Goal: Task Accomplishment & Management: Manage account settings

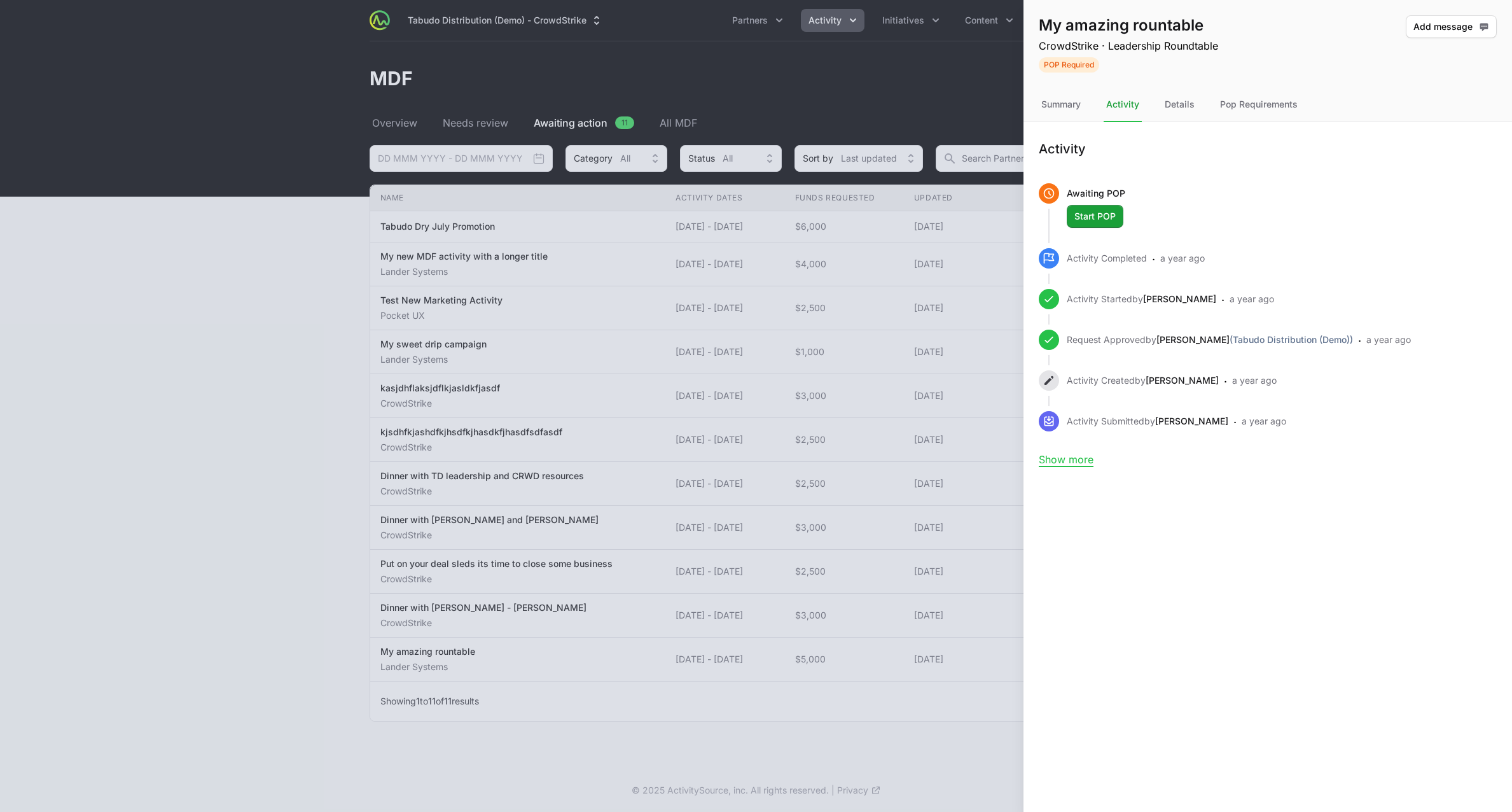
click at [262, 262] on div at bounding box center [756, 406] width 1512 height 812
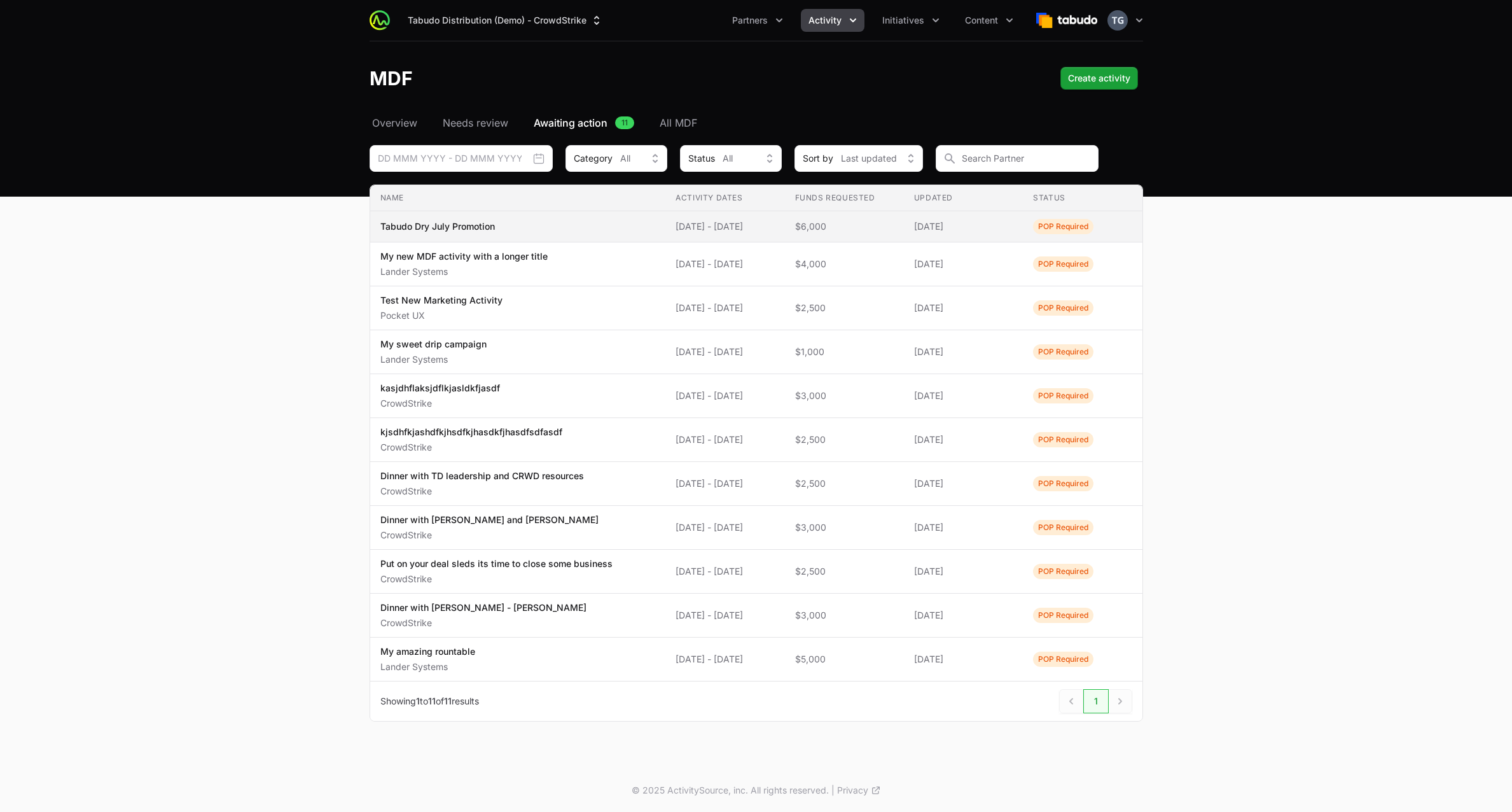
click at [520, 225] on span "Tabudo Dry July Promotion" at bounding box center [518, 226] width 276 height 13
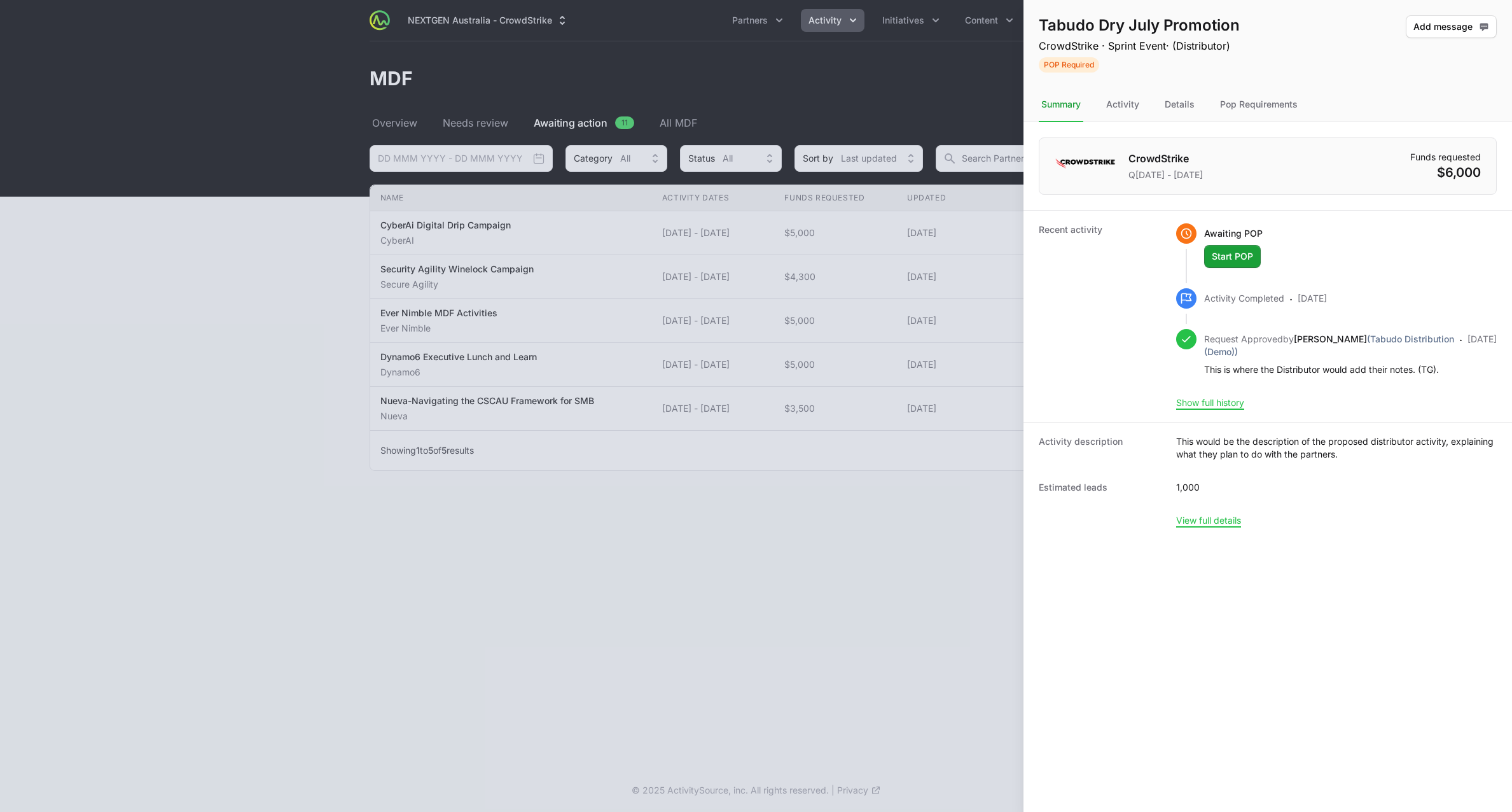
click at [1199, 539] on dl "Activity description This would be the description of the proposed distributor …" at bounding box center [1268, 481] width 489 height 118
click at [1203, 526] on button "View full details" at bounding box center [1209, 521] width 65 height 12
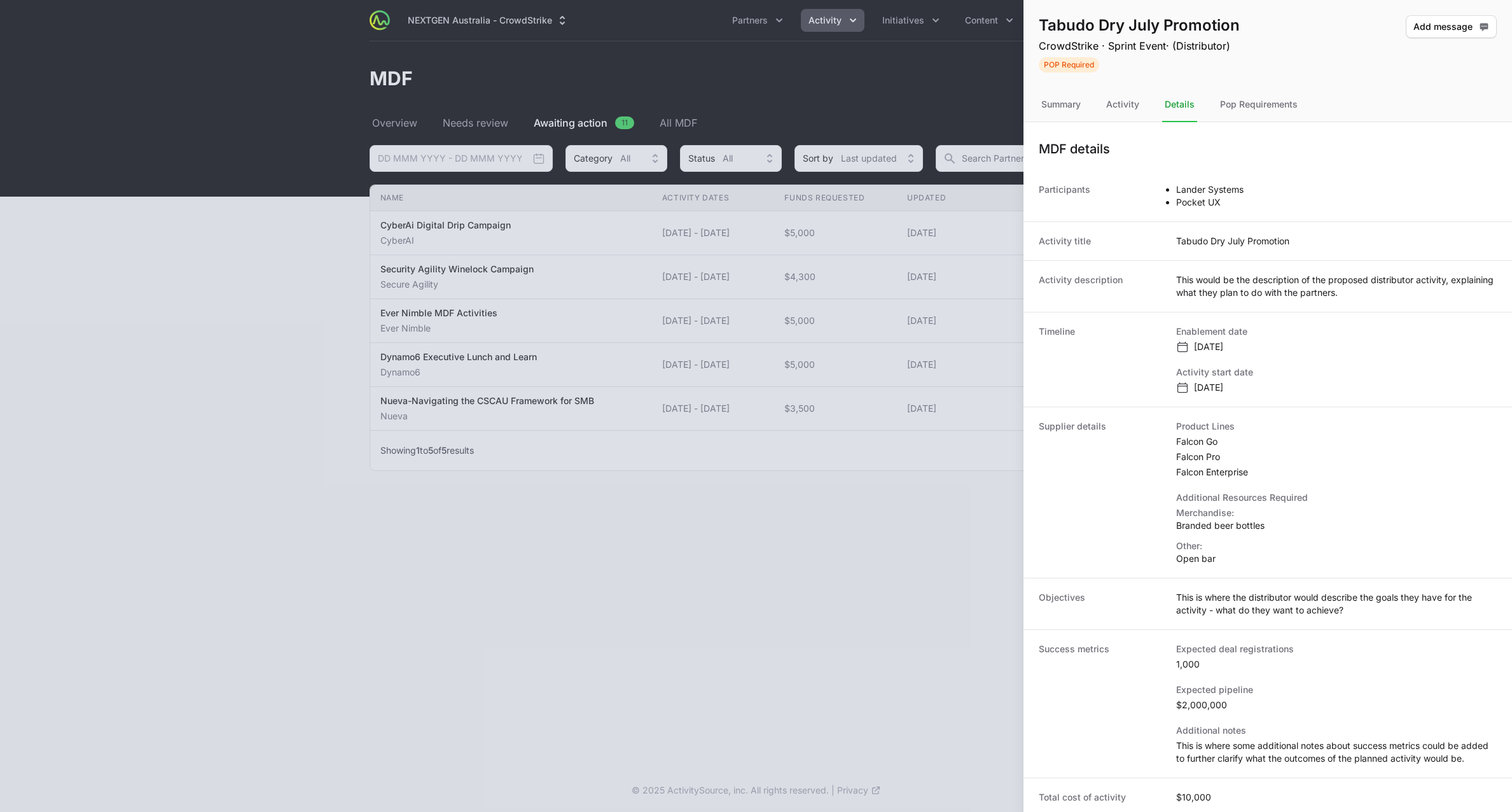
click at [731, 554] on div at bounding box center [756, 406] width 1512 height 812
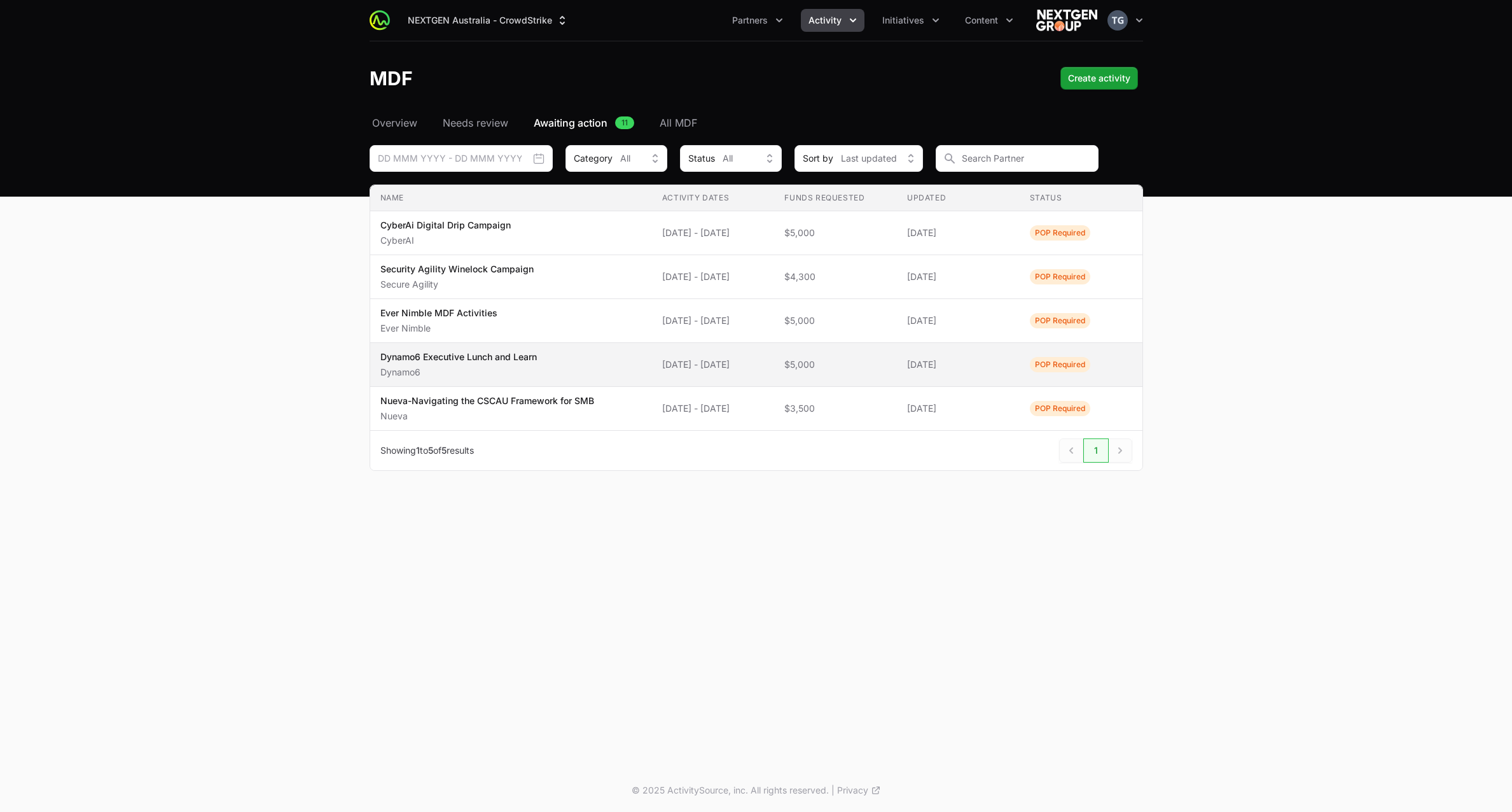
click at [600, 364] on span "Dynamo6 Executive [PERSON_NAME] and Learn Dynamo6" at bounding box center [511, 364] width 262 height 28
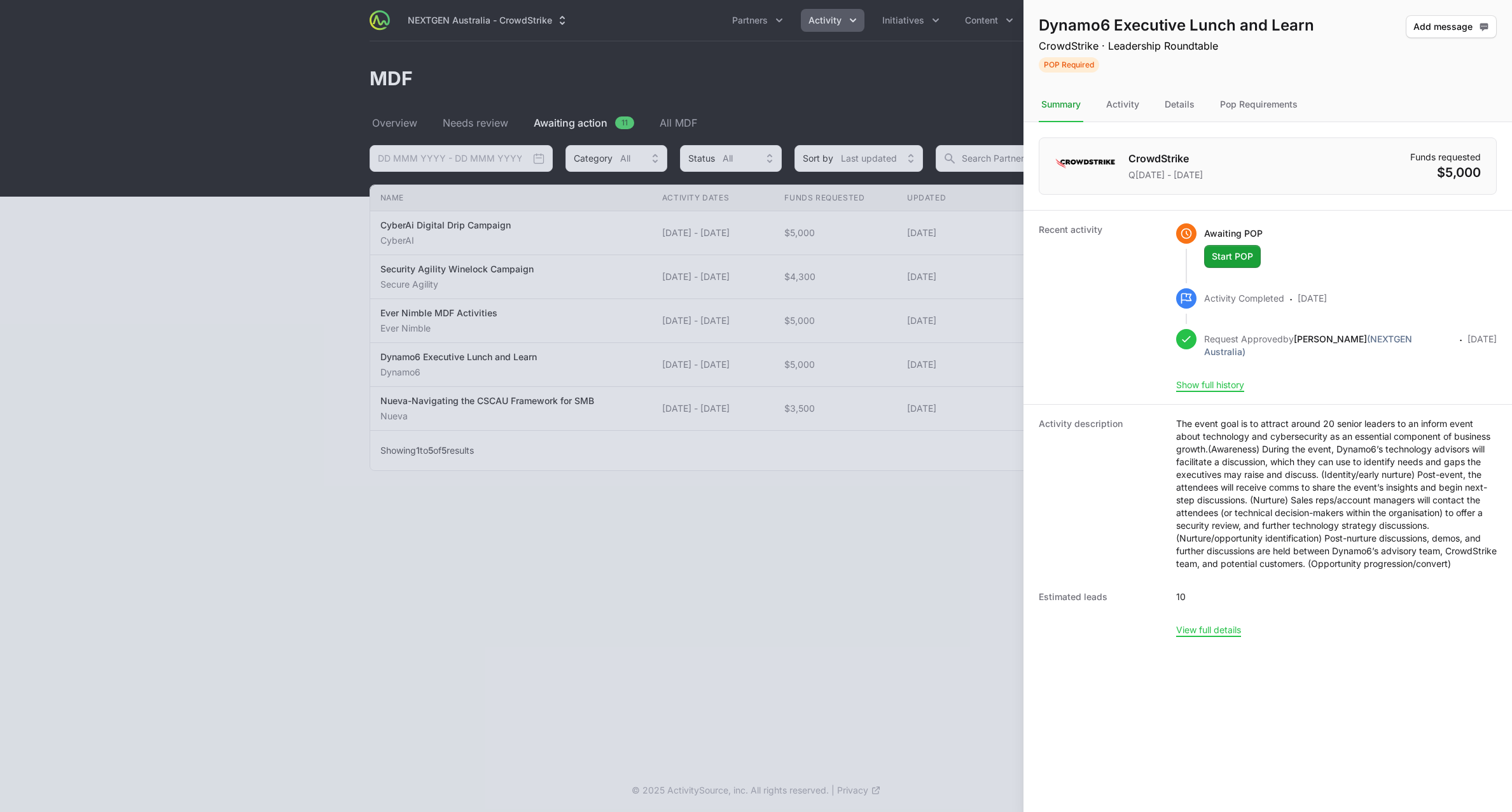
click at [626, 339] on div at bounding box center [756, 406] width 1512 height 812
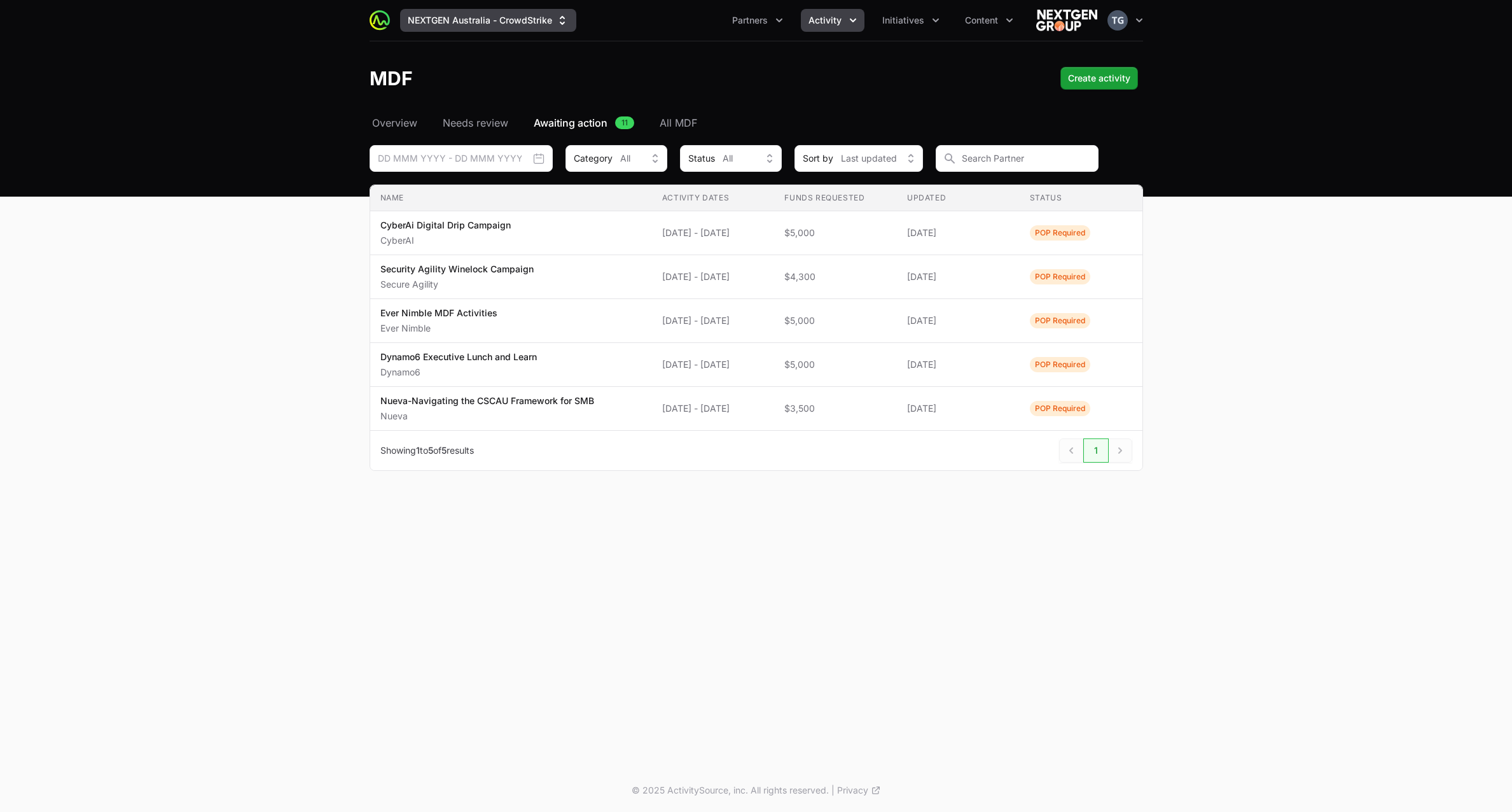
click at [498, 18] on button "NEXTGEN Australia - CrowdStrike" at bounding box center [488, 20] width 176 height 23
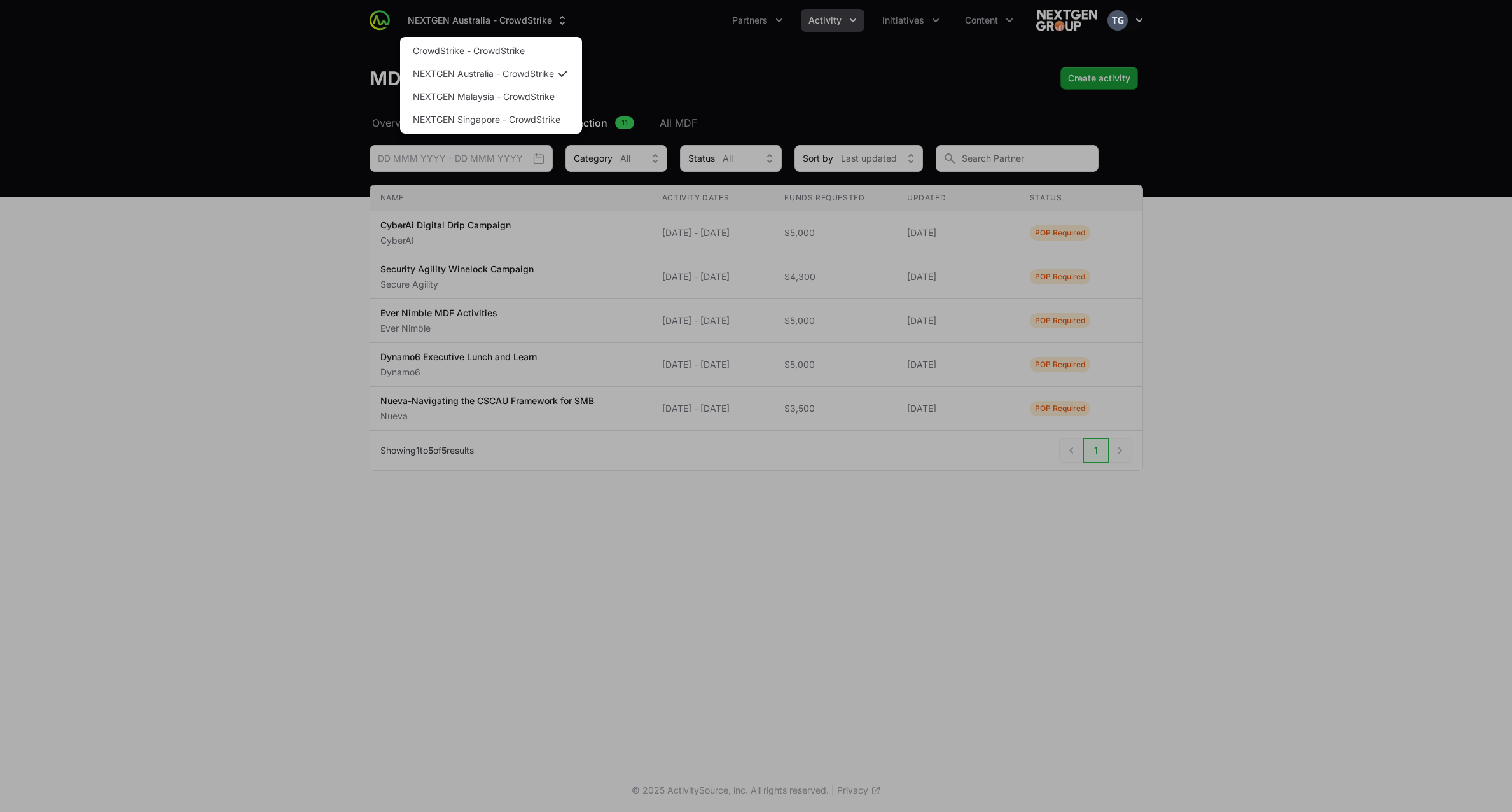
click at [690, 36] on div "Supplier switch menu" at bounding box center [756, 406] width 1512 height 812
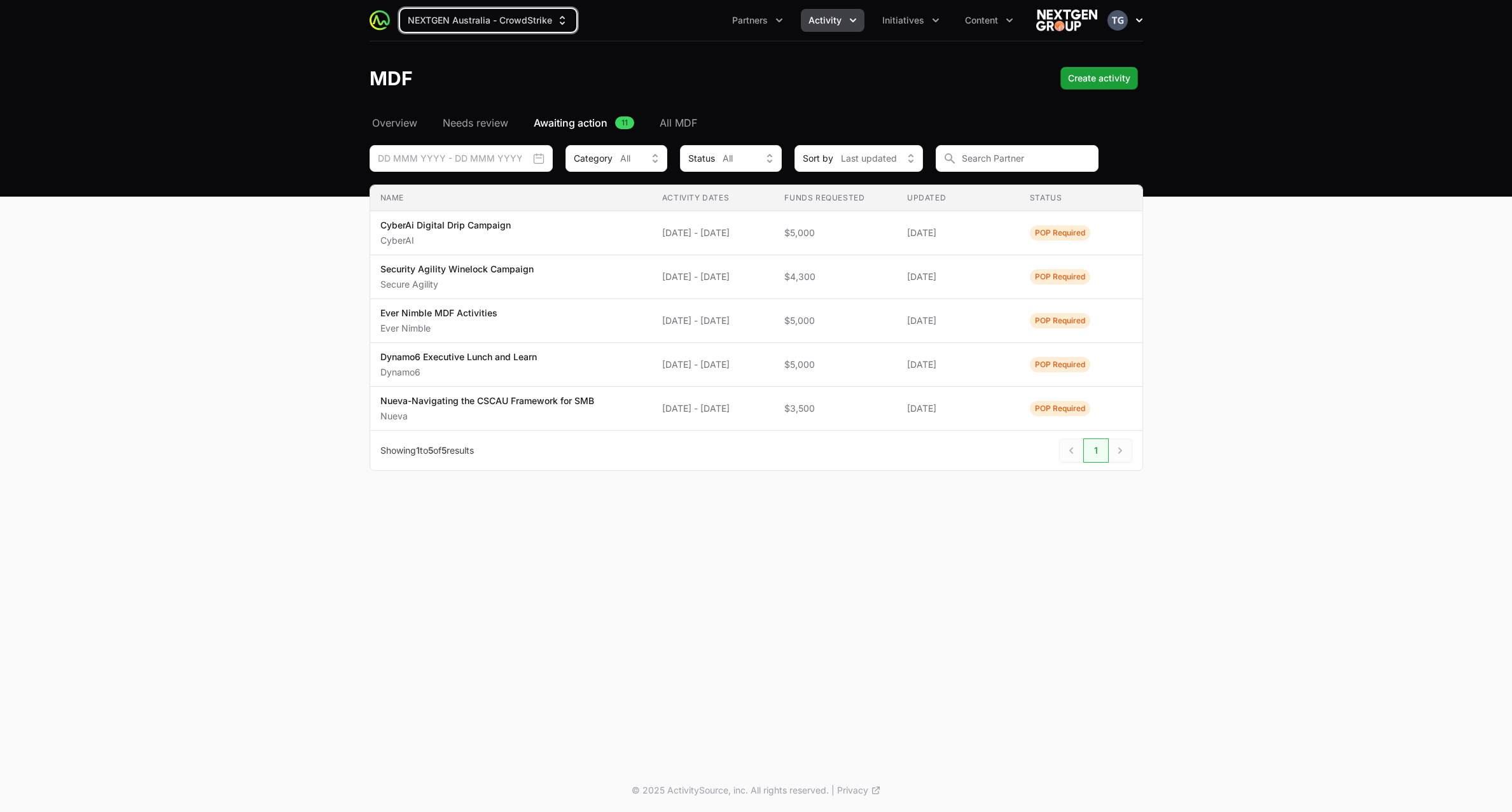
click at [1136, 24] on icon "button" at bounding box center [1138, 20] width 13 height 13
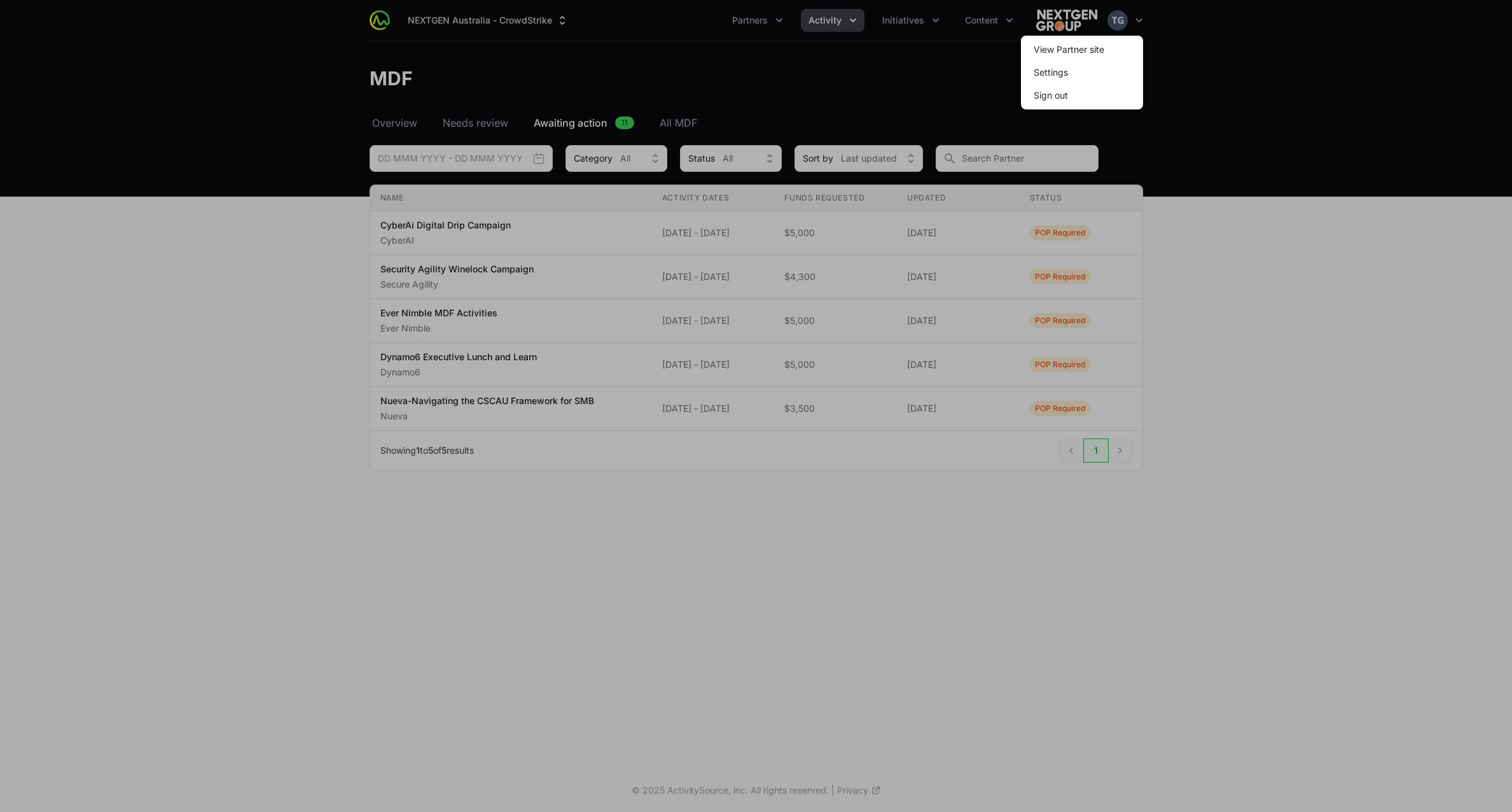
click at [1098, 97] on span "Sign out" at bounding box center [1082, 94] width 122 height 23
click at [1056, 92] on button "Sign out" at bounding box center [1051, 94] width 54 height 23
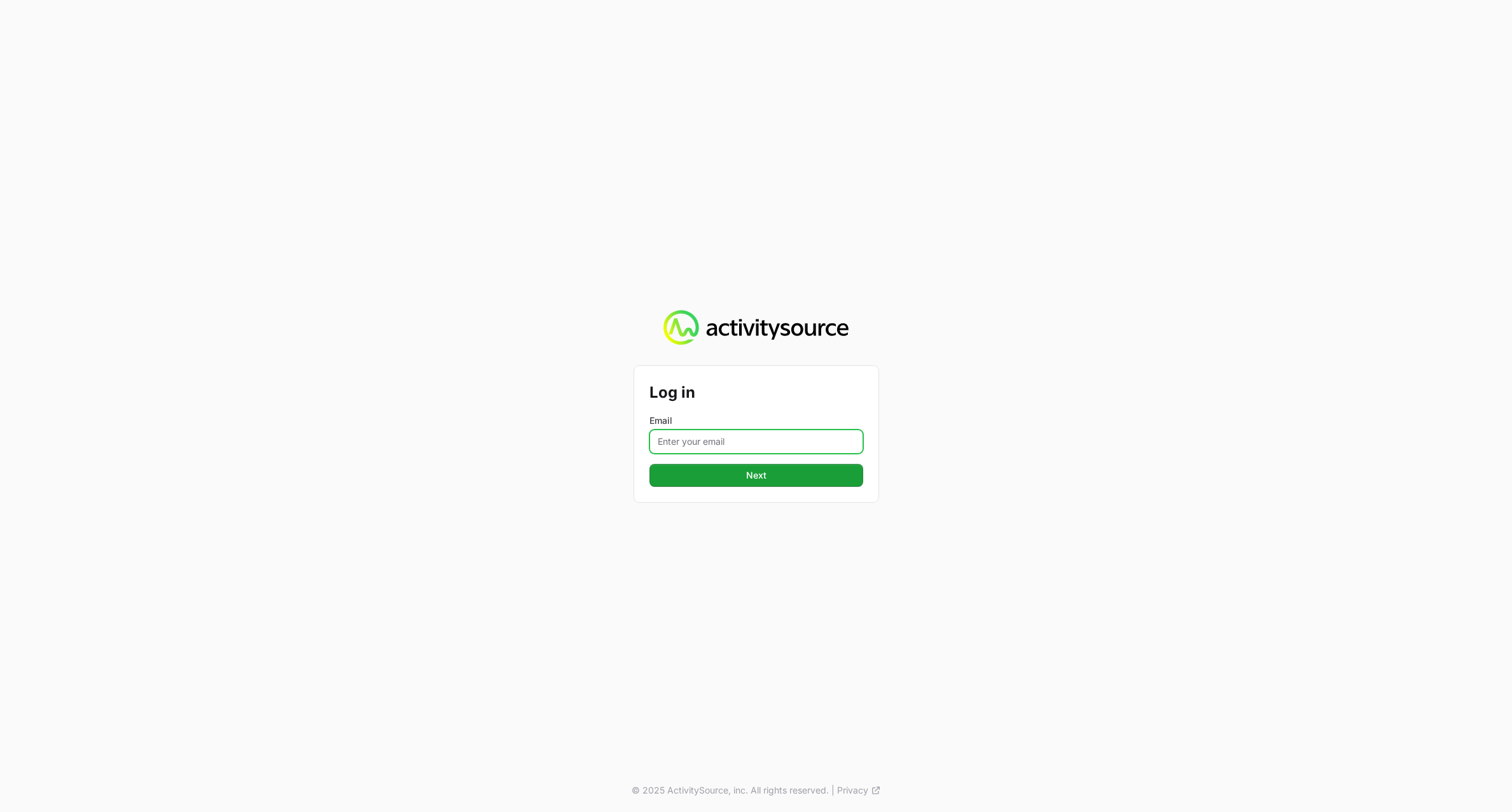
click at [742, 441] on input "Email" at bounding box center [756, 442] width 214 height 24
type input "[PERSON_NAME][EMAIL_ADDRESS][DOMAIN_NAME]"
click at [750, 476] on span "Next" at bounding box center [756, 475] width 20 height 15
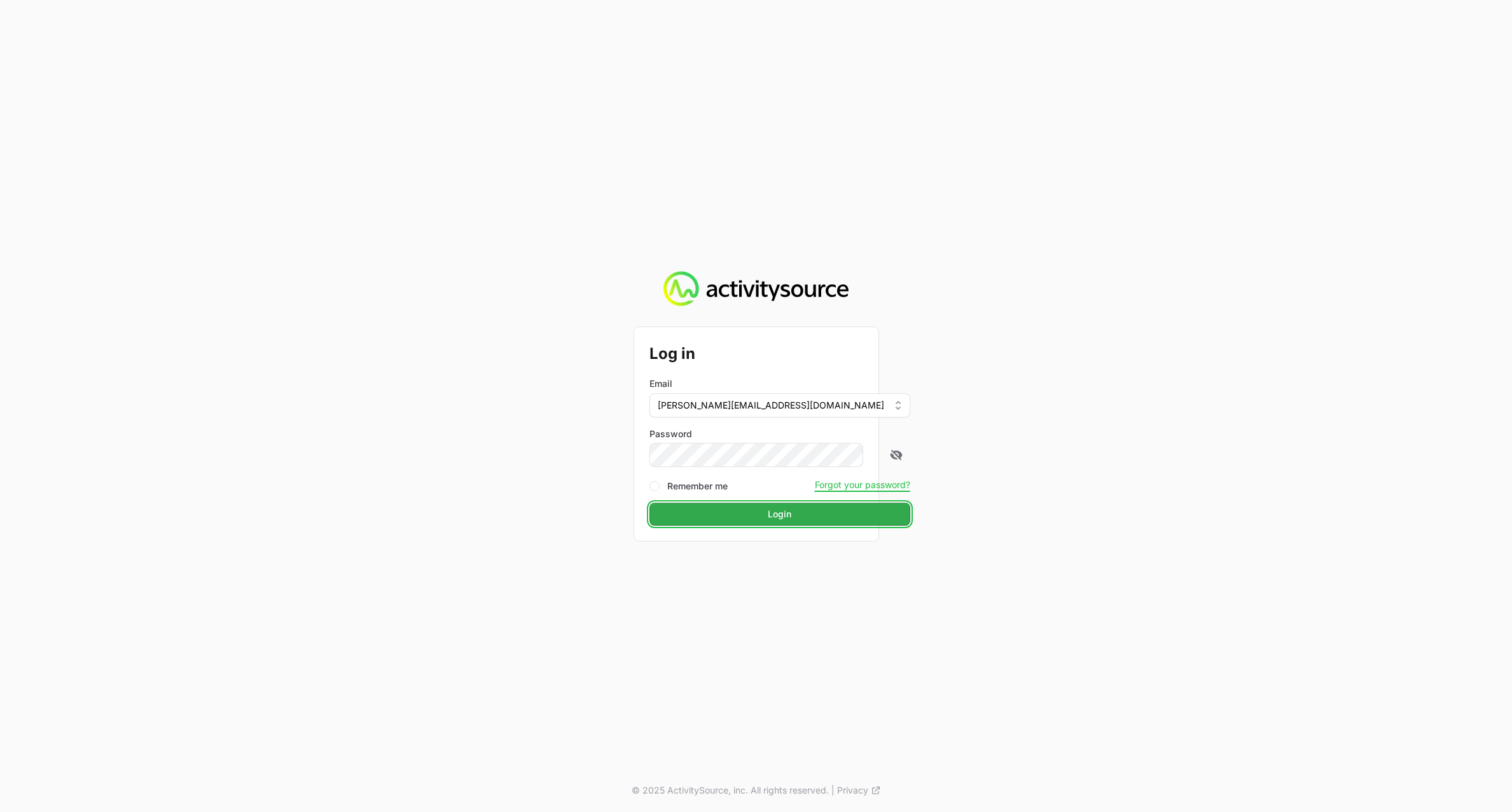
click at [771, 521] on button "Login" at bounding box center [780, 513] width 261 height 23
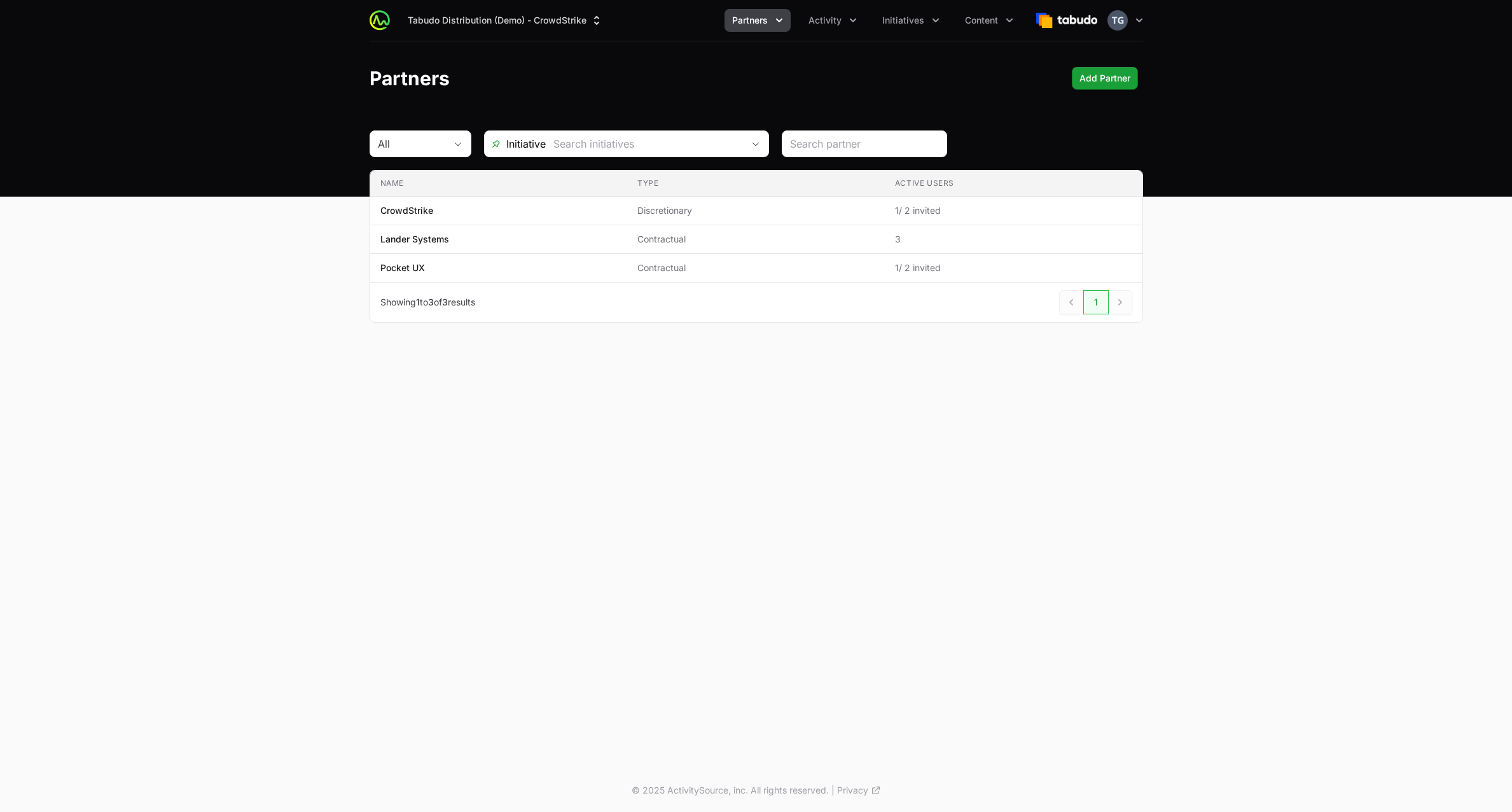
click at [567, 396] on div "Tabudo Distribution (Demo) - CrowdStrike Partners Activity Initiatives Content …" at bounding box center [756, 384] width 1512 height 769
click at [906, 30] on button "Initiatives" at bounding box center [910, 20] width 73 height 23
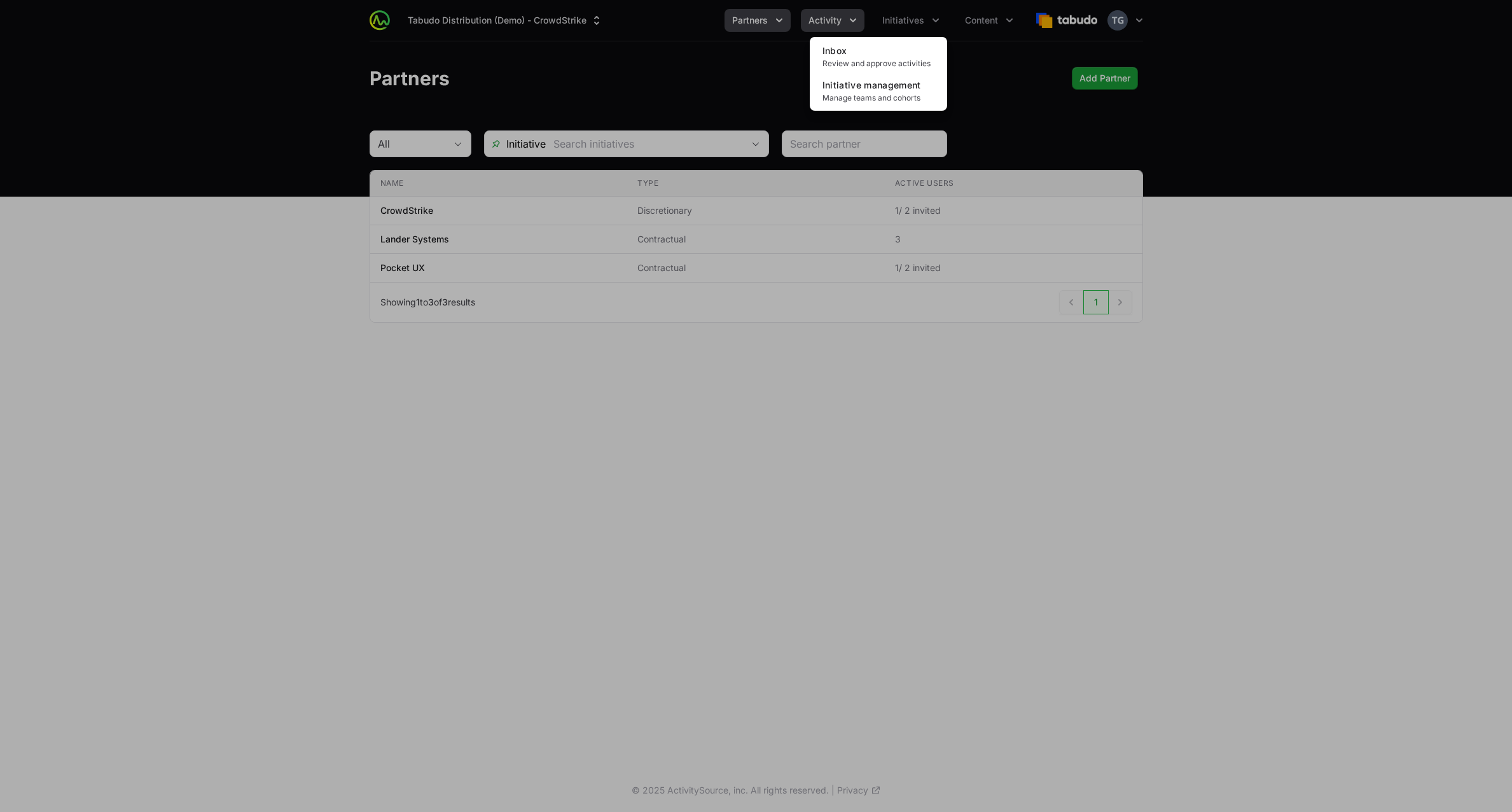
drag, startPoint x: 773, startPoint y: 94, endPoint x: 837, endPoint y: 23, distance: 95.6
click at [773, 94] on div "Initiatives menu" at bounding box center [756, 406] width 1512 height 812
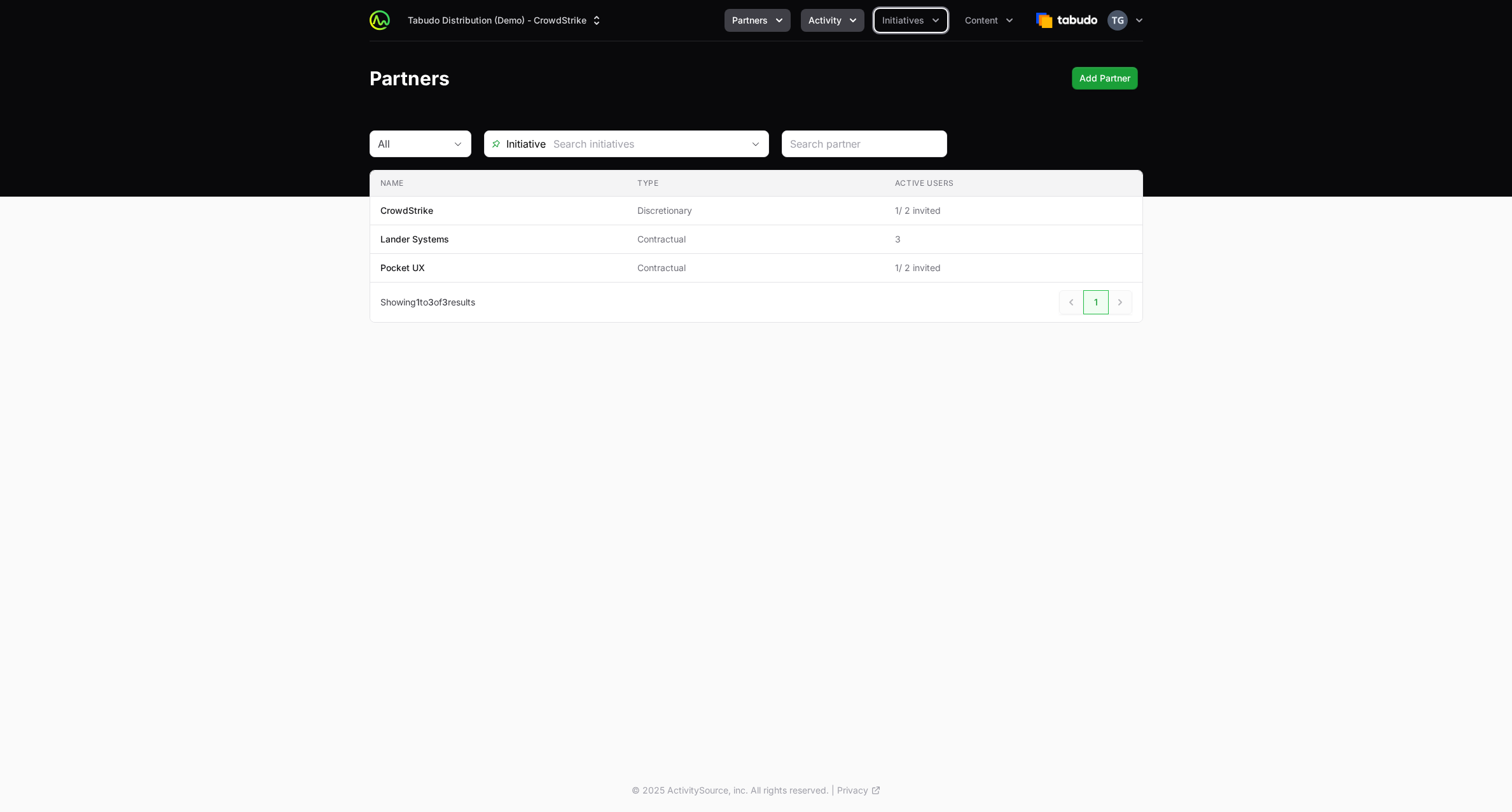
click at [832, 30] on button "Activity" at bounding box center [832, 20] width 64 height 23
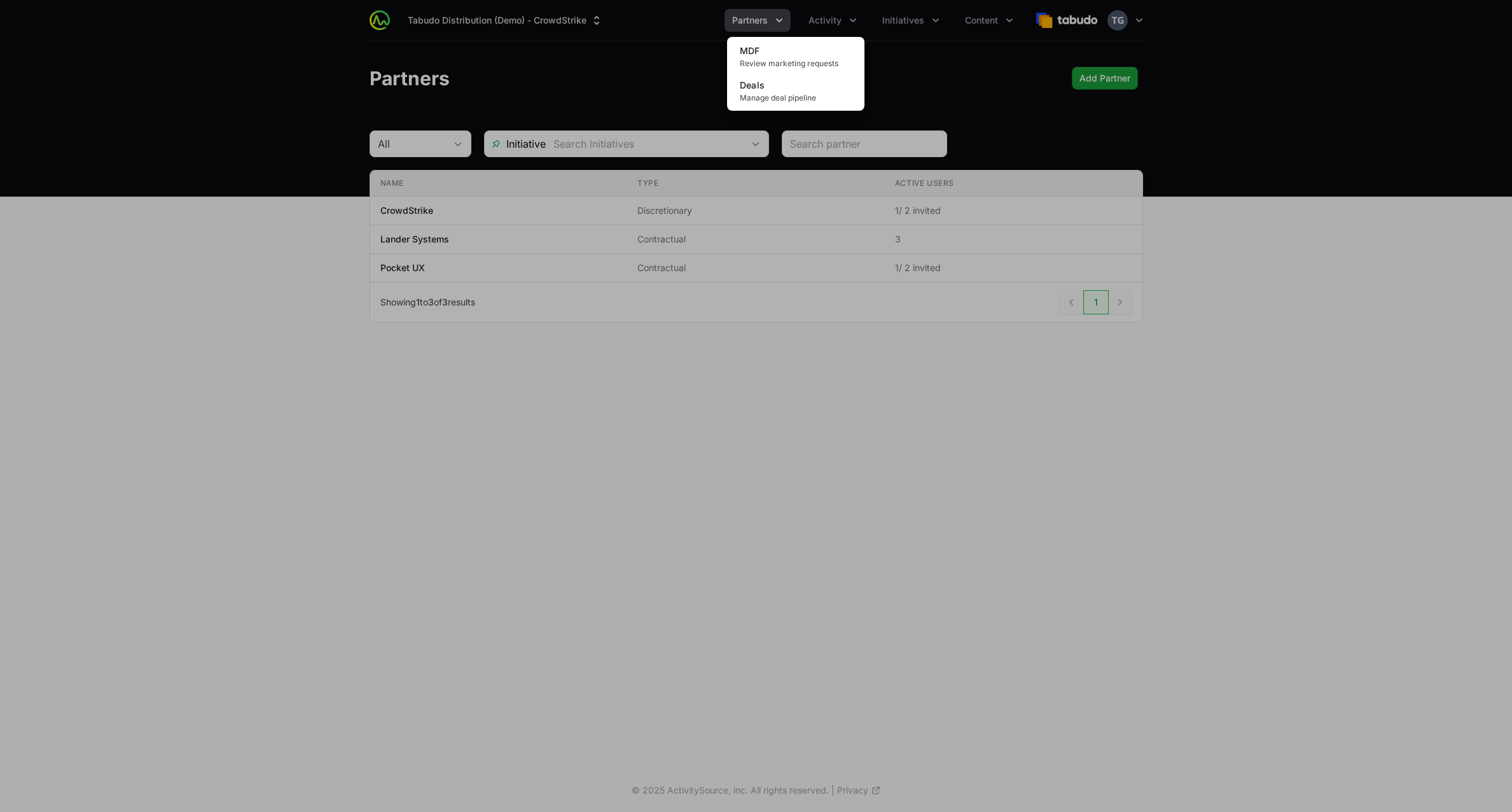
click at [949, 83] on div "Activity menu" at bounding box center [756, 406] width 1512 height 812
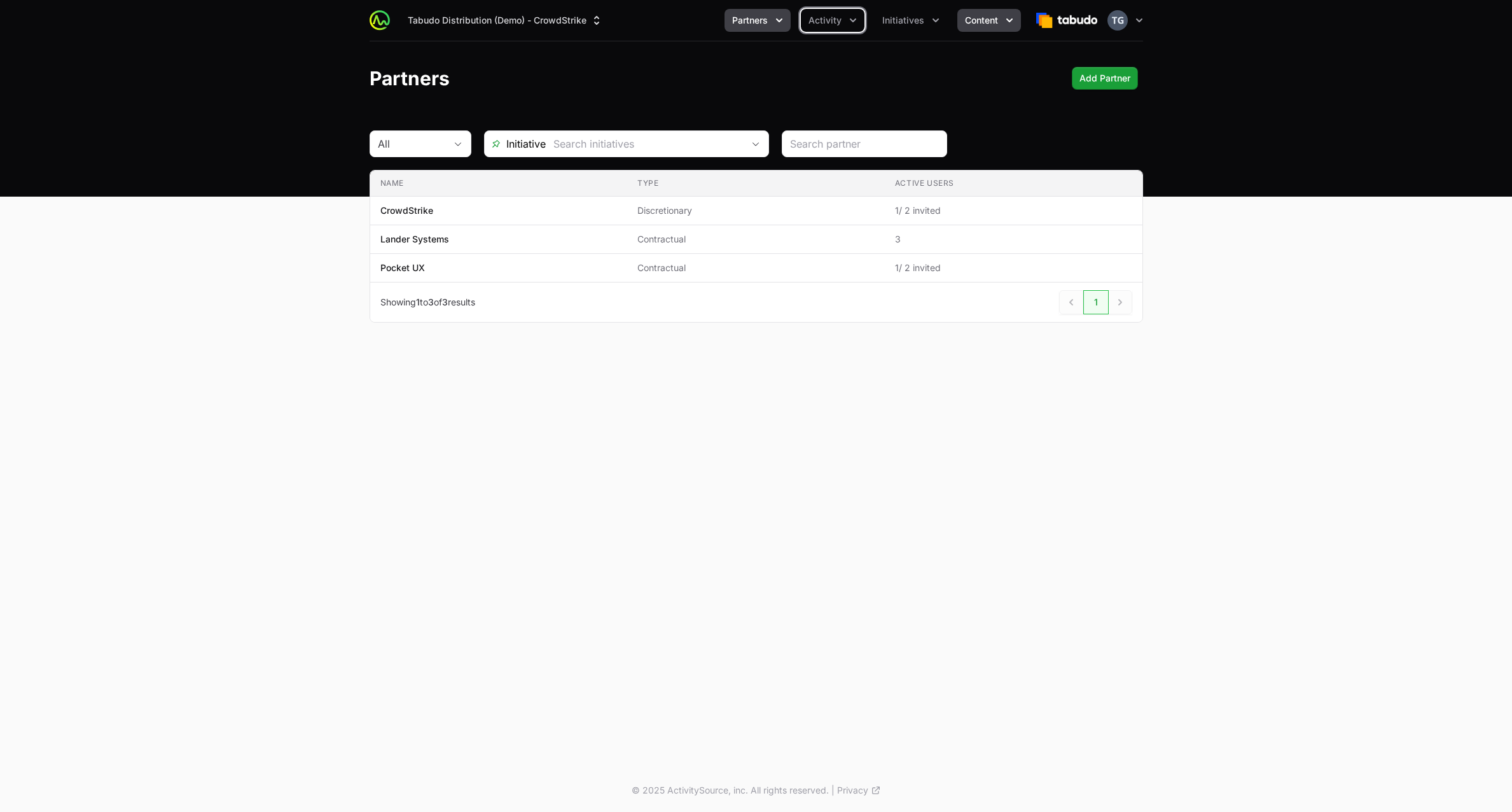
click at [975, 24] on span "Content" at bounding box center [982, 20] width 33 height 13
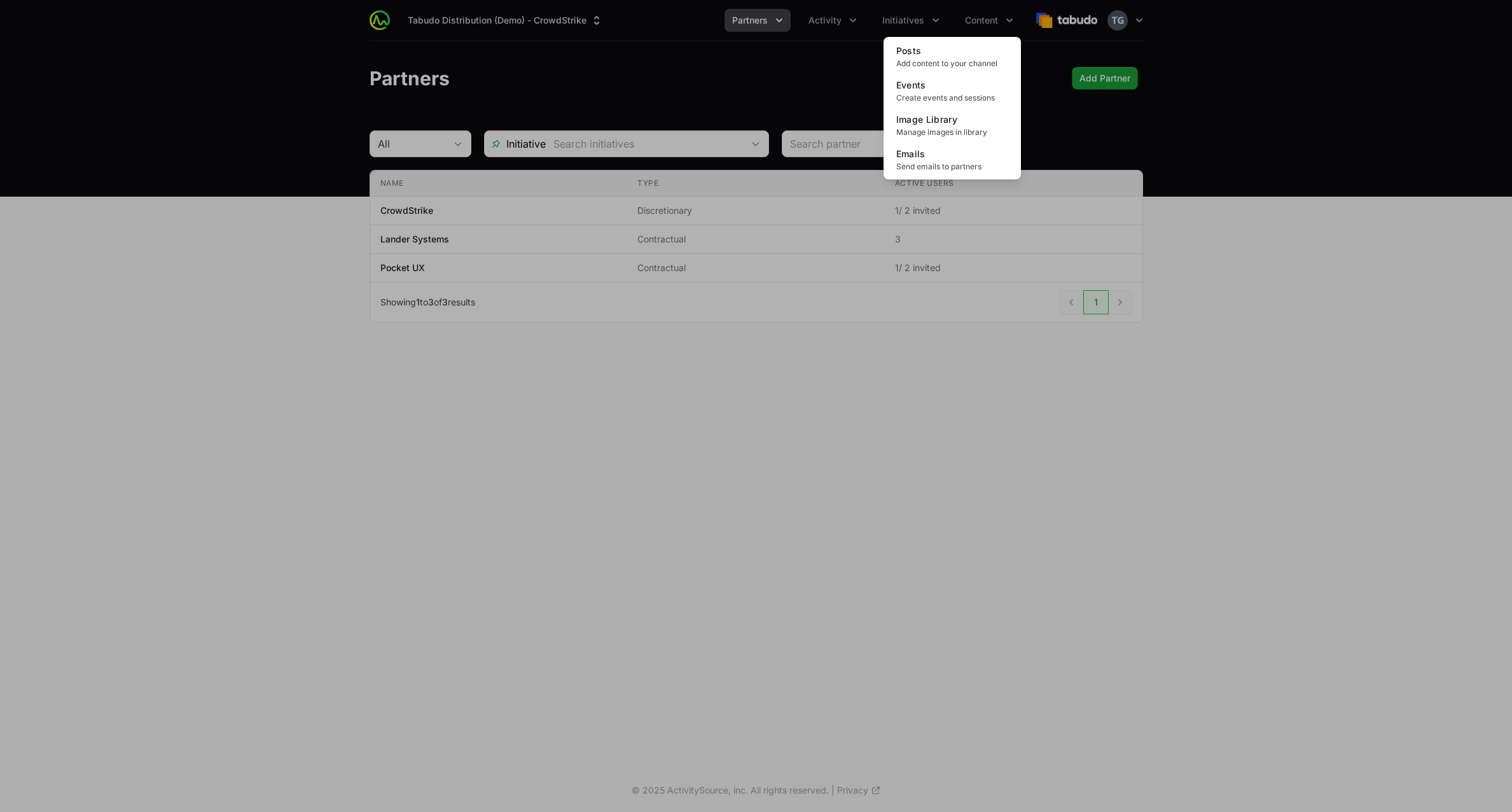
click at [978, 22] on div "Content menu" at bounding box center [756, 406] width 1512 height 812
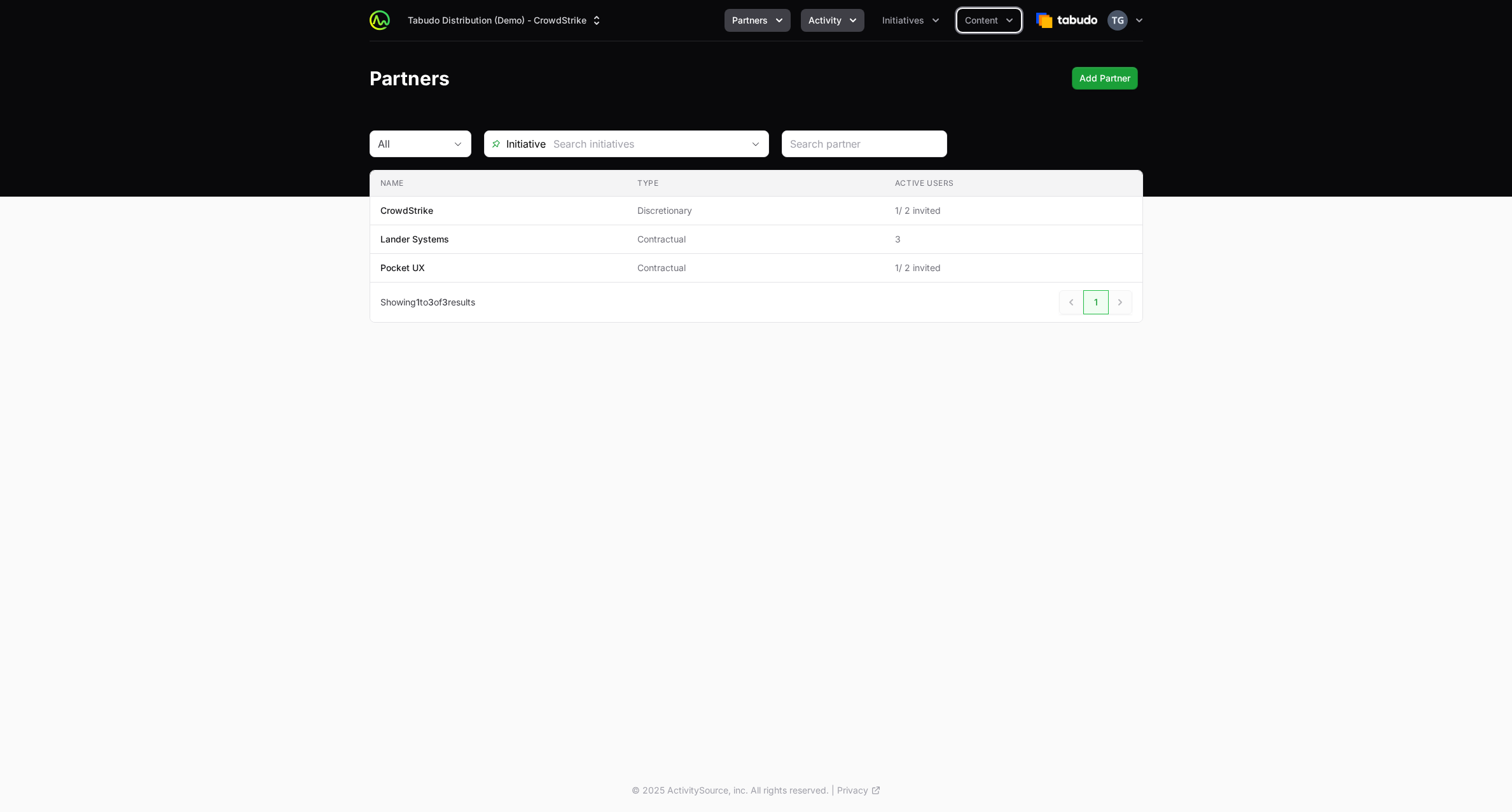
click at [846, 23] on button "Activity" at bounding box center [832, 20] width 64 height 23
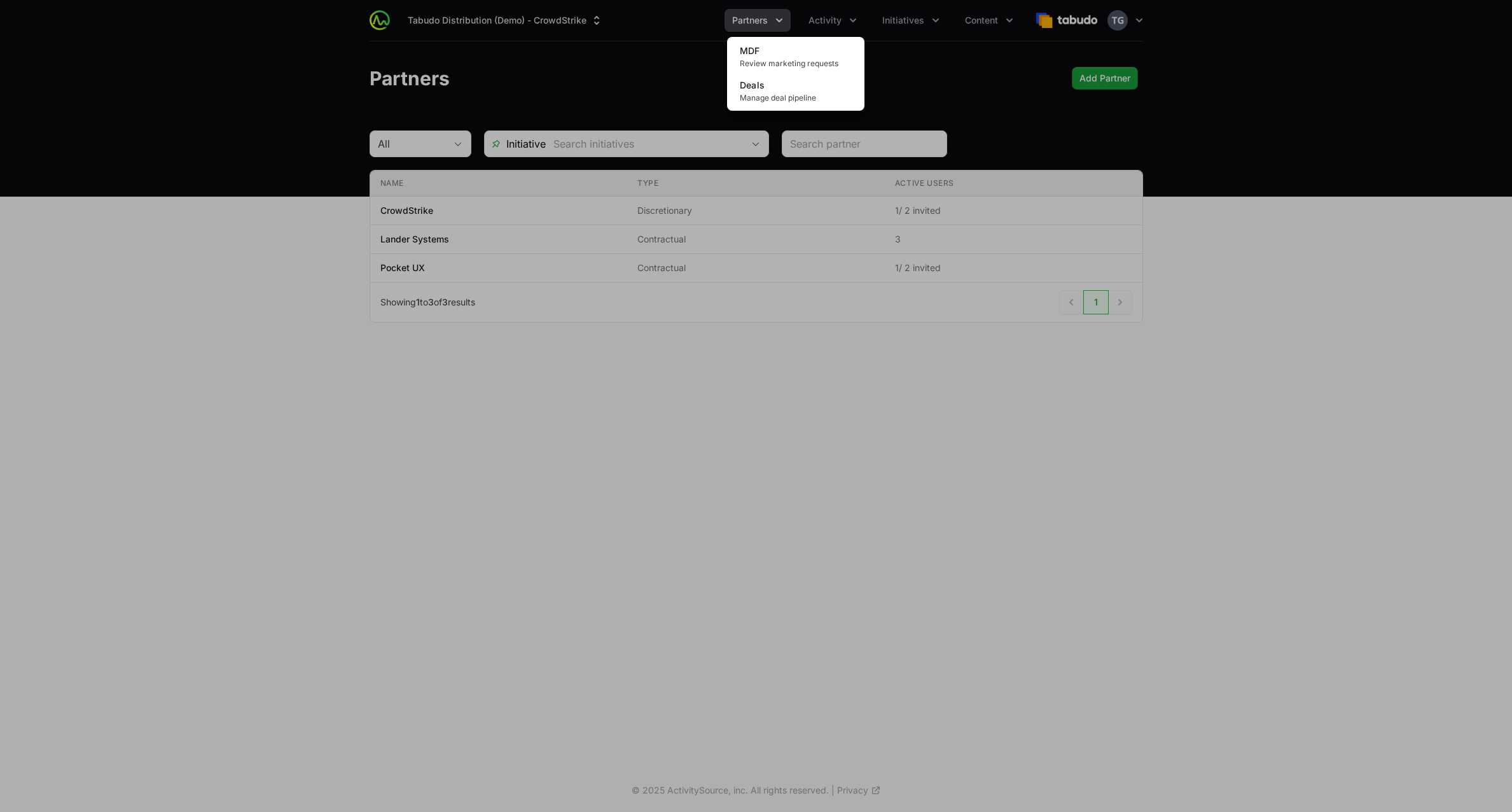
drag, startPoint x: 1021, startPoint y: 81, endPoint x: 980, endPoint y: 94, distance: 43.0
click at [1022, 81] on div "Activity menu" at bounding box center [756, 406] width 1512 height 812
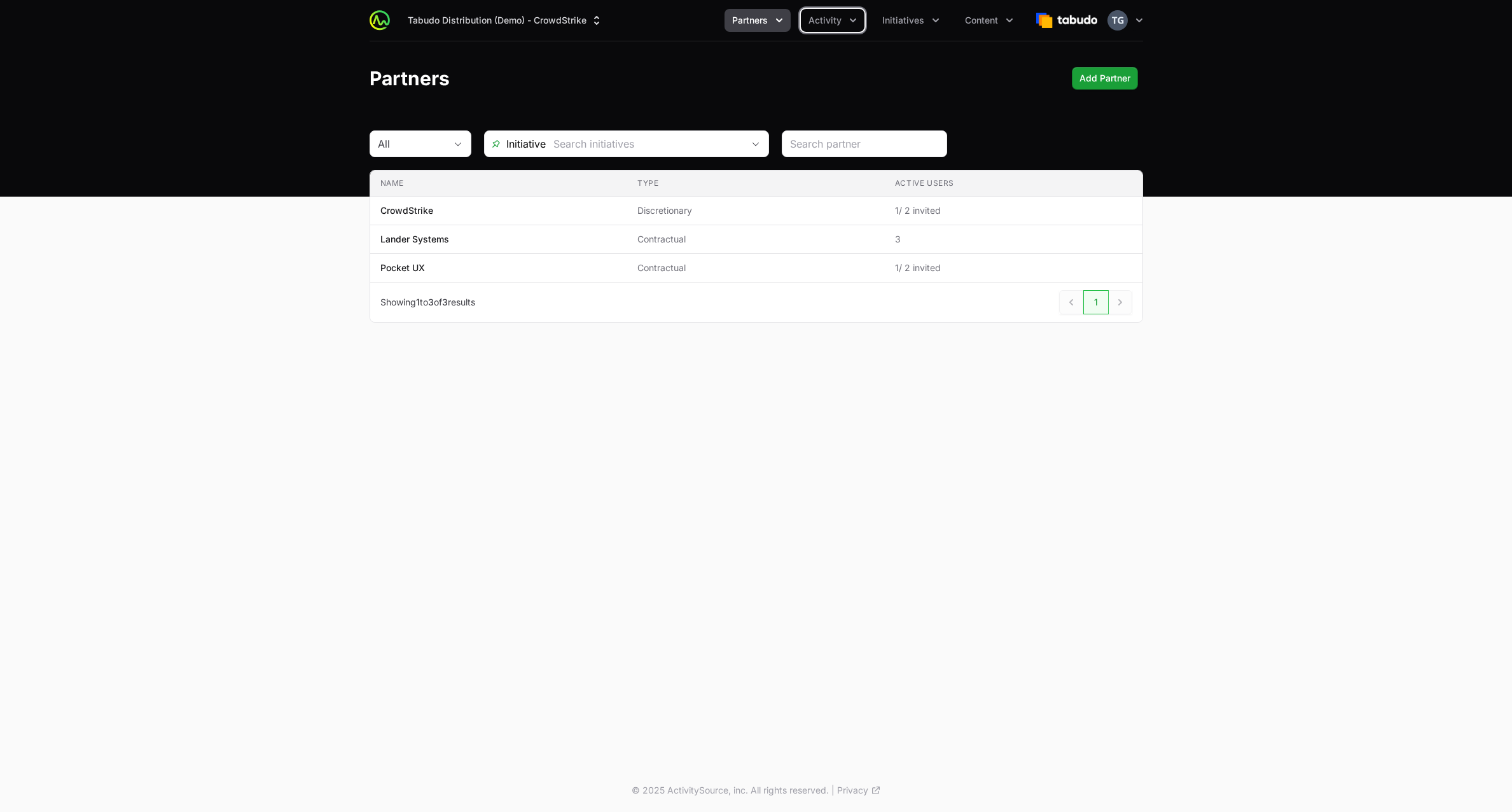
click at [771, 15] on button "Partners" at bounding box center [757, 20] width 66 height 23
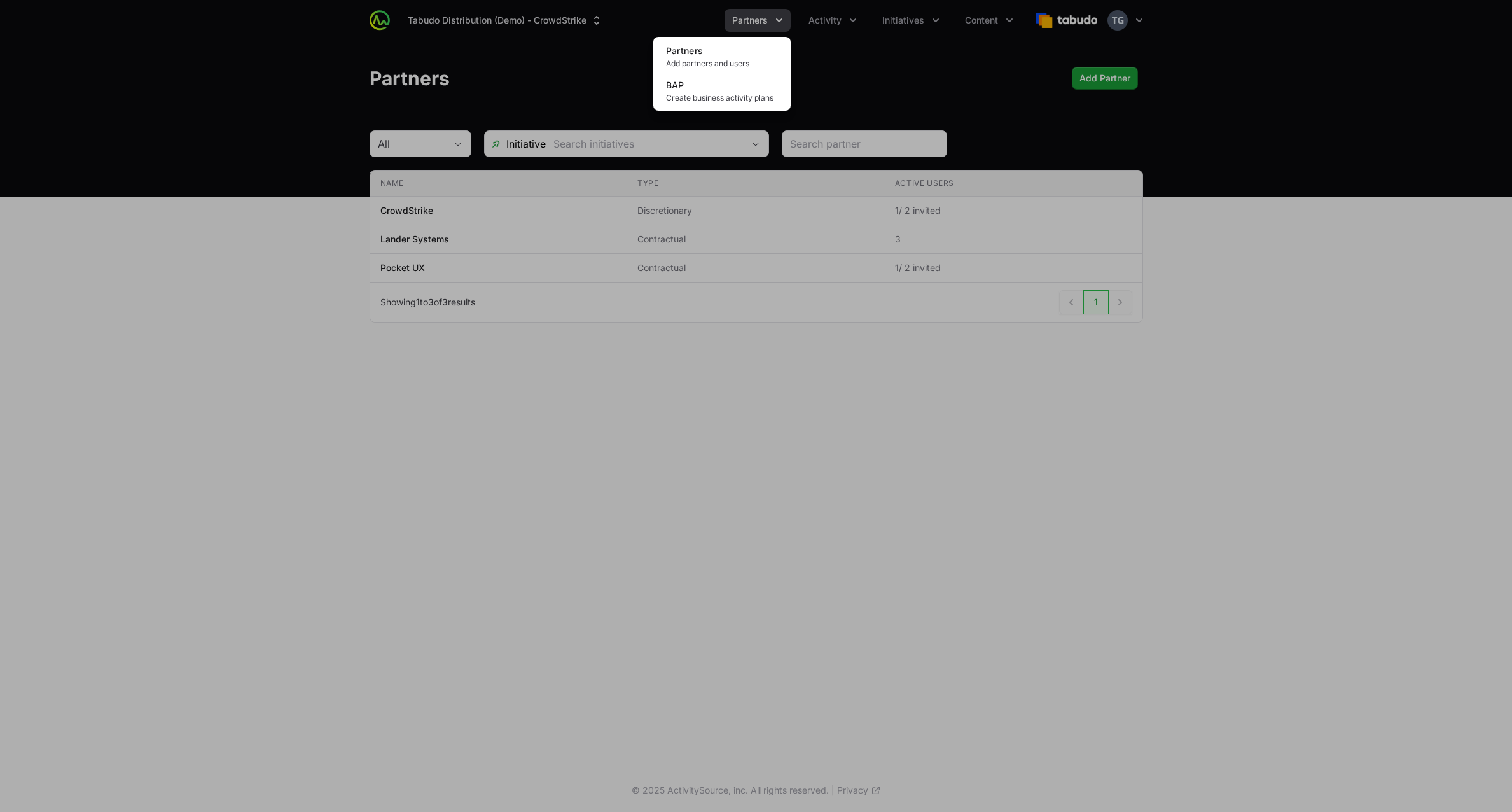
click at [842, 80] on div "Partners menu" at bounding box center [756, 406] width 1512 height 812
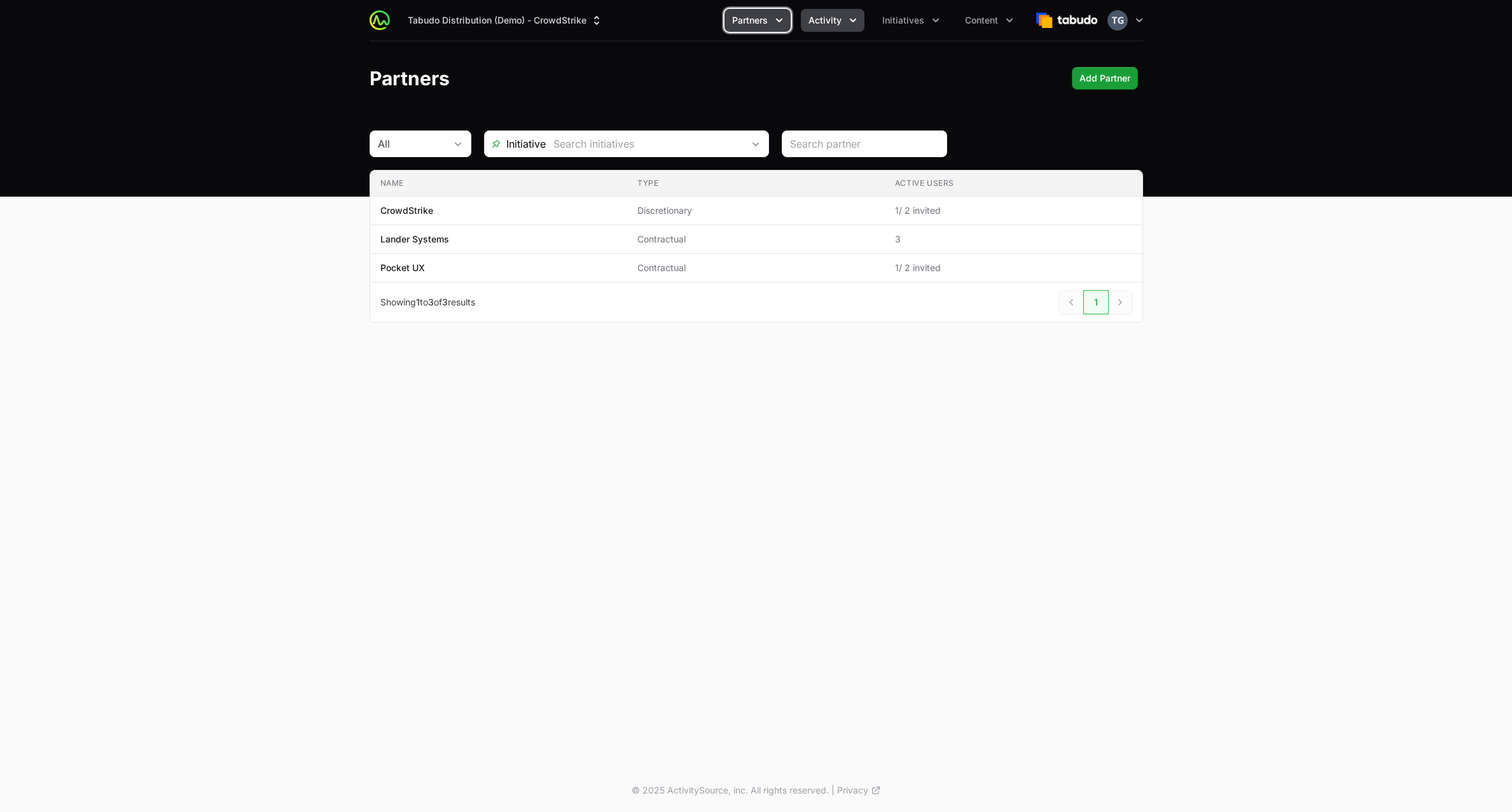
click at [842, 23] on button "Activity" at bounding box center [832, 20] width 64 height 23
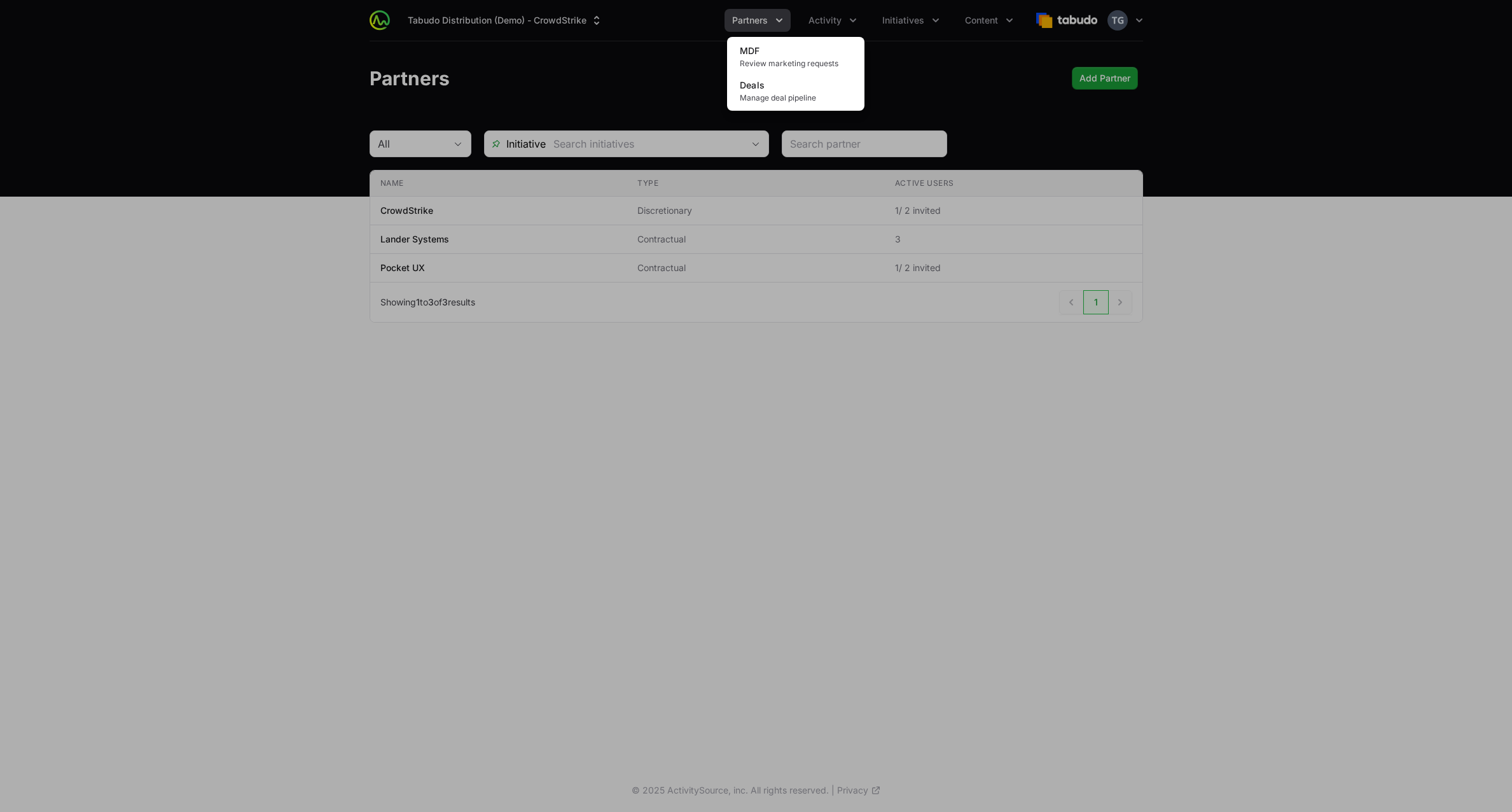
click at [844, 17] on div "Activity menu" at bounding box center [756, 406] width 1512 height 812
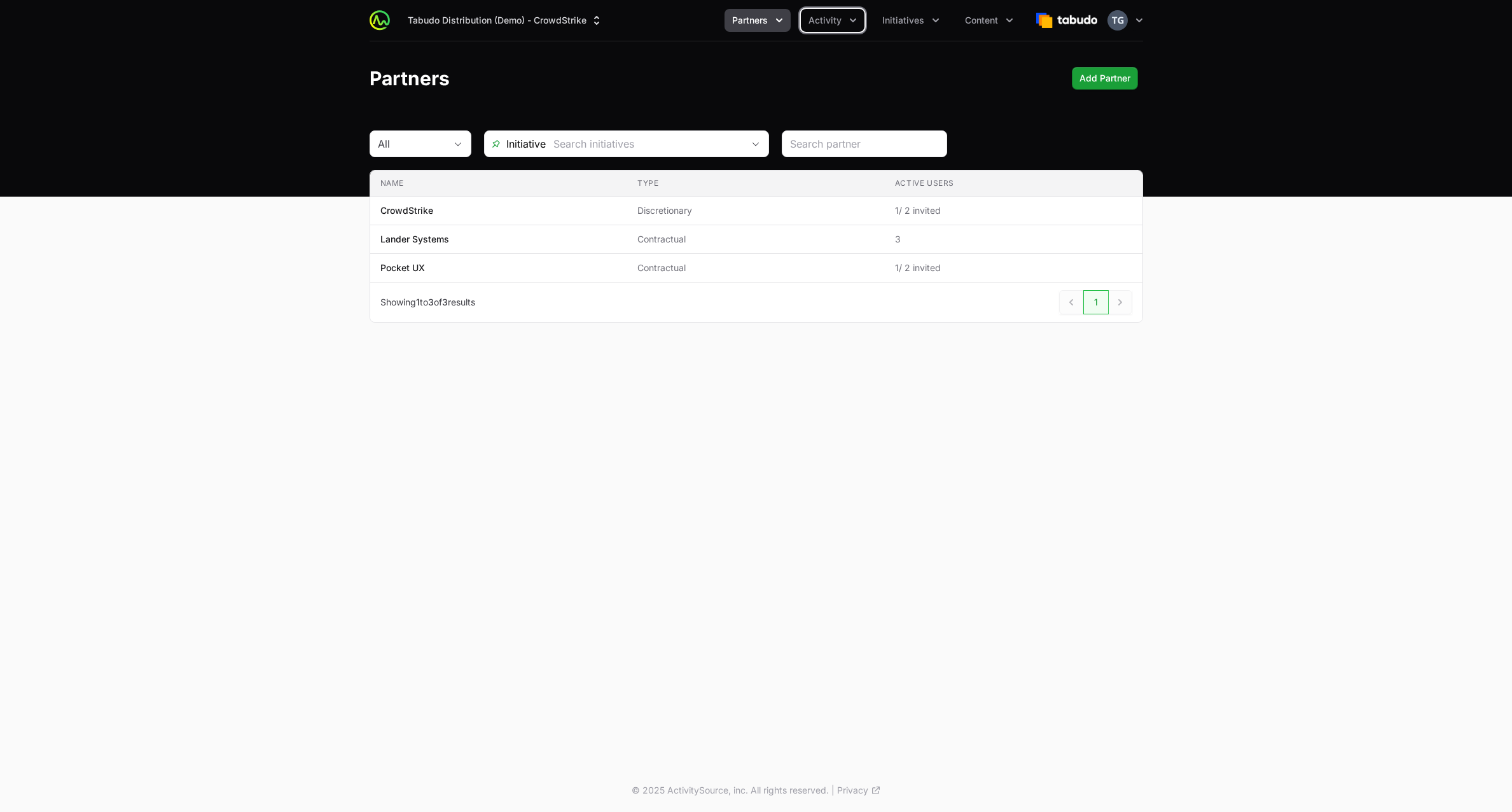
click at [740, 21] on span "Partners" at bounding box center [750, 20] width 36 height 13
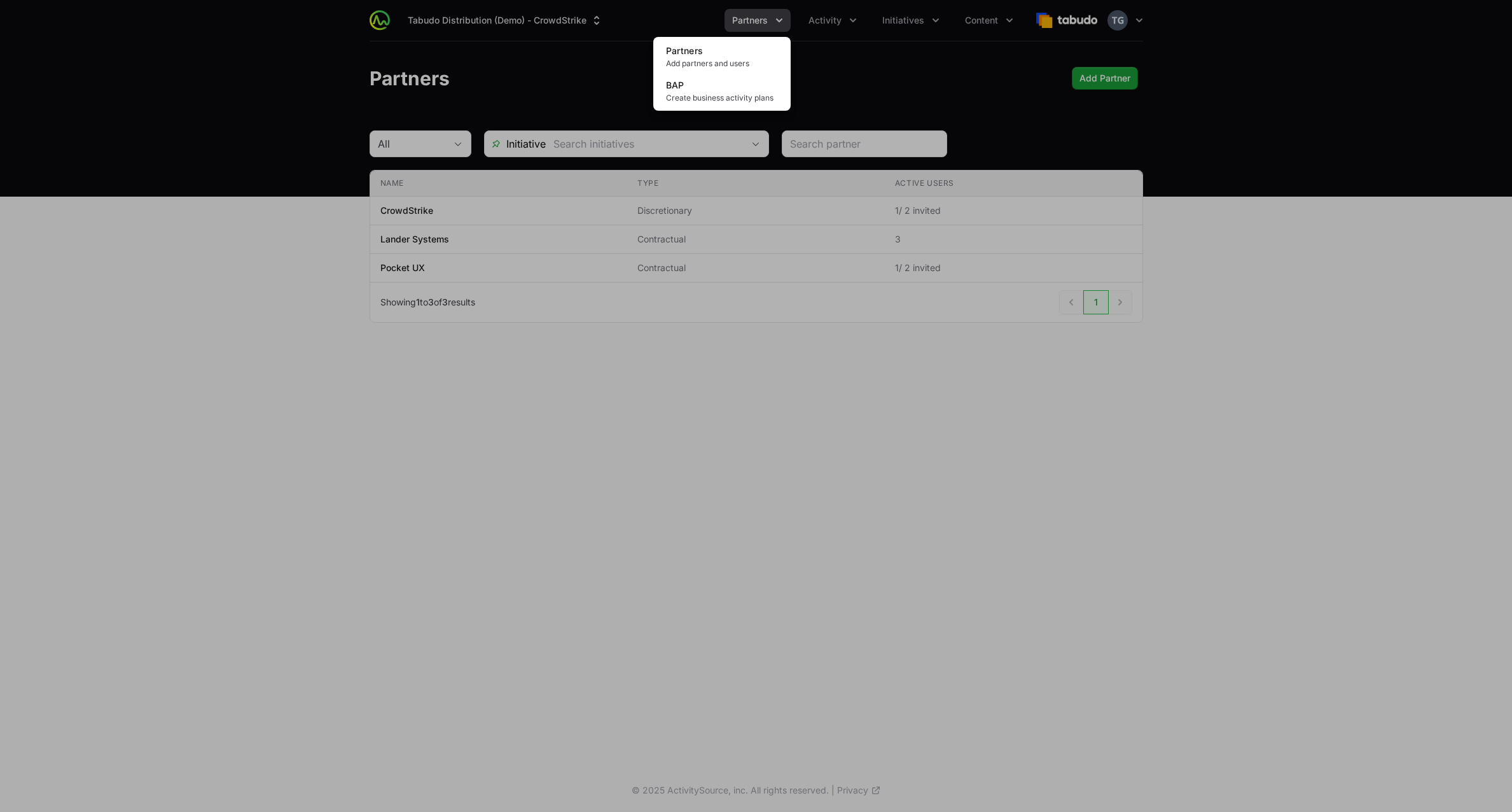
click at [740, 21] on div "Partners menu" at bounding box center [756, 406] width 1512 height 812
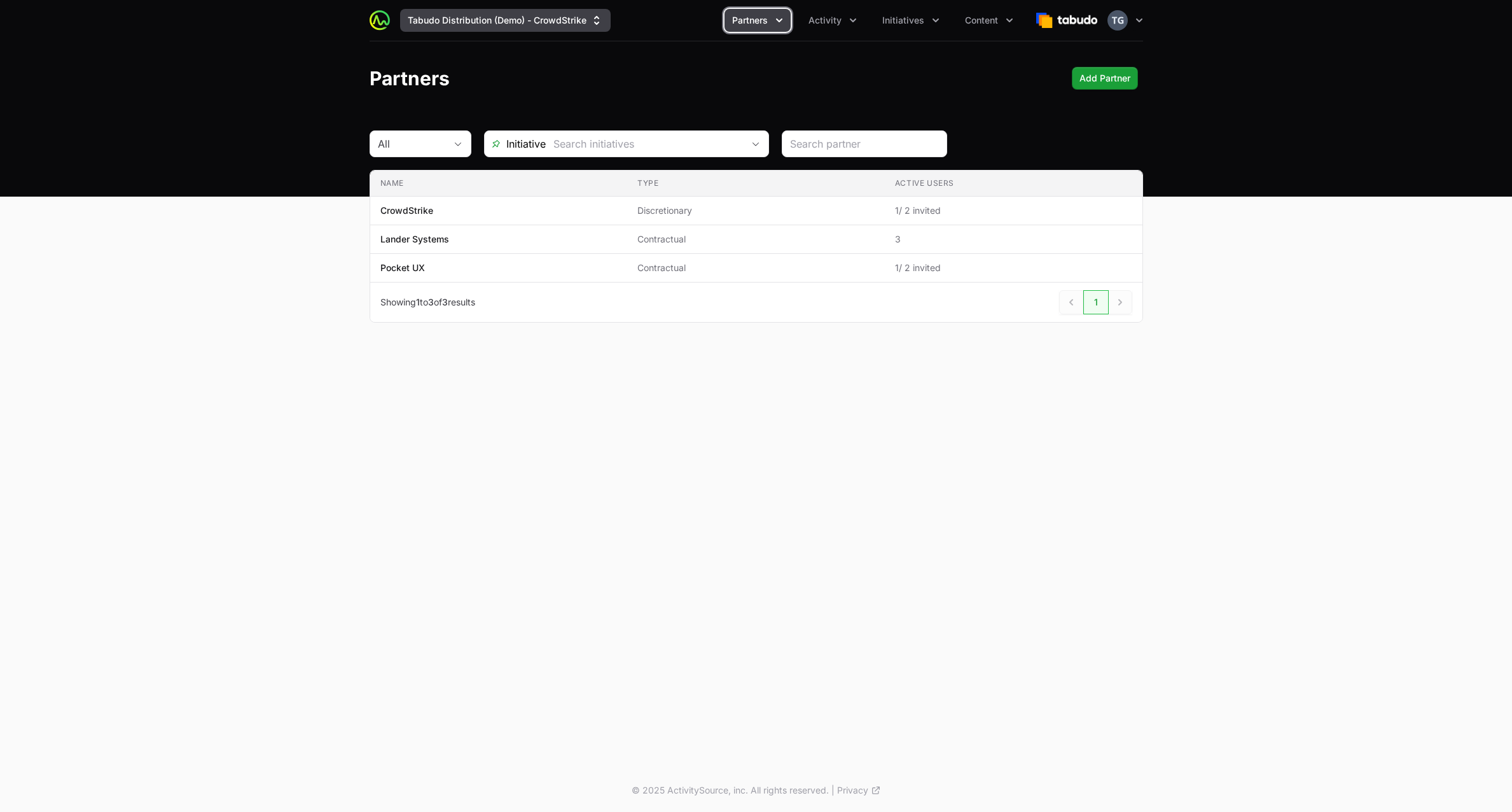
click at [551, 15] on button "Tabudo Distribution (Demo) - CrowdStrike" at bounding box center [506, 20] width 211 height 23
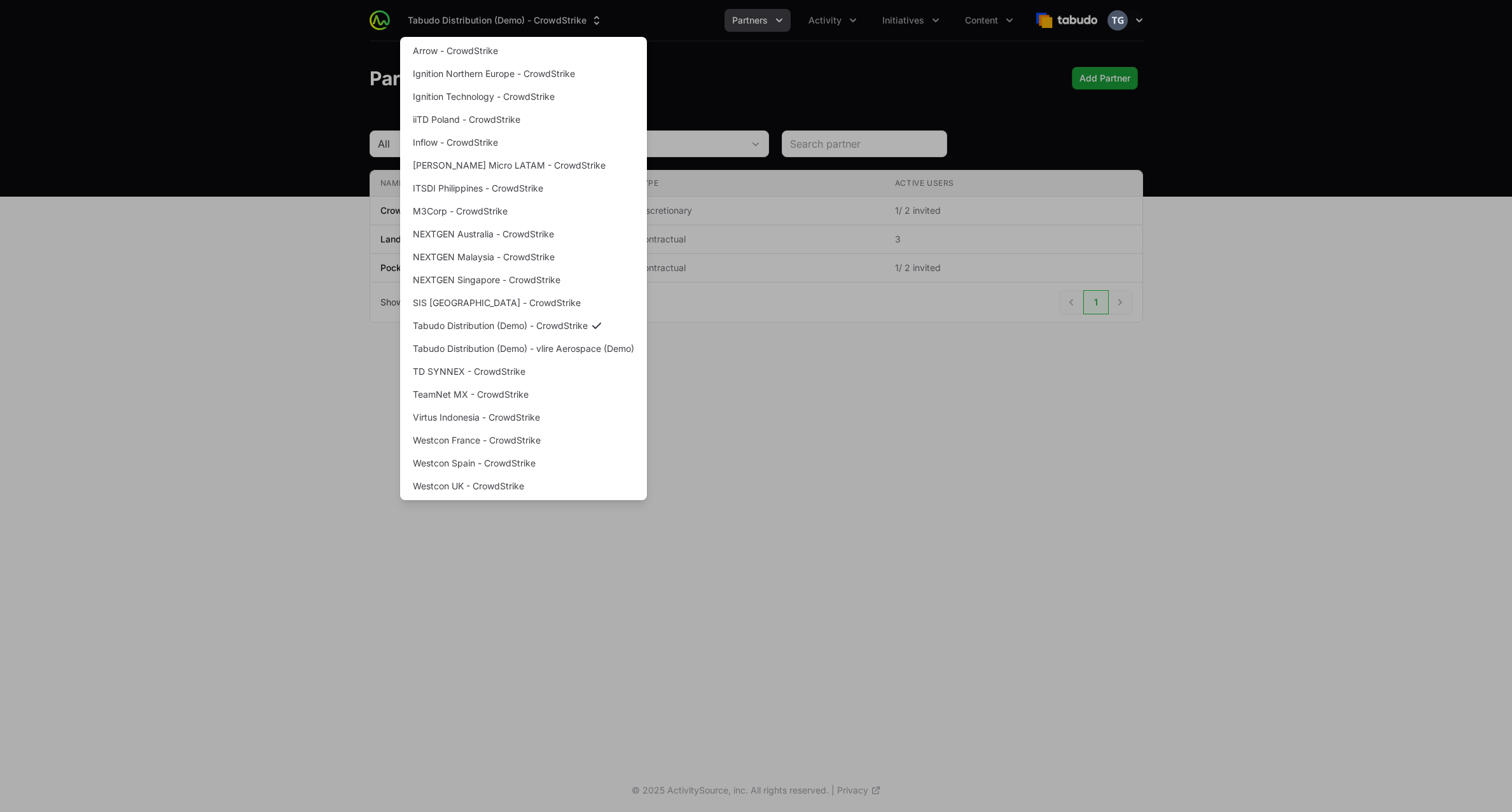
click at [313, 395] on div "Supplier switch menu" at bounding box center [756, 406] width 1512 height 812
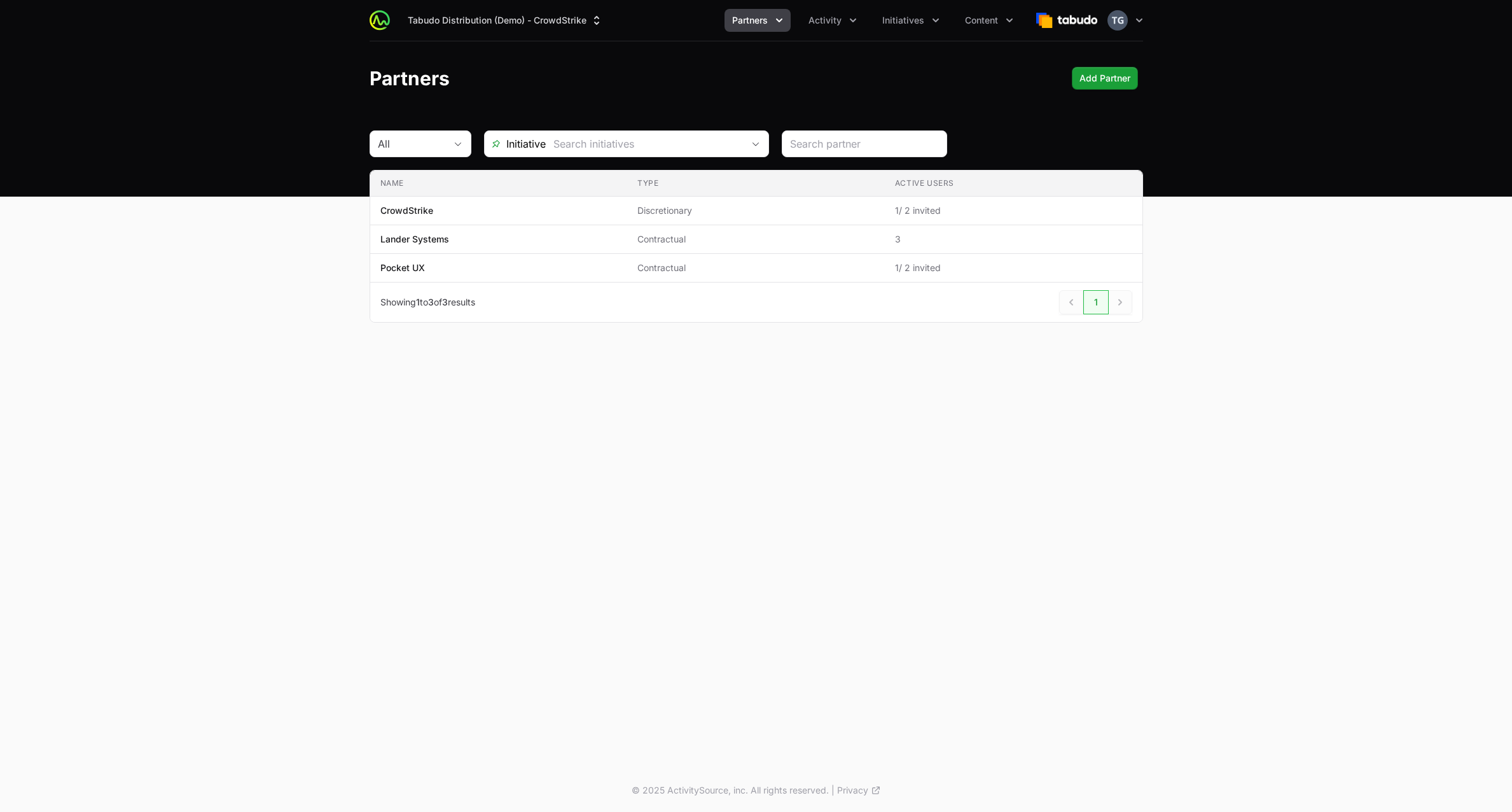
click at [318, 378] on div "Tabudo Distribution (Demo) - CrowdStrike Partners Activity Initiatives Content …" at bounding box center [756, 384] width 1512 height 769
click at [714, 97] on header "Partners Add Partner" at bounding box center [756, 78] width 1512 height 74
click at [775, 22] on icon "Partners menu" at bounding box center [779, 20] width 13 height 13
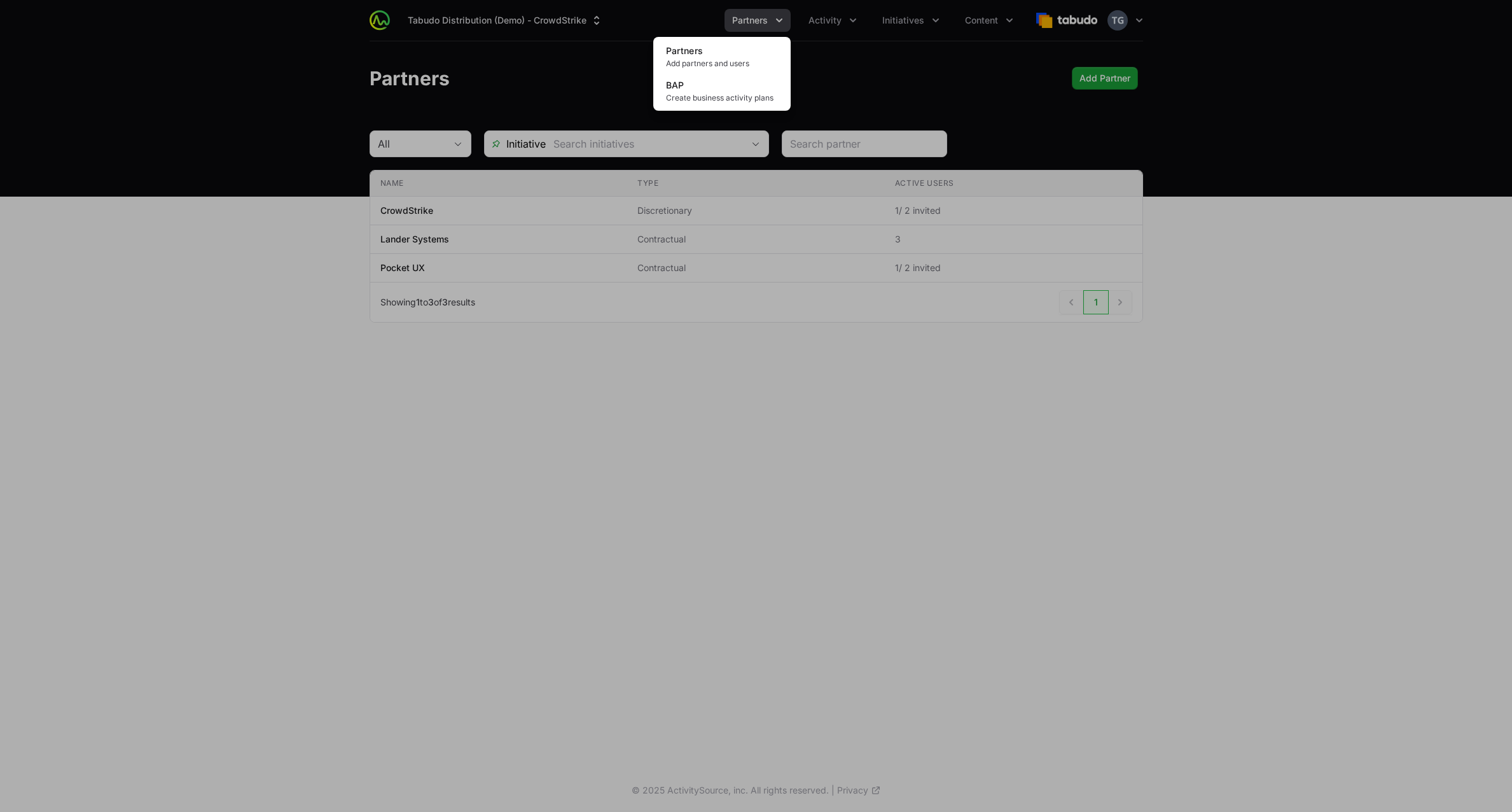
click at [779, 18] on div "Partners menu" at bounding box center [756, 406] width 1512 height 812
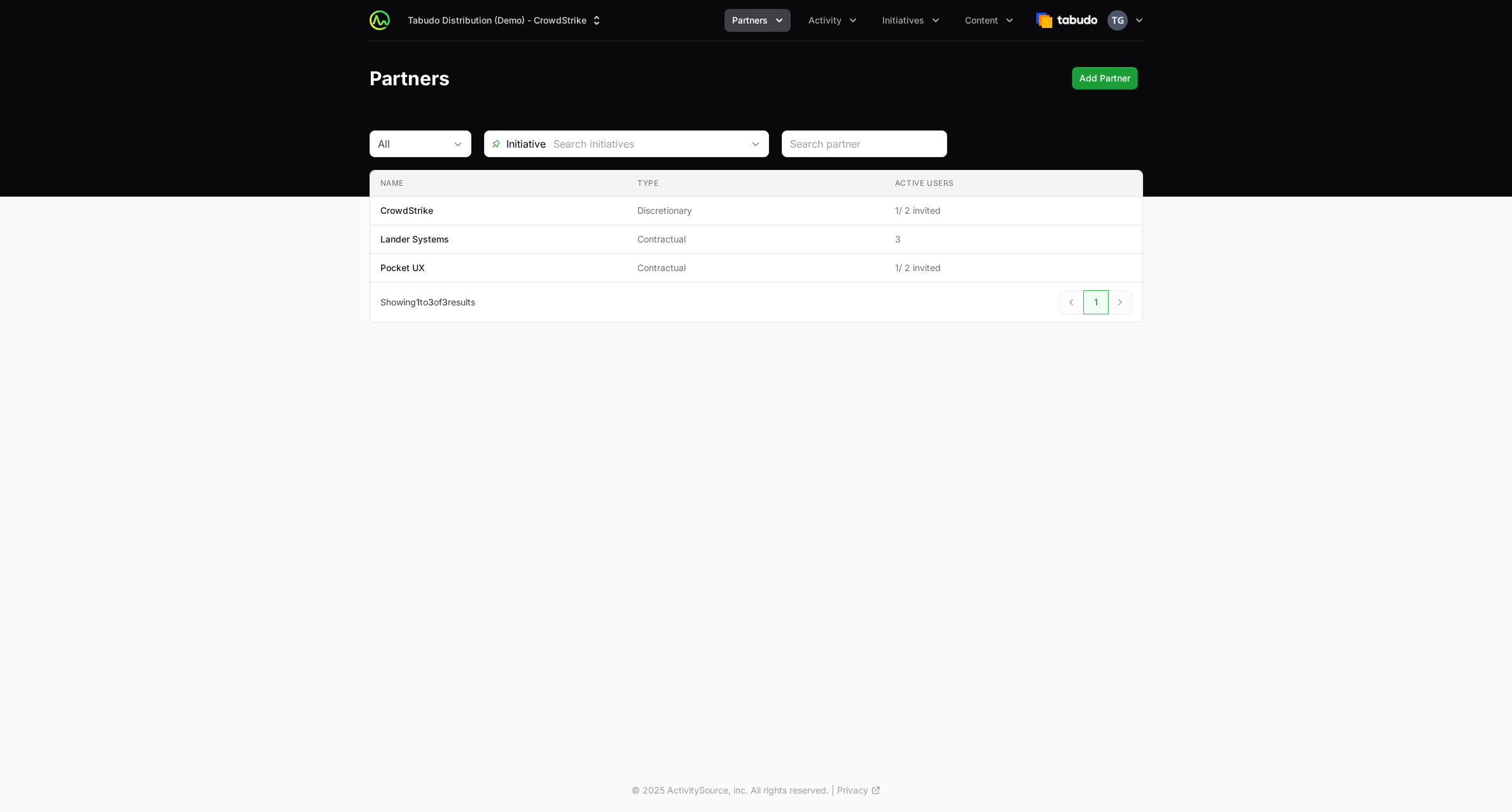
drag, startPoint x: 868, startPoint y: 99, endPoint x: 871, endPoint y: 89, distance: 10.4
click at [867, 97] on header "Partners Add Partner" at bounding box center [756, 78] width 1512 height 74
click at [853, 23] on icon "Activity menu" at bounding box center [853, 20] width 13 height 13
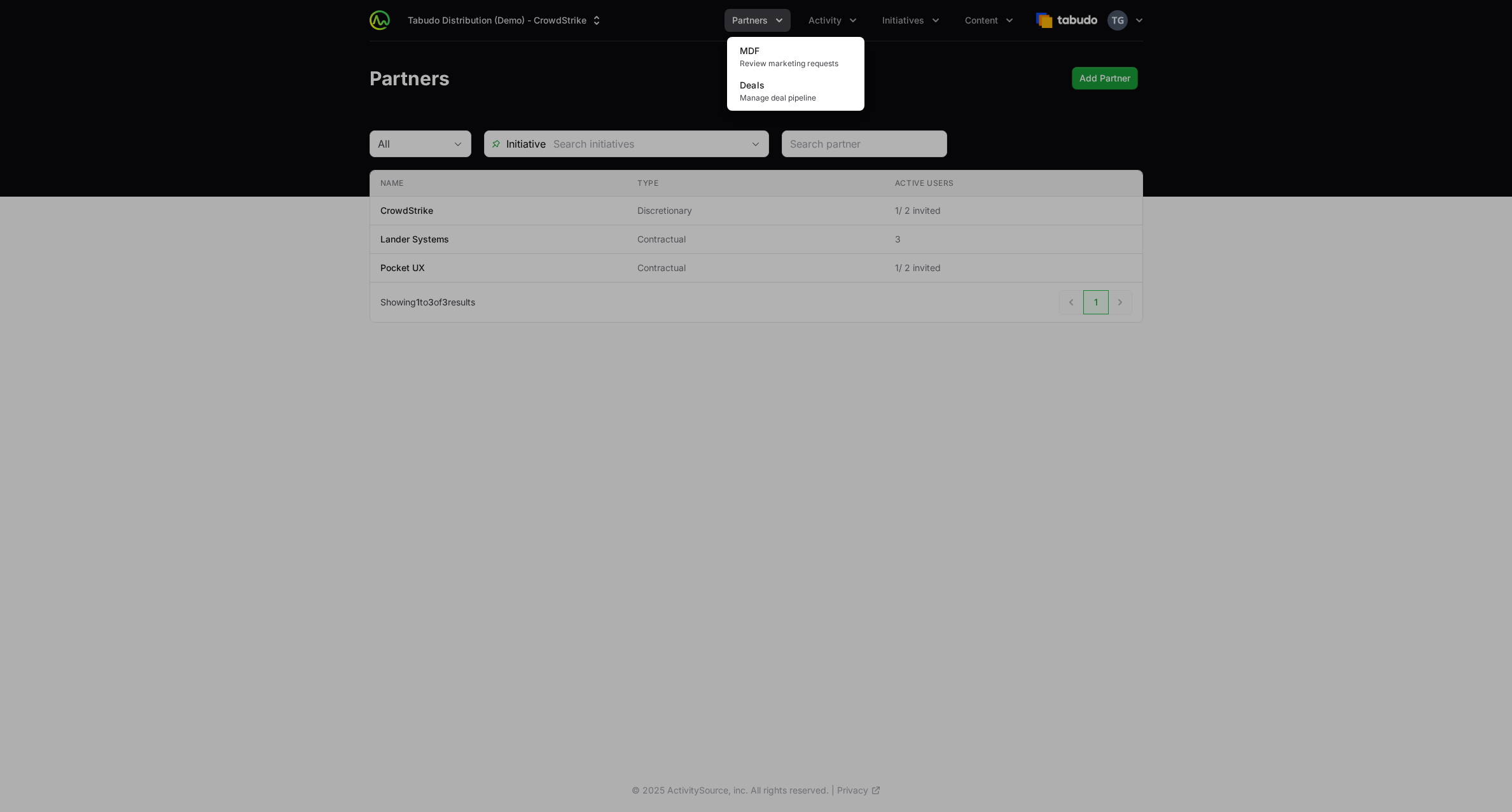
click at [853, 23] on div "Activity menu" at bounding box center [756, 406] width 1512 height 812
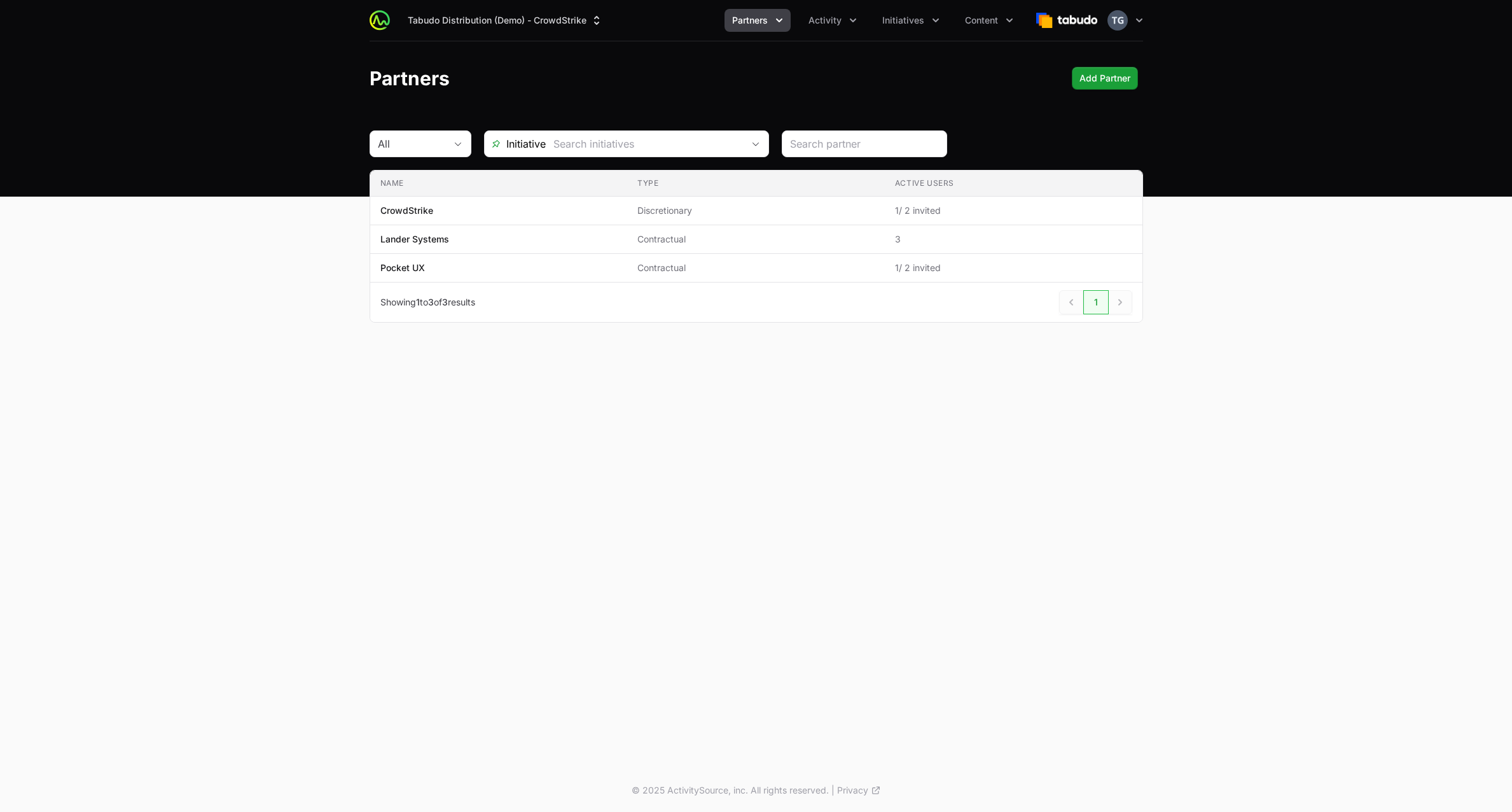
click at [899, 61] on header "Partners Add Partner" at bounding box center [756, 78] width 1512 height 74
click at [933, 18] on icon "Initiatives menu" at bounding box center [935, 20] width 13 height 13
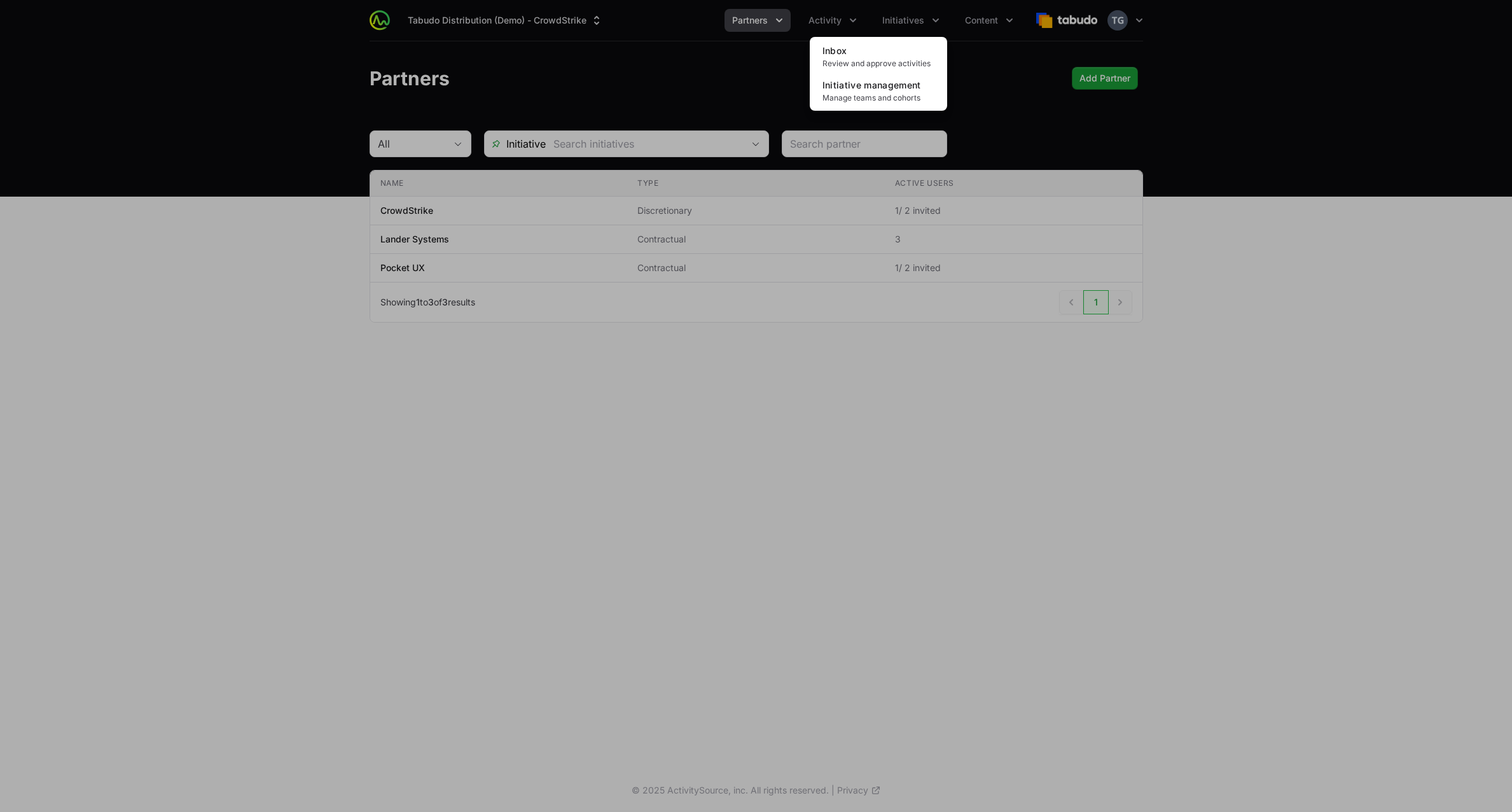
click at [934, 18] on div "Initiatives menu" at bounding box center [756, 406] width 1512 height 812
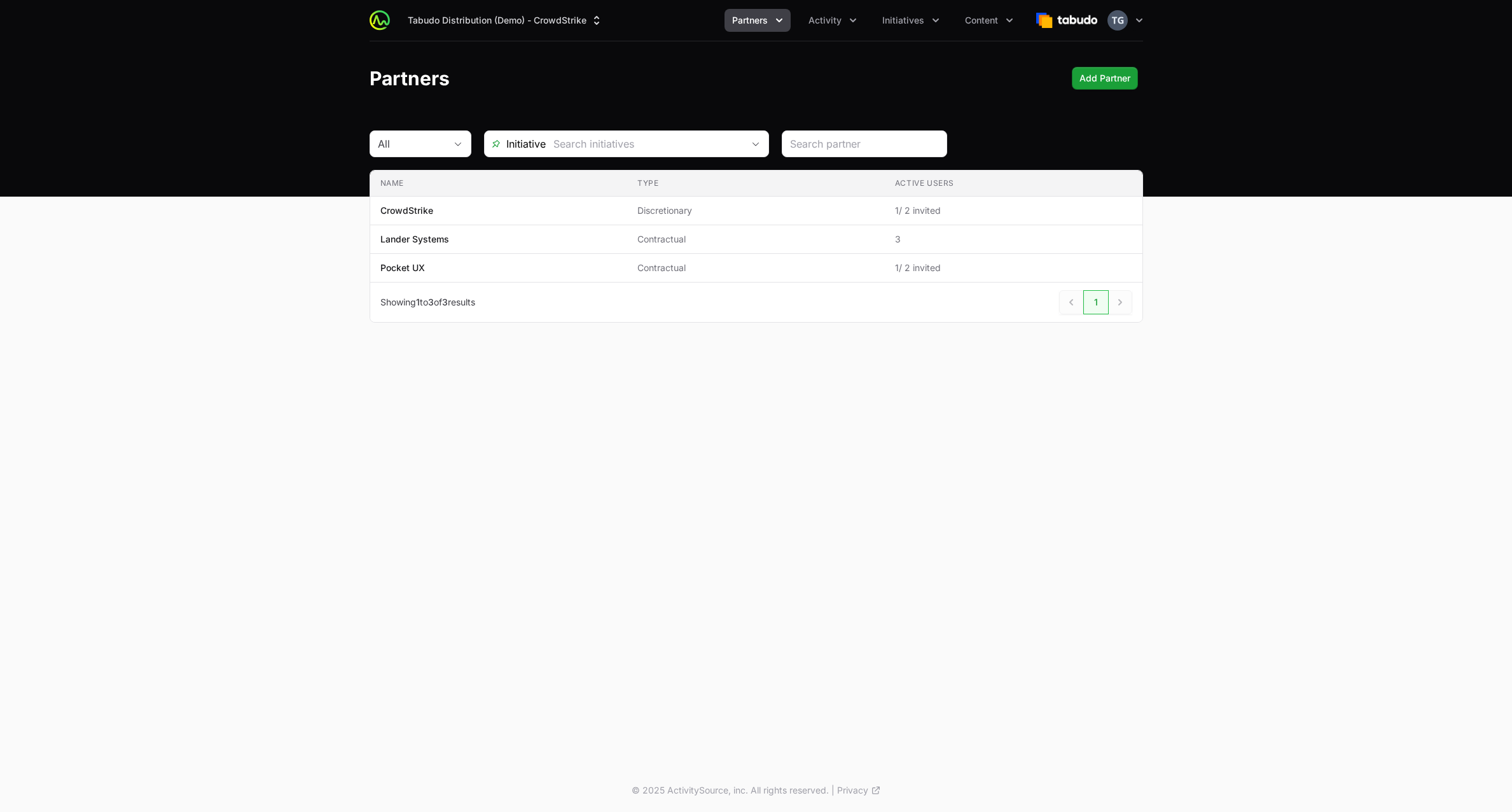
click at [969, 88] on div "Partners Add Partner" at bounding box center [756, 78] width 773 height 23
click at [472, 12] on button "Tabudo Distribution (Demo) - CrowdStrike" at bounding box center [506, 20] width 211 height 23
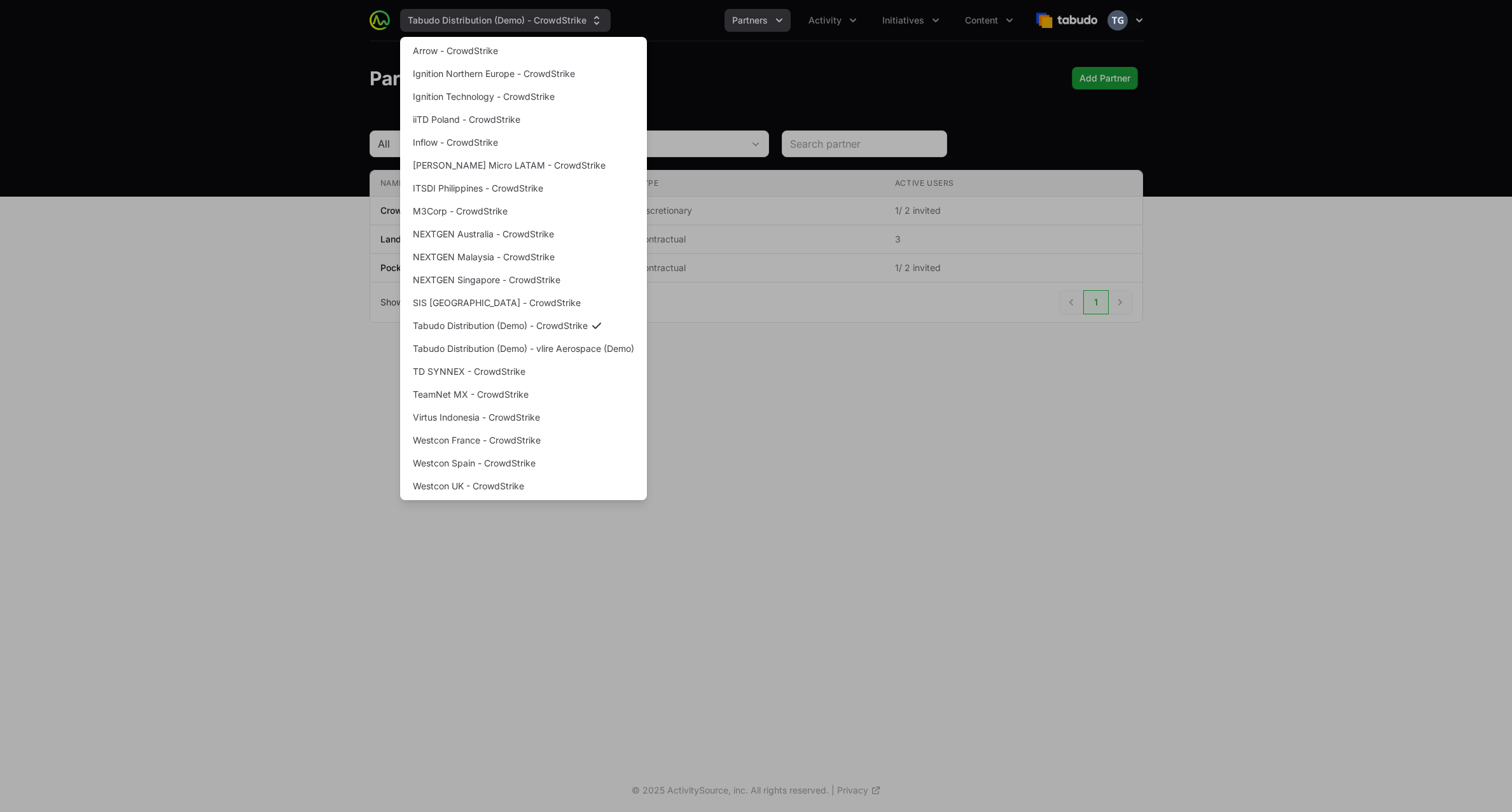
click at [472, 12] on div "Supplier switch menu" at bounding box center [756, 406] width 1512 height 812
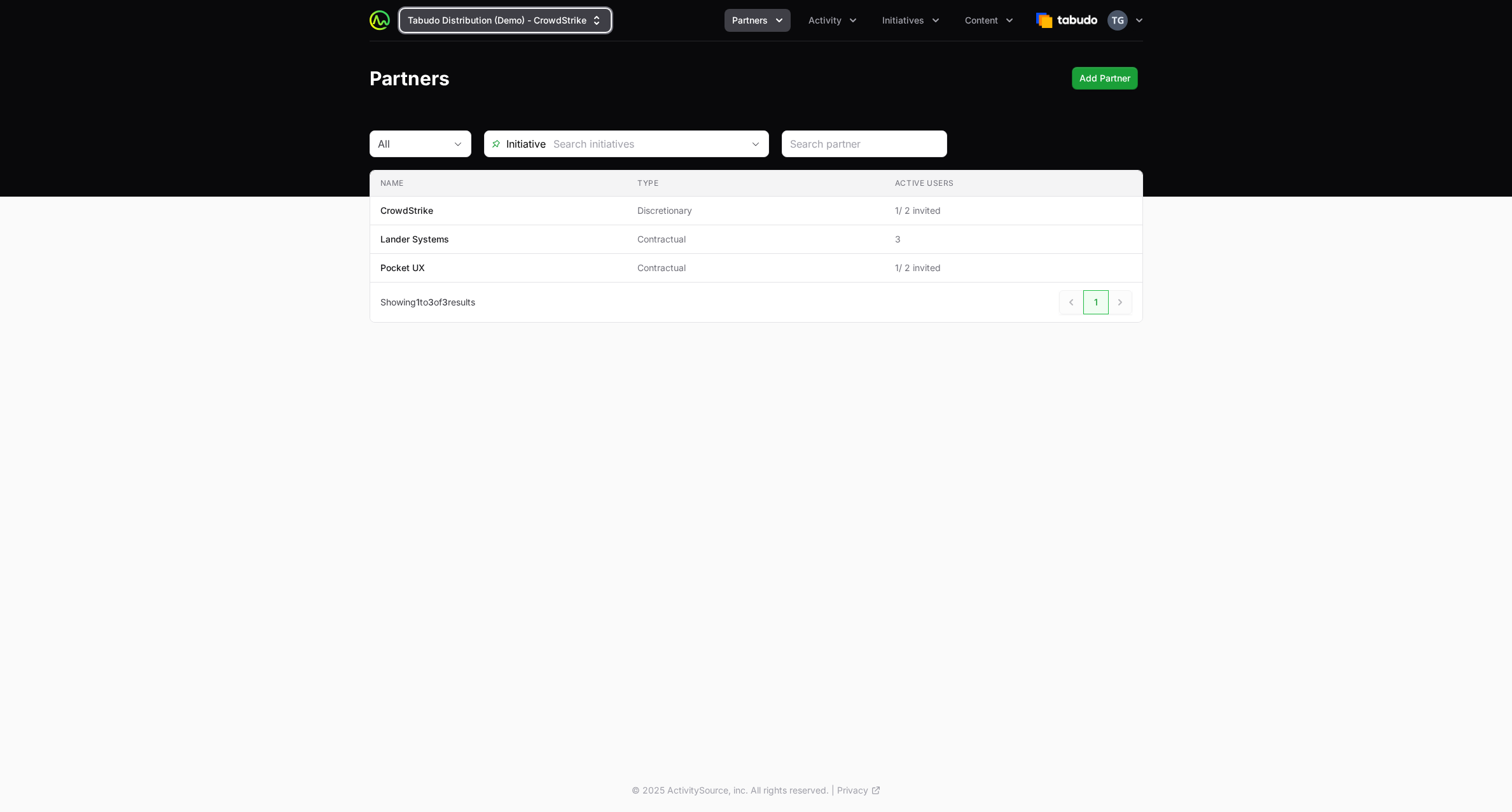
click at [472, 12] on button "Tabudo Distribution (Demo) - CrowdStrike" at bounding box center [506, 20] width 211 height 23
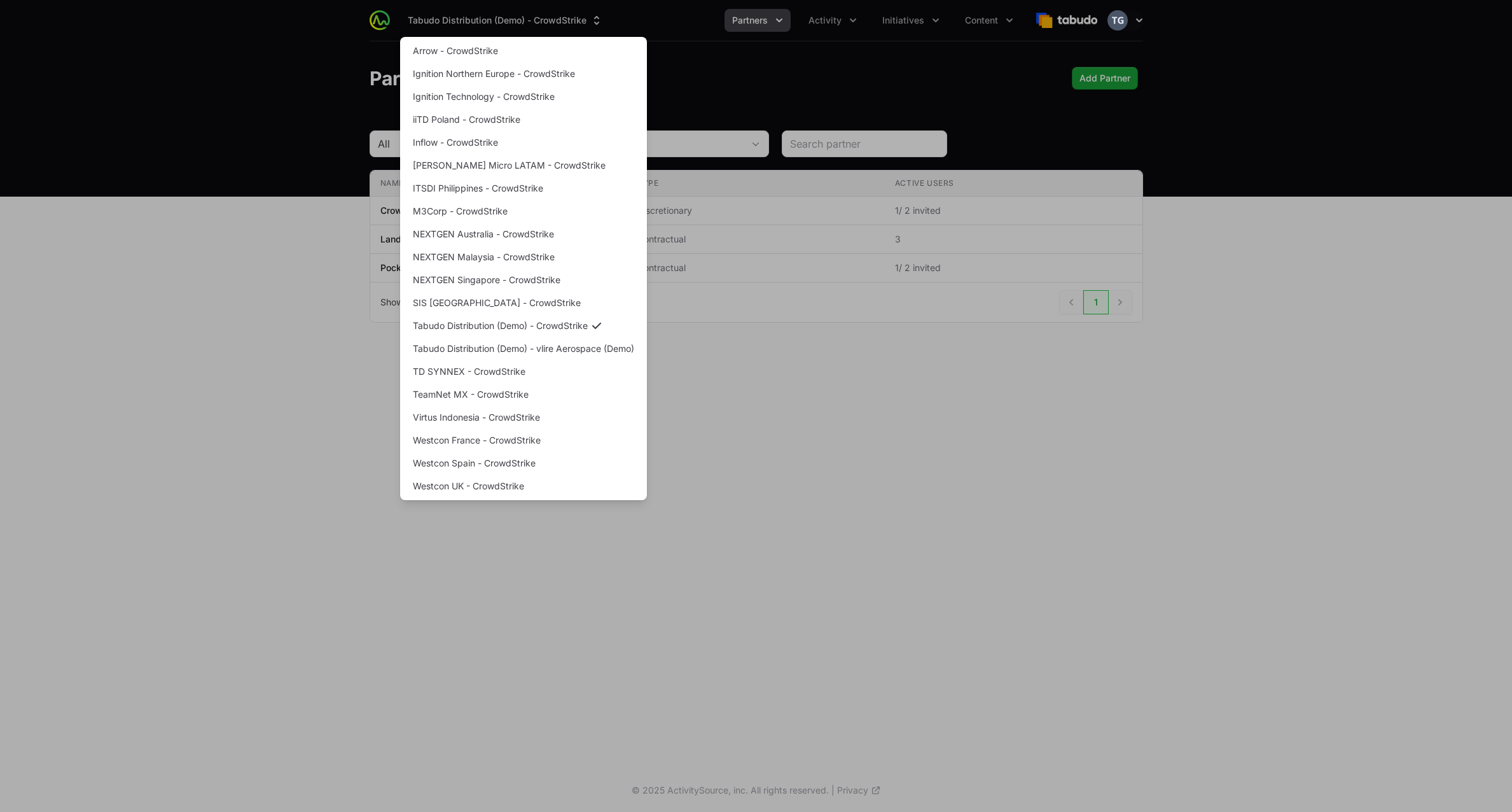
click at [286, 99] on div "Supplier switch menu" at bounding box center [756, 406] width 1512 height 812
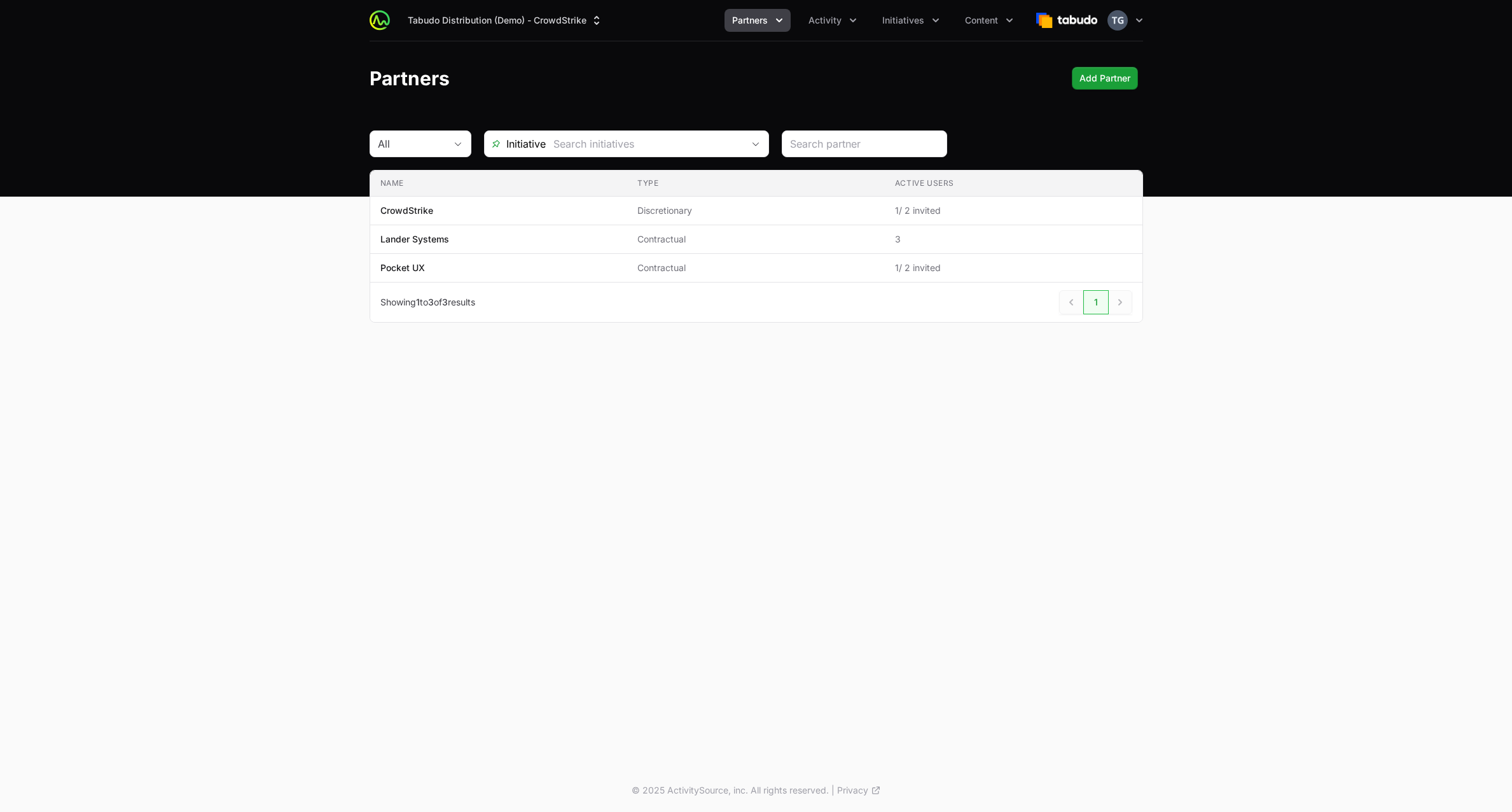
drag, startPoint x: 784, startPoint y: 97, endPoint x: 810, endPoint y: 70, distance: 37.5
click at [784, 97] on header "Partners Add Partner" at bounding box center [756, 78] width 1512 height 74
click at [846, 27] on button "Activity" at bounding box center [832, 20] width 64 height 23
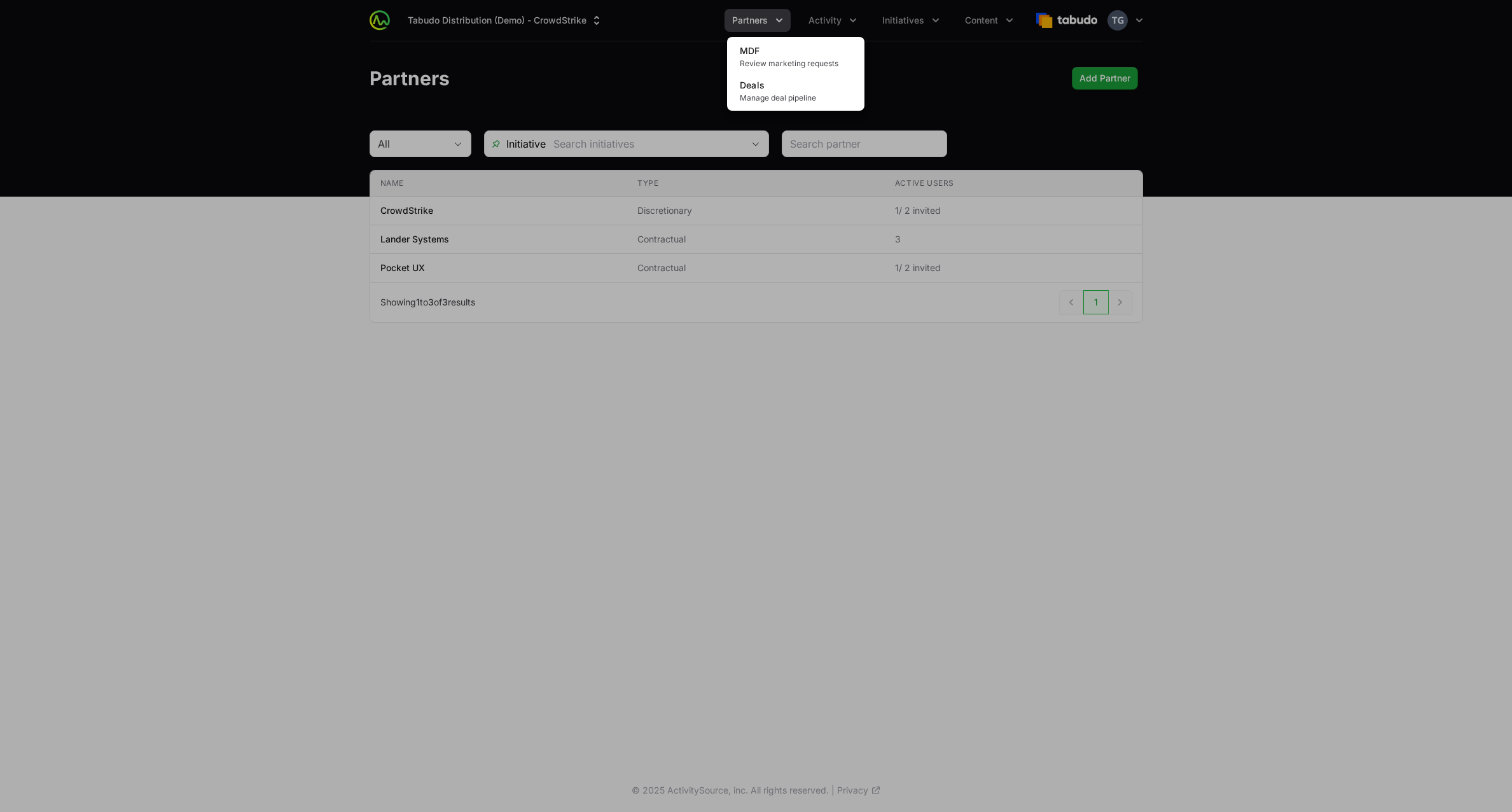
click at [909, 18] on div "Activity menu" at bounding box center [756, 406] width 1512 height 812
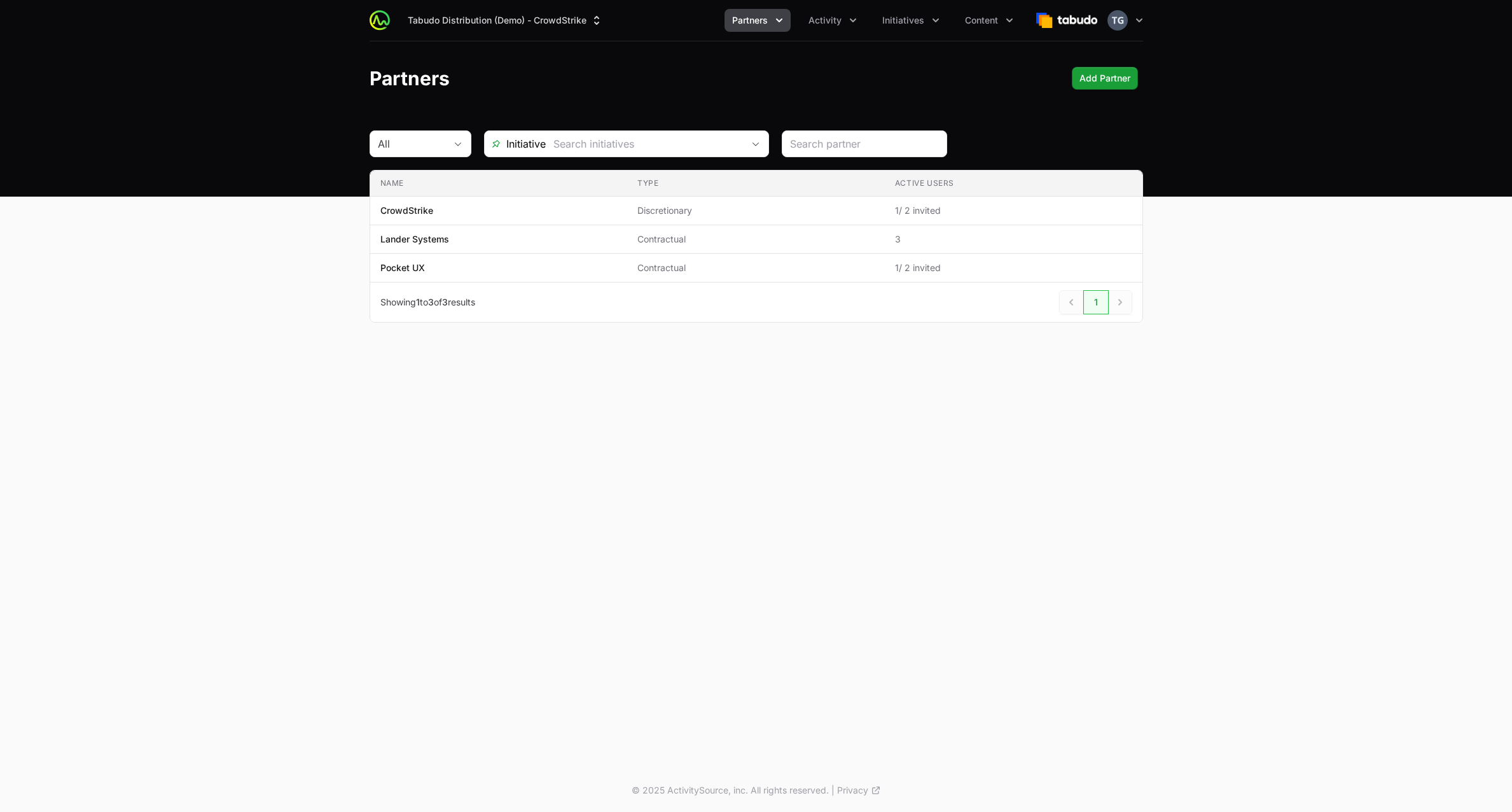
click at [393, 20] on div "Tabudo Distribution (Demo) - CrowdStrike Partners Activity Initiatives Content" at bounding box center [705, 20] width 631 height 23
click at [420, 21] on button "Tabudo Distribution (Demo) - CrowdStrike" at bounding box center [506, 20] width 211 height 23
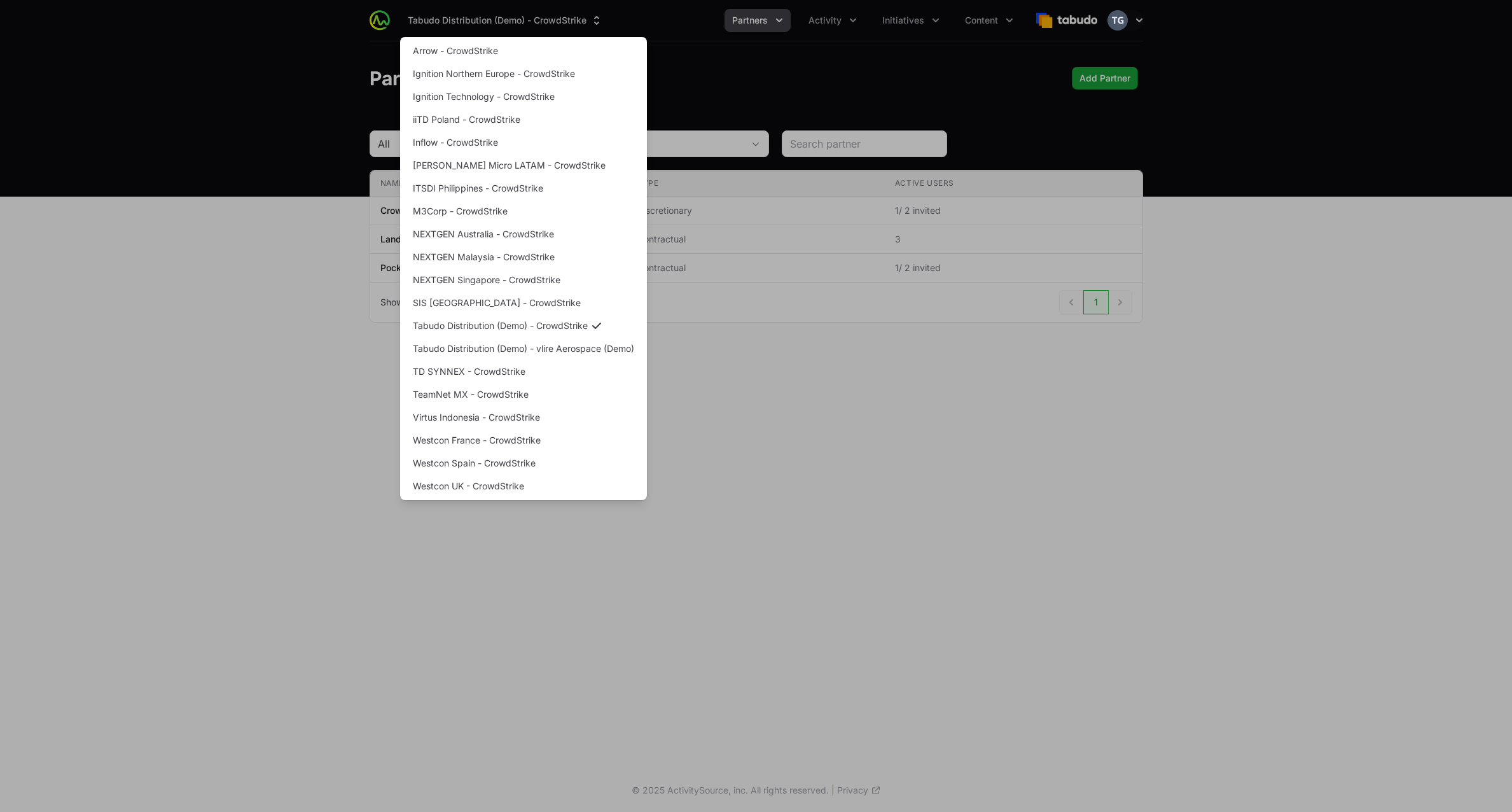
drag, startPoint x: 420, startPoint y: 21, endPoint x: 580, endPoint y: 43, distance: 161.5
click at [420, 21] on div "Supplier switch menu" at bounding box center [756, 406] width 1512 height 812
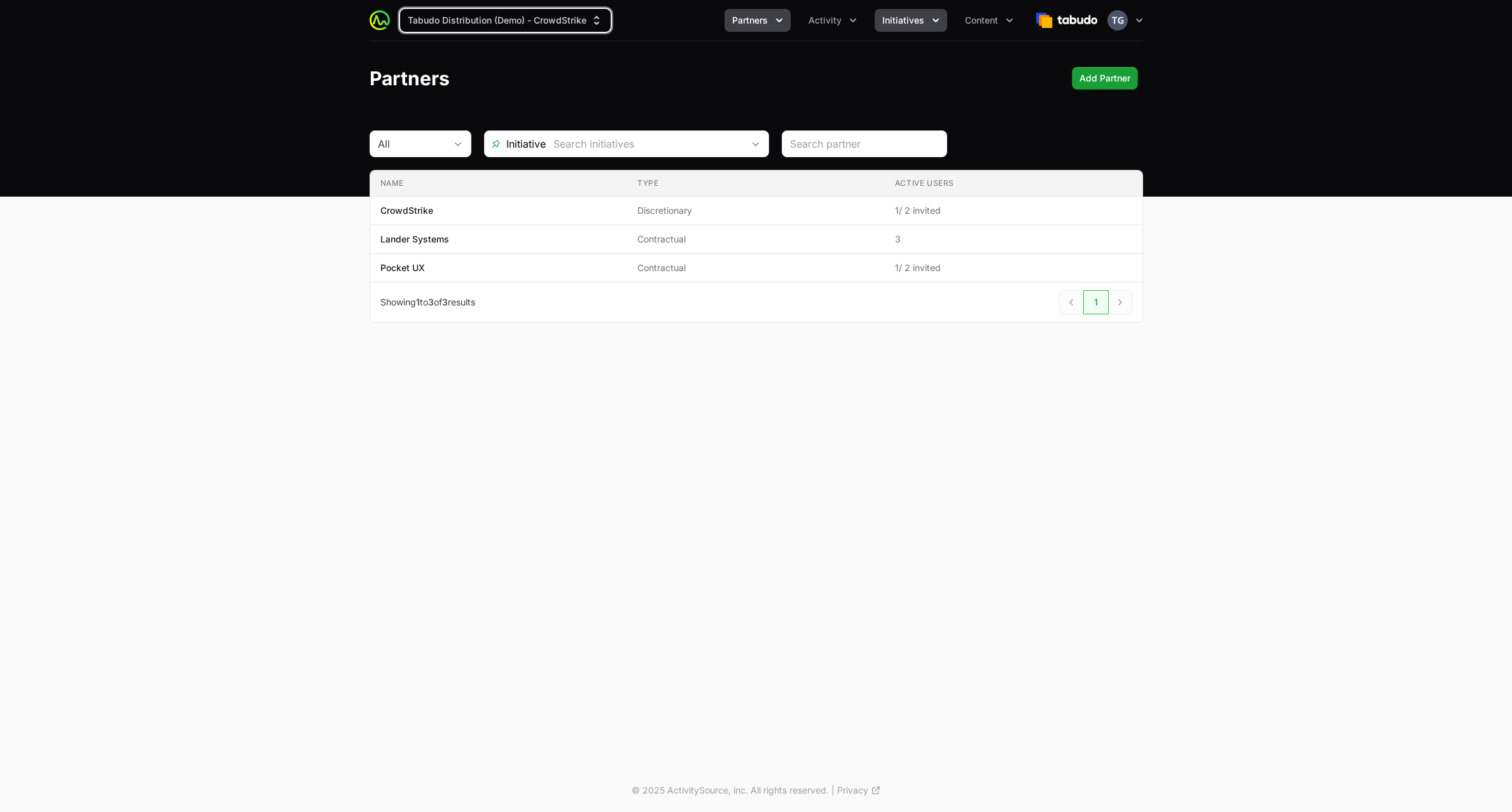
click at [887, 23] on span "Initiatives" at bounding box center [904, 20] width 42 height 13
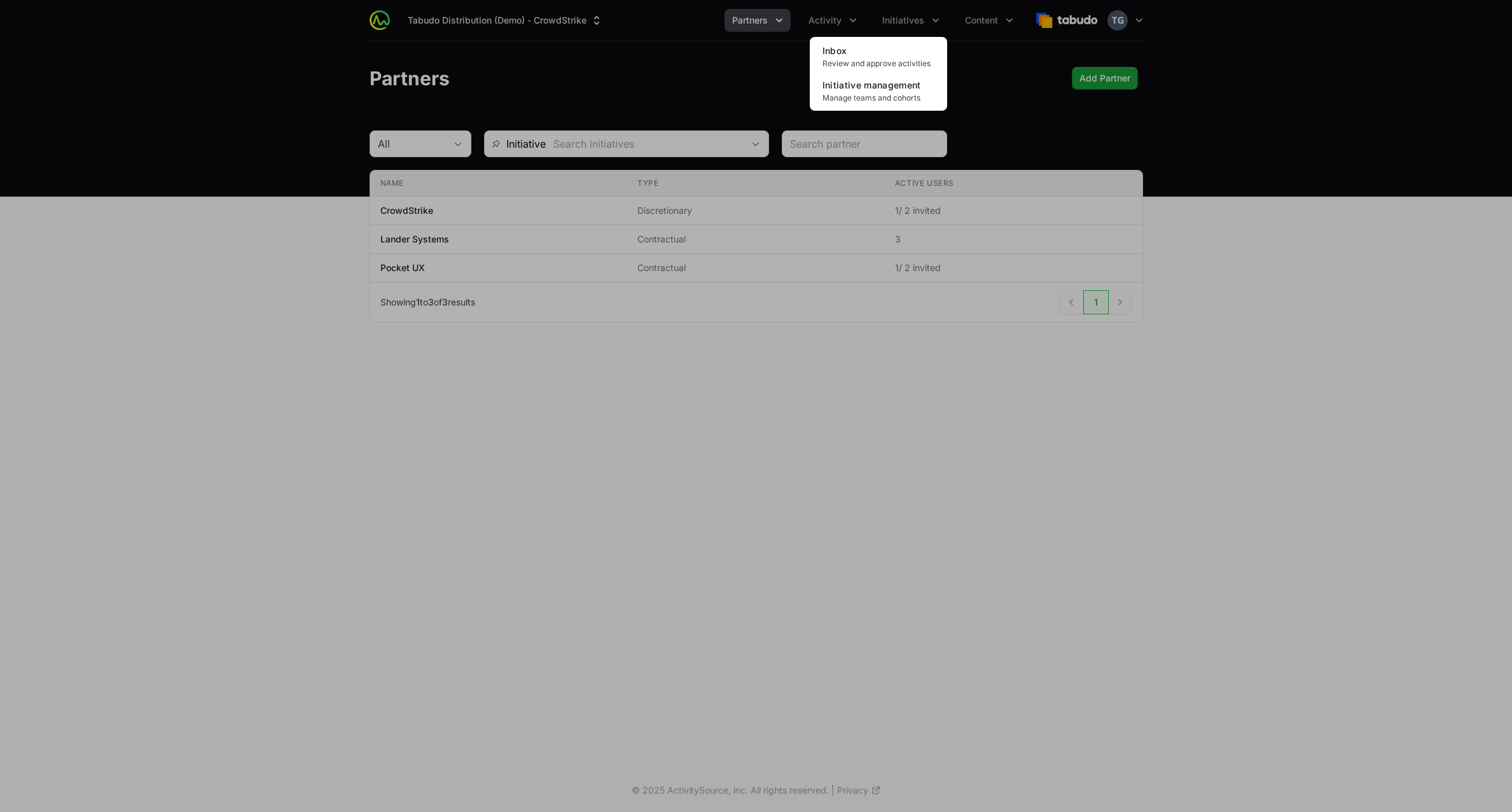
click at [833, 18] on div "Initiatives menu" at bounding box center [756, 406] width 1512 height 812
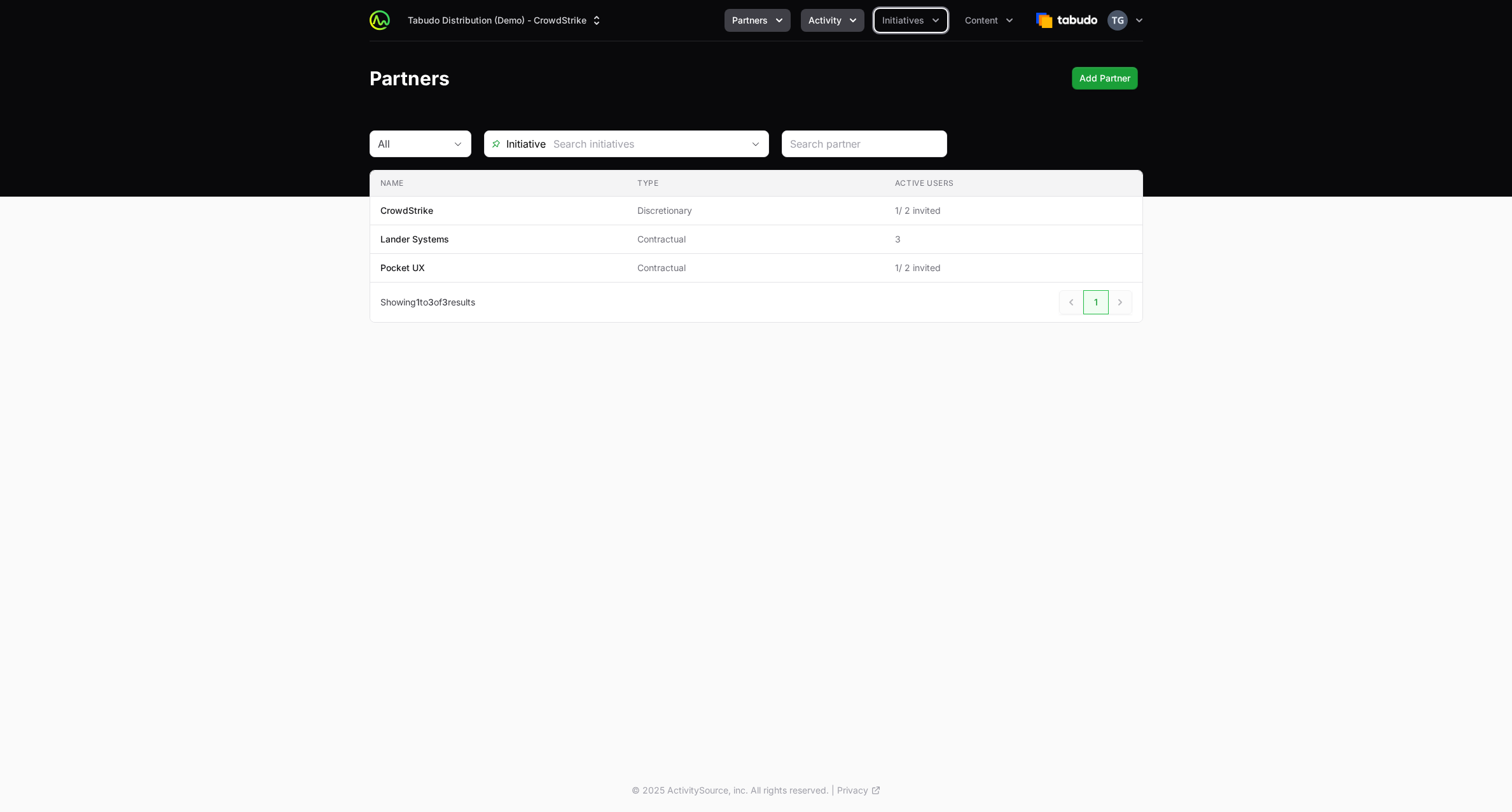
click at [832, 19] on span "Activity" at bounding box center [825, 20] width 33 height 13
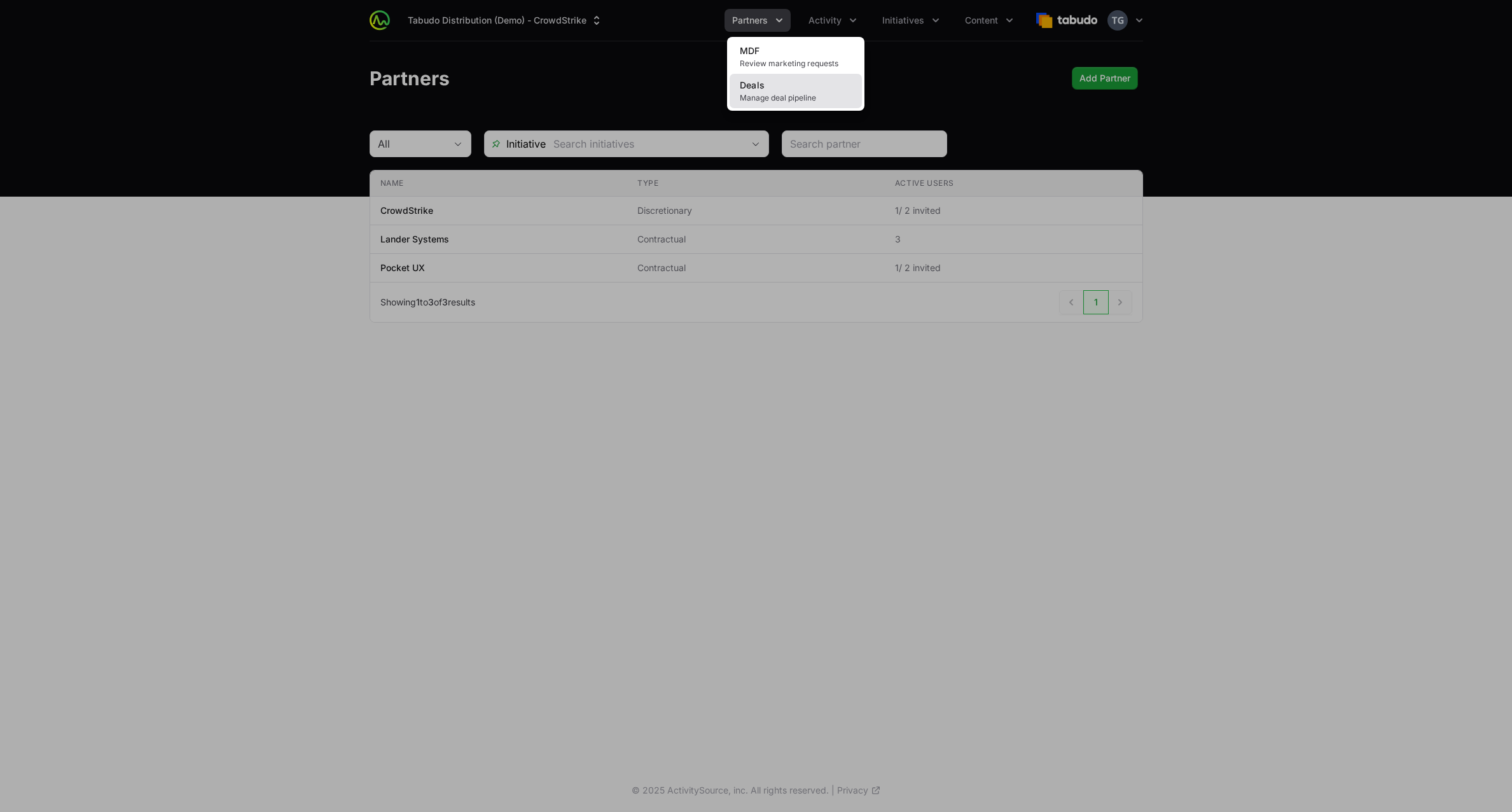
click at [811, 94] on span "Manage deal pipeline" at bounding box center [796, 98] width 112 height 10
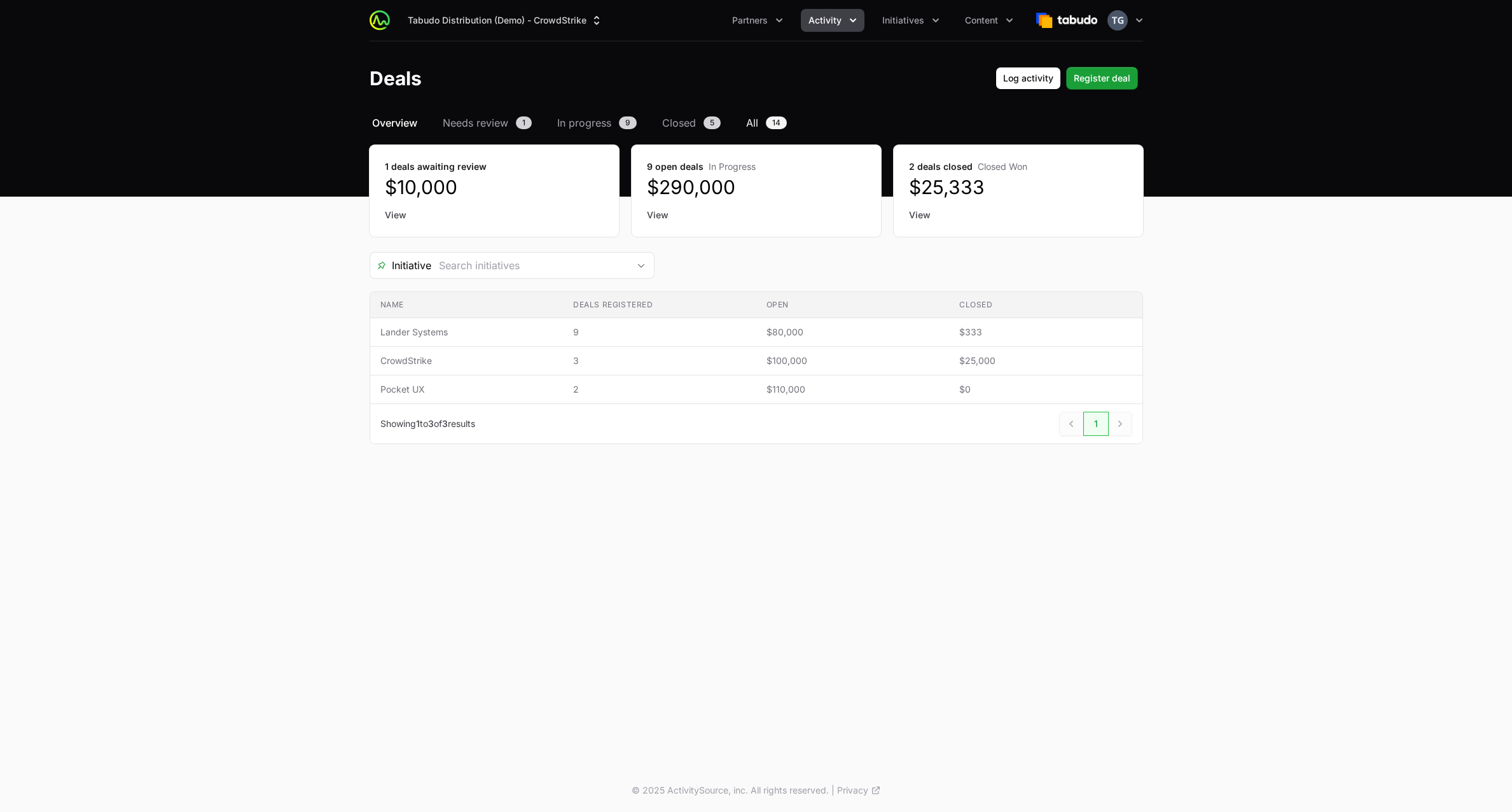
click at [754, 121] on span "All" at bounding box center [752, 123] width 12 height 15
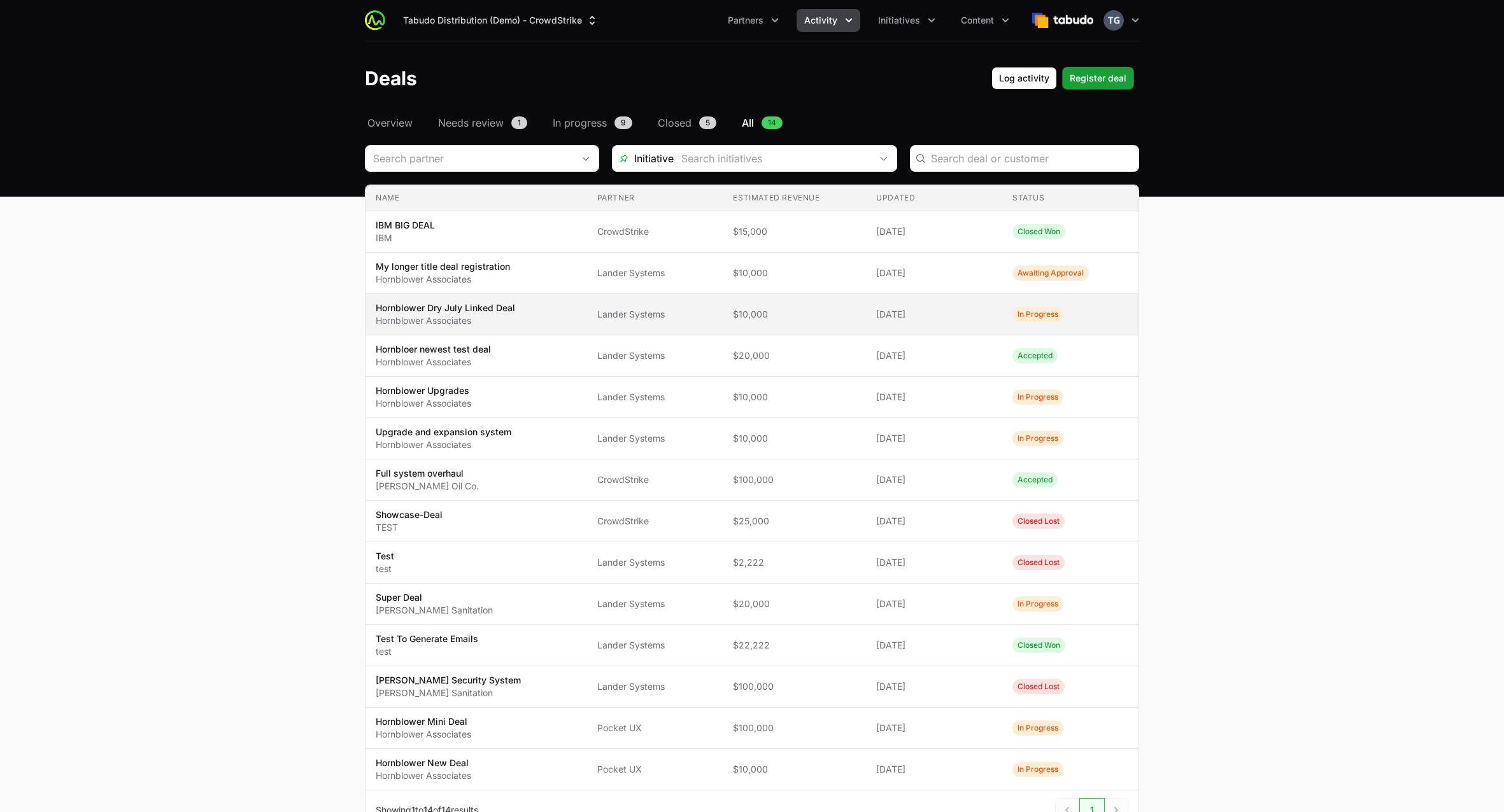
click at [793, 319] on span "$10,000" at bounding box center [794, 314] width 123 height 13
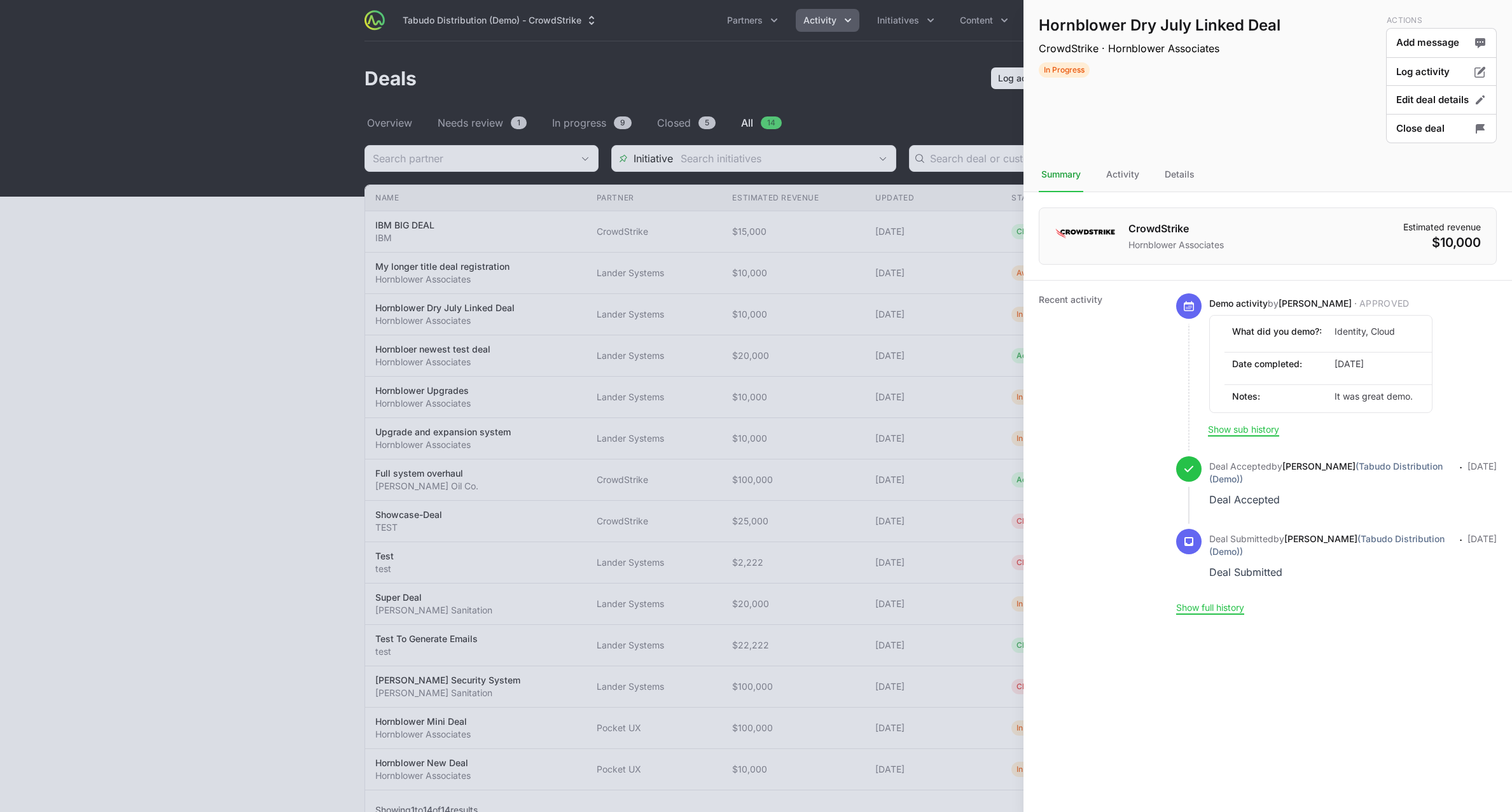
click at [609, 254] on div at bounding box center [756, 406] width 1512 height 812
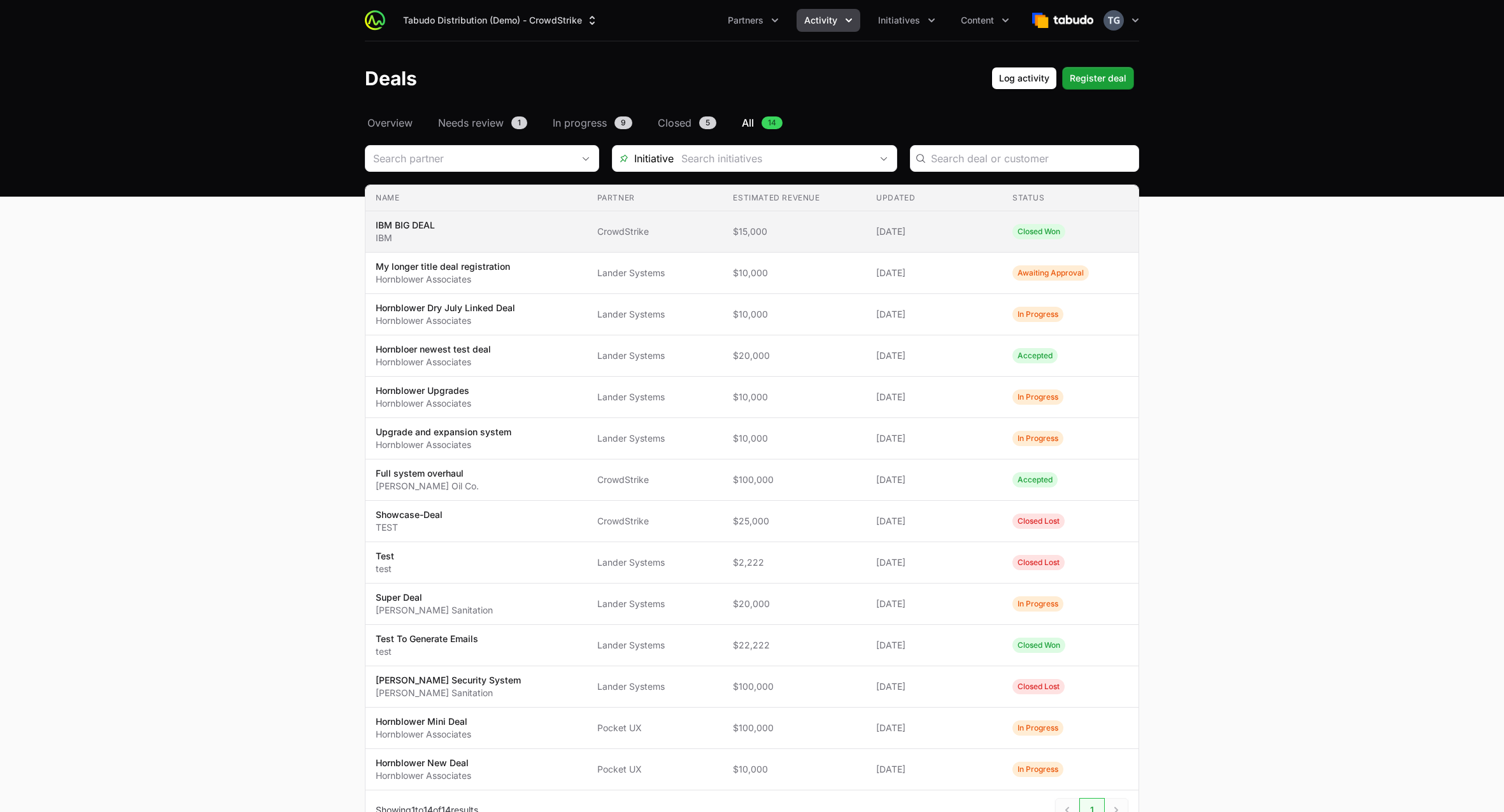
click at [806, 229] on span "$15,000" at bounding box center [794, 231] width 123 height 13
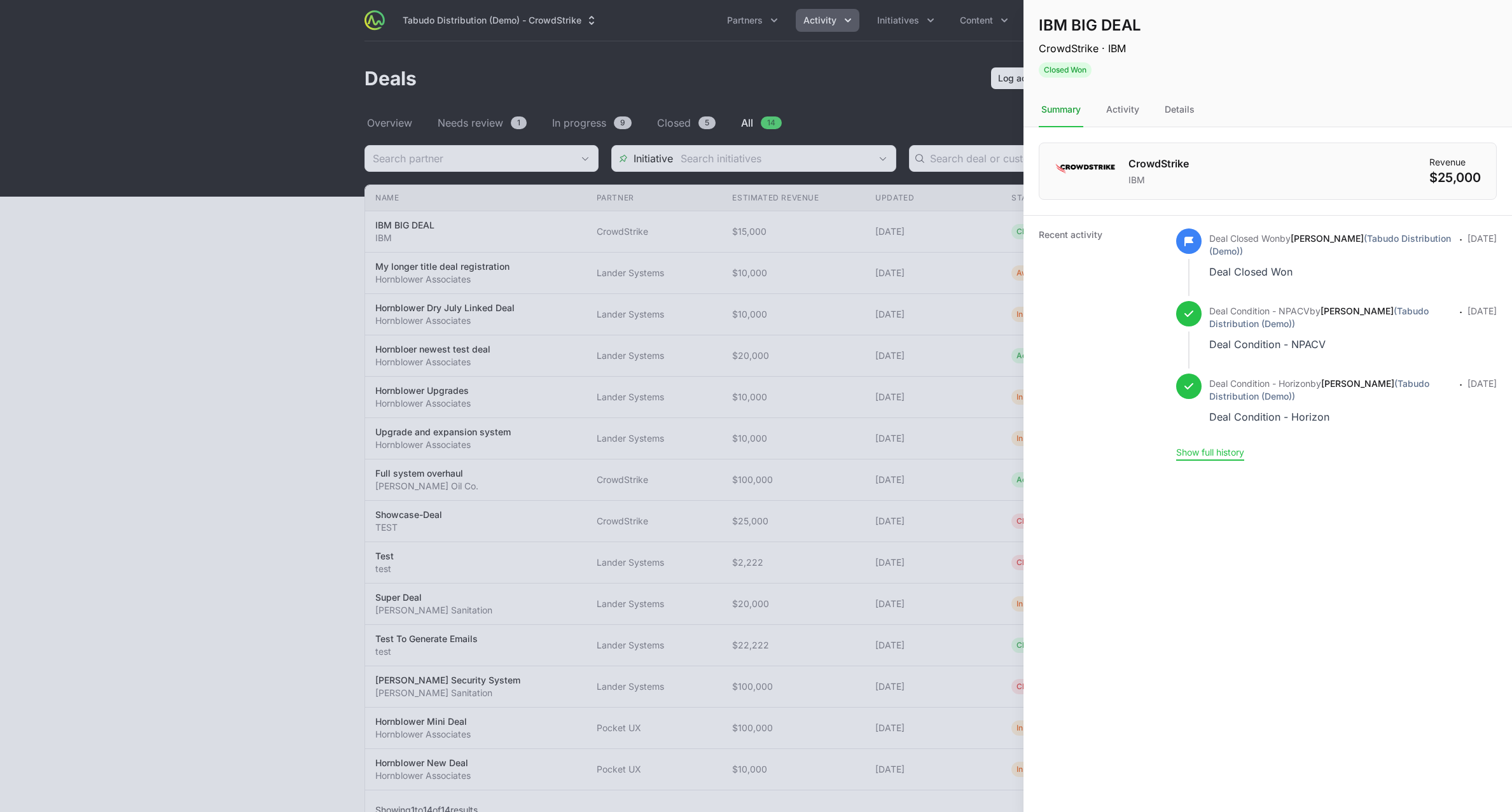
click at [1218, 457] on button "Show full history" at bounding box center [1209, 452] width 68 height 12
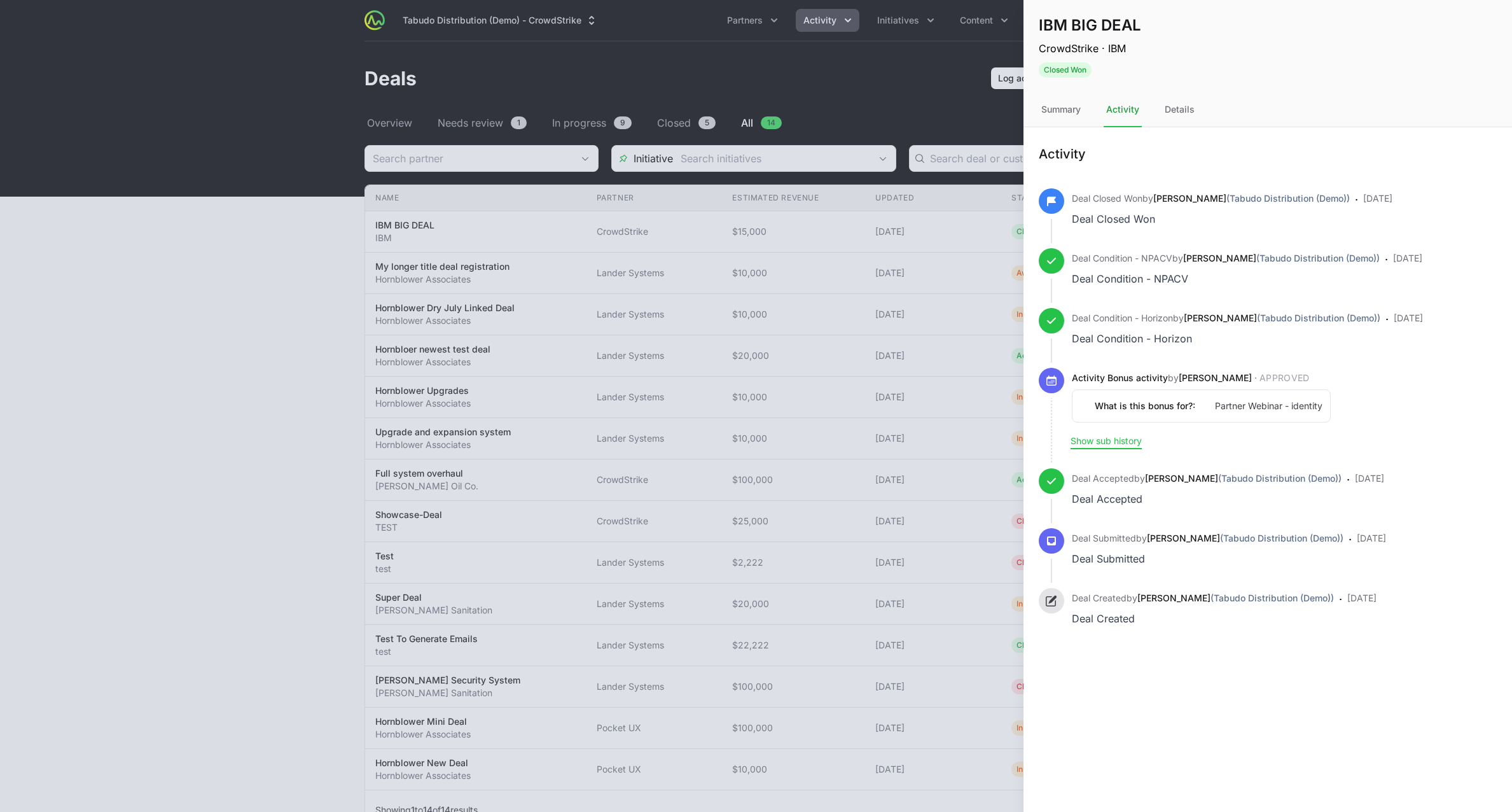
click at [1098, 438] on button "Show sub history" at bounding box center [1106, 442] width 71 height 12
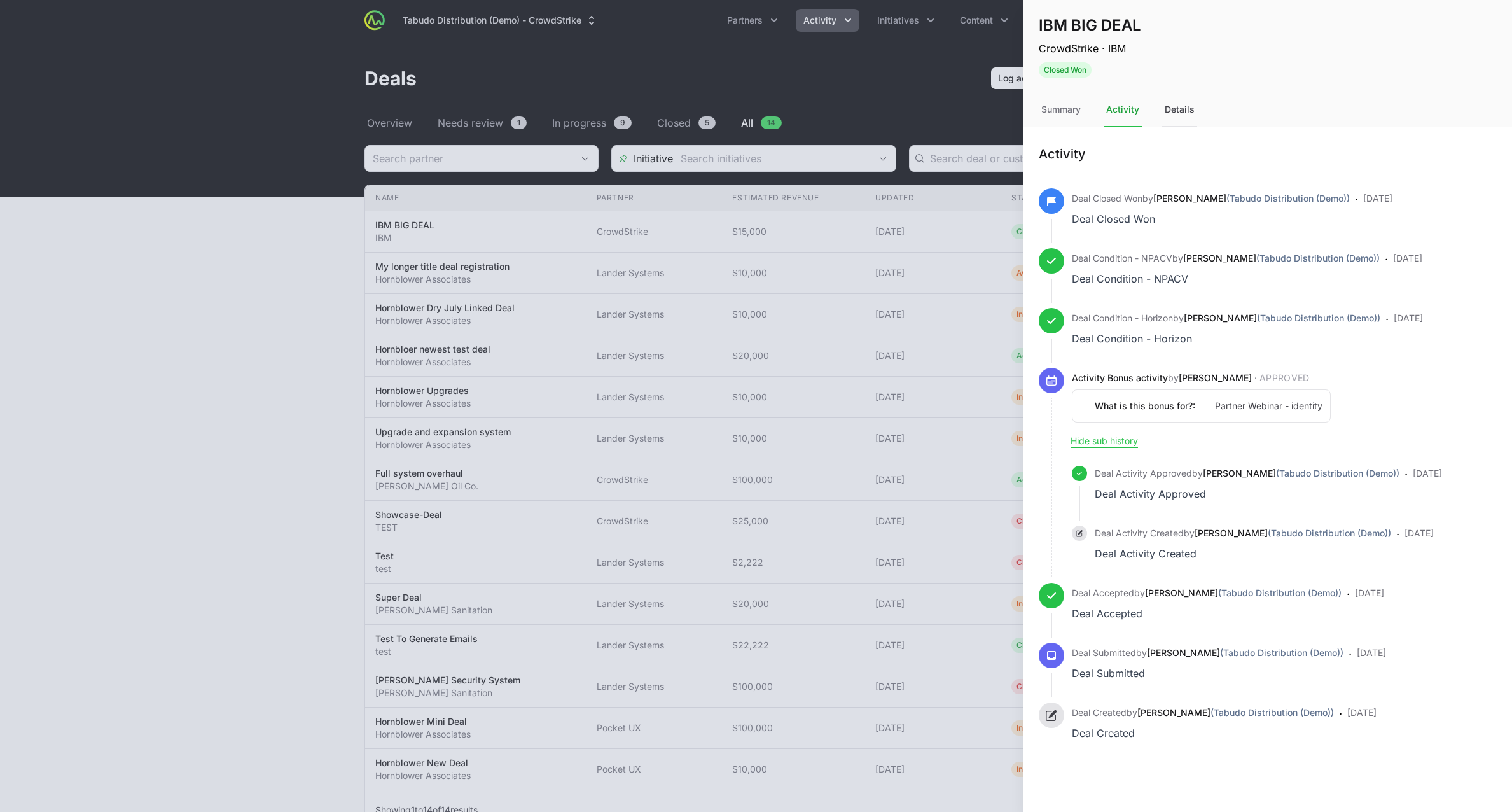
click at [1189, 100] on div "Details" at bounding box center [1179, 110] width 35 height 34
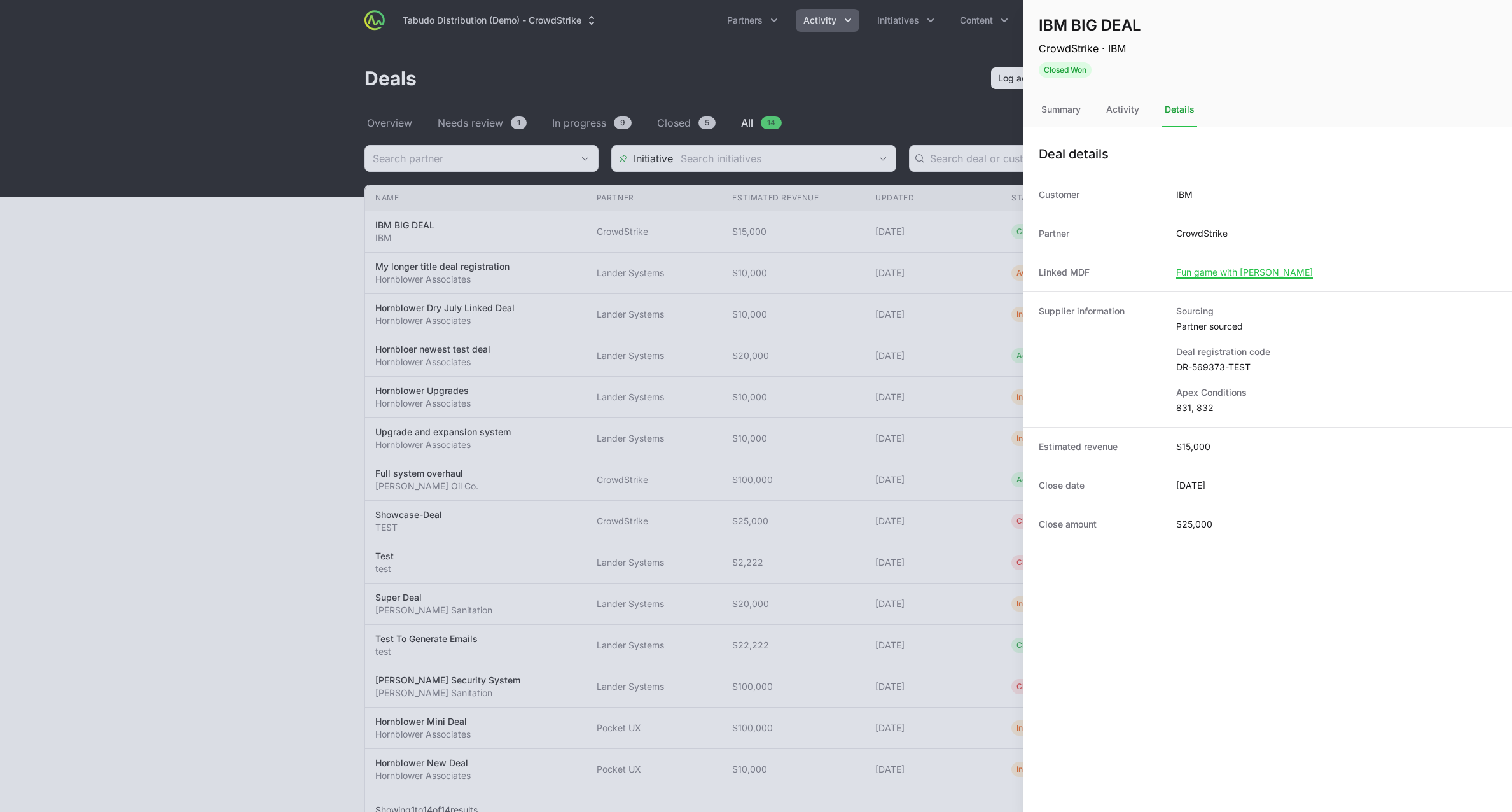
click at [895, 270] on div at bounding box center [756, 406] width 1512 height 812
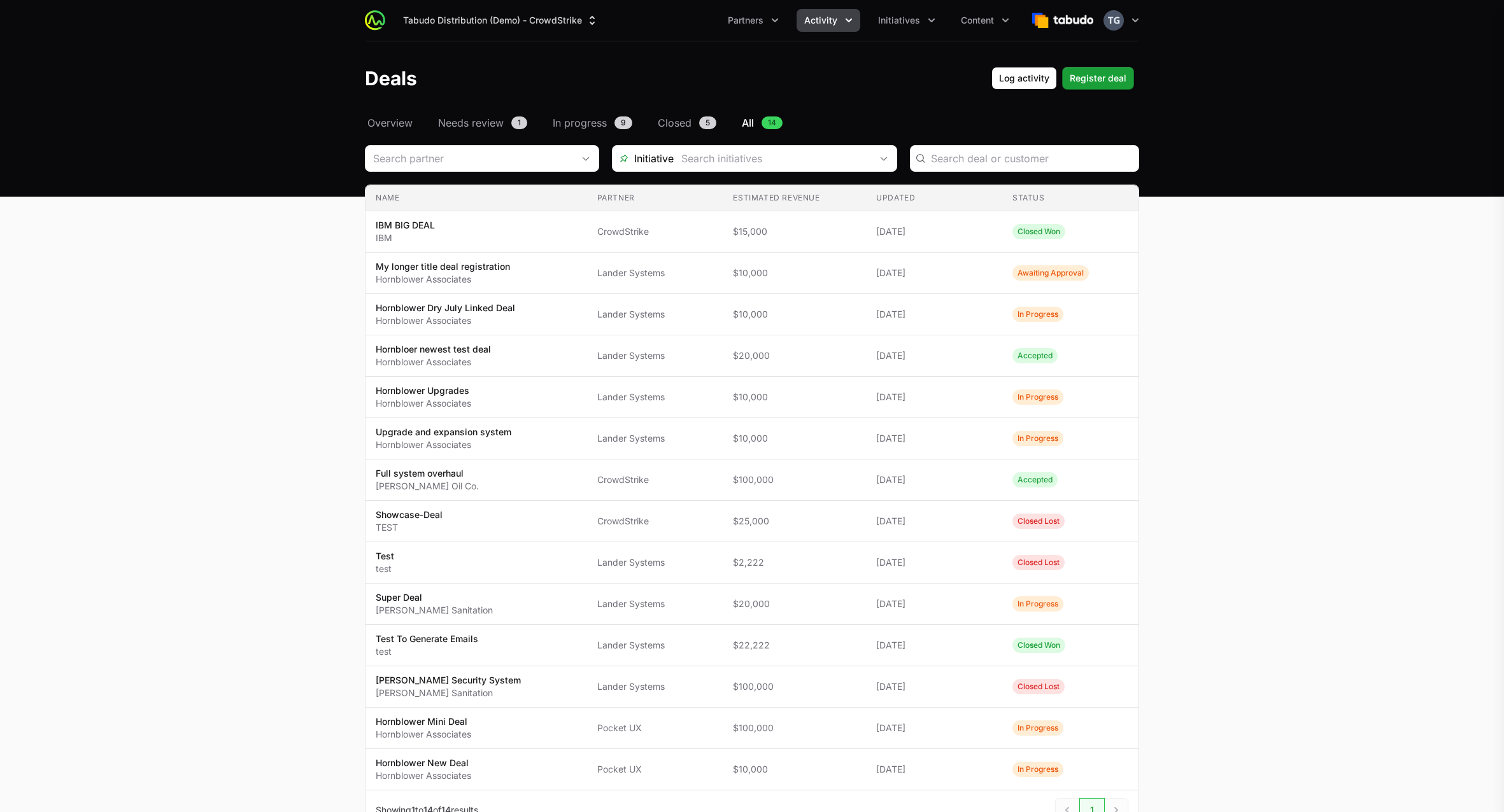
click at [825, 24] on div "IBM BIG DEAL CrowdStrike · IBM Closed Won Actions Select a tab Summary Activity…" at bounding box center [752, 406] width 1504 height 812
click at [833, 18] on span "Activity" at bounding box center [821, 20] width 33 height 13
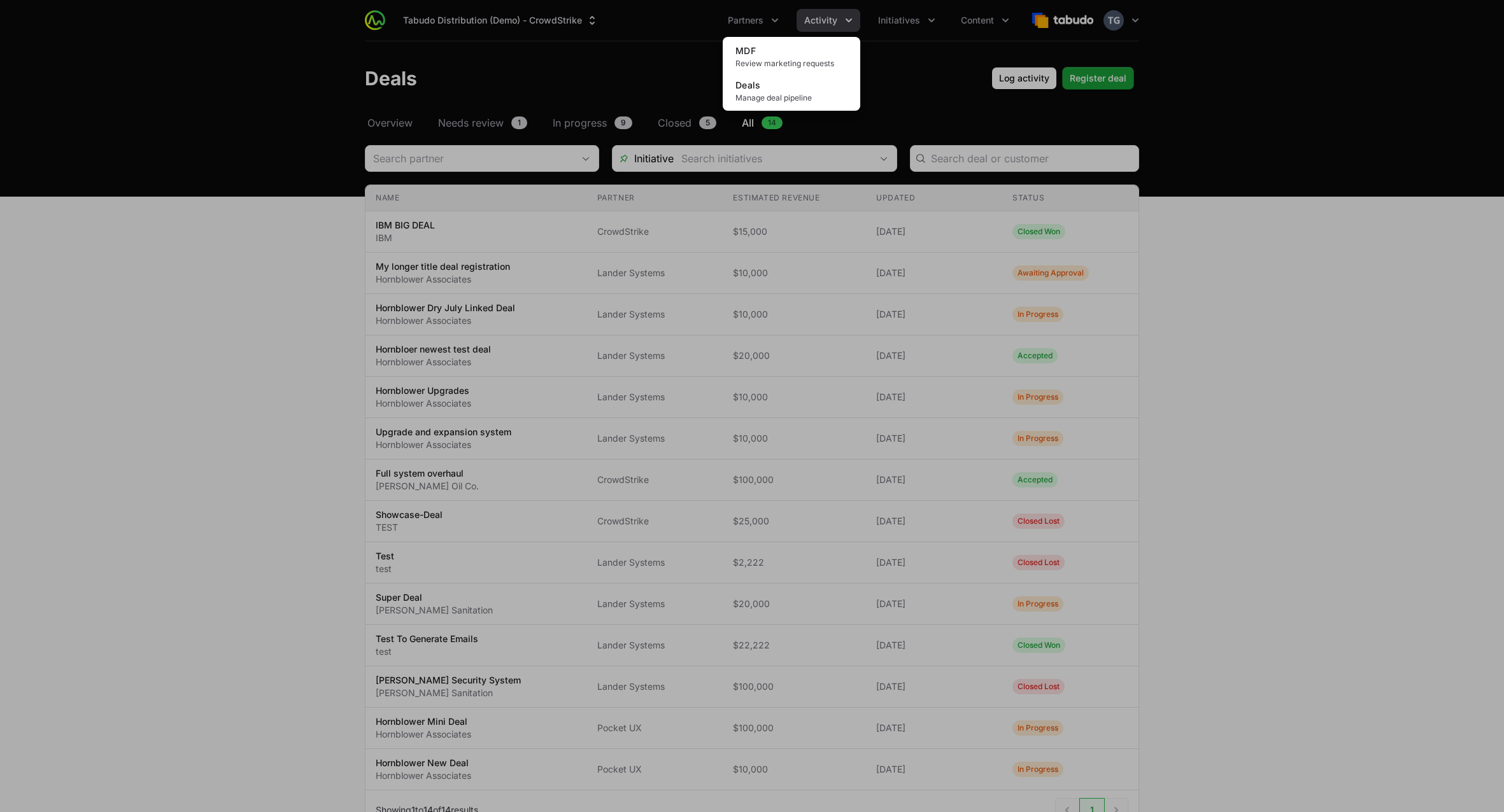
click at [801, 34] on div "Activity menu" at bounding box center [752, 406] width 1504 height 812
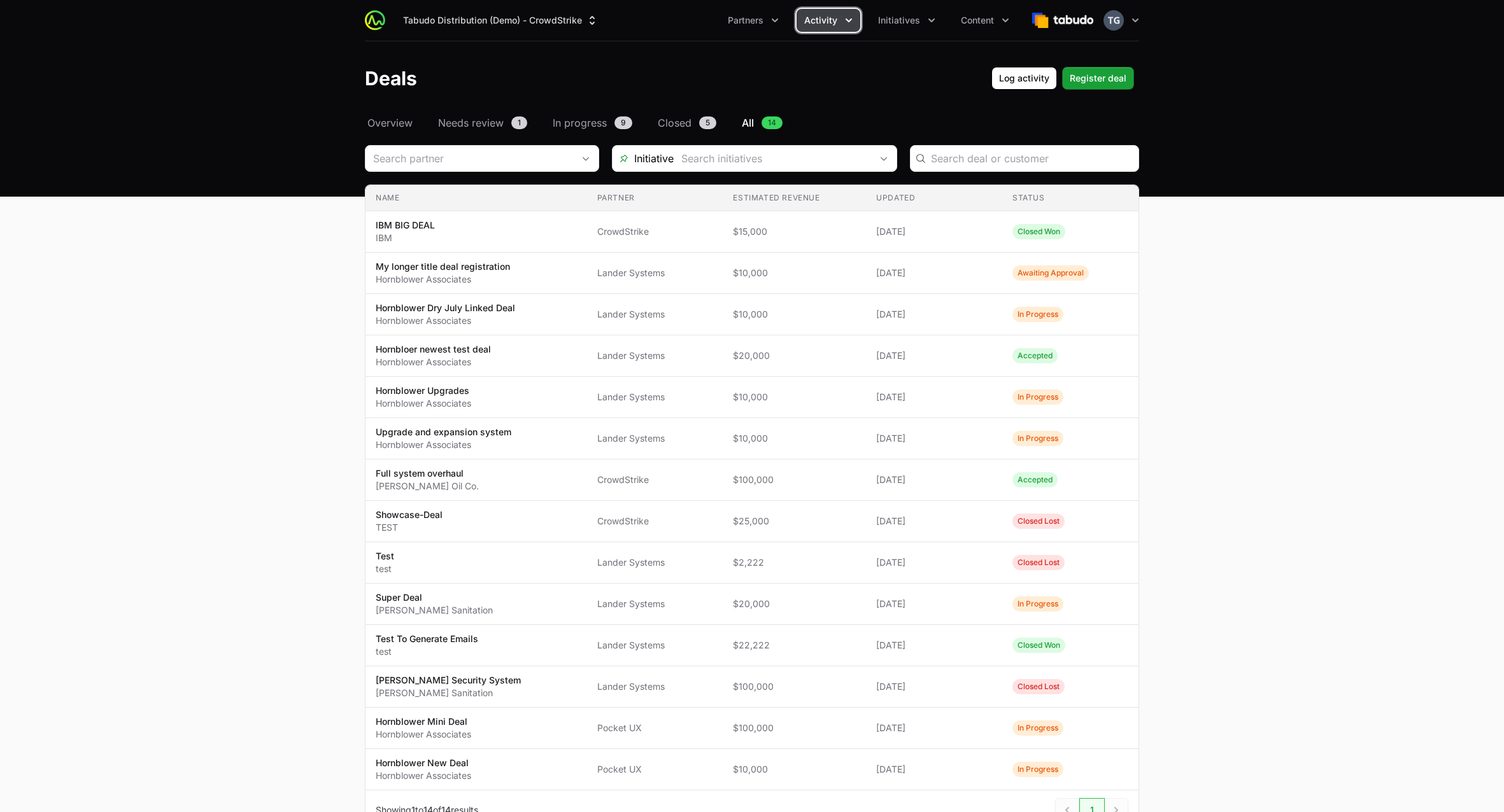
click at [820, 21] on span "Activity" at bounding box center [821, 20] width 33 height 13
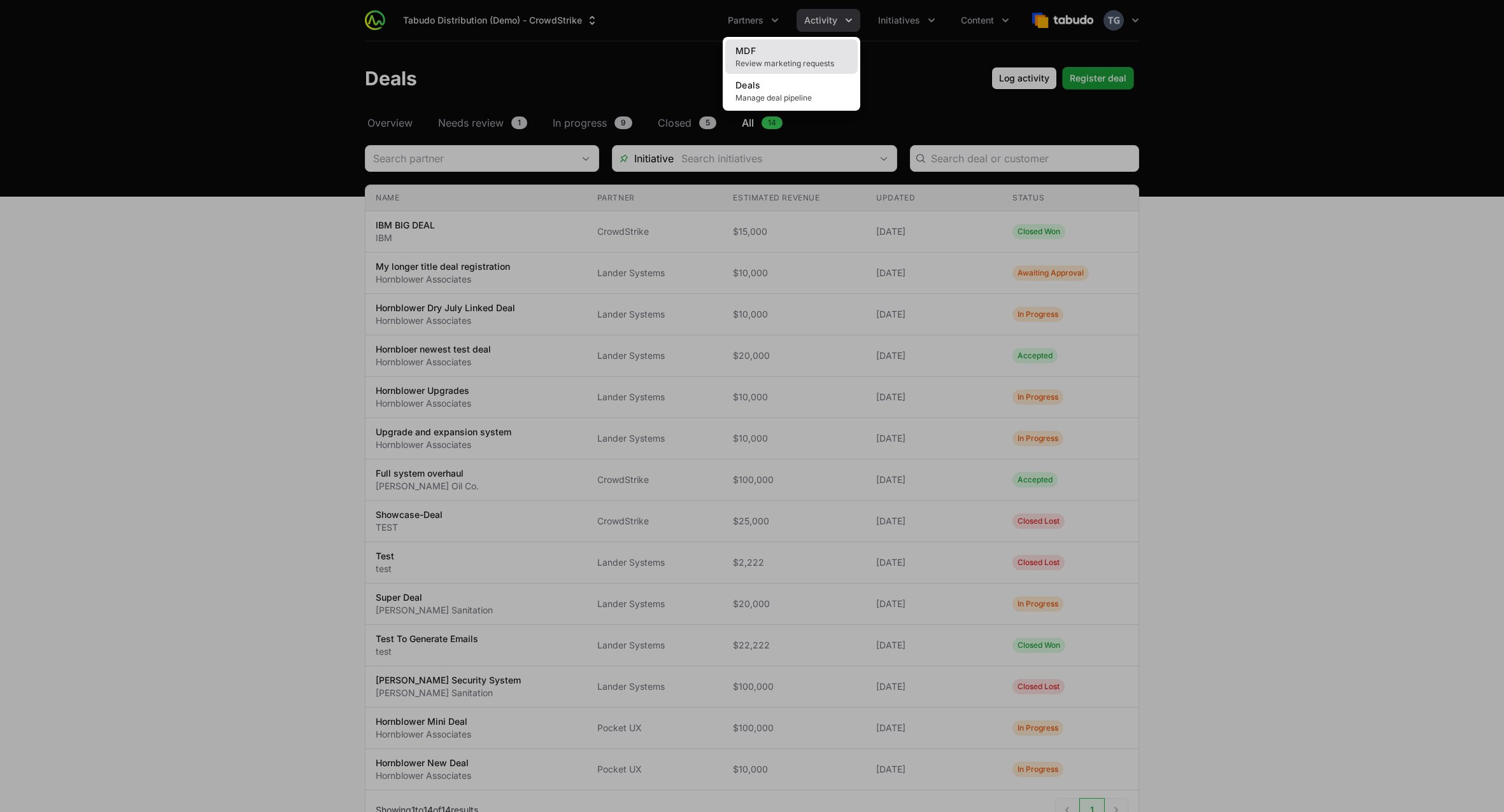
click at [801, 54] on link "MDF Review marketing requests" at bounding box center [791, 56] width 132 height 34
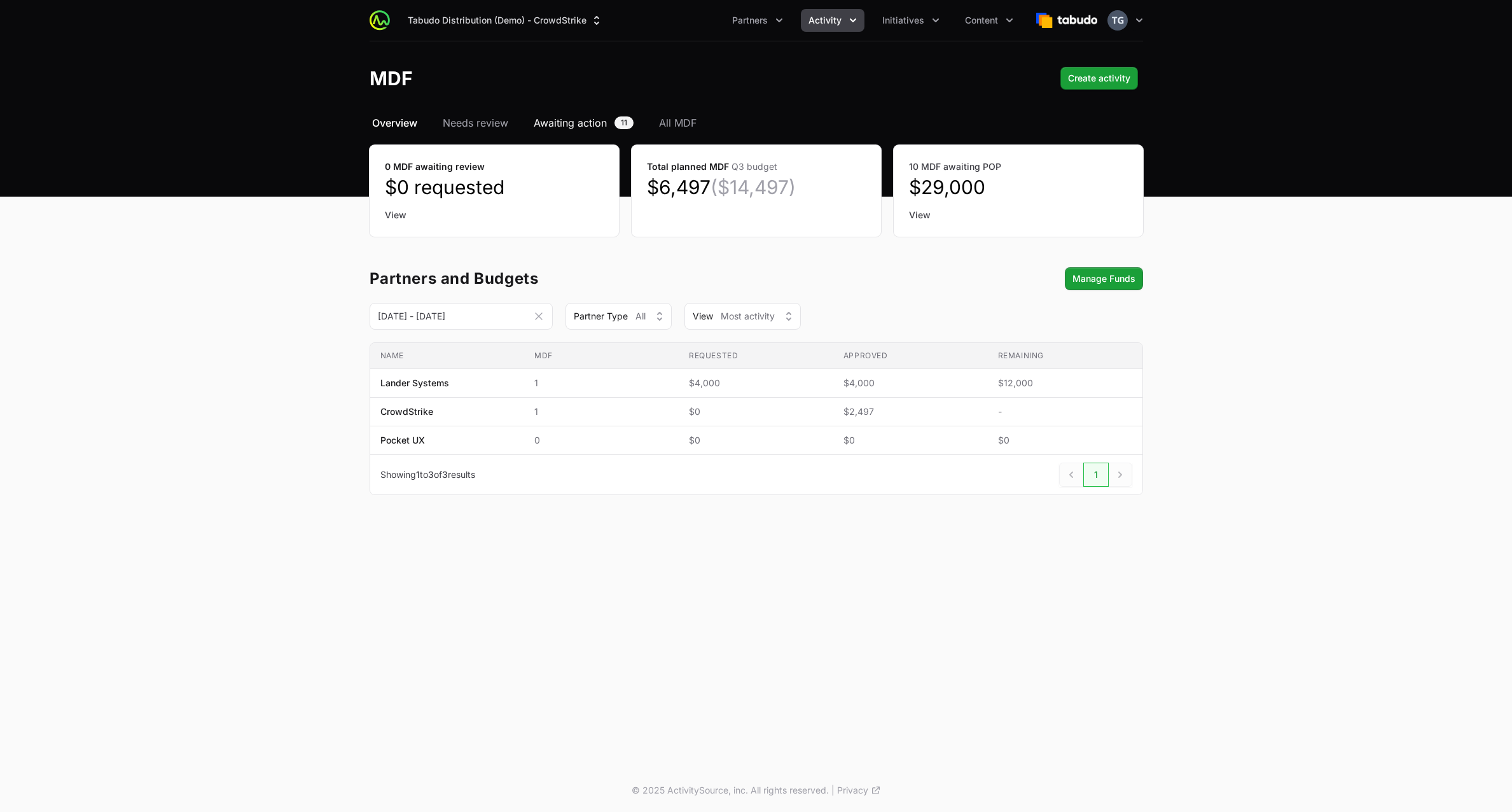
click at [589, 121] on span "Awaiting action" at bounding box center [571, 123] width 74 height 15
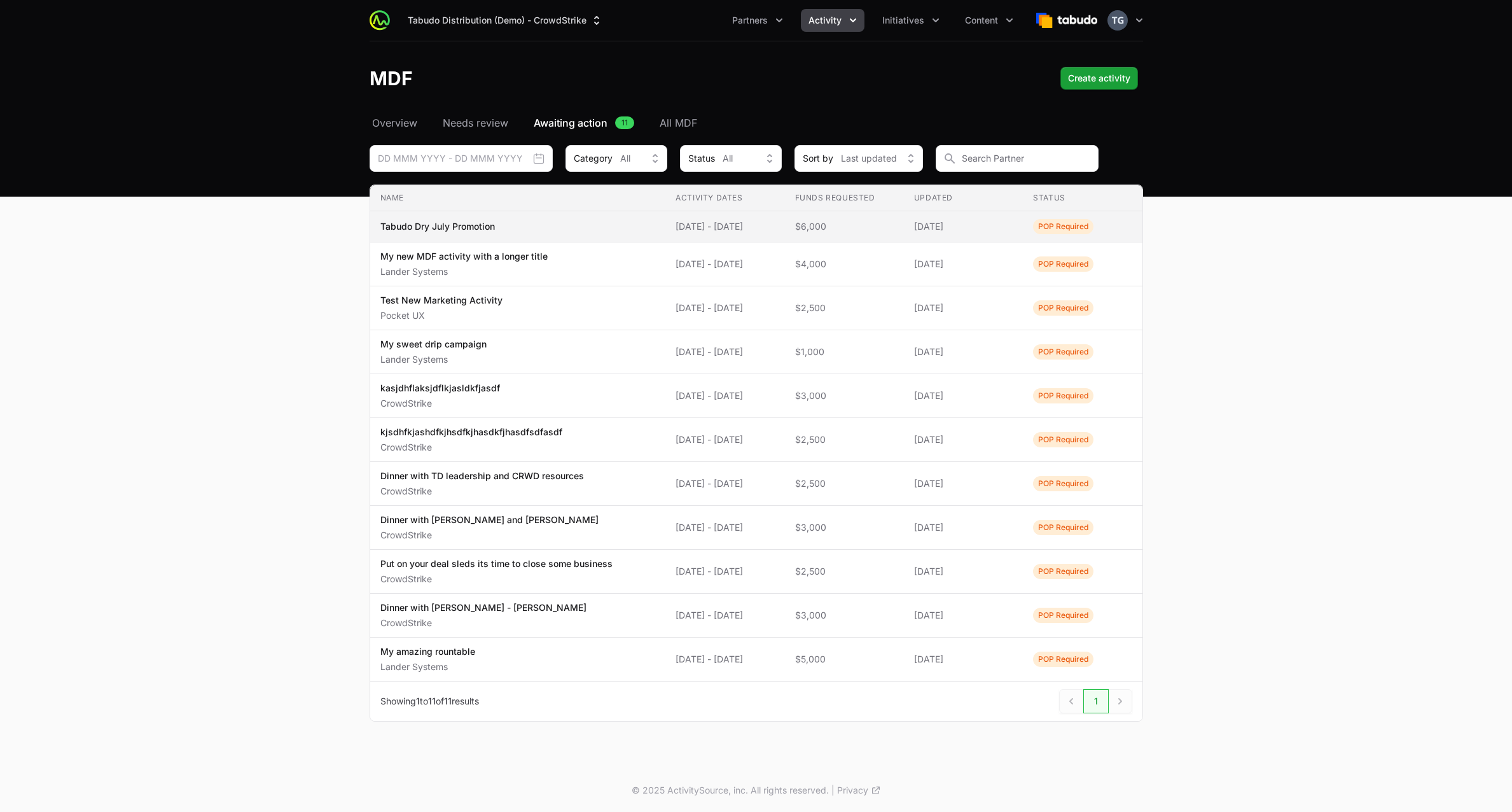
click at [616, 232] on span "Tabudo Dry July Promotion" at bounding box center [518, 226] width 276 height 13
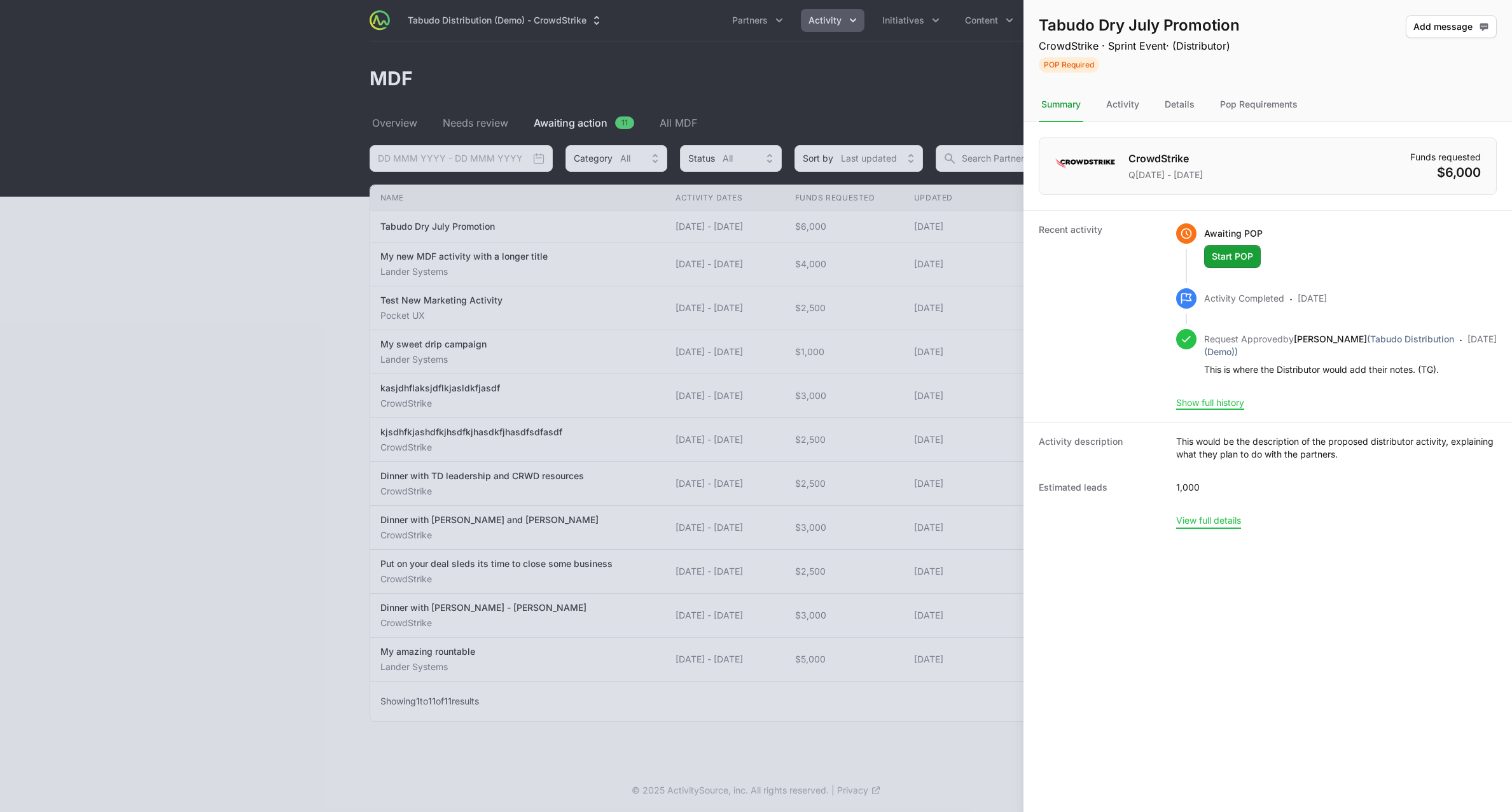
click at [1216, 526] on button "View full details" at bounding box center [1209, 521] width 65 height 12
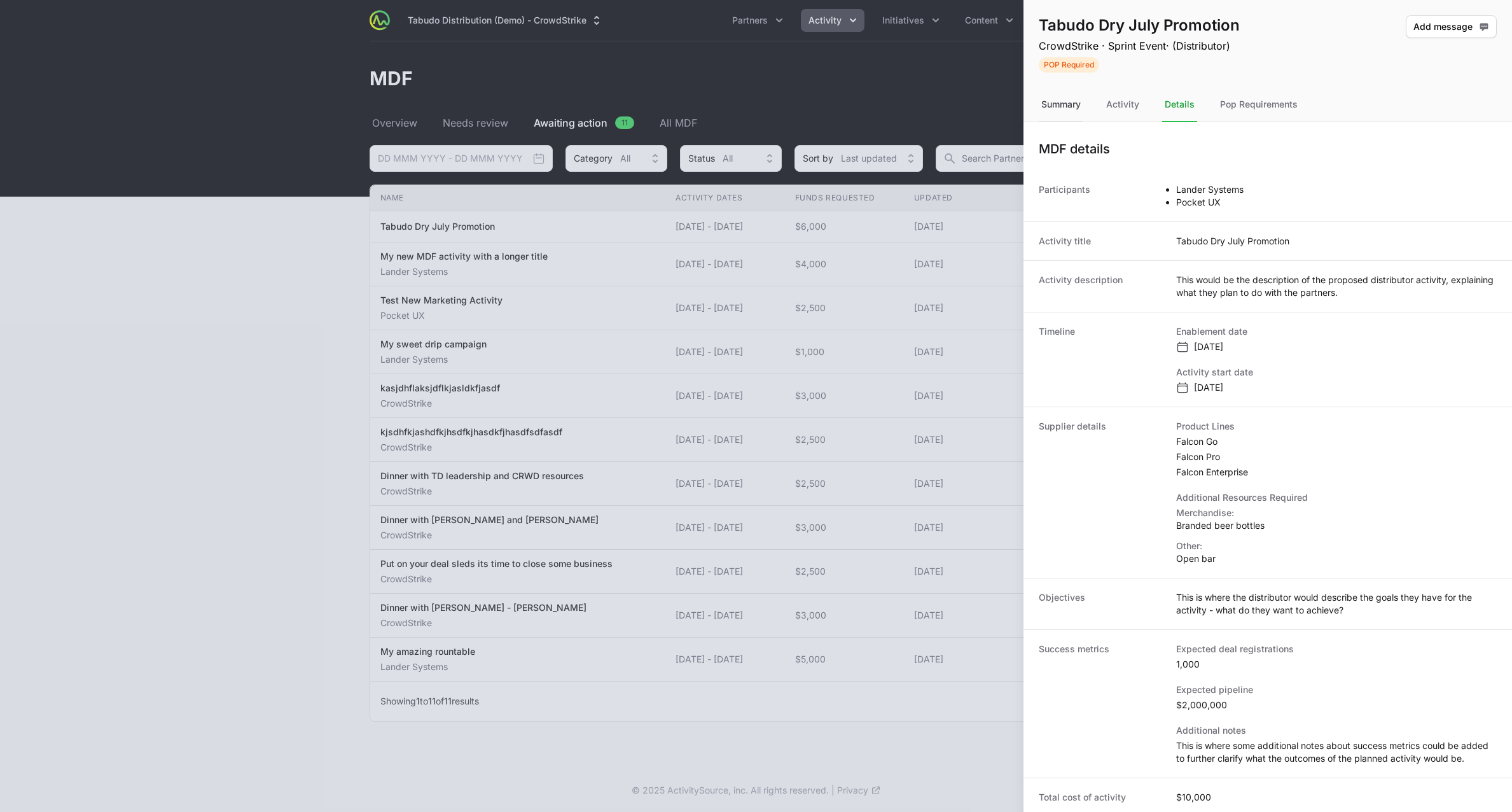
click at [1103, 115] on div "Summary" at bounding box center [1123, 105] width 38 height 34
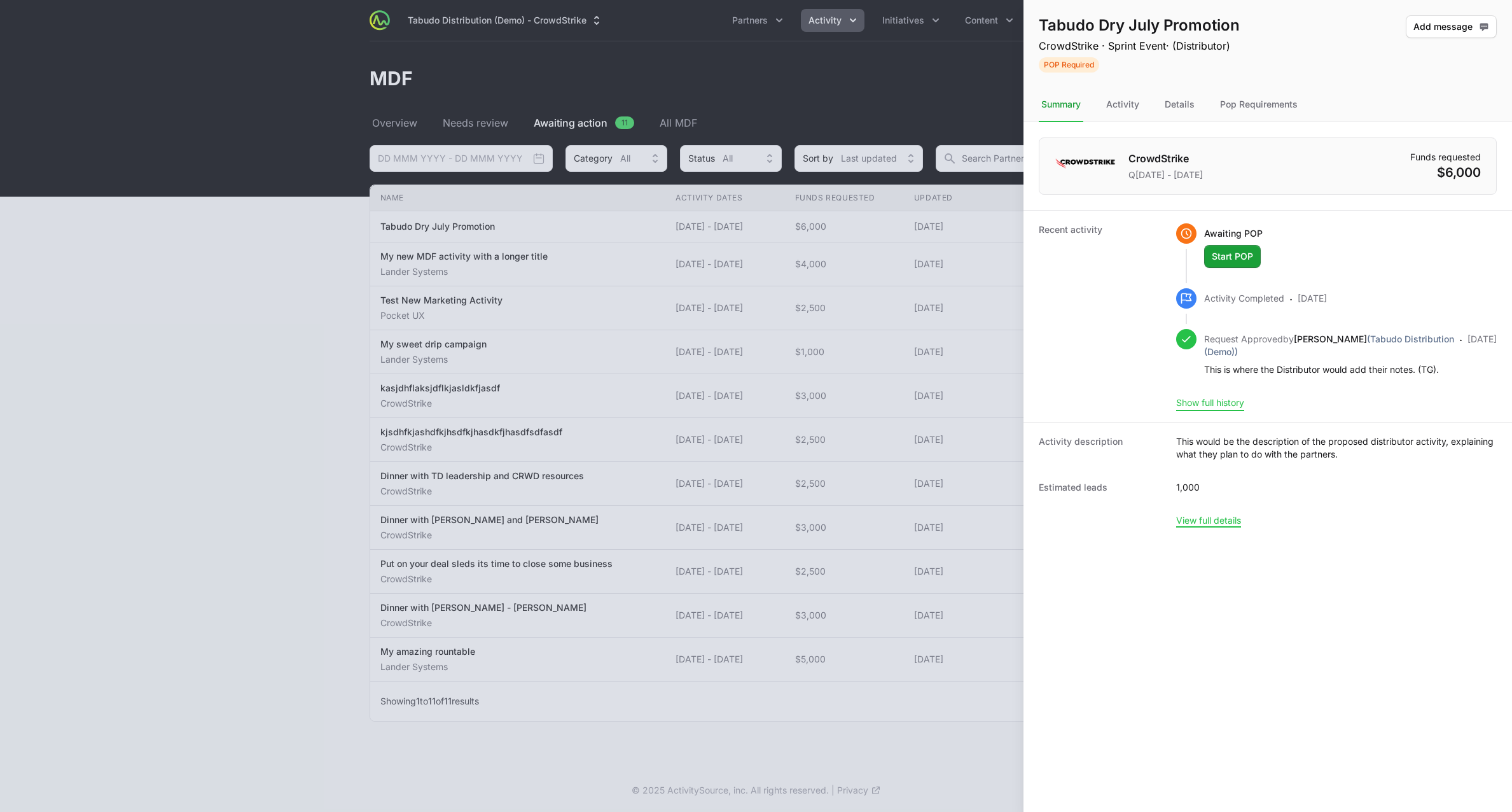
click at [1219, 409] on button "Show full history" at bounding box center [1209, 403] width 68 height 12
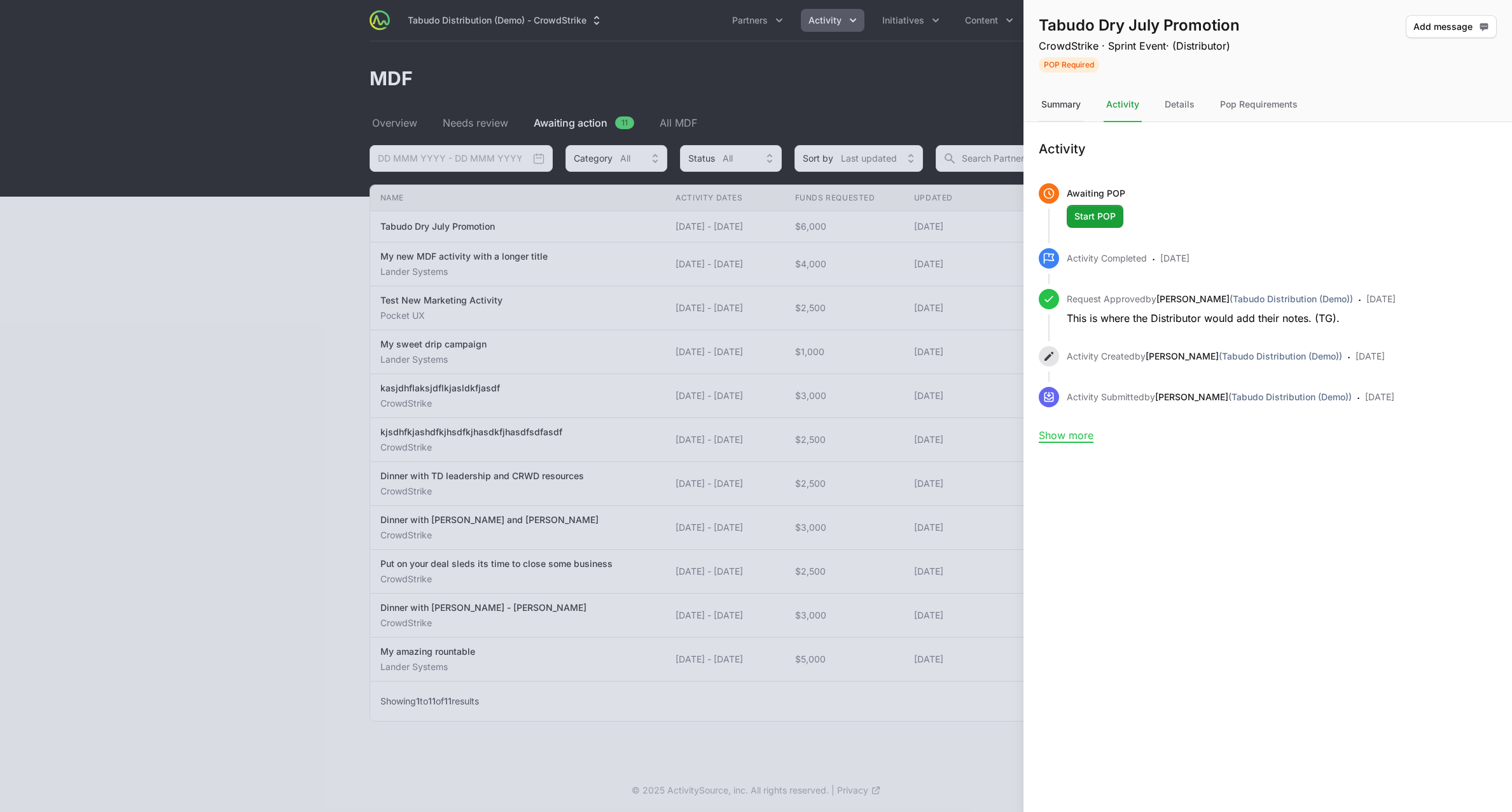
click at [1058, 100] on div "Summary" at bounding box center [1061, 105] width 44 height 34
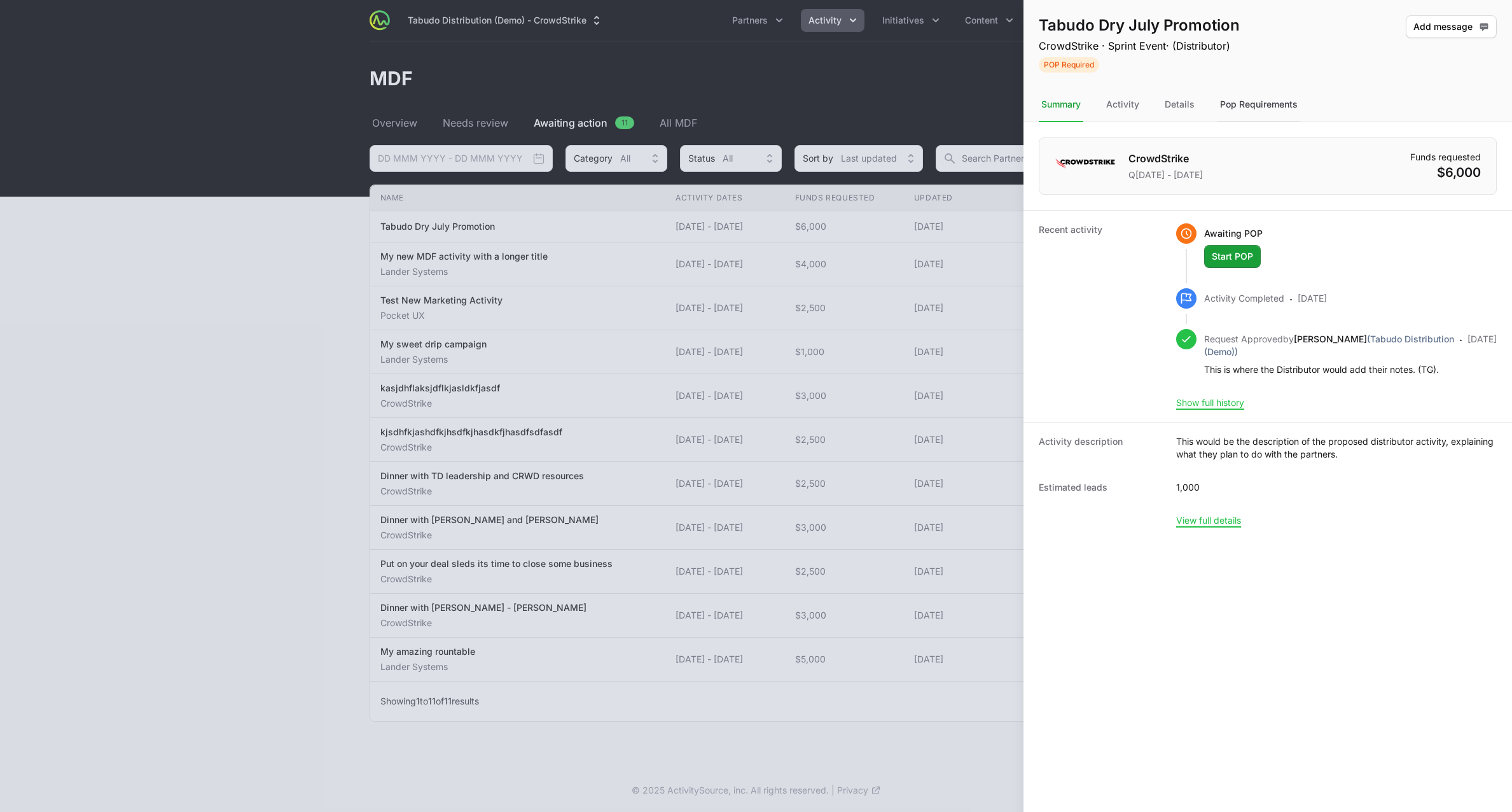
click at [1265, 106] on div "Pop Requirements" at bounding box center [1259, 105] width 83 height 34
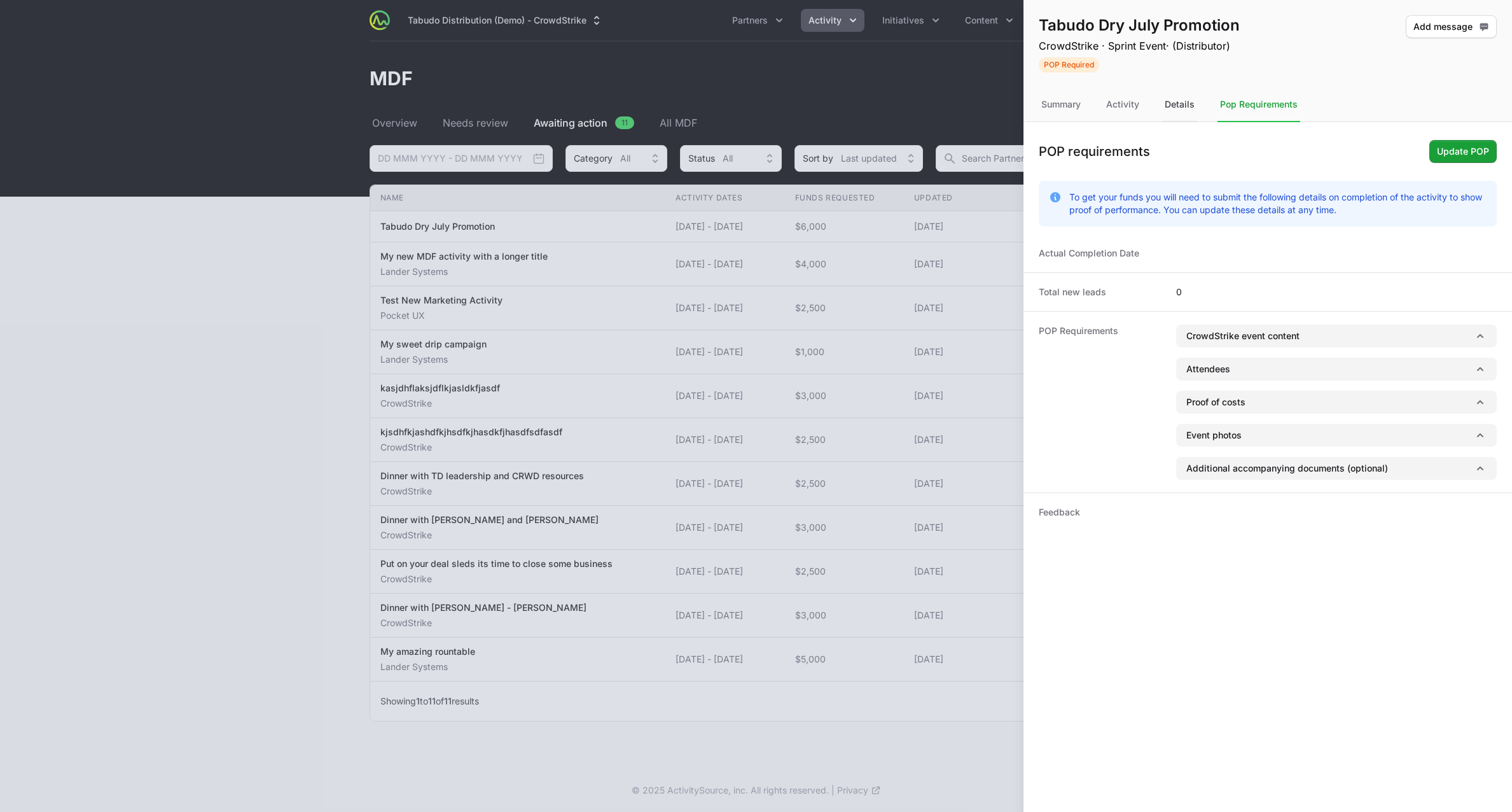
click at [1168, 108] on div "Details" at bounding box center [1179, 105] width 35 height 34
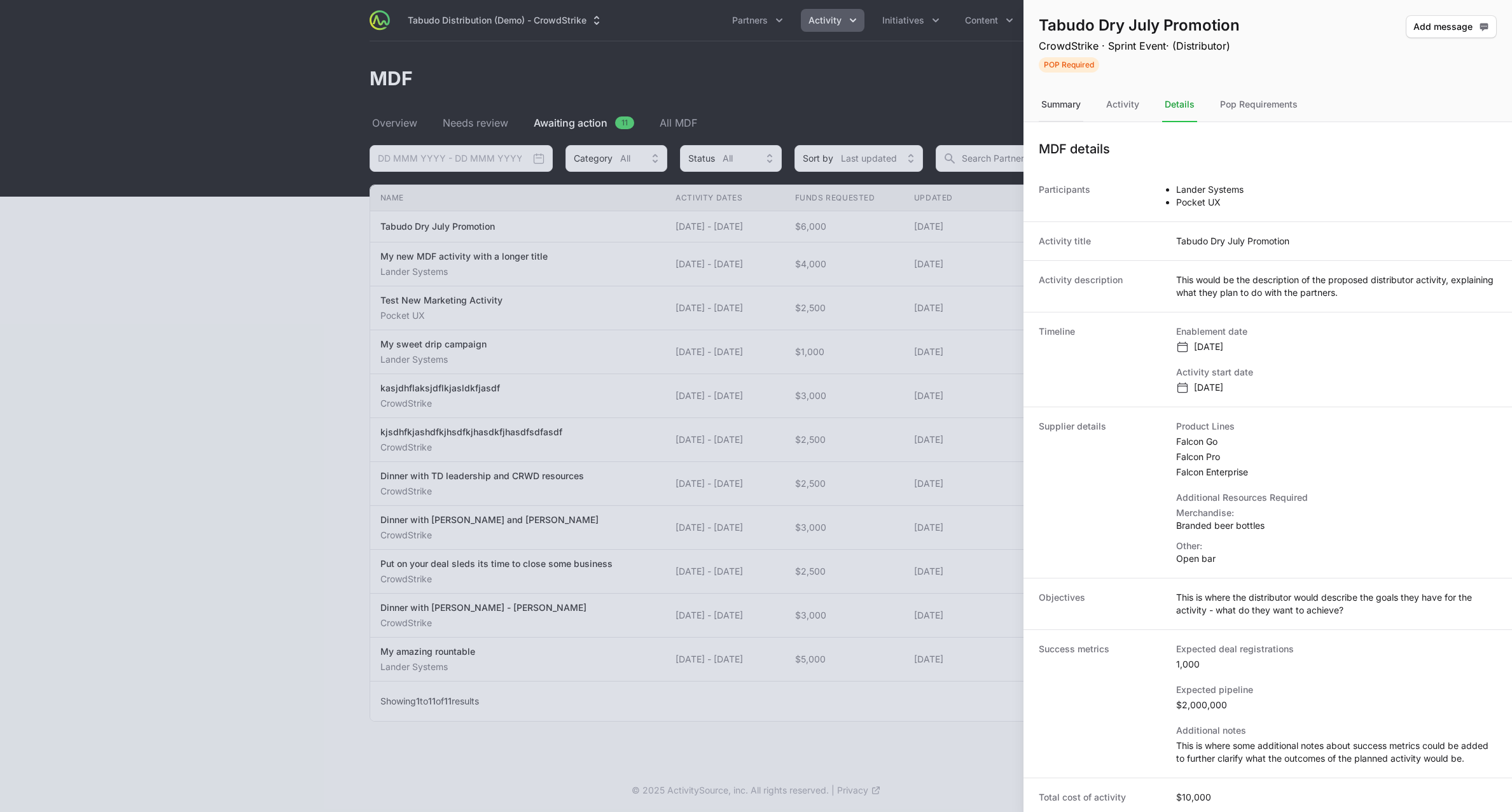
click at [1103, 106] on div "Summary" at bounding box center [1123, 105] width 38 height 34
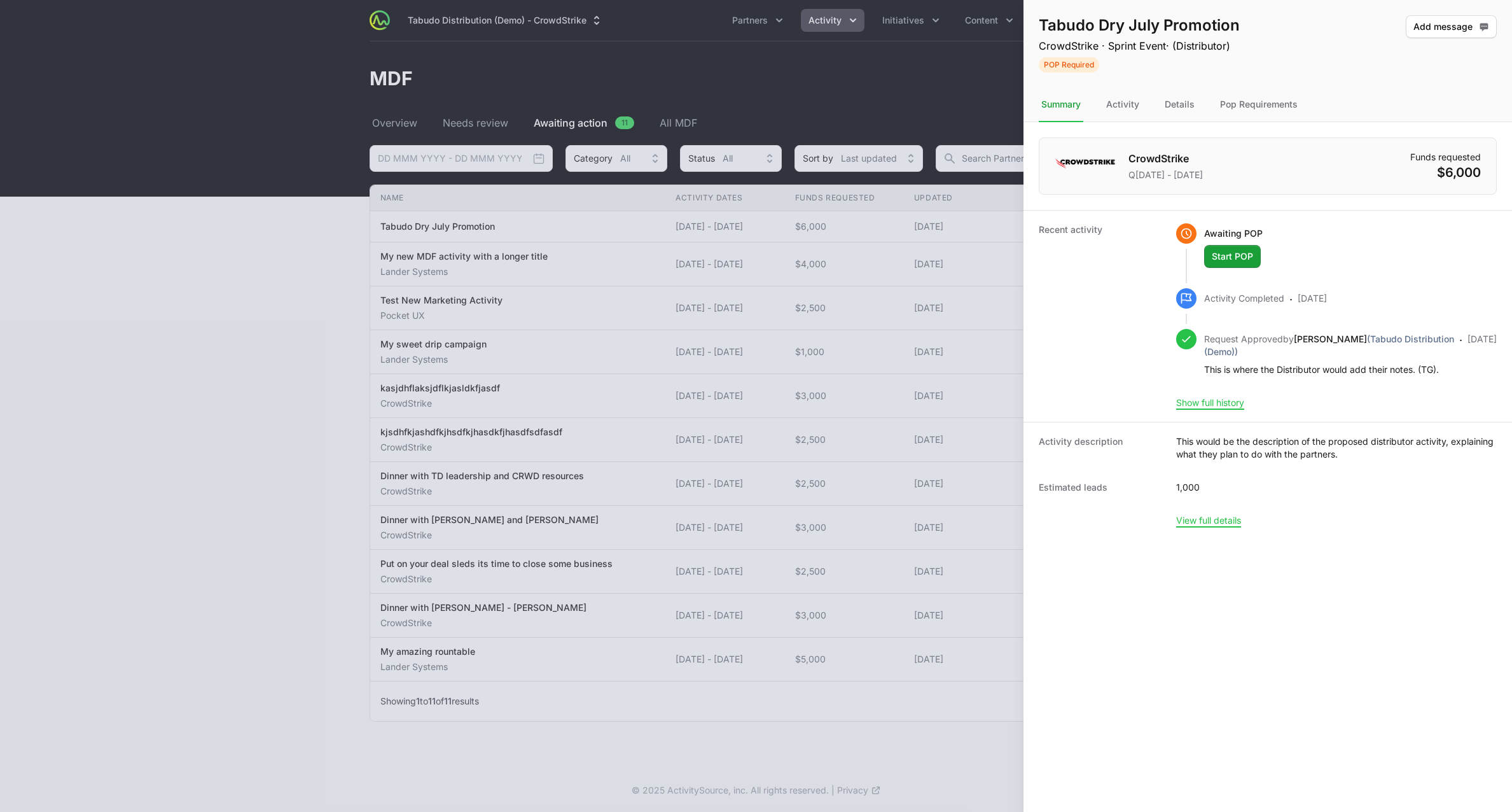
click at [1204, 101] on nav "Summary Activity Details Pop Requirements" at bounding box center [1268, 105] width 489 height 34
click at [1218, 107] on div "Details" at bounding box center [1259, 105] width 83 height 34
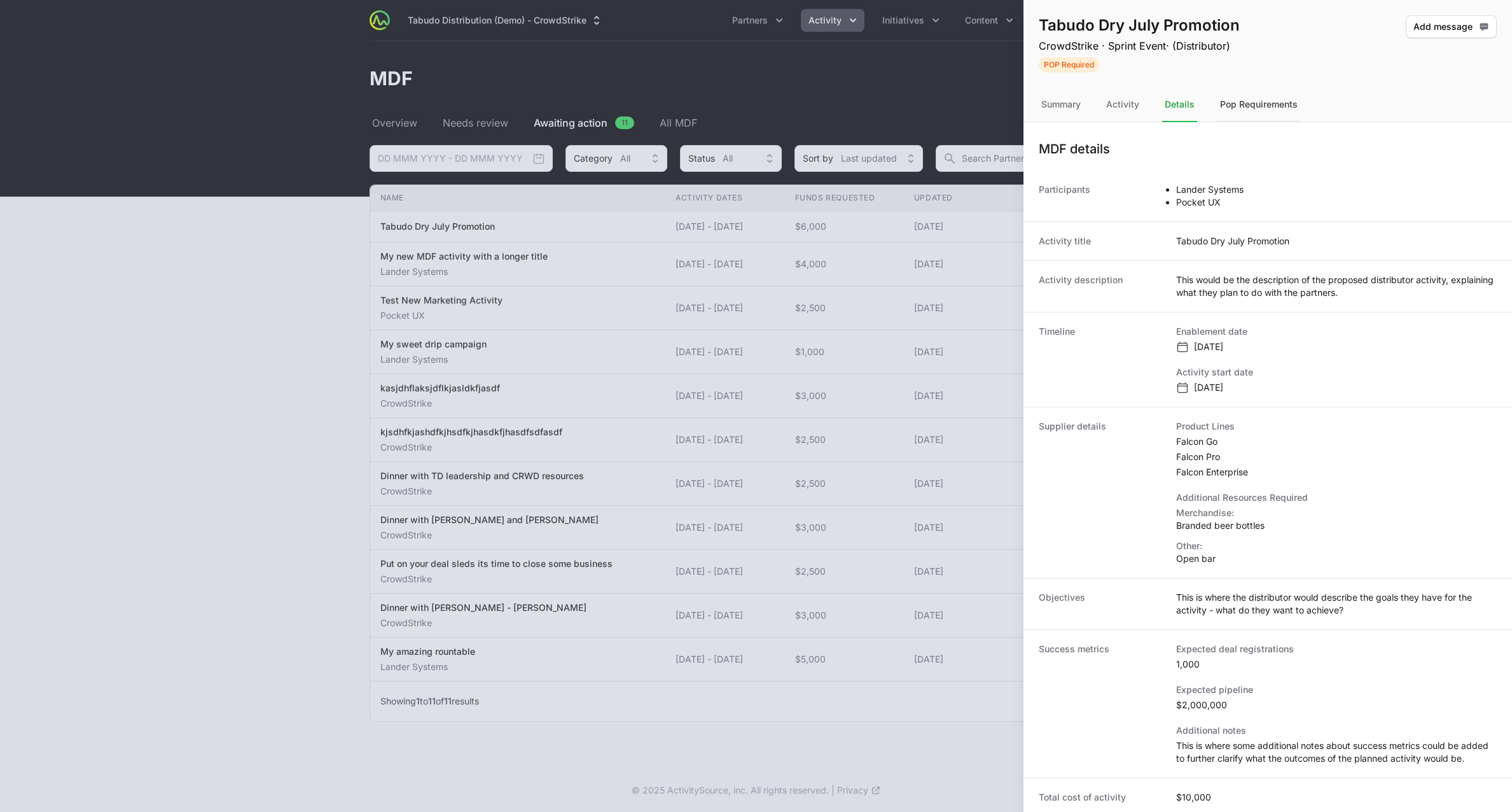
click at [1224, 102] on div "Pop Requirements" at bounding box center [1259, 105] width 83 height 34
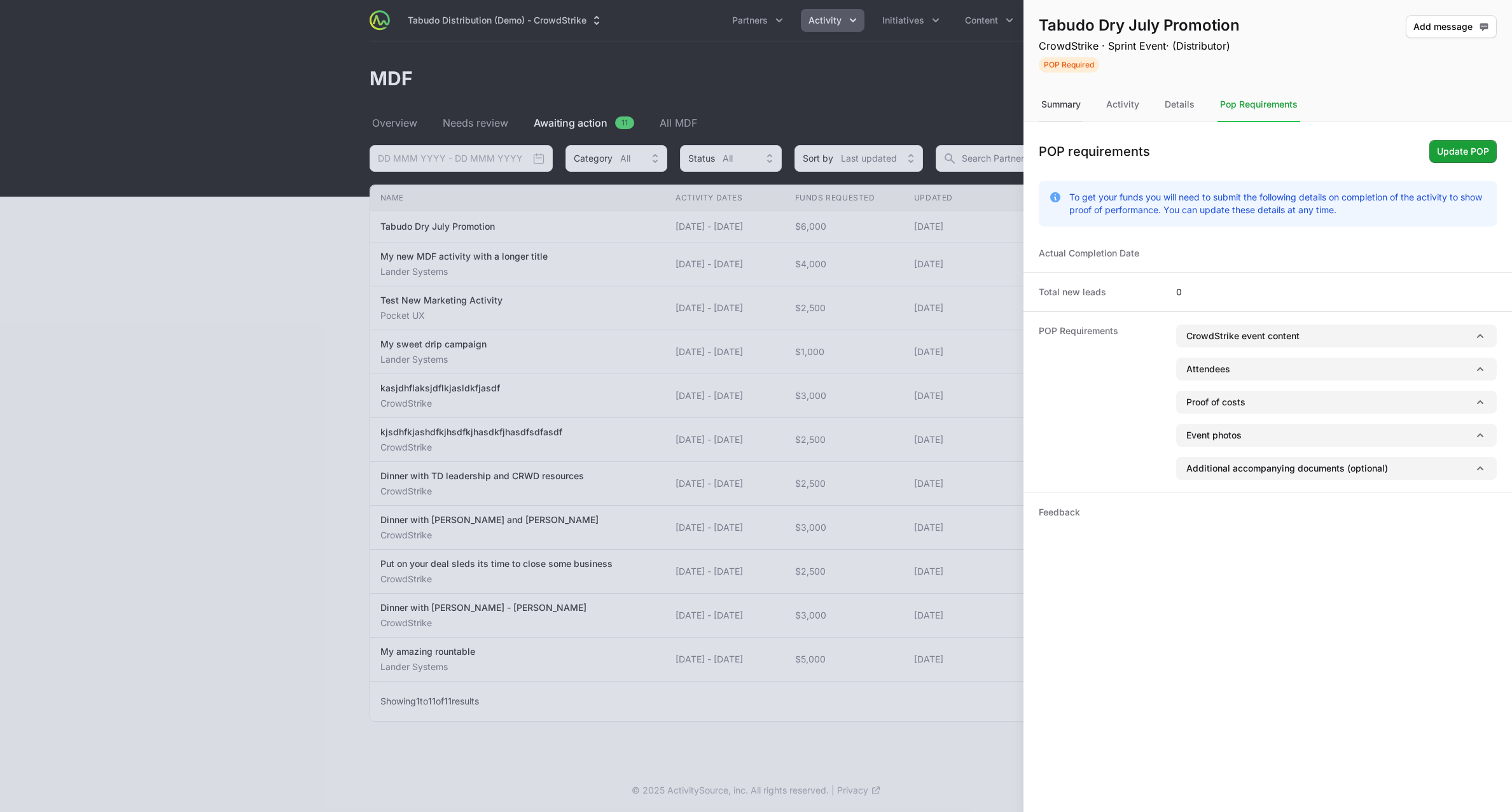
click at [1103, 97] on div "Summary" at bounding box center [1123, 105] width 38 height 34
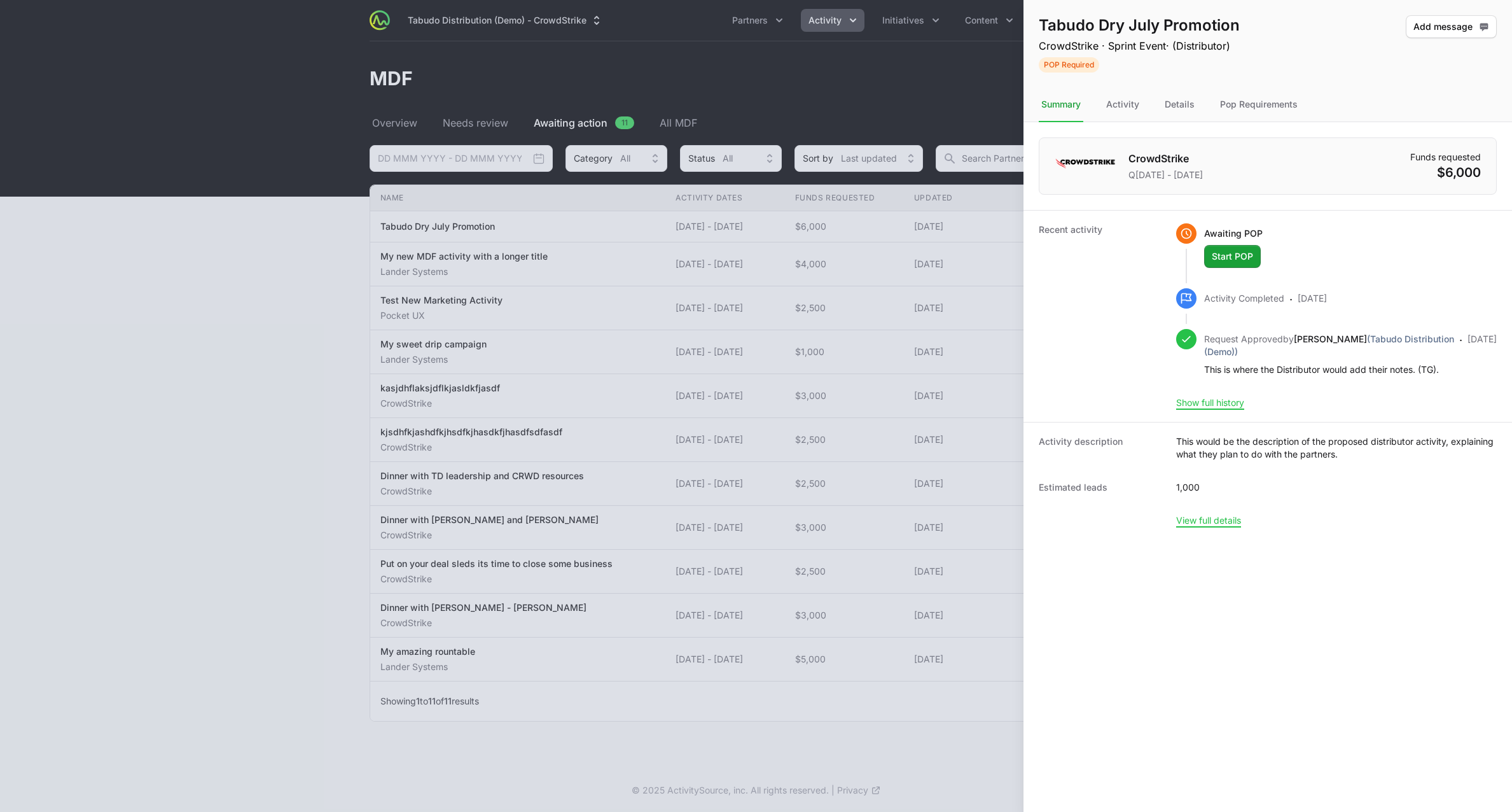
drag, startPoint x: 720, startPoint y: 305, endPoint x: 741, endPoint y: 310, distance: 21.6
click at [720, 305] on div at bounding box center [756, 406] width 1512 height 812
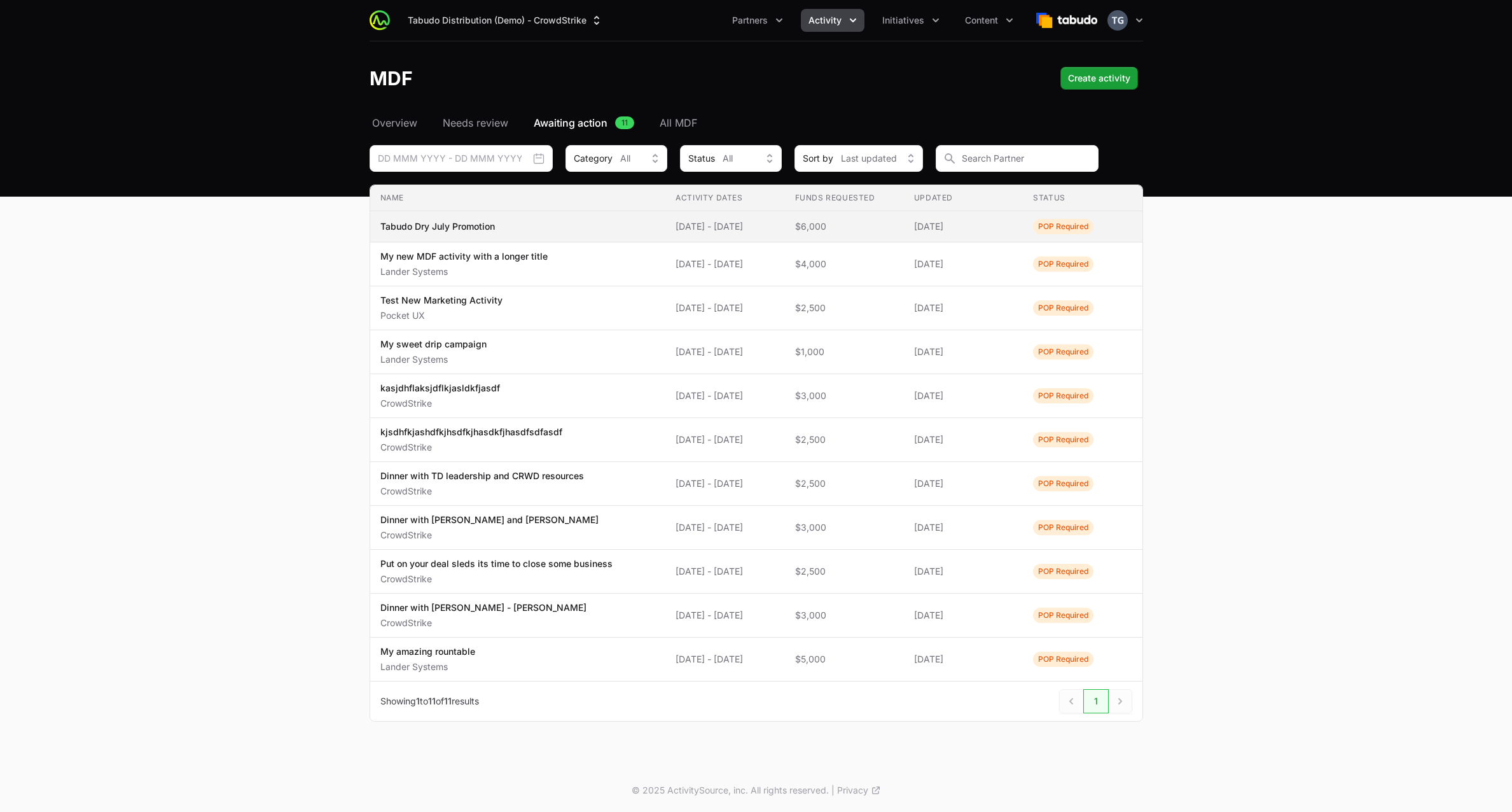
click at [609, 222] on span "Tabudo Dry July Promotion" at bounding box center [518, 226] width 276 height 13
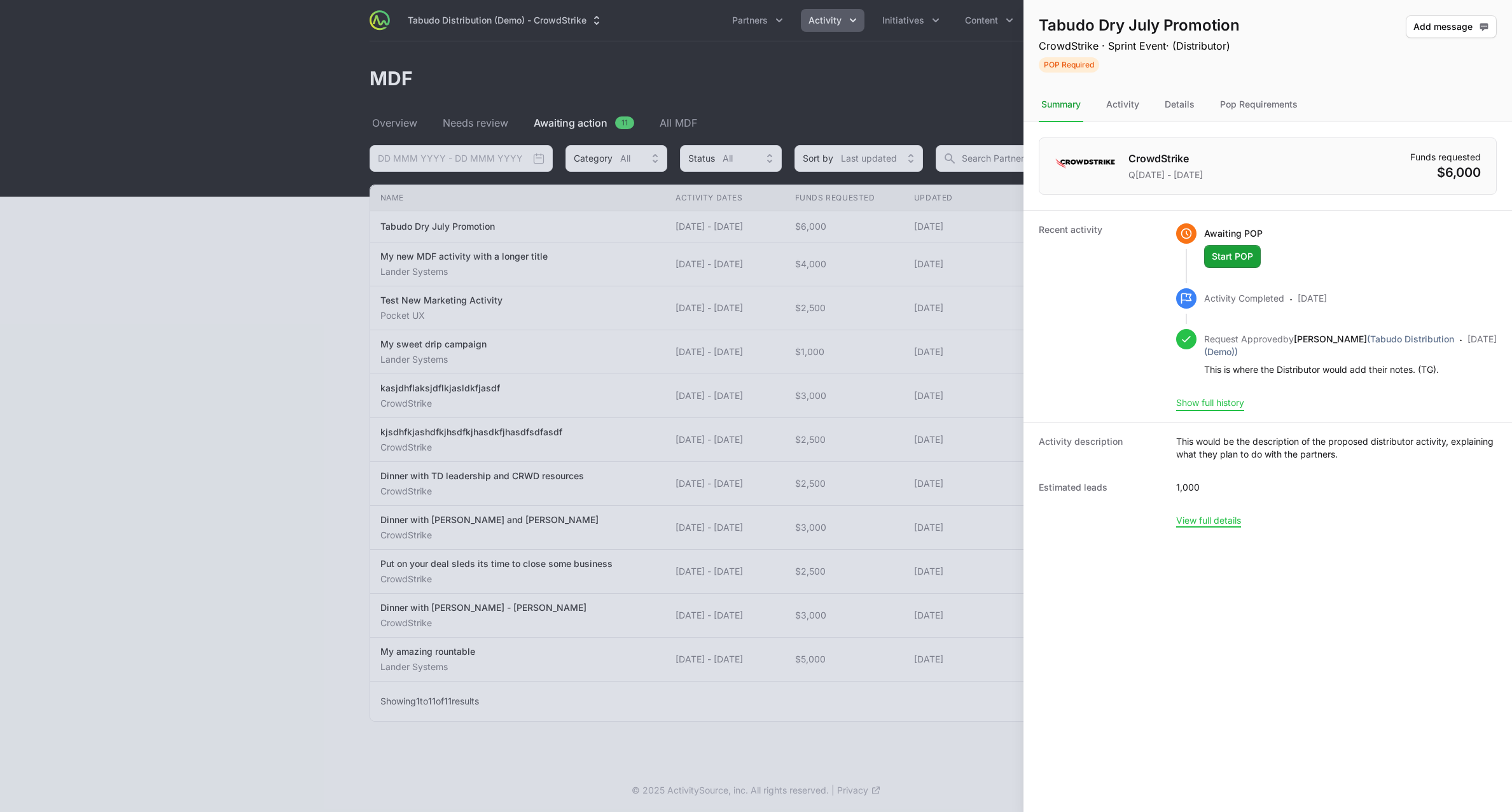
click at [1234, 409] on button "Show full history" at bounding box center [1209, 403] width 68 height 12
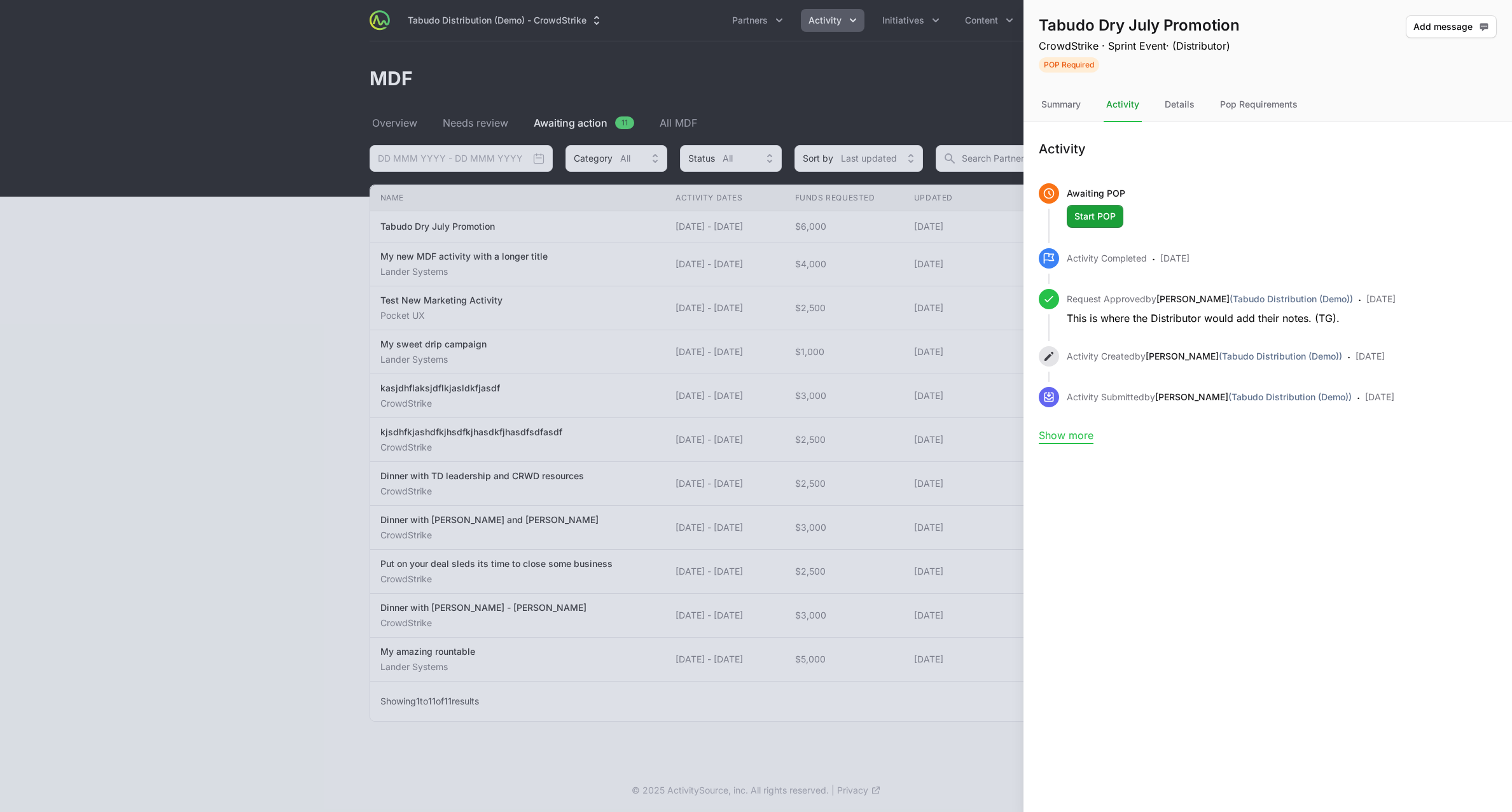
click at [1081, 432] on button "Show more" at bounding box center [1066, 435] width 54 height 13
drag, startPoint x: 1086, startPoint y: 434, endPoint x: 1080, endPoint y: 427, distance: 9.2
click at [1086, 434] on button "Show less" at bounding box center [1063, 435] width 48 height 13
click at [1061, 100] on div "Summary" at bounding box center [1061, 105] width 44 height 34
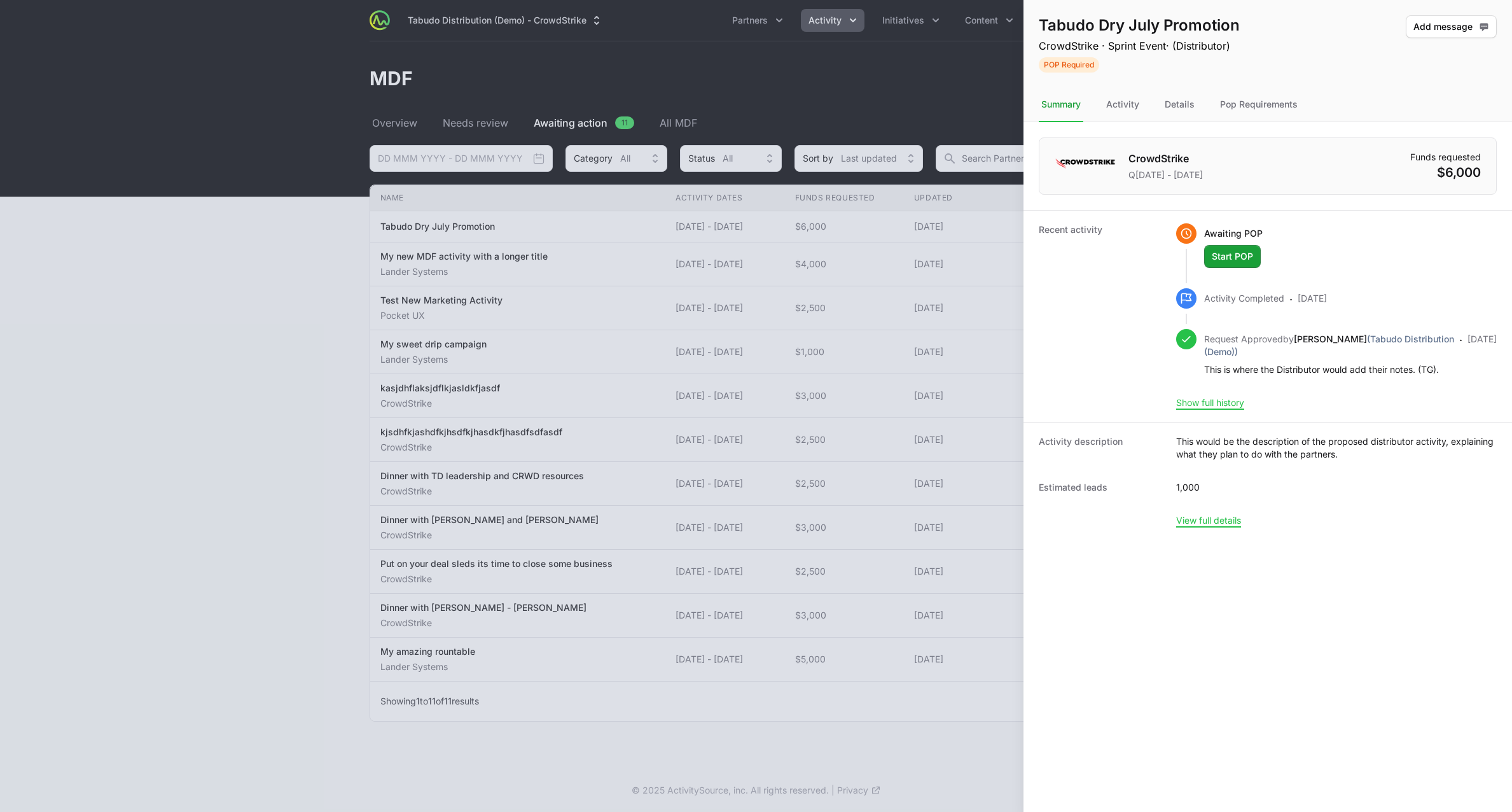
click at [567, 295] on div at bounding box center [756, 406] width 1512 height 812
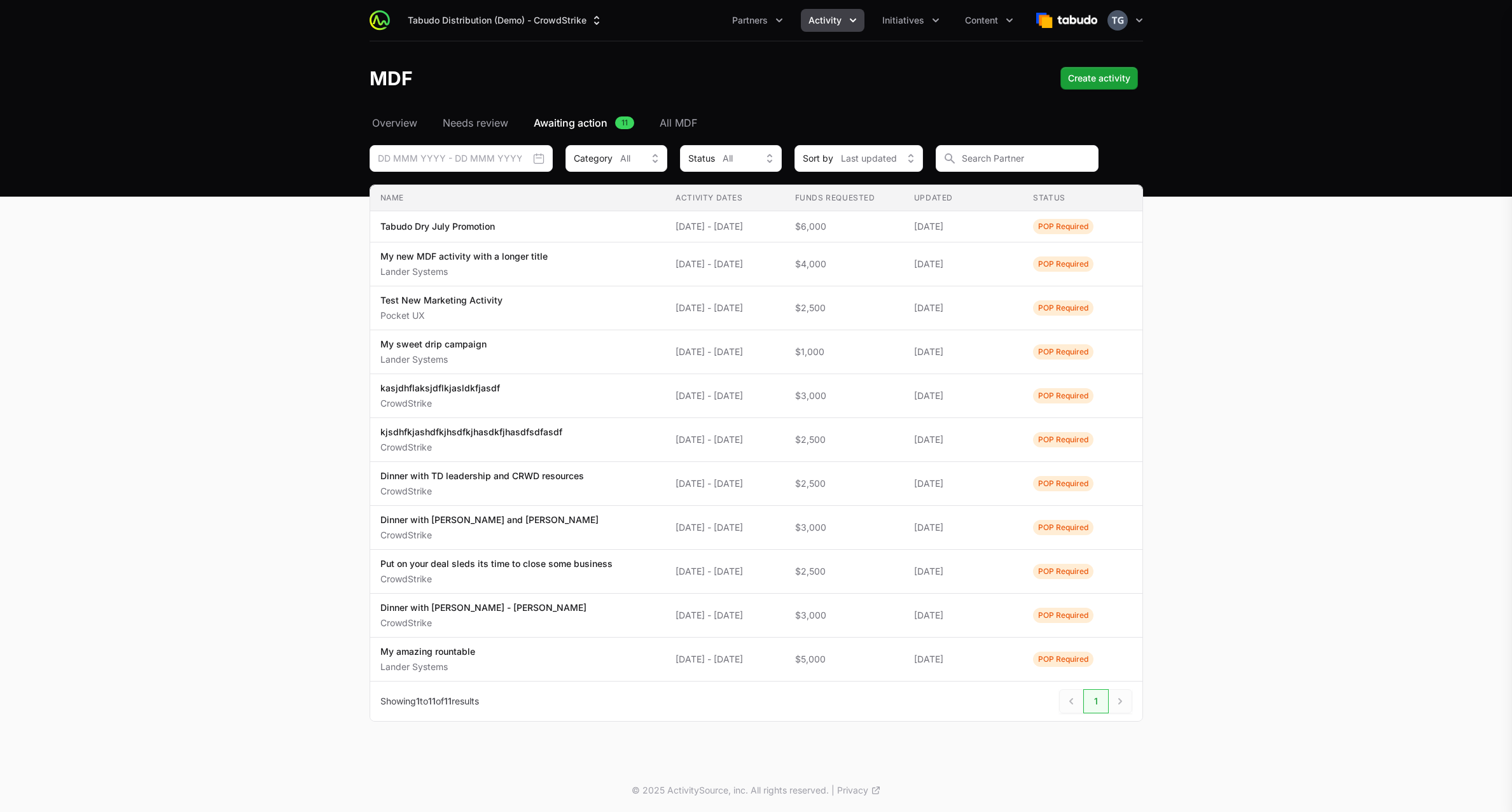
click at [564, 268] on div "Tabudo Dry July Promotion CrowdStrike · Sprint Event · (Distributor) POP Requir…" at bounding box center [756, 406] width 1512 height 812
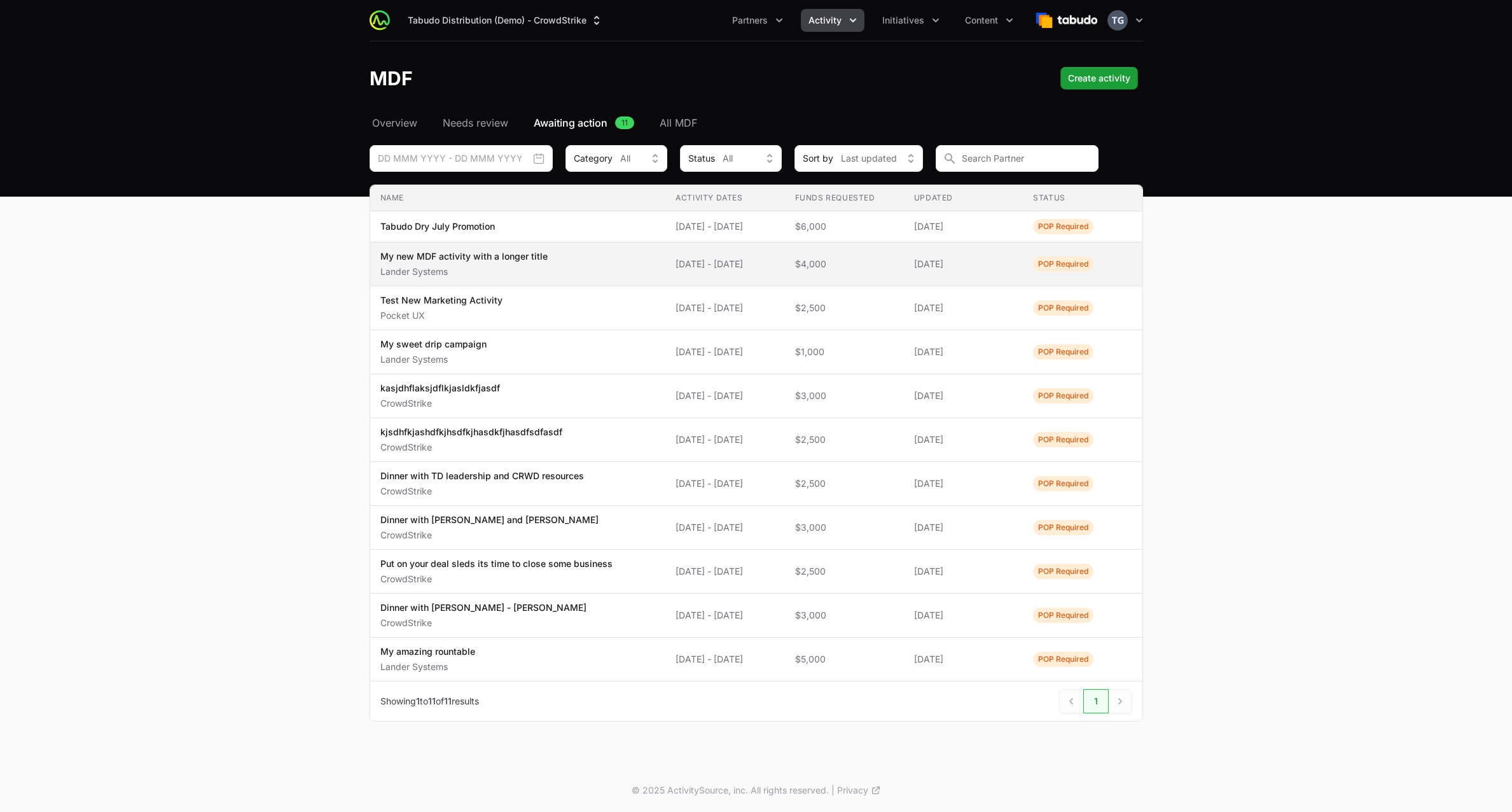
click at [570, 263] on span "My new MDF activity with a longer title Lander Systems" at bounding box center [518, 263] width 276 height 28
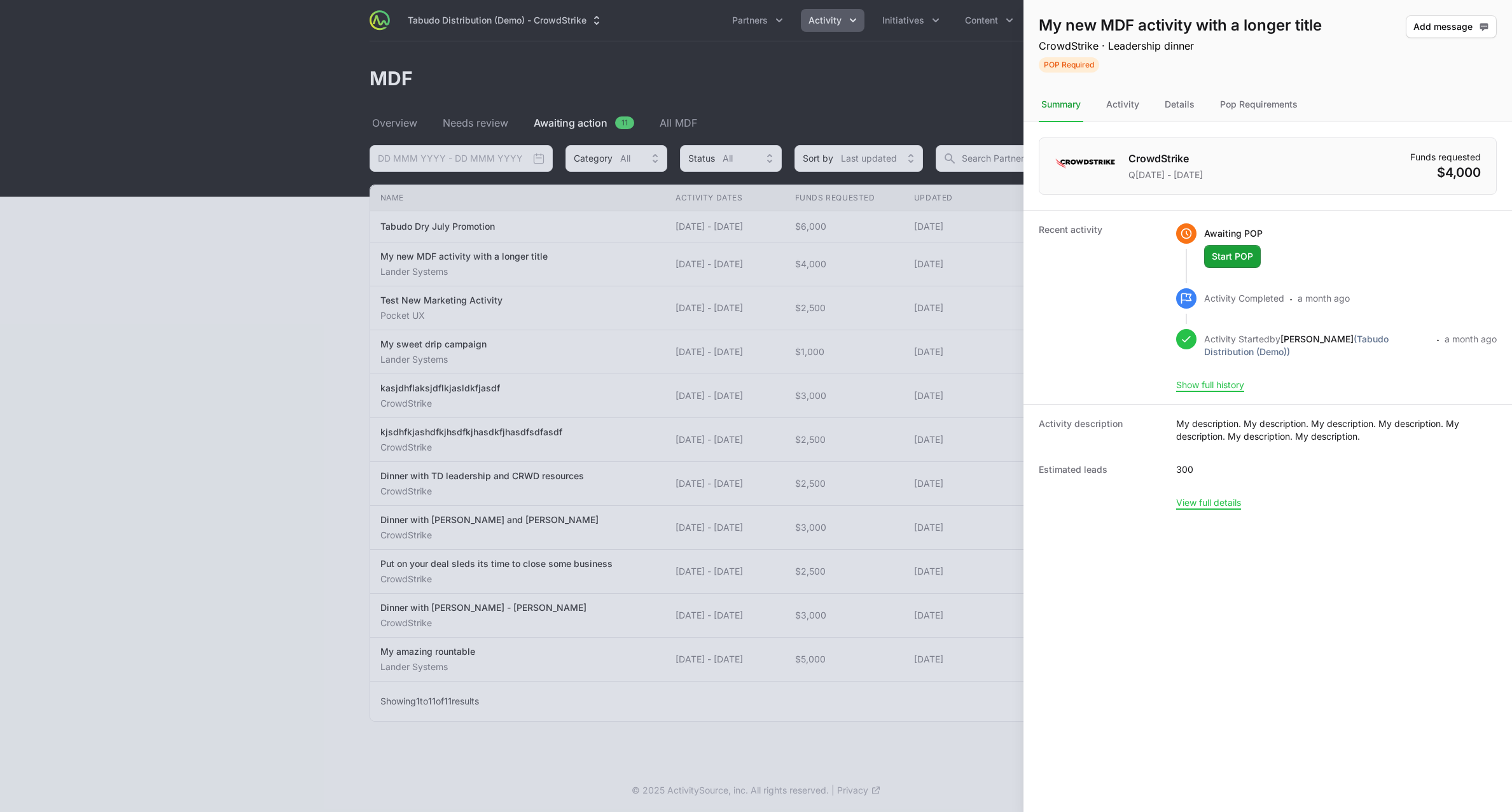
click at [191, 179] on div at bounding box center [756, 406] width 1512 height 812
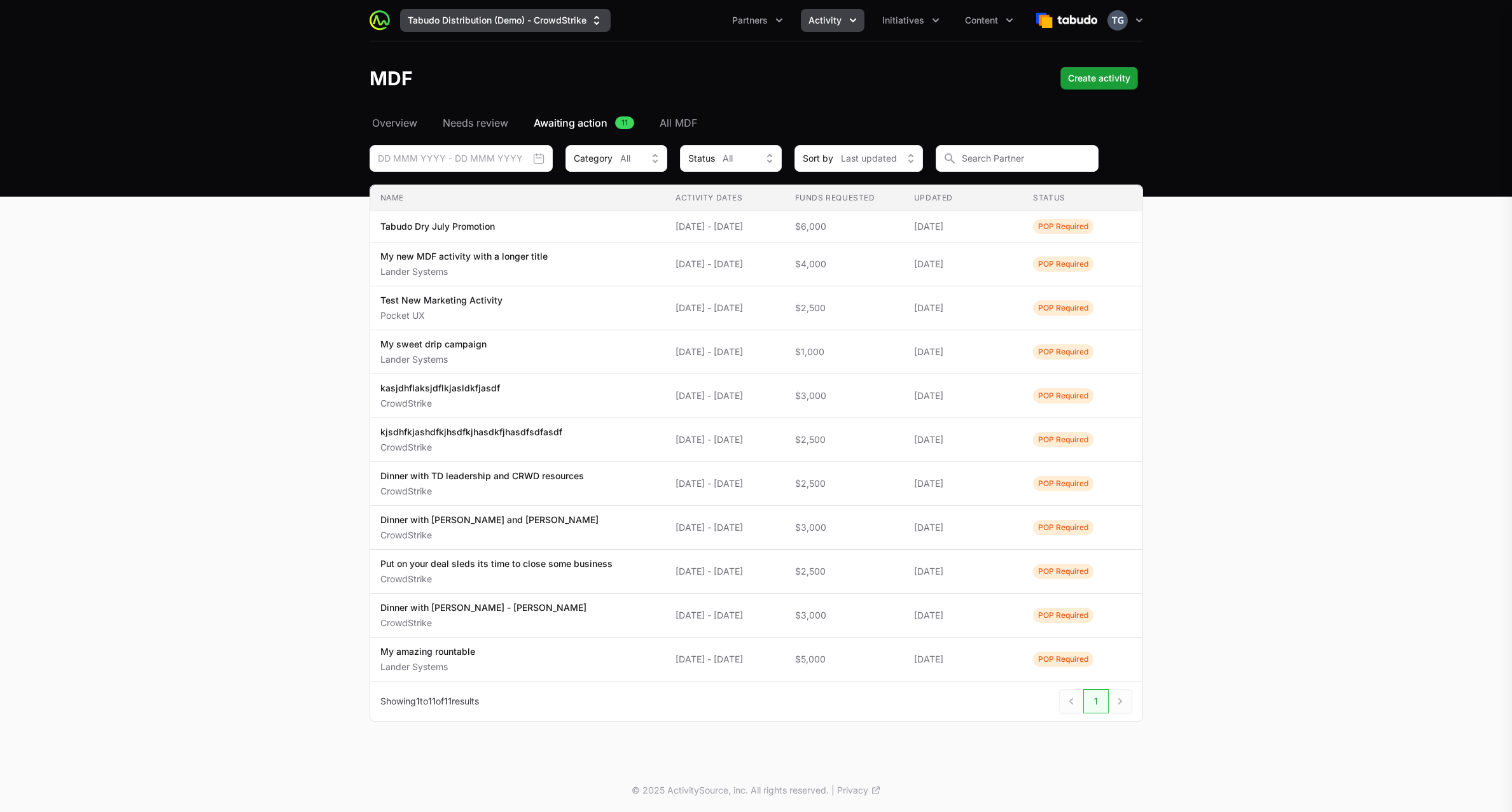
click at [520, 20] on div "My new MDF activity with a longer title CrowdStrike · Leadership dinner POP Req…" at bounding box center [756, 406] width 1512 height 812
click at [515, 23] on button "Tabudo Distribution (Demo) - CrowdStrike" at bounding box center [506, 20] width 211 height 23
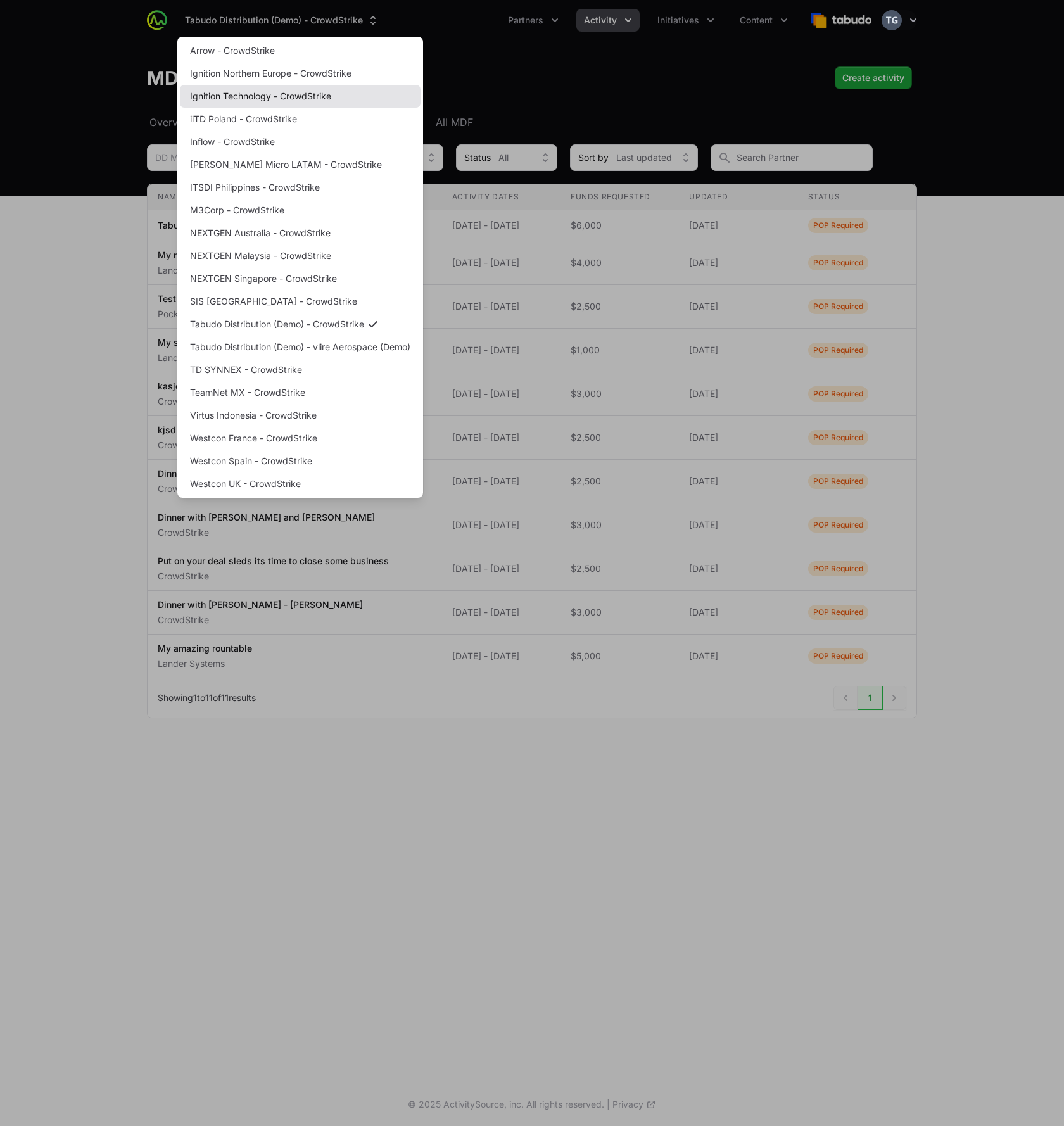
click at [334, 95] on link "Ignition Technology - CrowdStrike" at bounding box center [299, 96] width 240 height 22
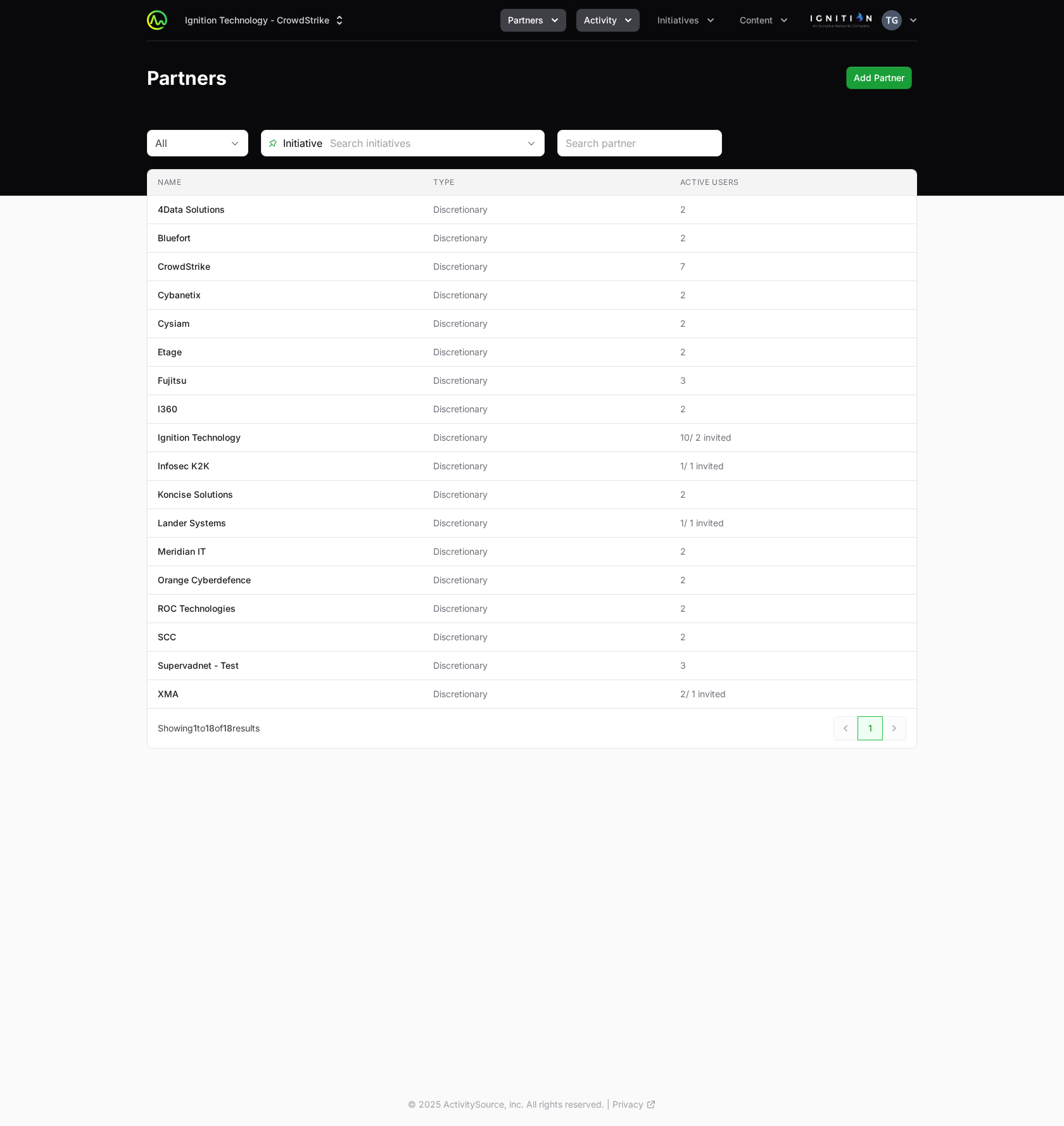
click at [608, 22] on span "Activity" at bounding box center [601, 20] width 33 height 12
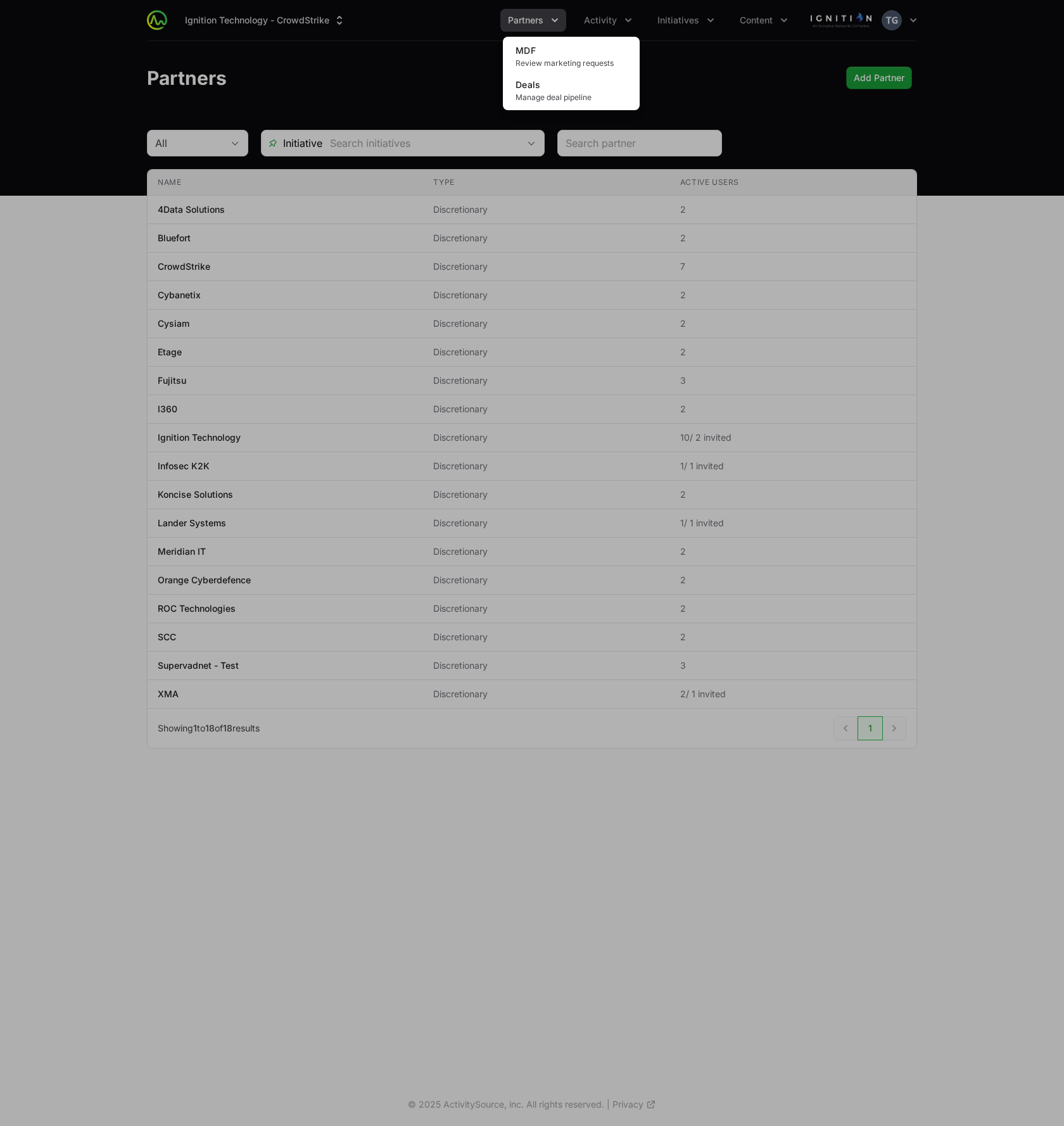
click at [610, 20] on div "Activity menu" at bounding box center [532, 563] width 1064 height 1126
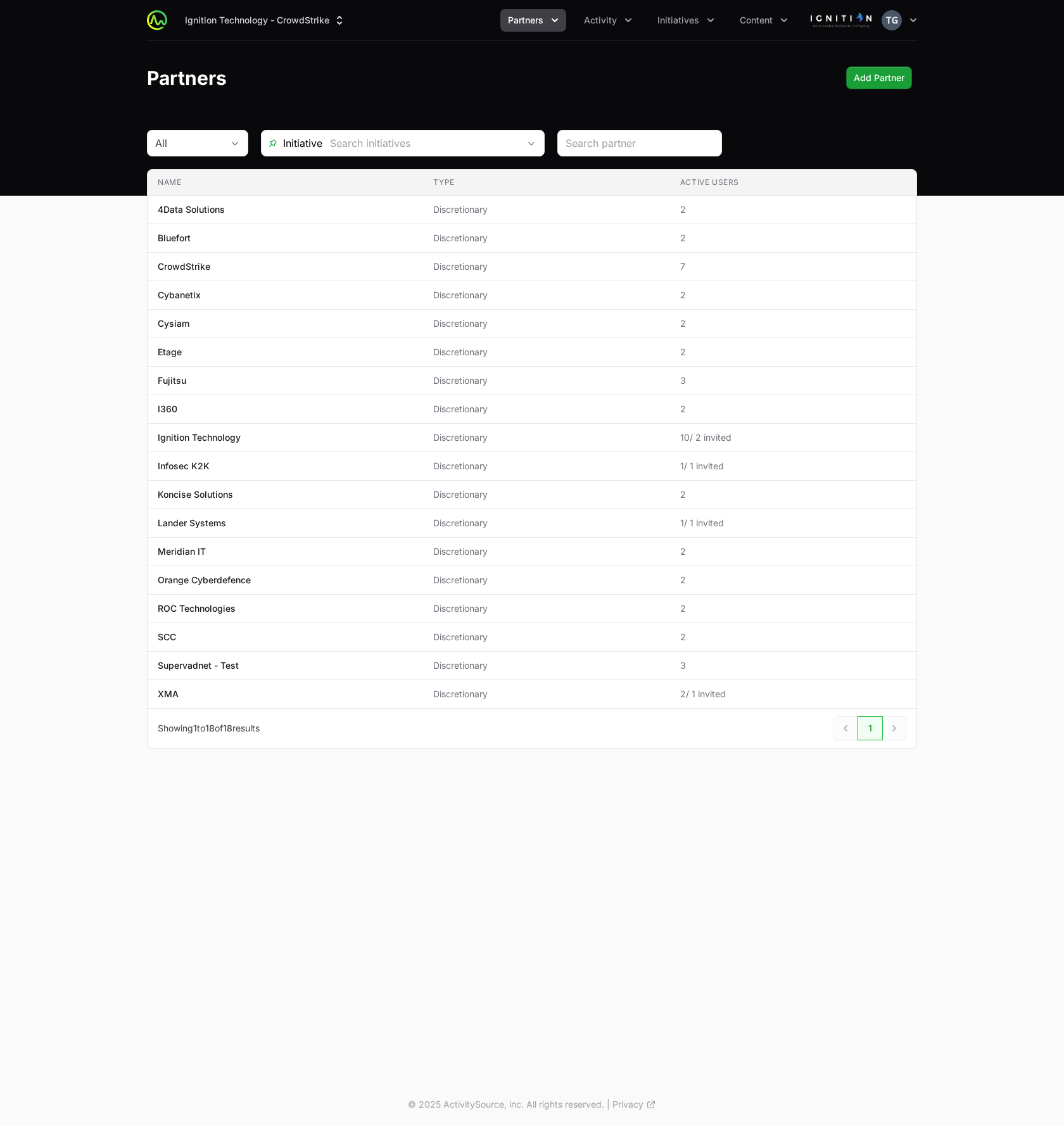
click at [640, 52] on header "Partners Add Partner" at bounding box center [532, 77] width 1064 height 73
click at [352, 22] on button "Ignition Technology - CrowdStrike" at bounding box center [265, 20] width 176 height 22
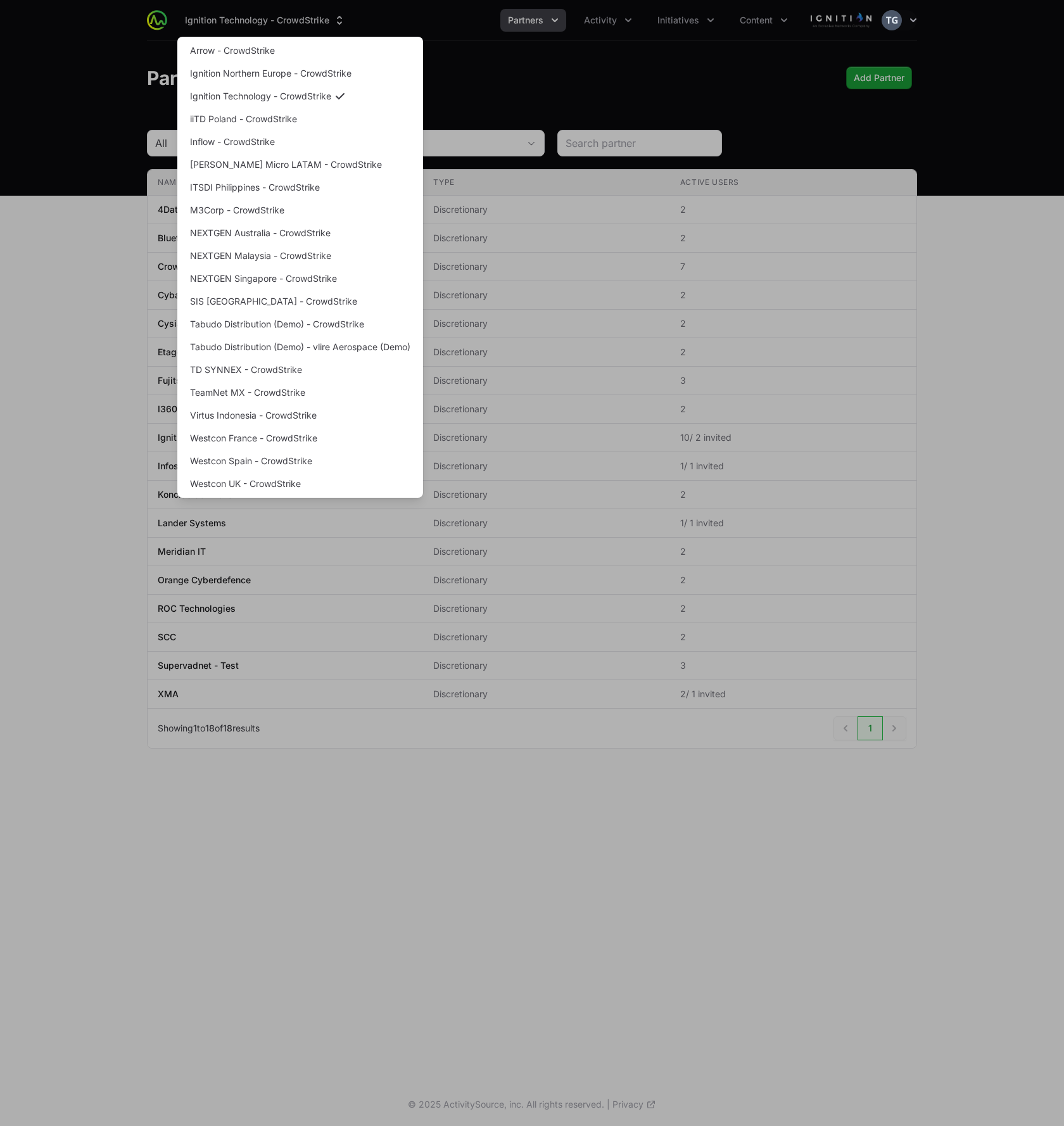
click at [988, 243] on div "Supplier switch menu" at bounding box center [532, 563] width 1064 height 1126
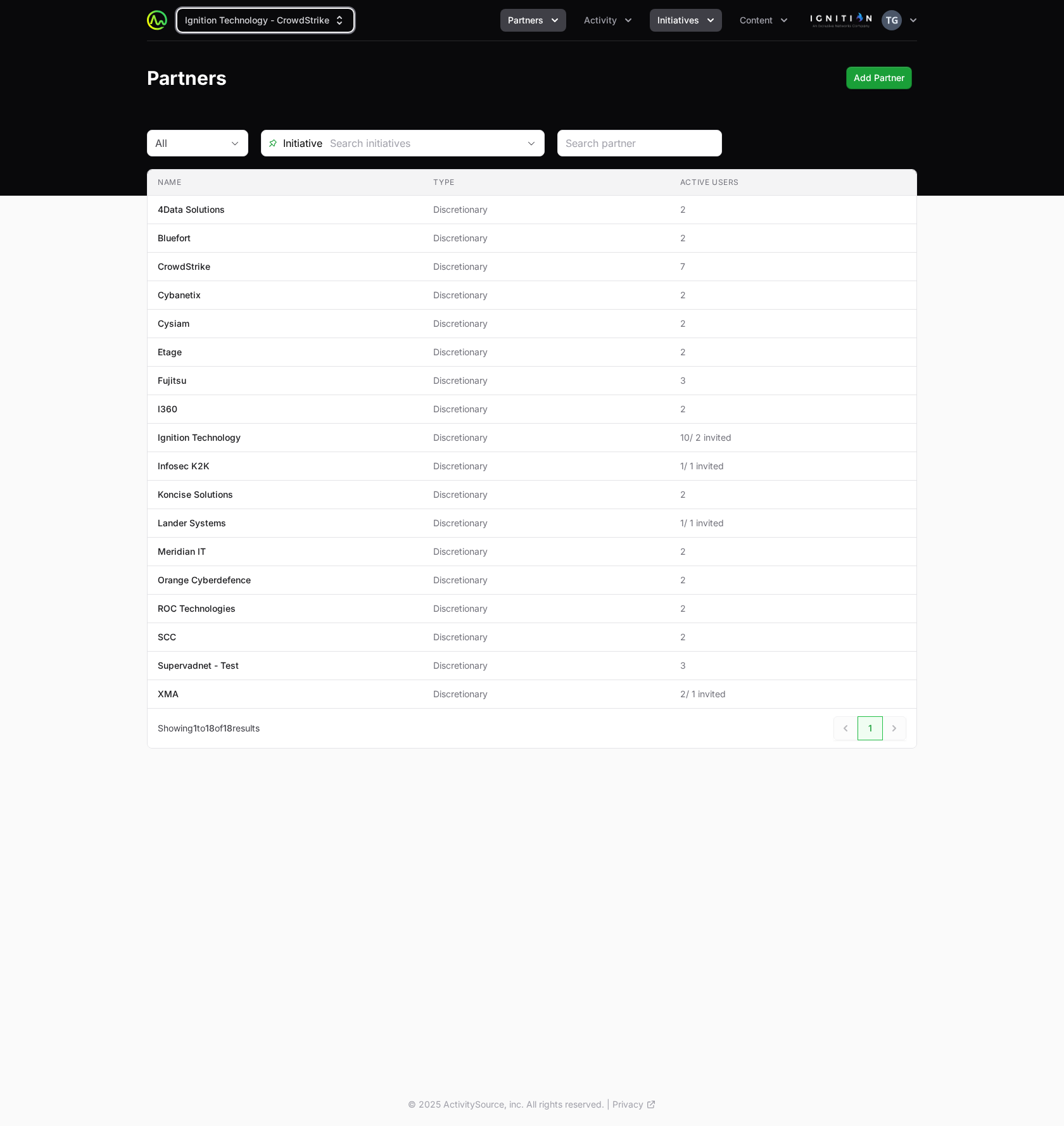
click at [685, 31] on button "Initiatives" at bounding box center [685, 20] width 72 height 22
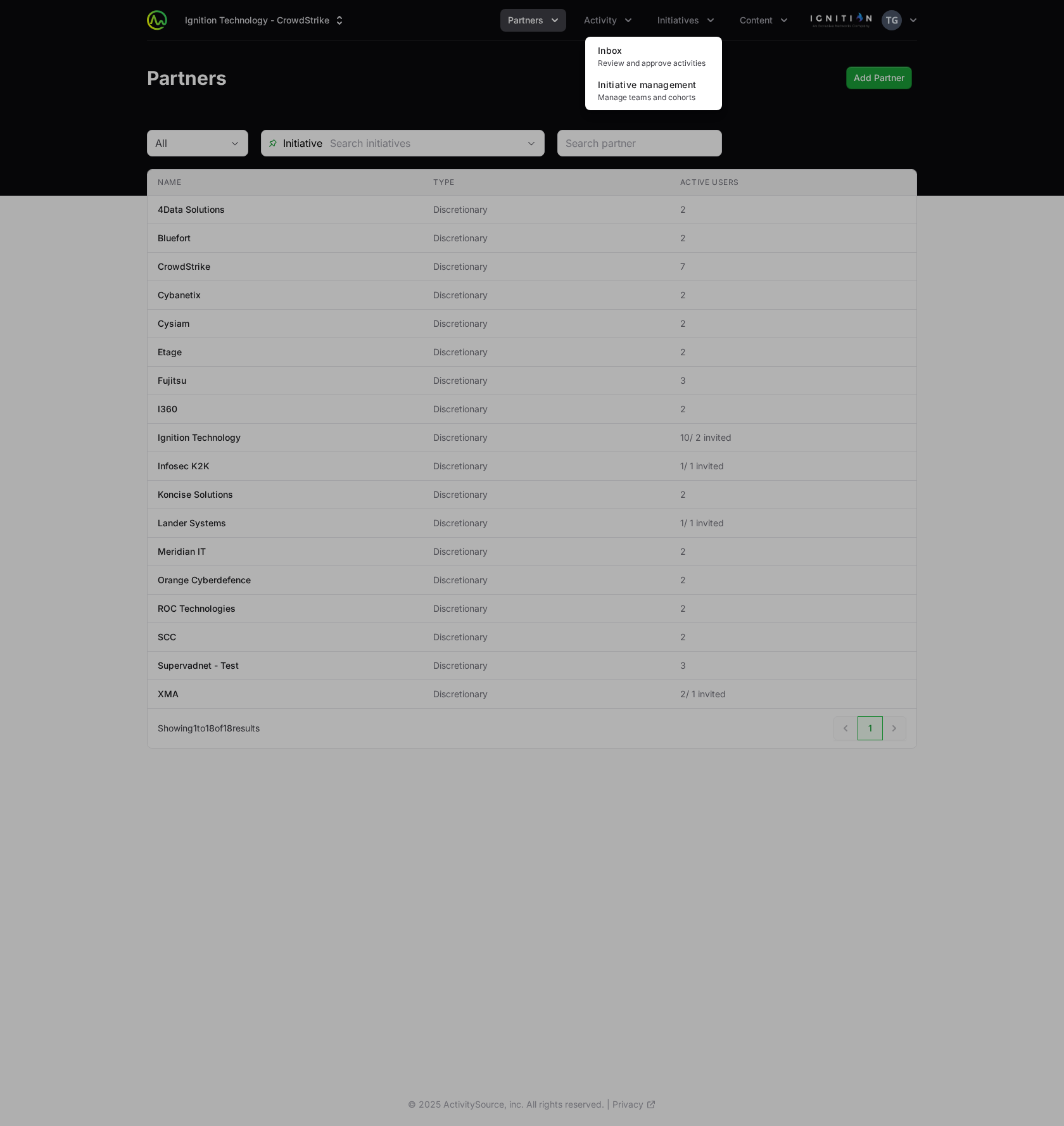
click at [619, 15] on div "Initiatives menu" at bounding box center [532, 563] width 1064 height 1126
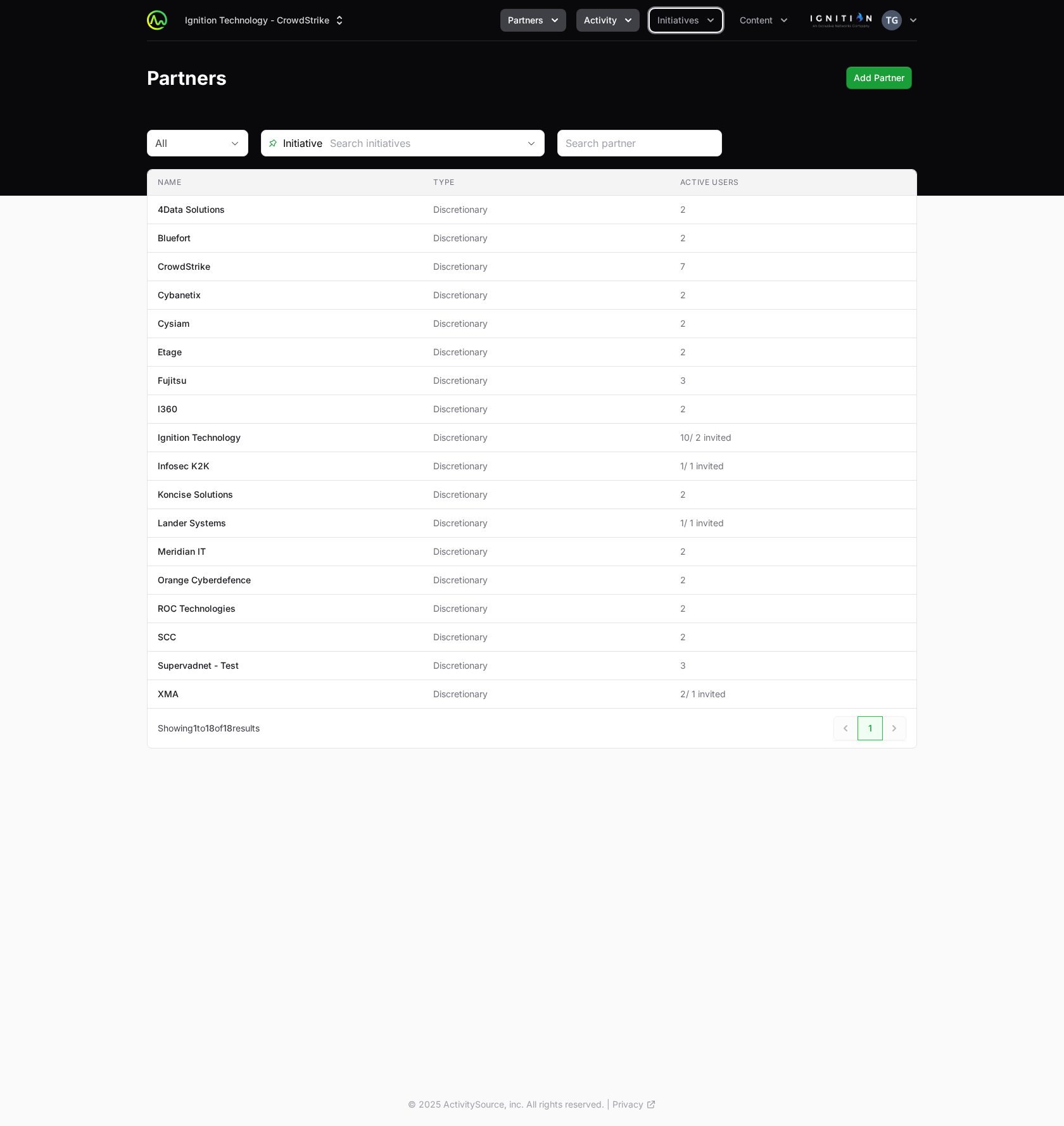
click at [618, 20] on button "Activity" at bounding box center [608, 20] width 63 height 22
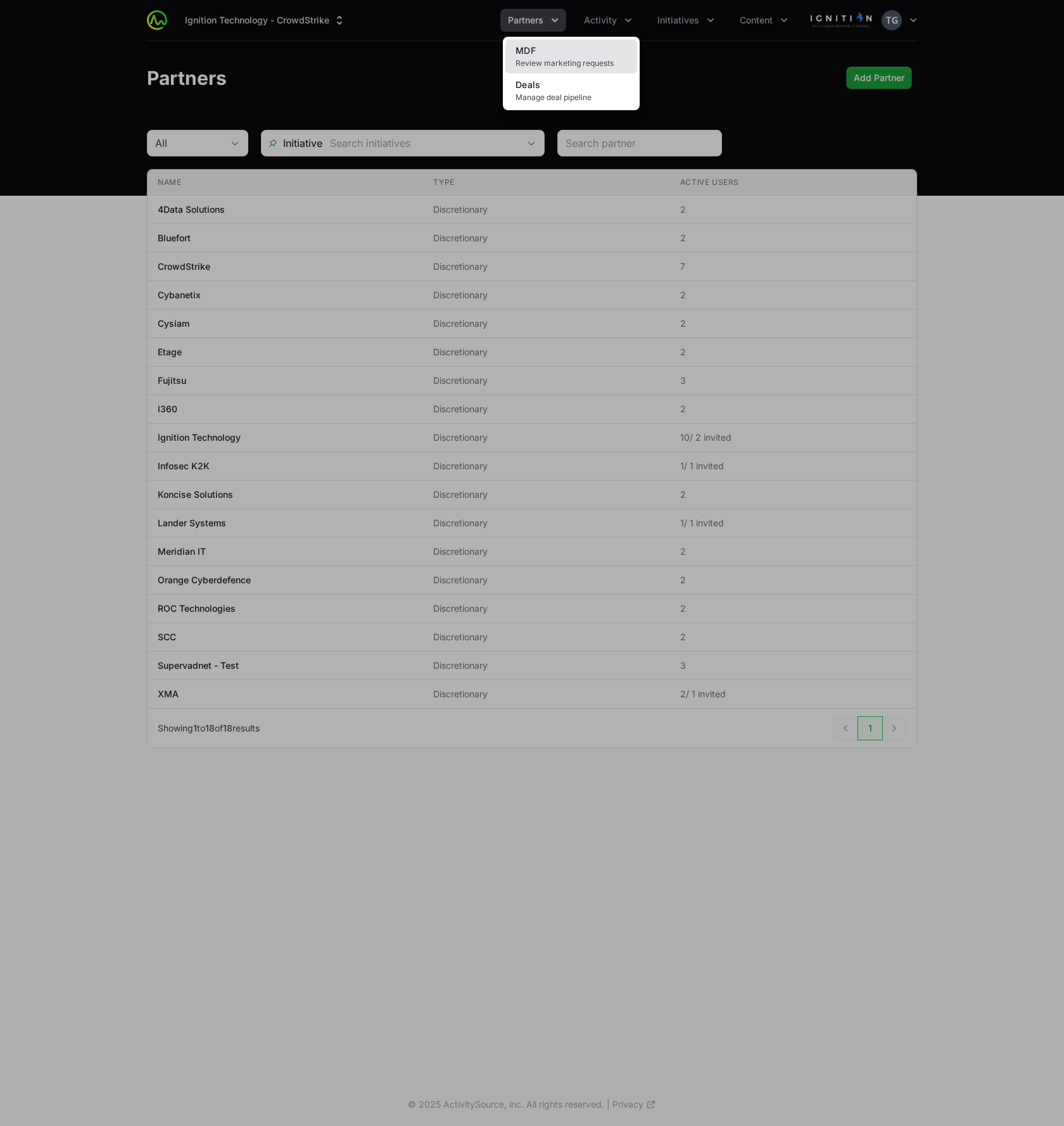
click at [613, 58] on span "Review marketing requests" at bounding box center [572, 63] width 111 height 10
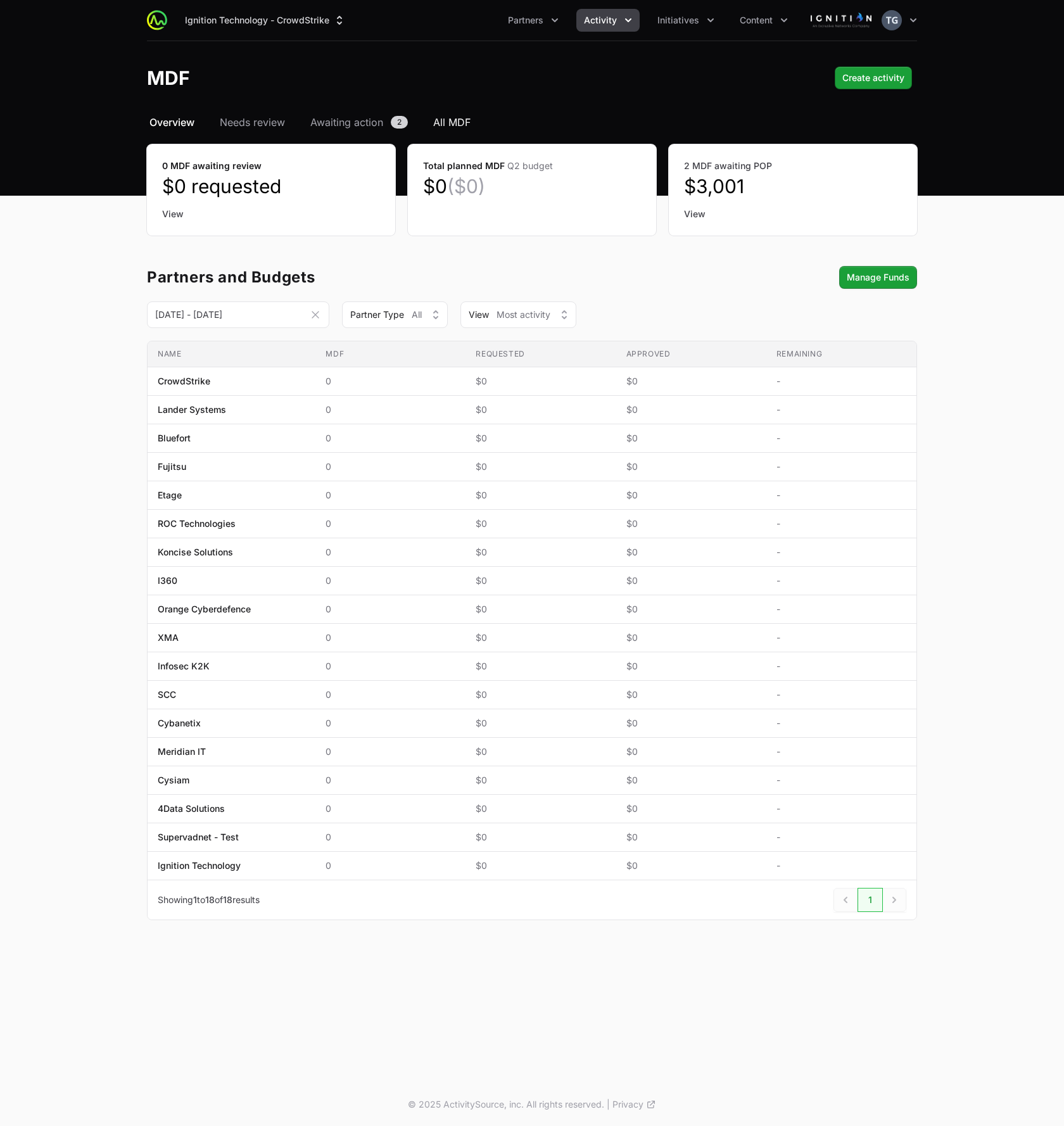
click at [451, 123] on span "All MDF" at bounding box center [452, 122] width 37 height 15
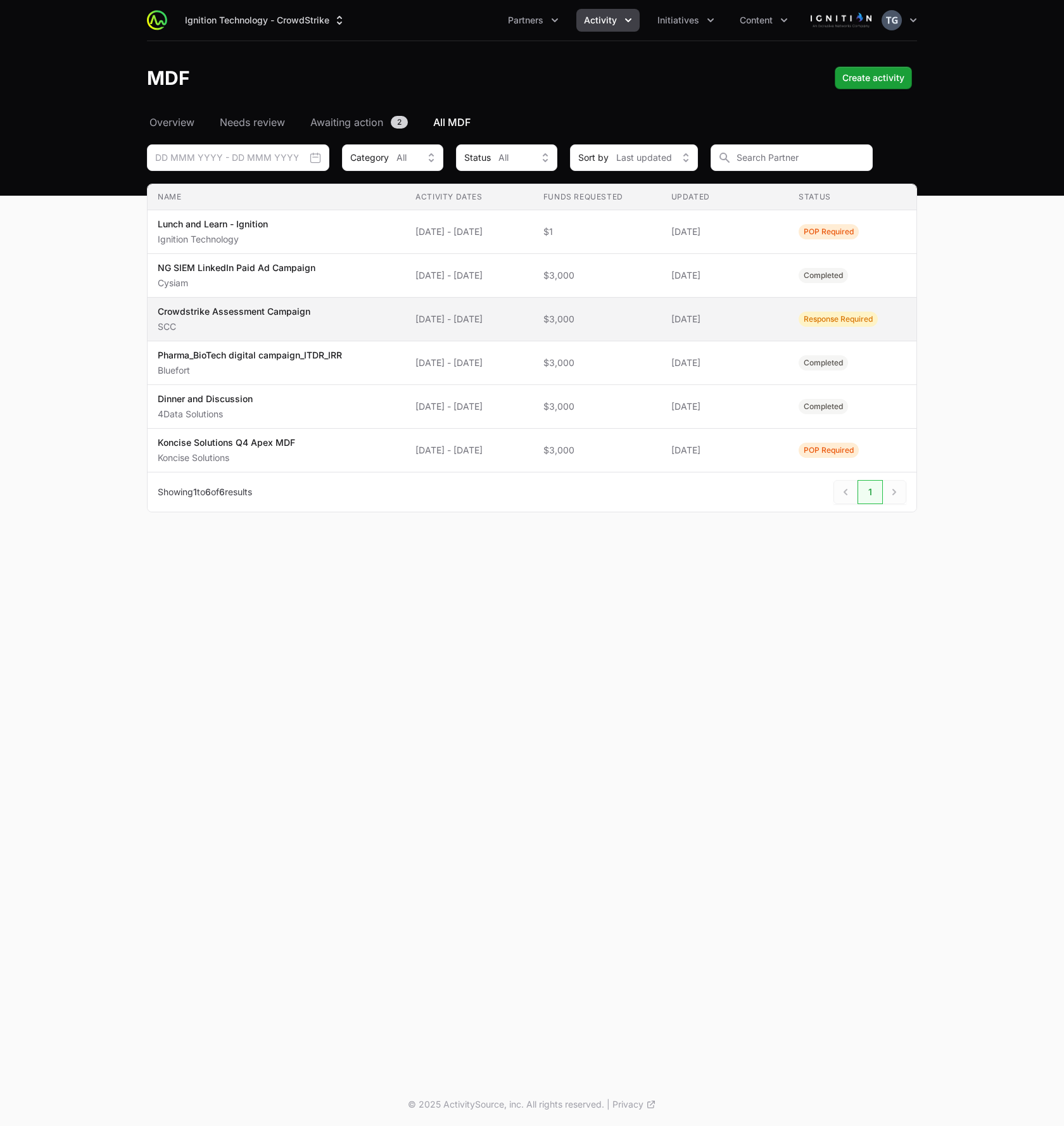
click at [463, 324] on span "[DATE] - [DATE]" at bounding box center [468, 319] width 107 height 12
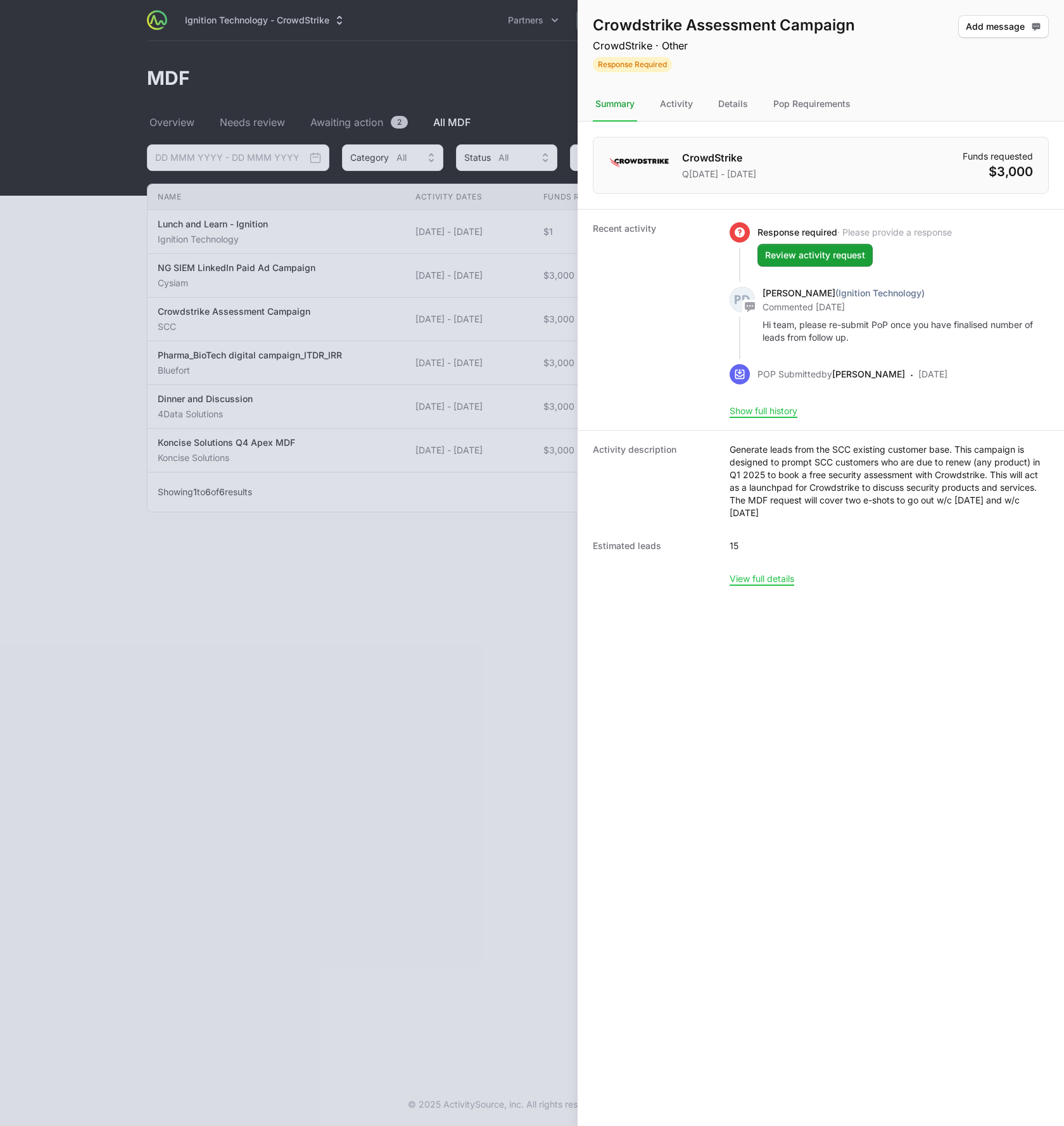
click at [870, 104] on nav "Summary Activity Details Pop Requirements" at bounding box center [820, 104] width 487 height 34
click at [207, 21] on div at bounding box center [532, 563] width 1064 height 1126
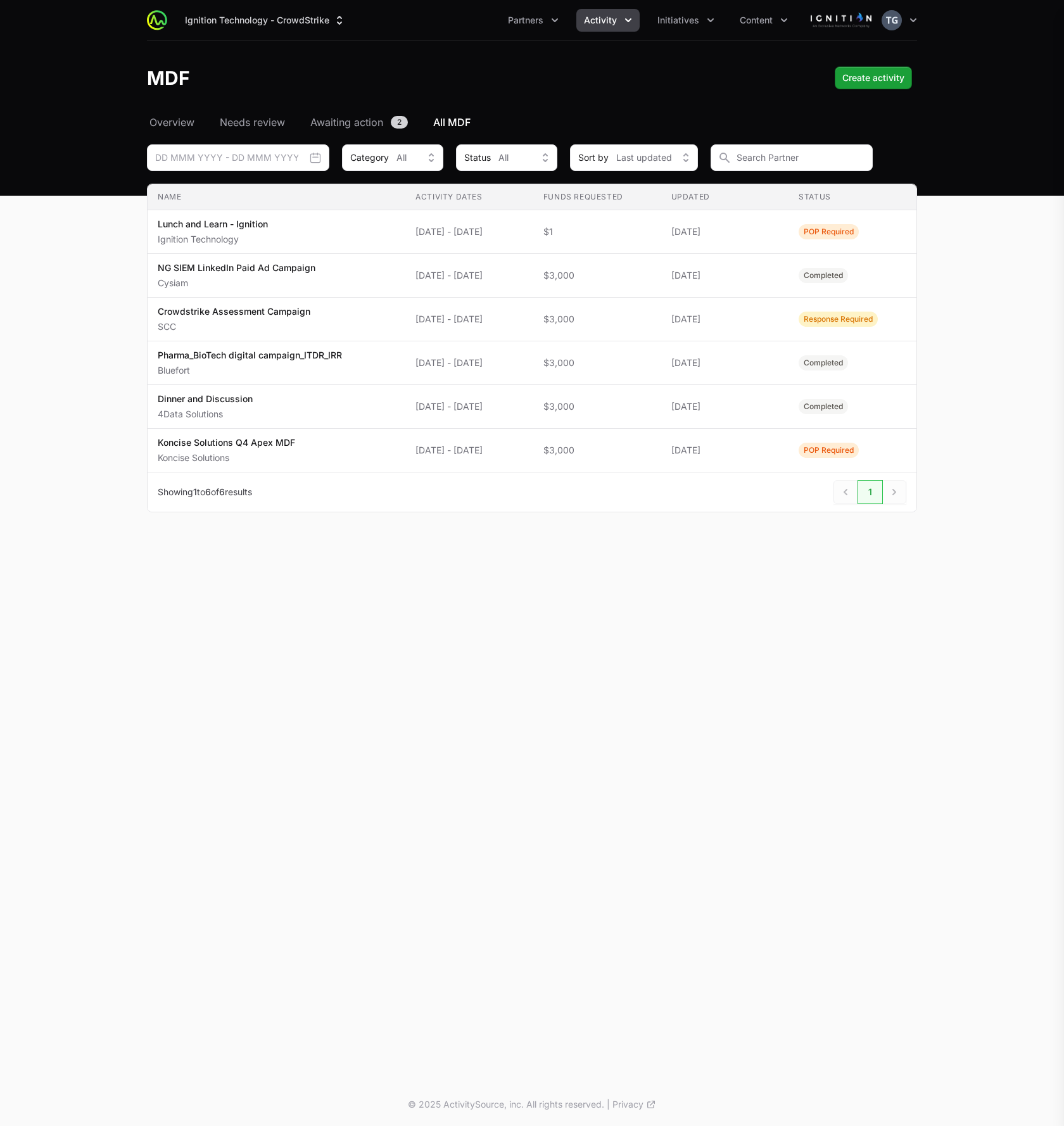
click at [269, 12] on div at bounding box center [532, 563] width 1064 height 1126
click at [279, 22] on button "Ignition Technology - CrowdStrike" at bounding box center [265, 20] width 176 height 22
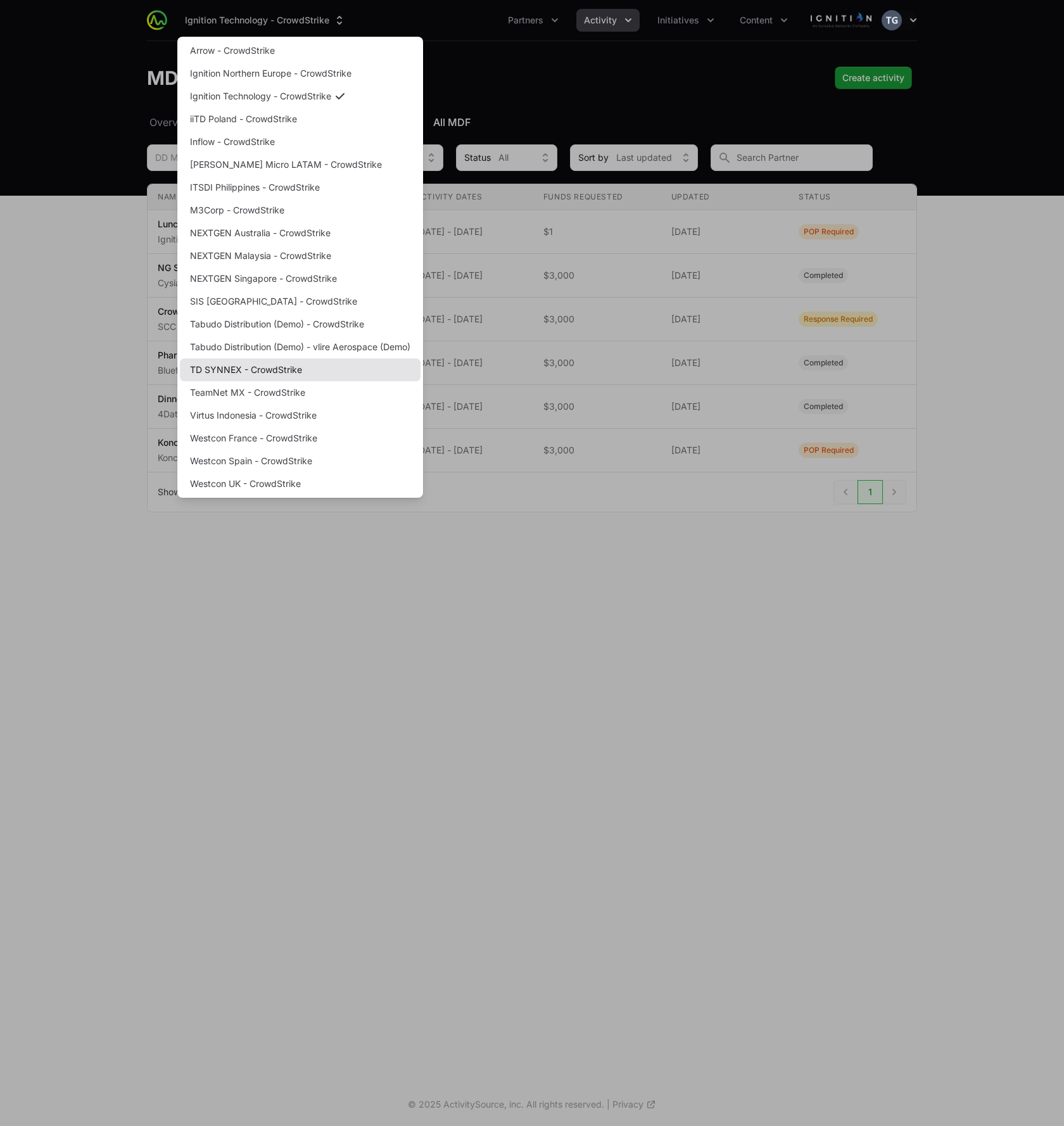
click at [257, 376] on link "TD SYNNEX - CrowdStrike" at bounding box center [299, 370] width 240 height 22
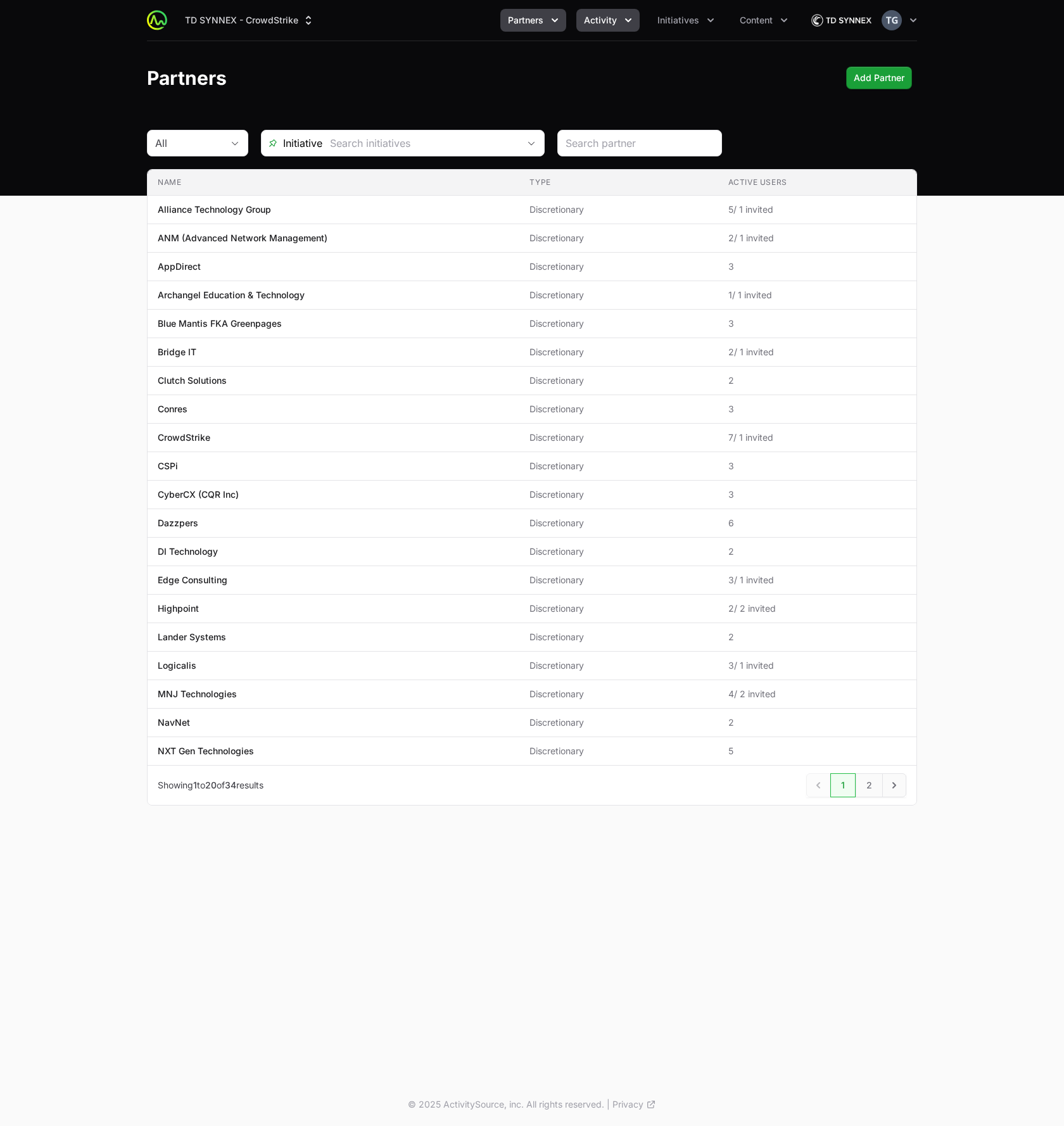
click at [596, 21] on span "Activity" at bounding box center [601, 20] width 33 height 12
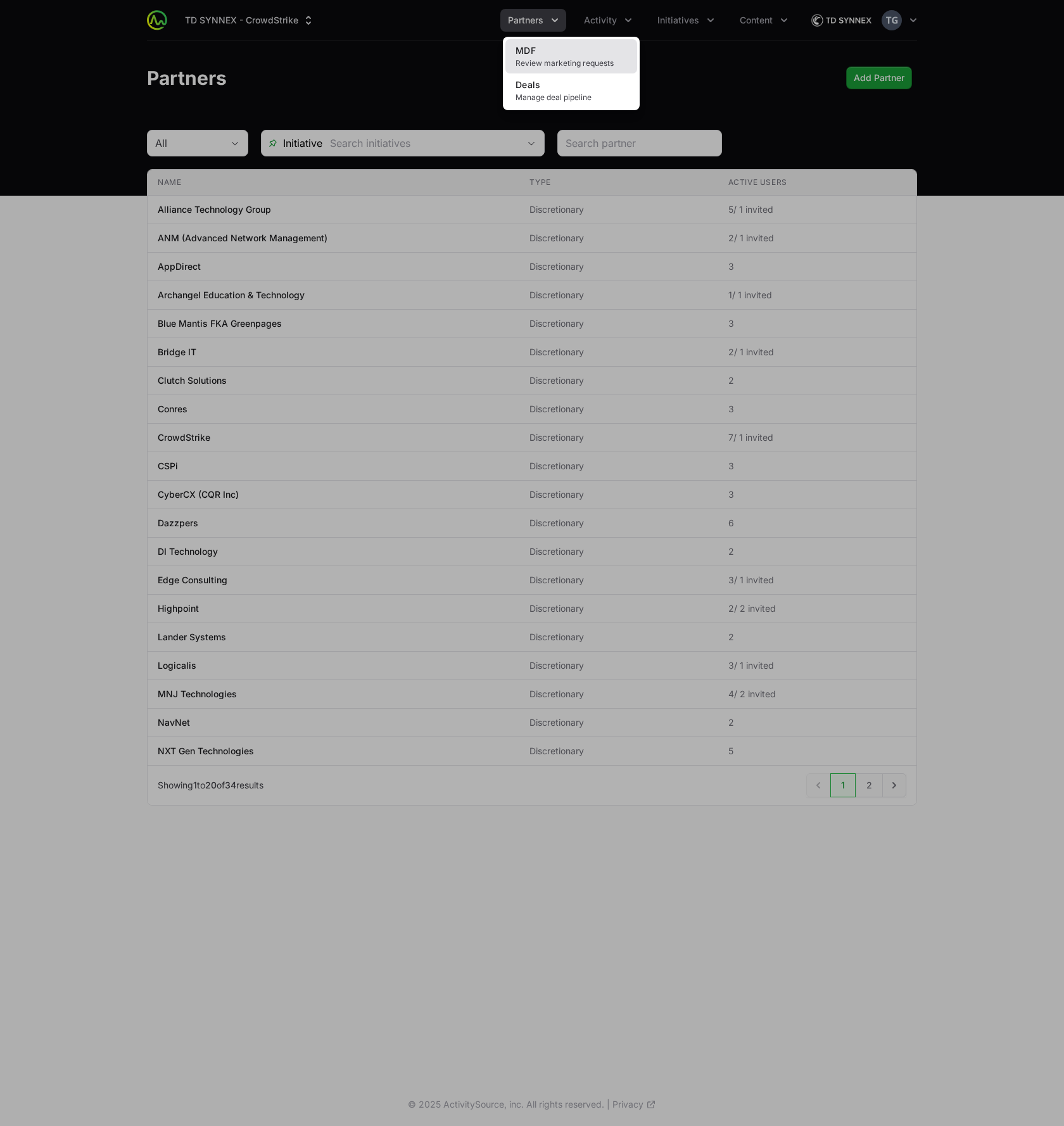
click at [563, 57] on link "MDF Review marketing requests" at bounding box center [571, 56] width 131 height 34
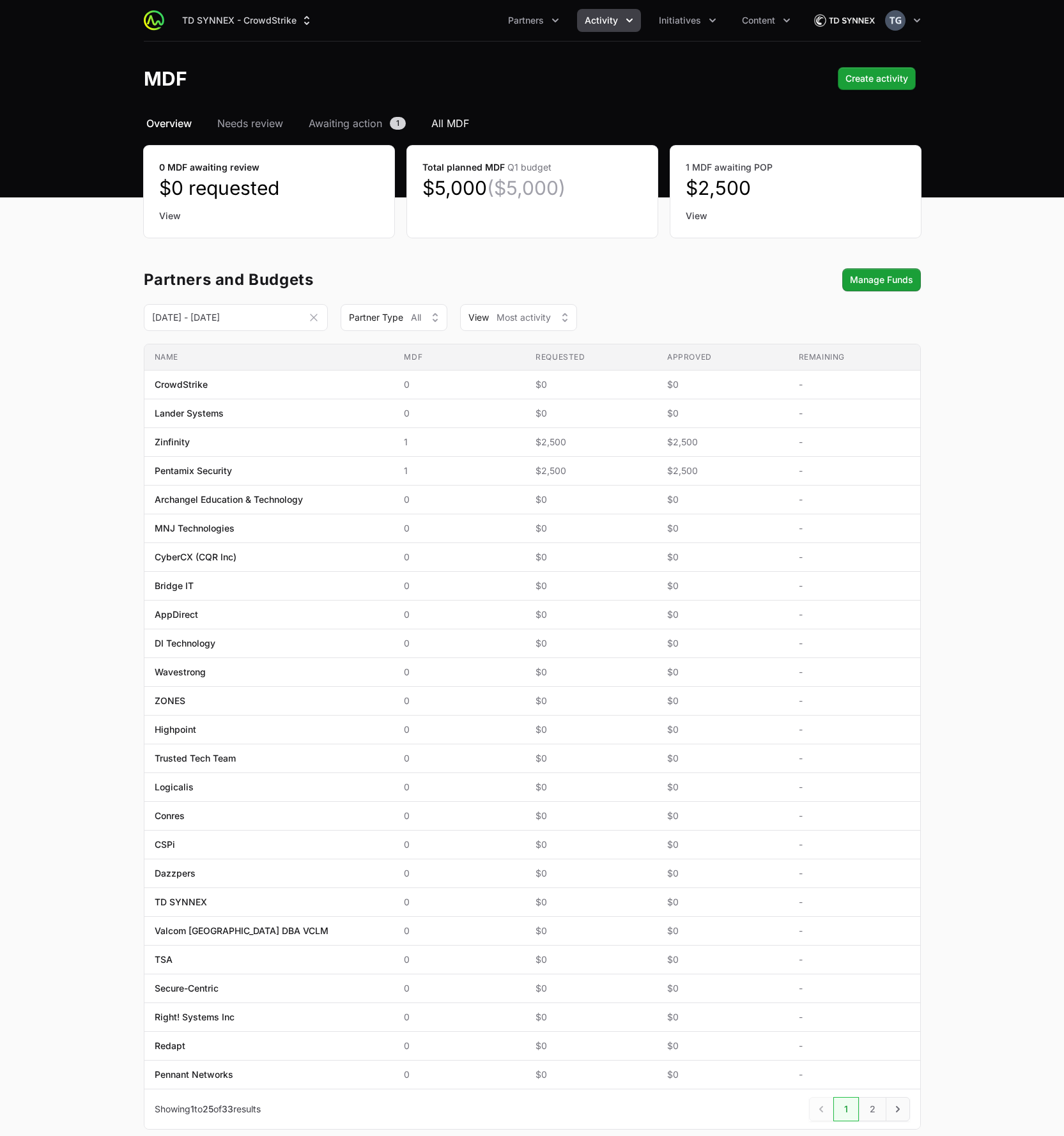
click at [448, 120] on span "All MDF" at bounding box center [450, 123] width 38 height 15
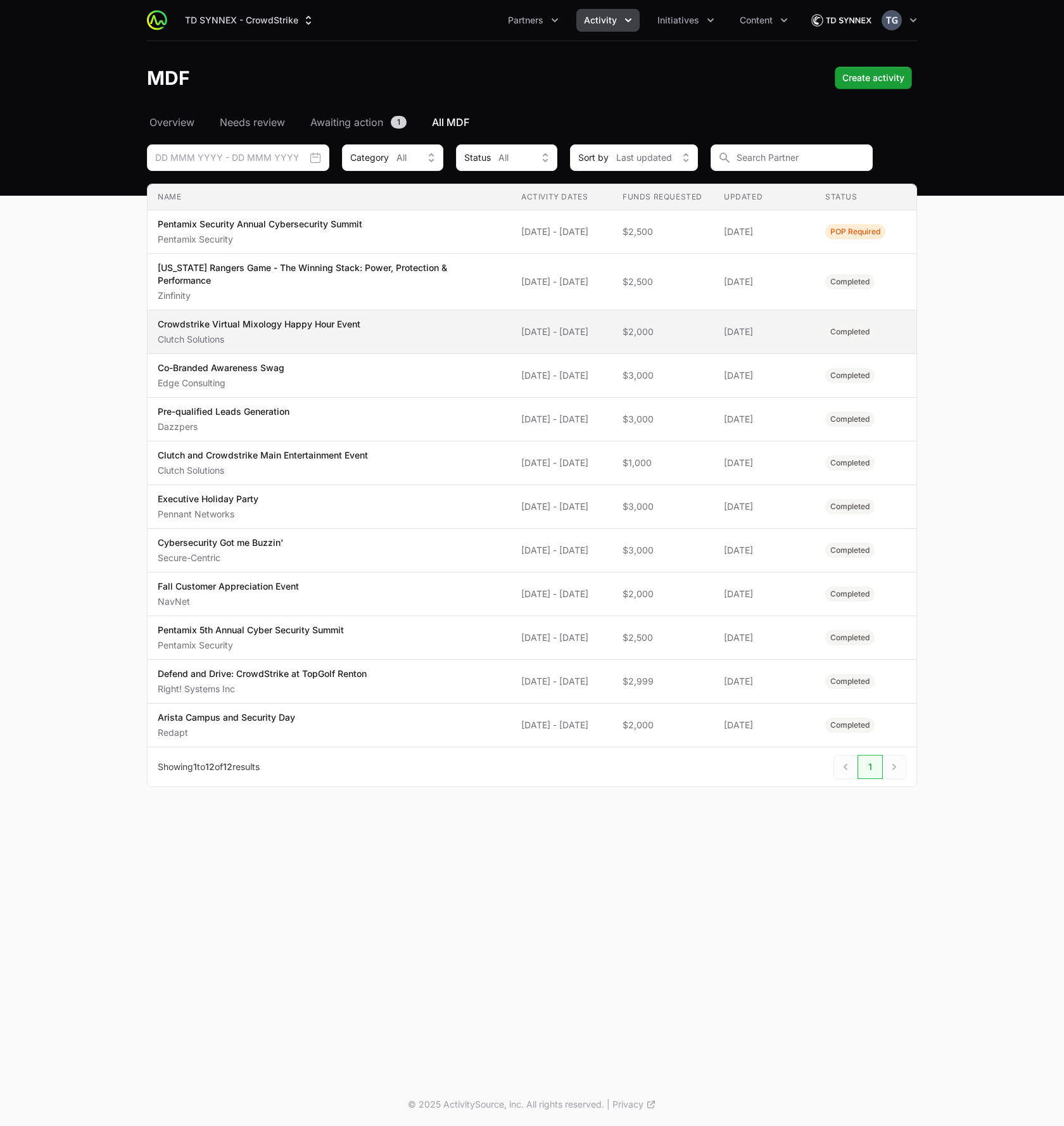
click at [414, 326] on span "Crowdstrike Virtual Mixology Happy Hour Event Clutch Solutions" at bounding box center [329, 331] width 344 height 27
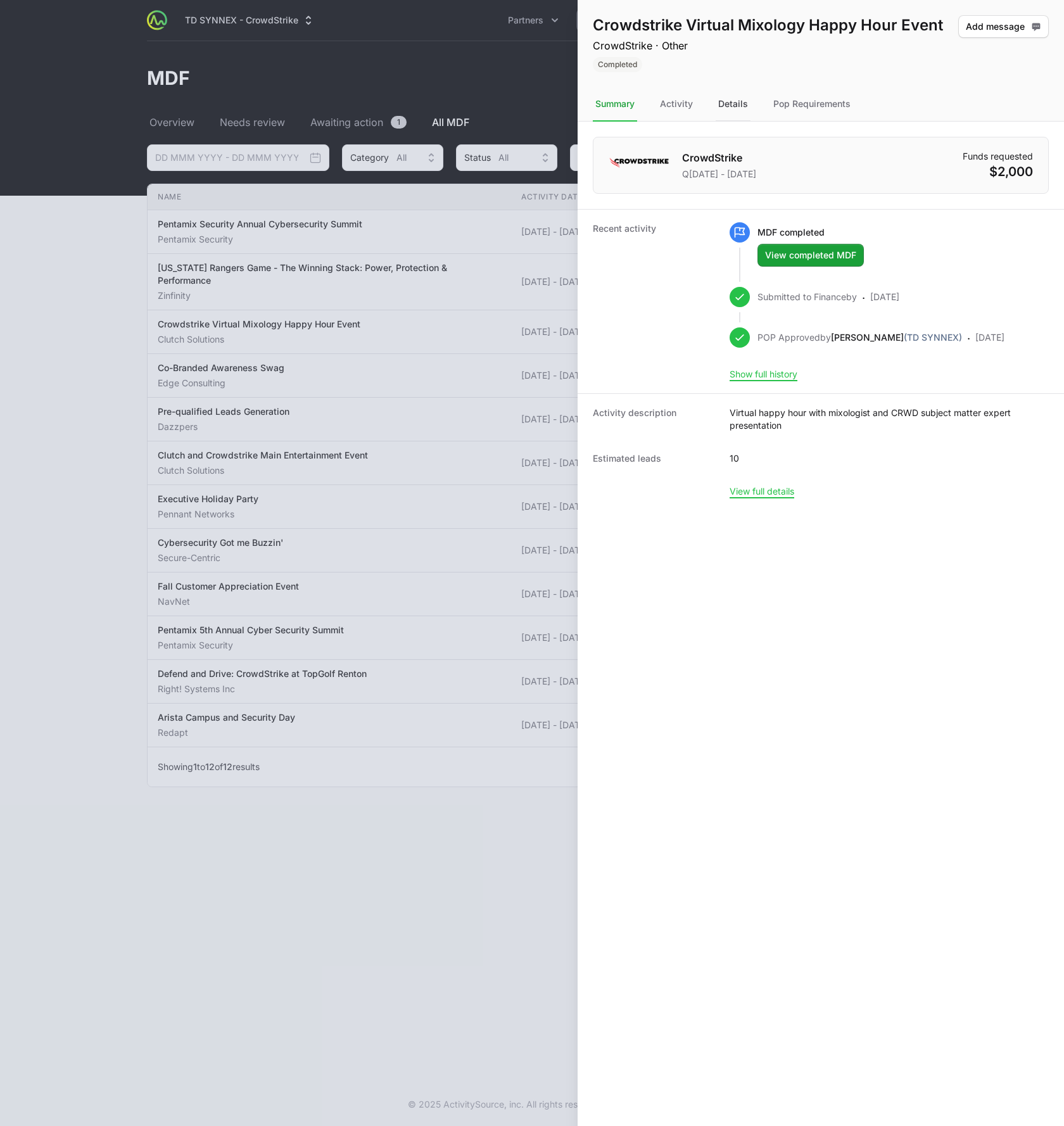
click at [770, 102] on div "Details" at bounding box center [811, 104] width 82 height 34
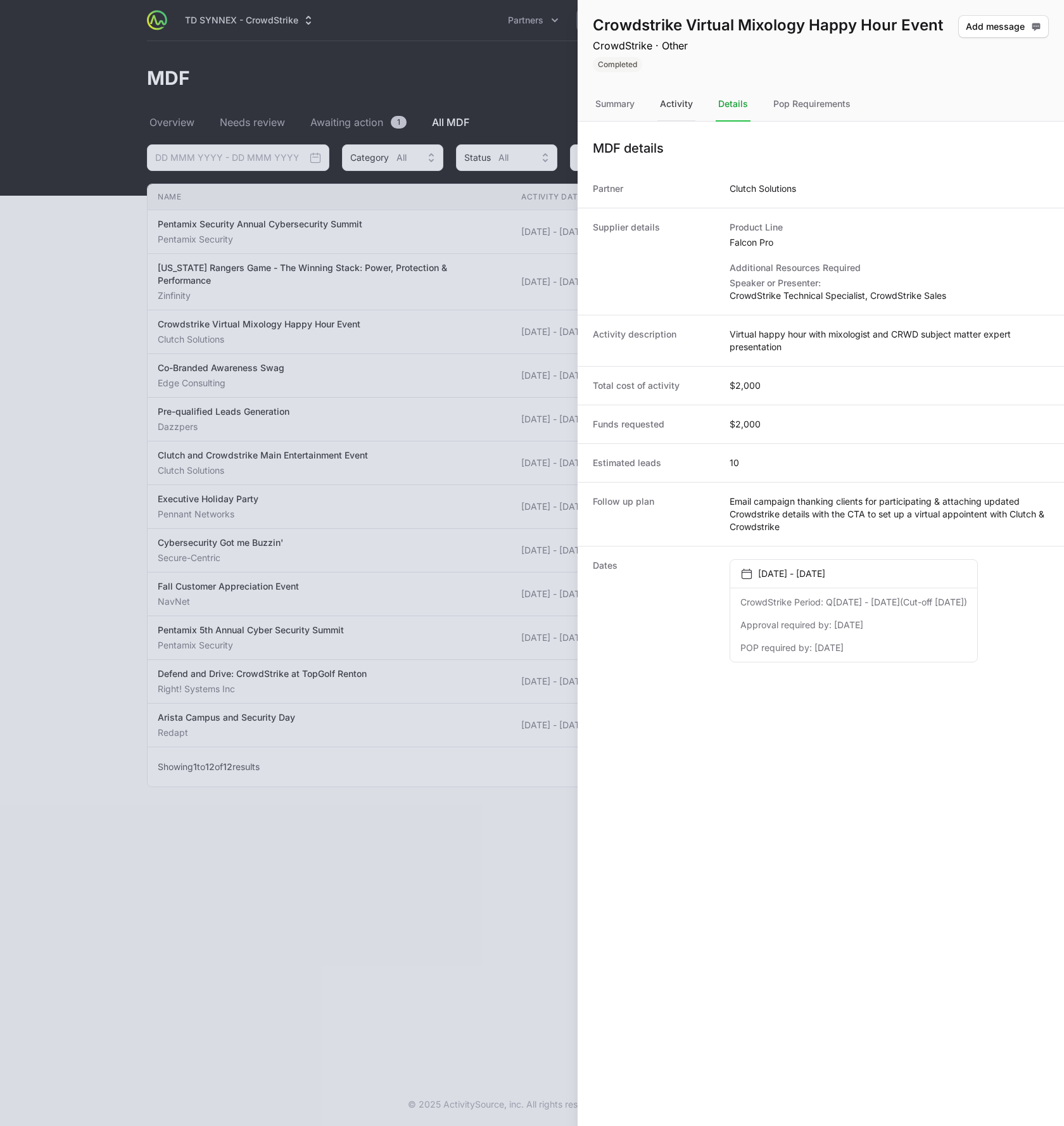
drag, startPoint x: 678, startPoint y: 102, endPoint x: 685, endPoint y: 103, distance: 7.1
click at [677, 102] on div "Activity" at bounding box center [676, 104] width 38 height 34
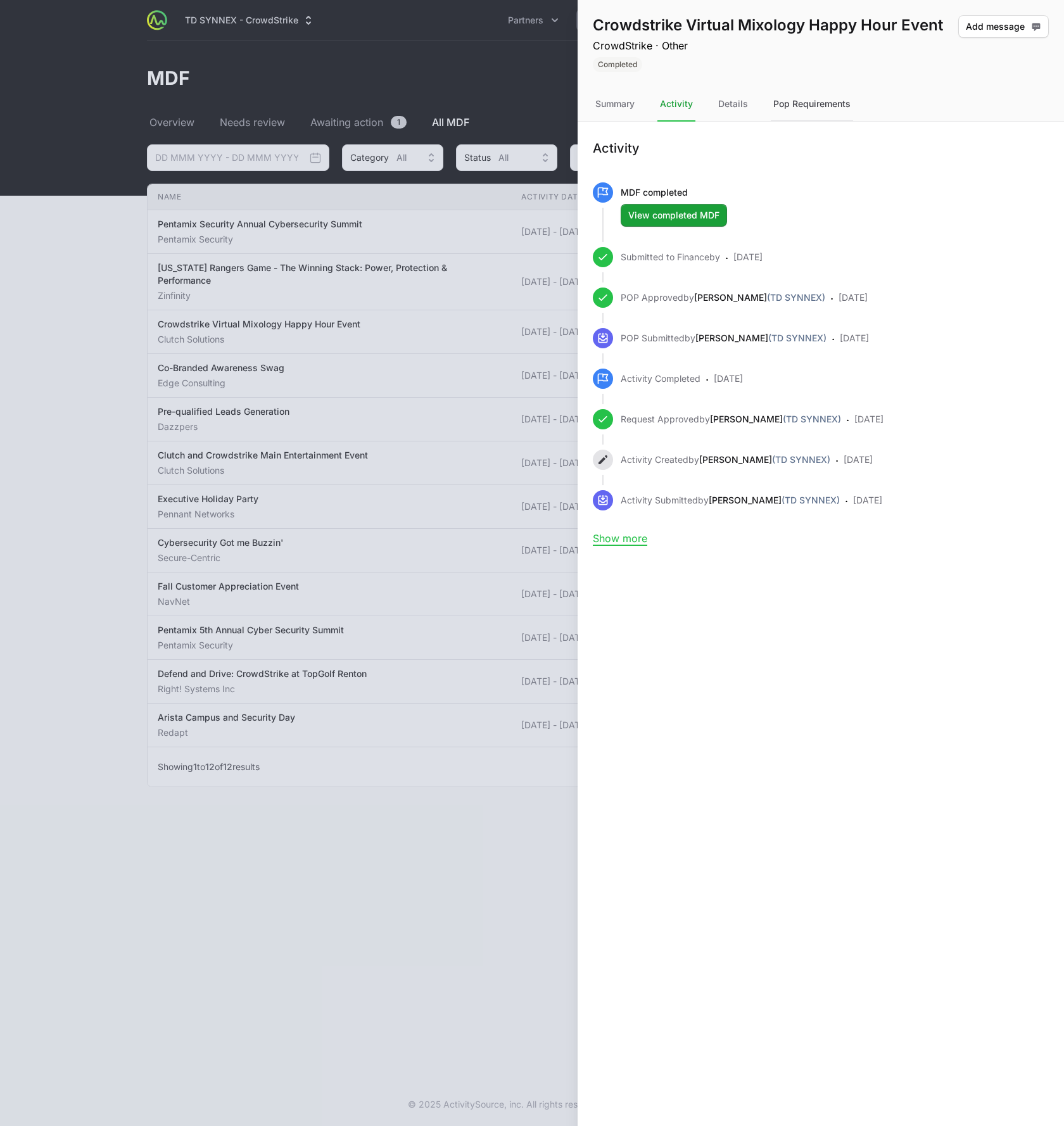
click at [819, 107] on div "Pop Requirements" at bounding box center [811, 104] width 82 height 34
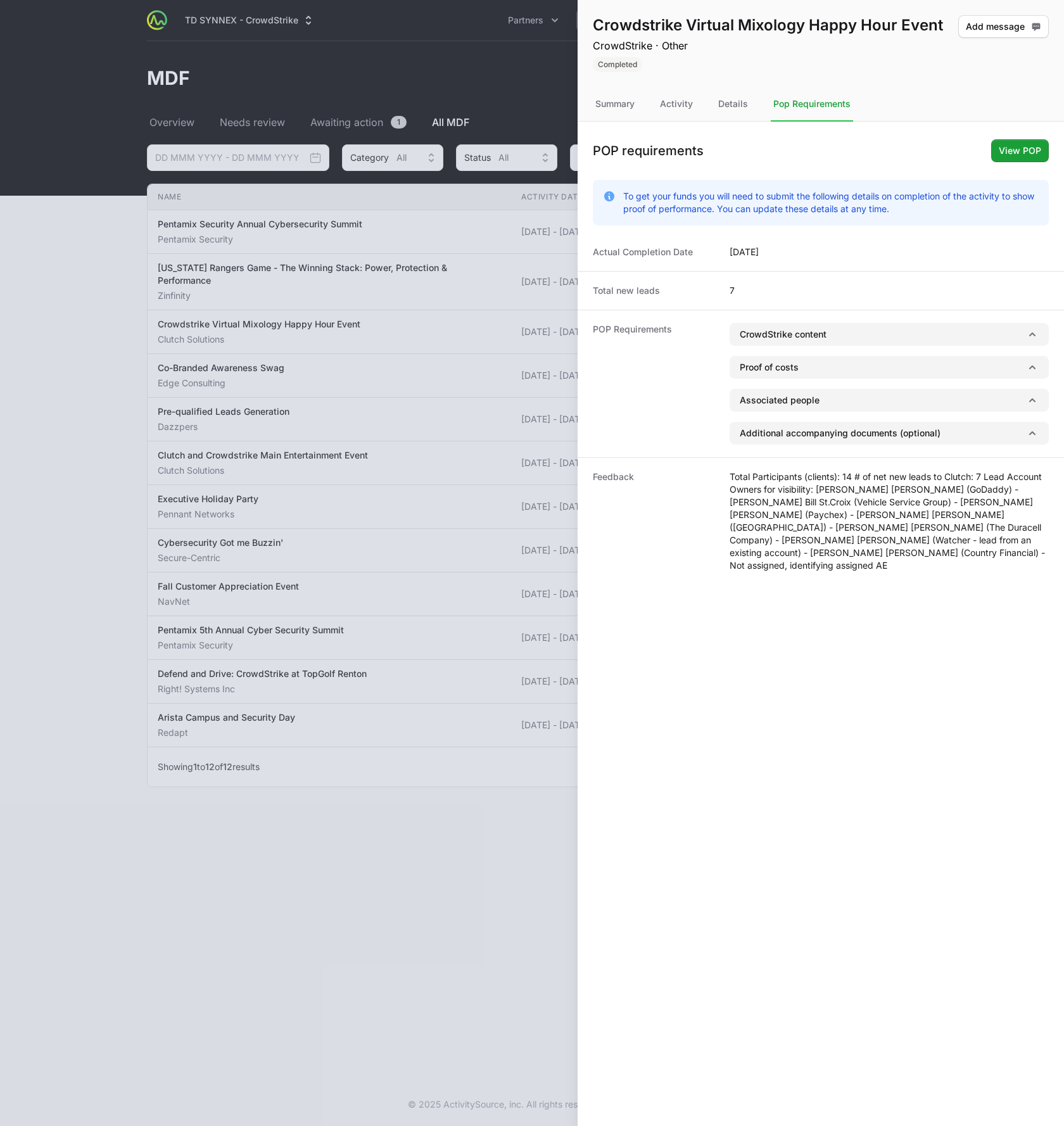
drag, startPoint x: 711, startPoint y: 298, endPoint x: 785, endPoint y: 293, distance: 74.2
click at [783, 296] on div "Total new leads 7" at bounding box center [820, 290] width 487 height 38
click at [784, 290] on div "Total new leads 7" at bounding box center [820, 290] width 487 height 38
drag, startPoint x: 705, startPoint y: 295, endPoint x: 804, endPoint y: 294, distance: 99.0
click at [804, 294] on div "Total new leads 7" at bounding box center [820, 290] width 487 height 38
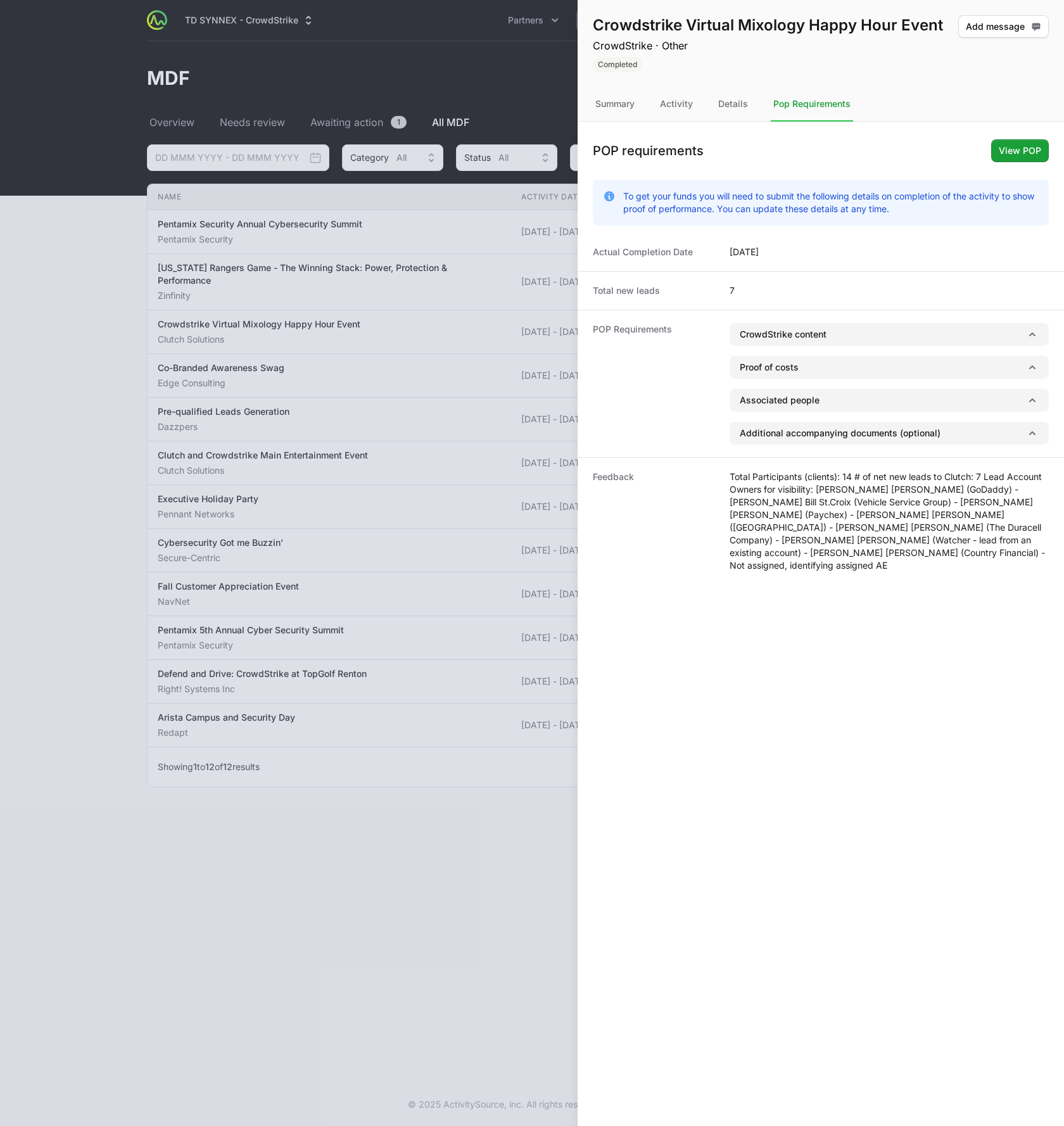
click at [807, 295] on div "Total new leads 7" at bounding box center [820, 290] width 487 height 38
click at [865, 333] on button "CrowdStrike content" at bounding box center [889, 334] width 319 height 22
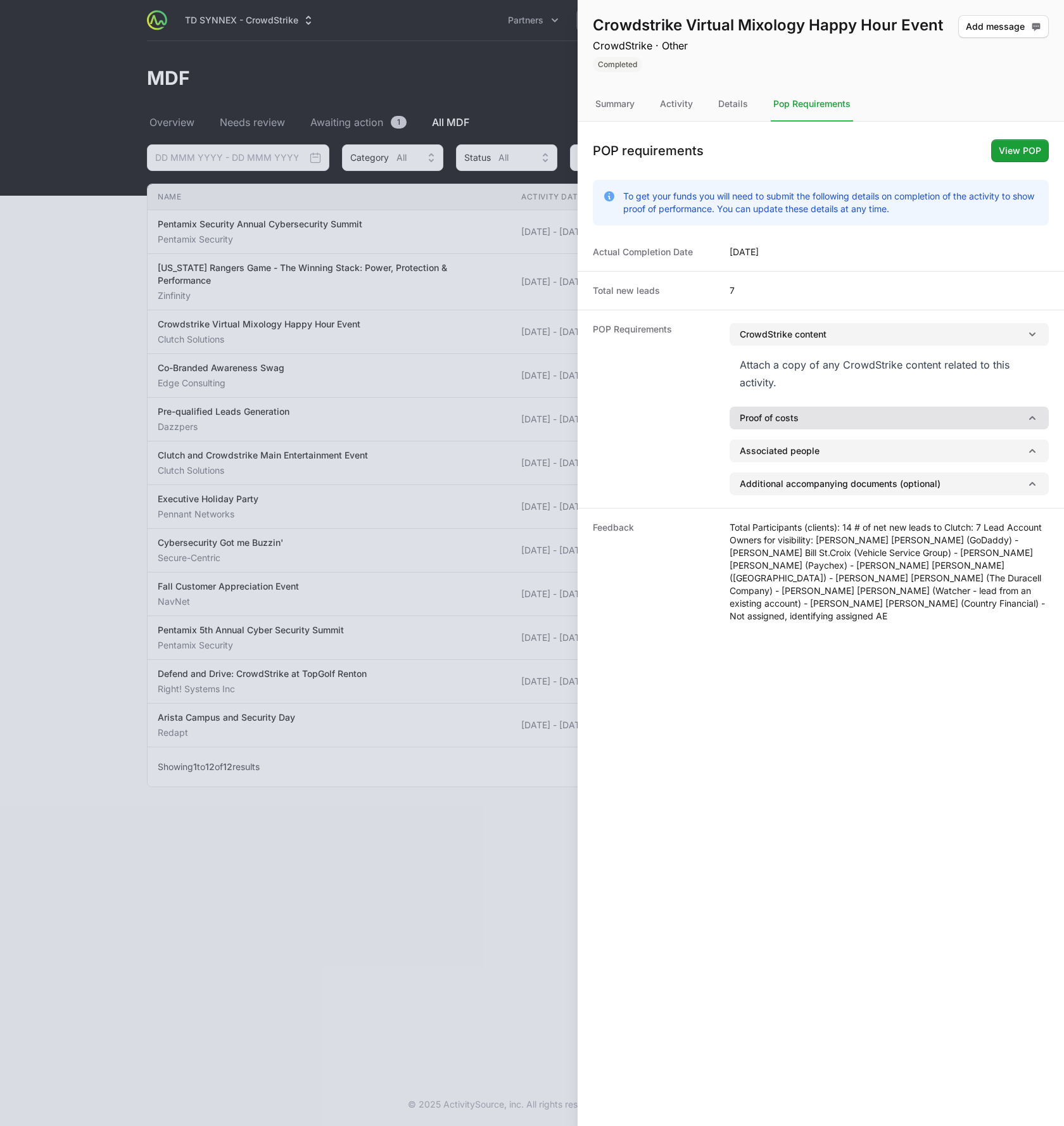
click at [857, 423] on button "Proof of costs" at bounding box center [889, 418] width 319 height 22
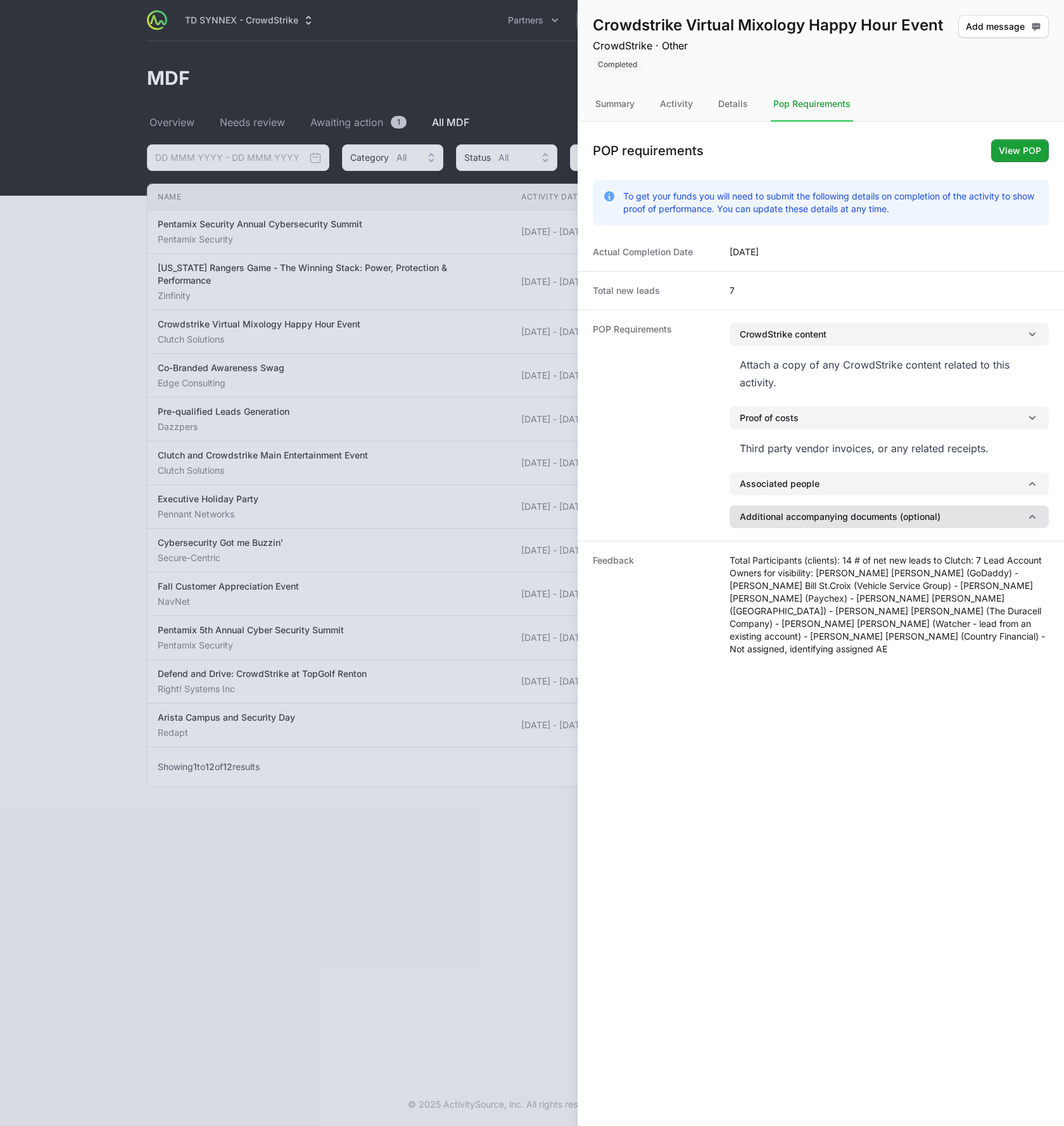
click at [860, 520] on button "Additional accompanying documents (optional)" at bounding box center [889, 516] width 319 height 22
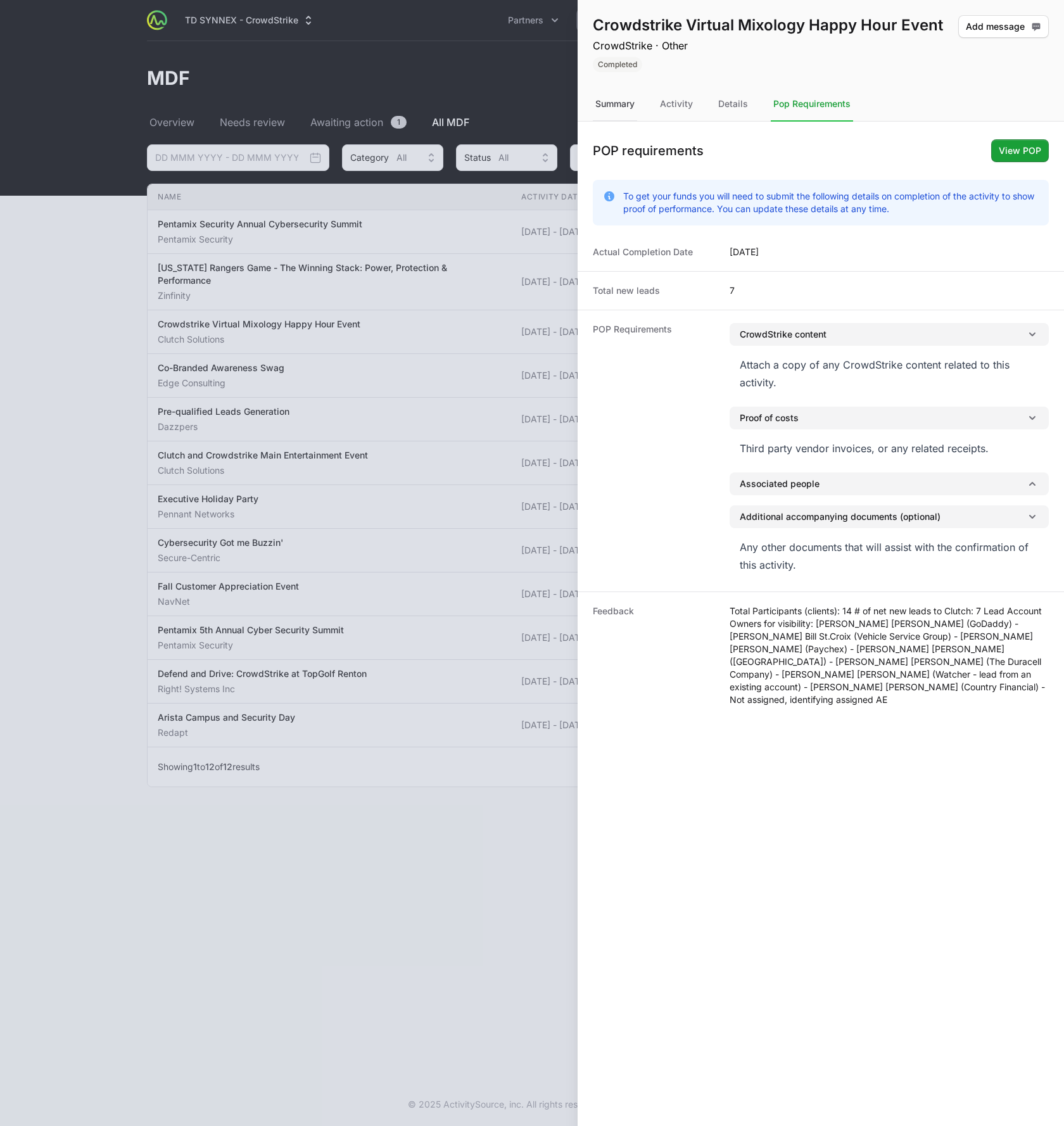
click at [657, 105] on div "Summary" at bounding box center [676, 104] width 38 height 34
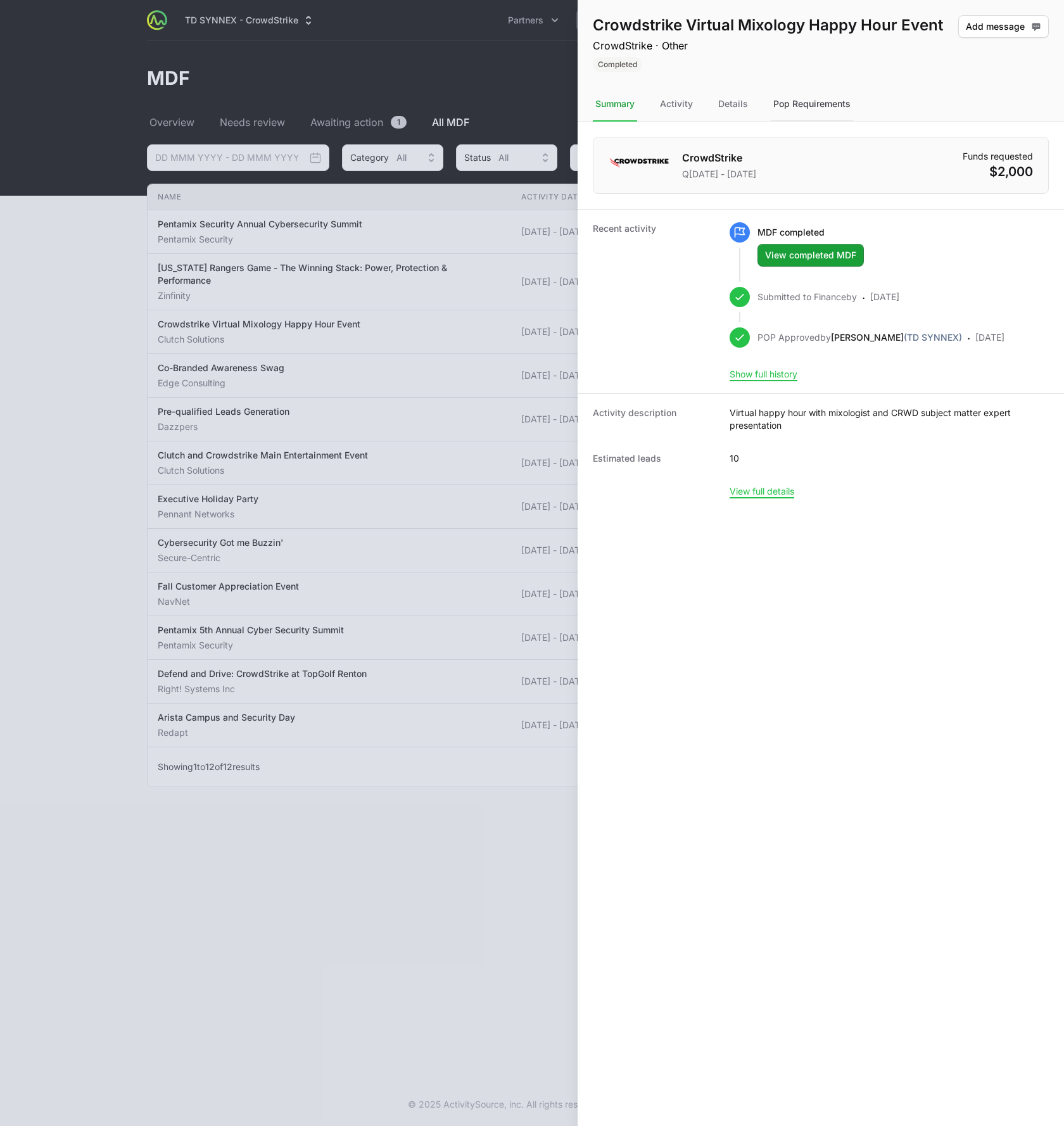
click at [783, 105] on div "Pop Requirements" at bounding box center [811, 104] width 82 height 34
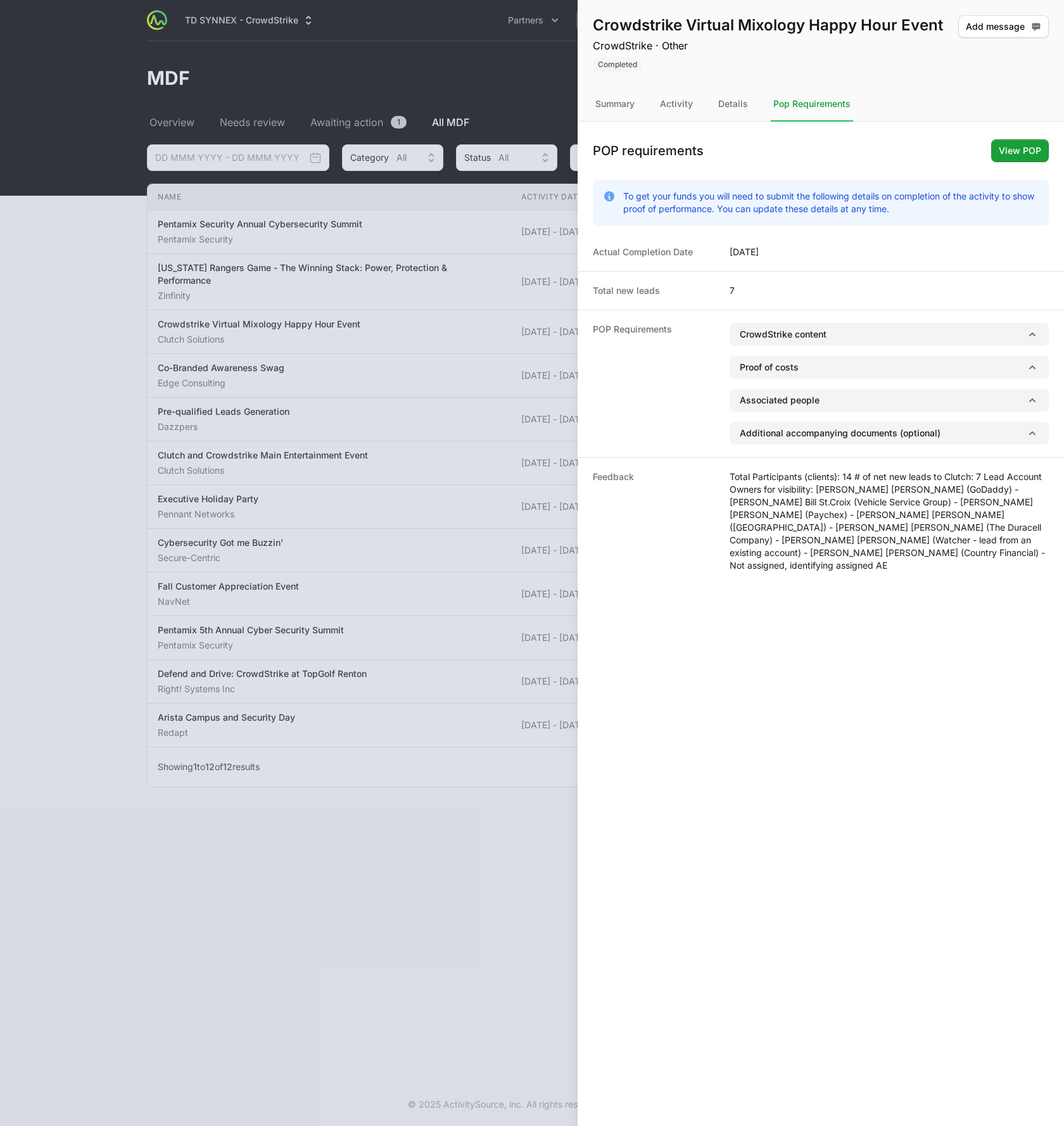
drag, startPoint x: 774, startPoint y: 292, endPoint x: 784, endPoint y: 290, distance: 10.2
click at [784, 290] on div "Total new leads 7" at bounding box center [820, 290] width 487 height 38
click at [786, 287] on div "Total new leads 7" at bounding box center [820, 290] width 487 height 38
click at [657, 106] on div "Summary" at bounding box center [676, 104] width 38 height 34
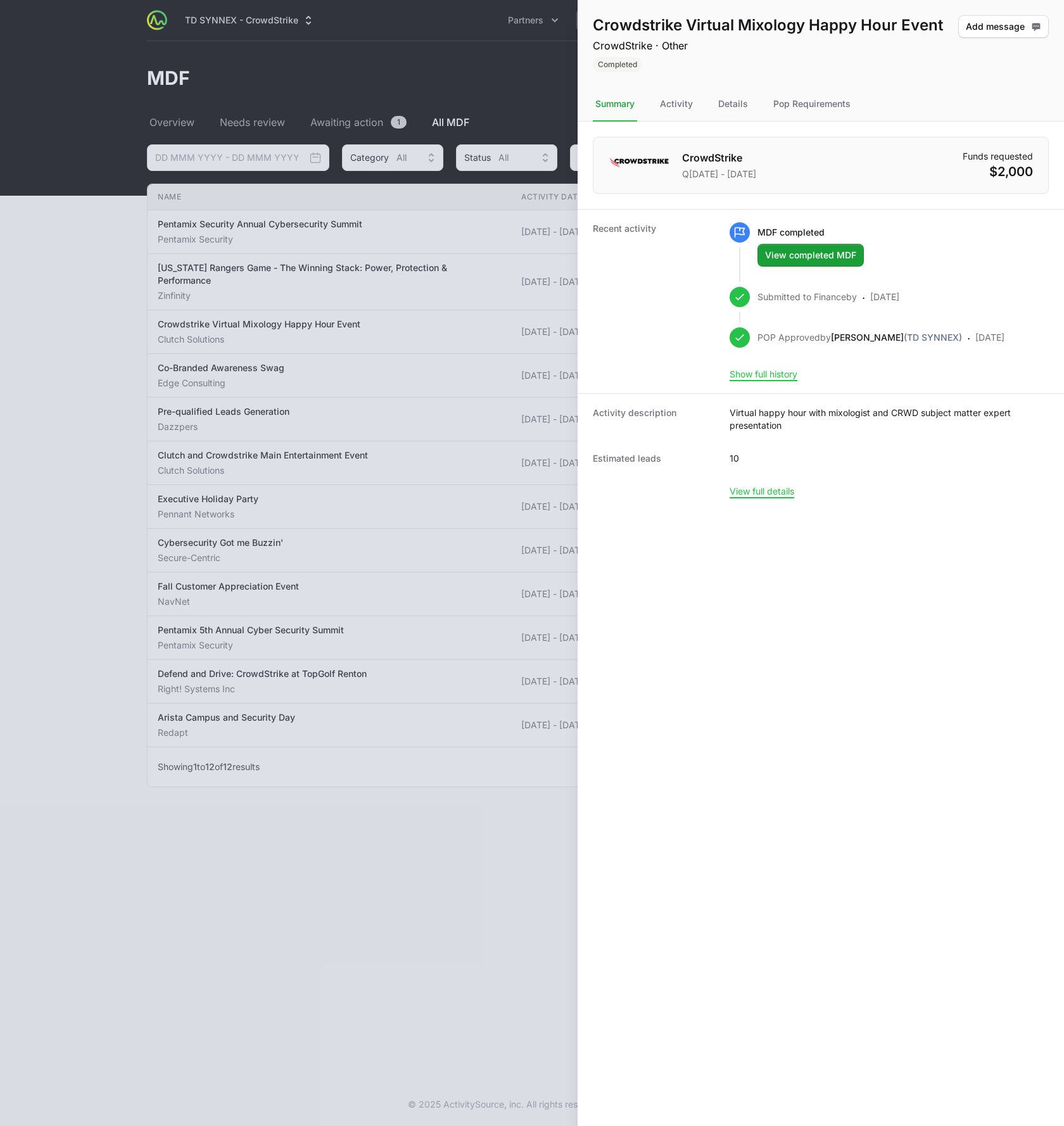
click at [337, 270] on div at bounding box center [532, 563] width 1064 height 1126
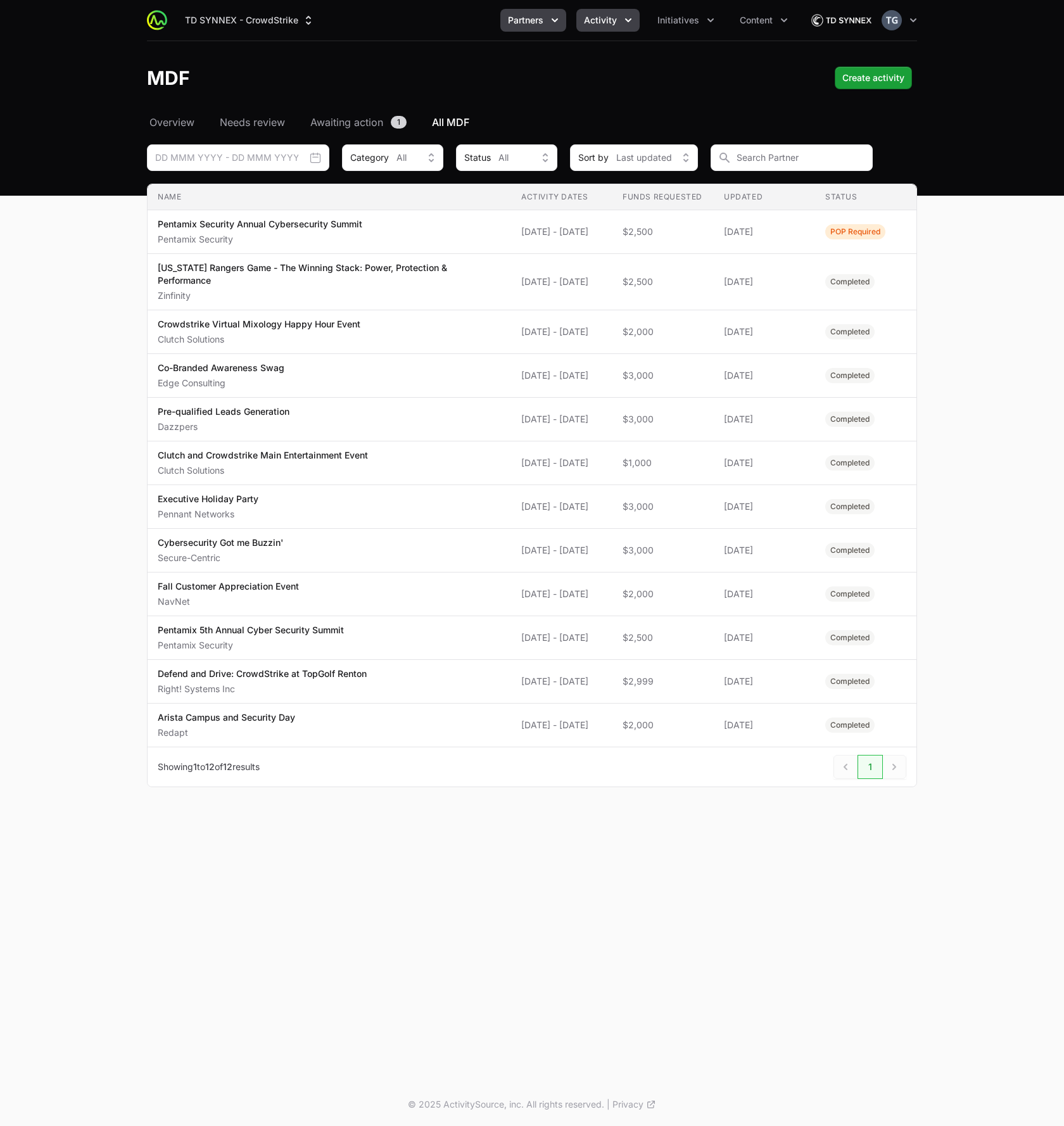
click at [541, 20] on span "Partners" at bounding box center [525, 20] width 36 height 12
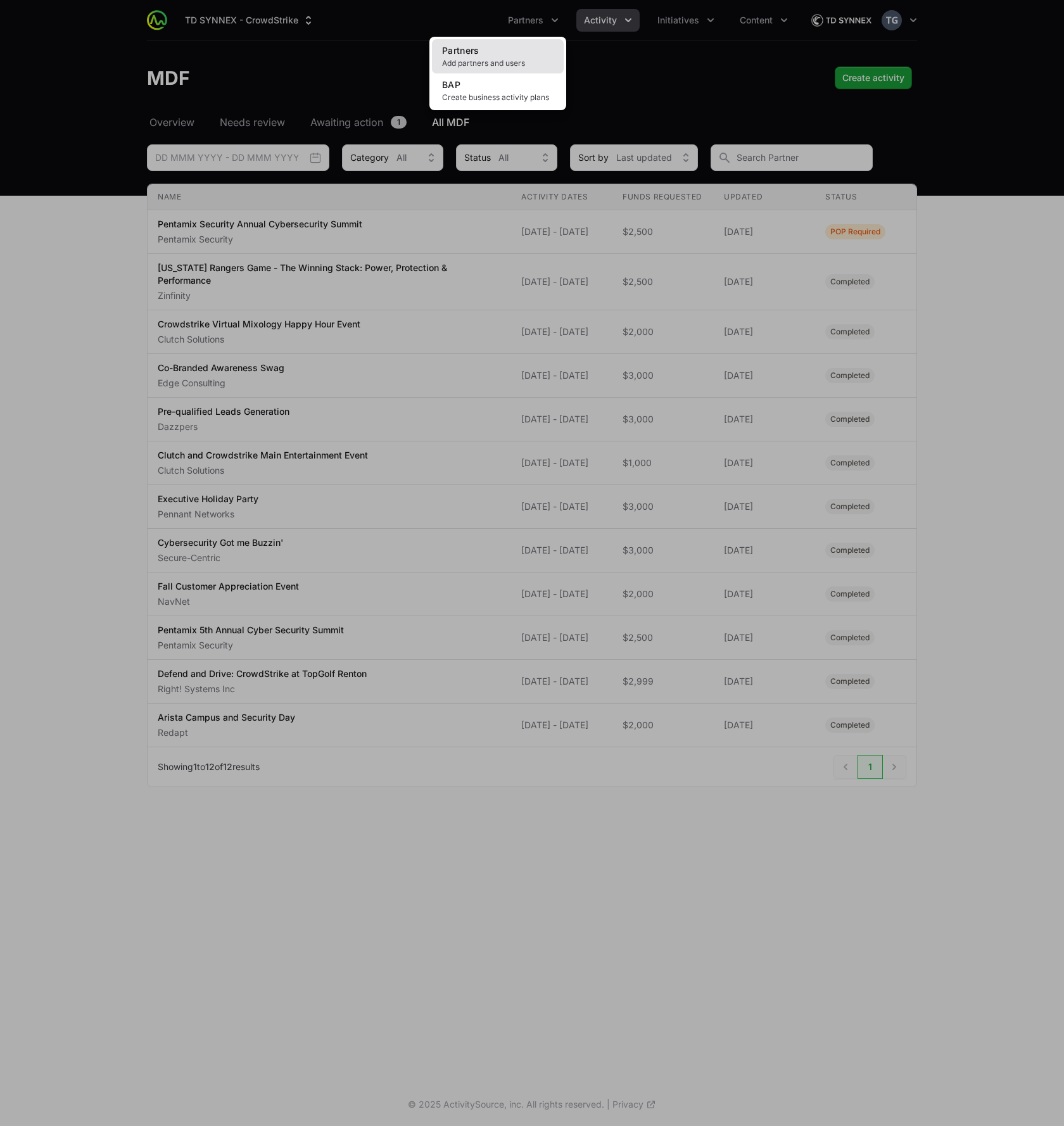
click at [512, 49] on link "Partners Add partners and users" at bounding box center [497, 56] width 131 height 34
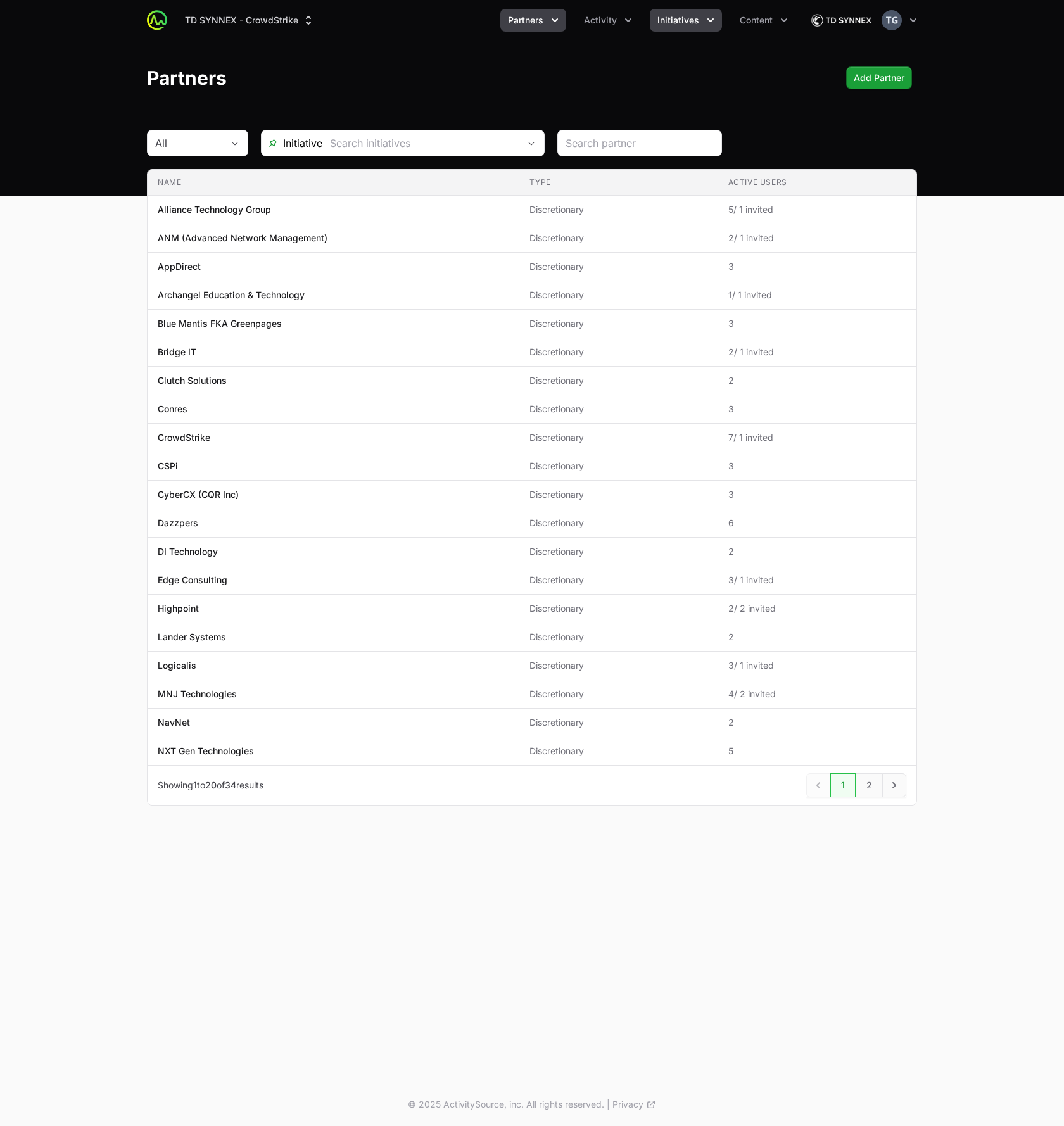
click at [685, 26] on span "Initiatives" at bounding box center [678, 20] width 42 height 12
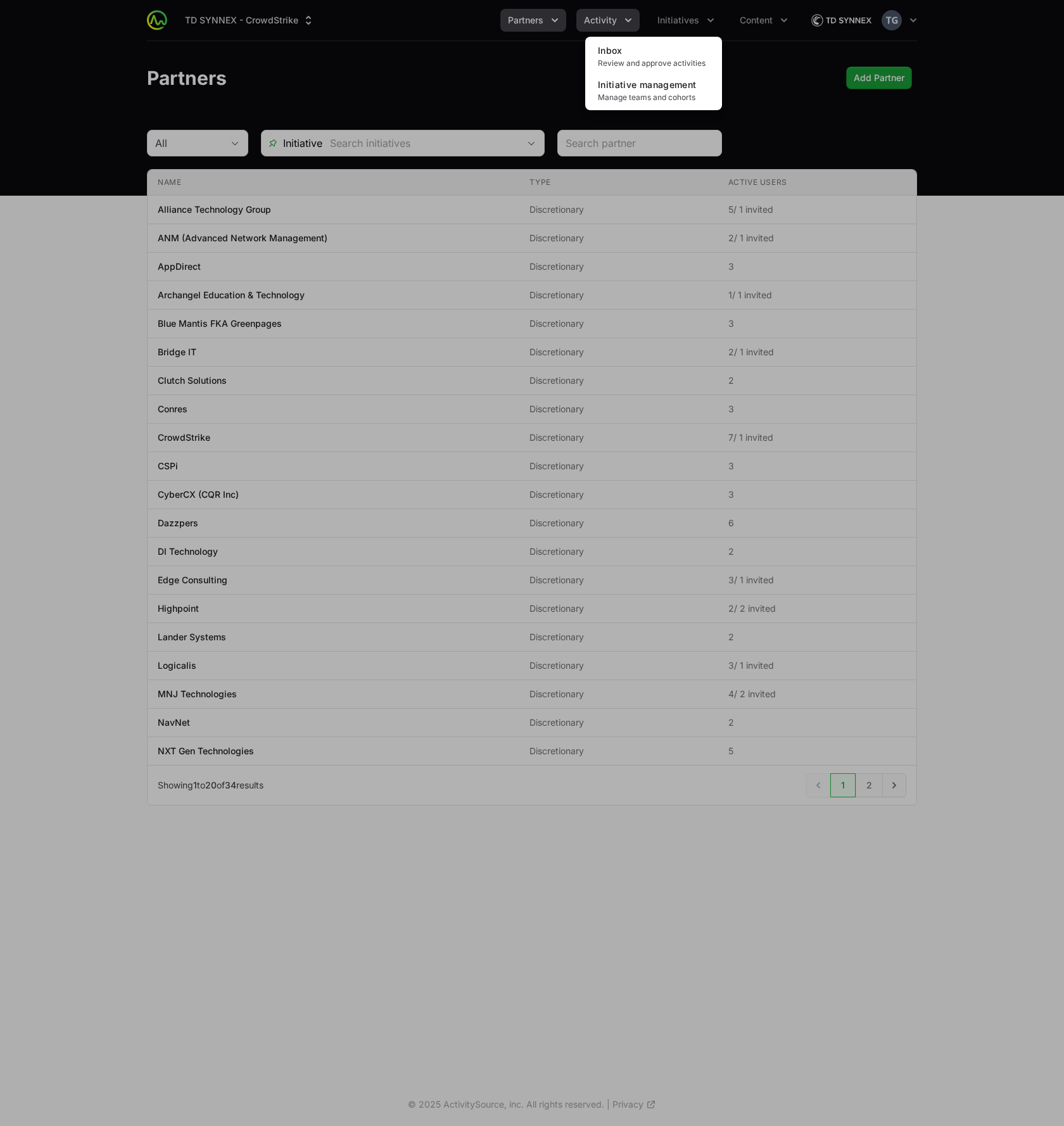
click at [622, 27] on div "Initiatives menu" at bounding box center [532, 563] width 1064 height 1126
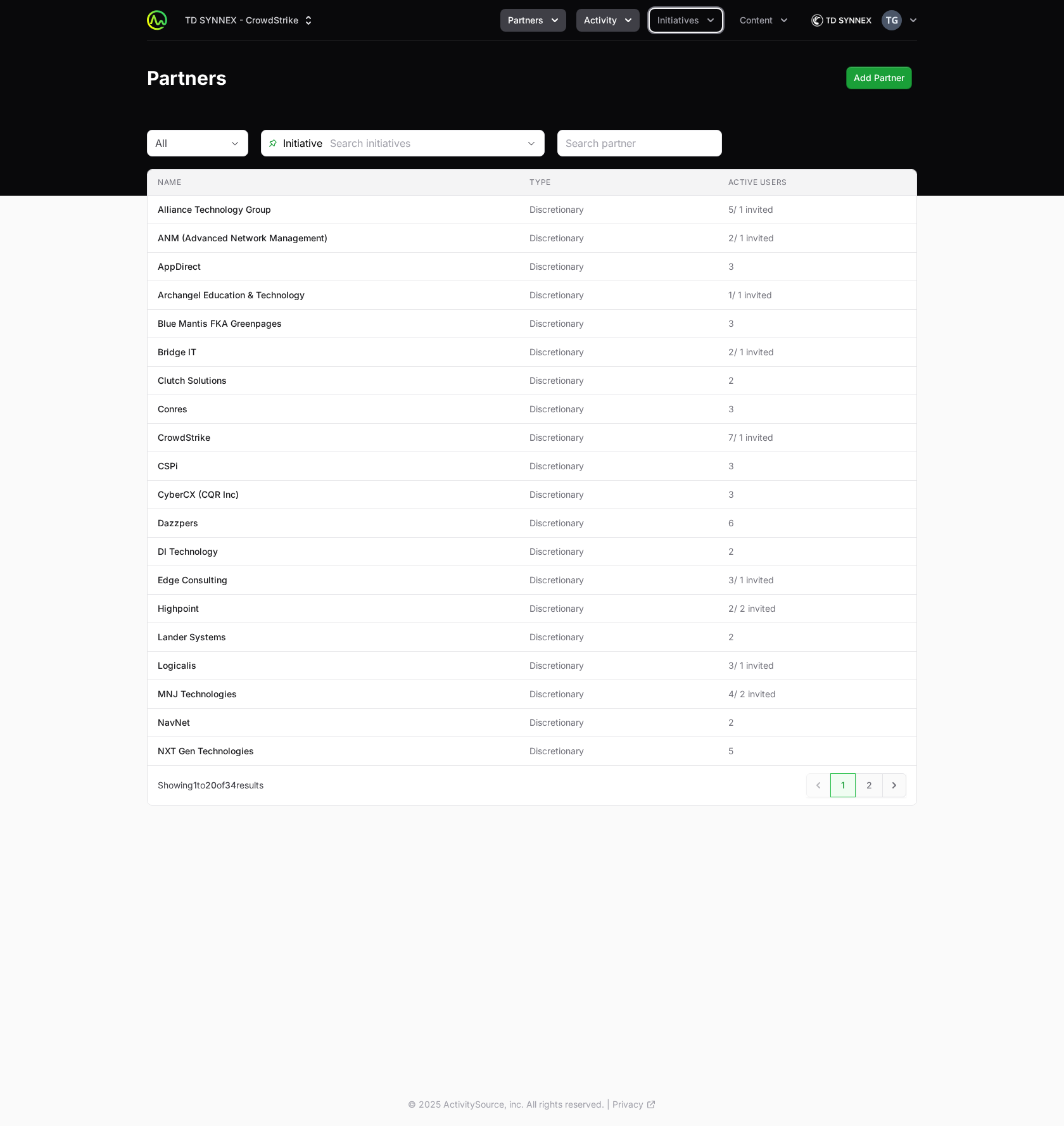
click at [621, 17] on button "Activity" at bounding box center [608, 20] width 63 height 22
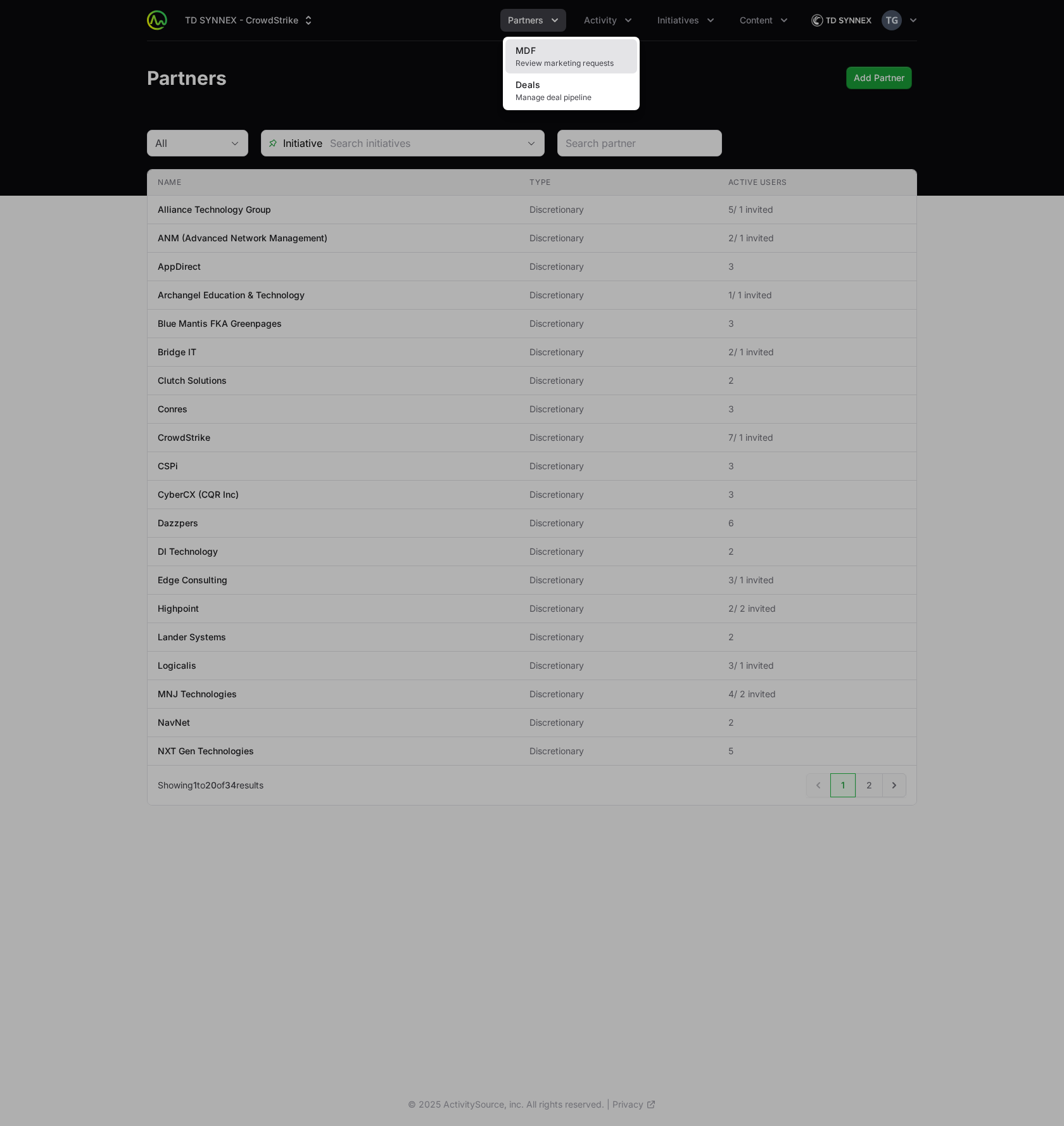
click at [597, 56] on link "MDF Review marketing requests" at bounding box center [571, 56] width 131 height 34
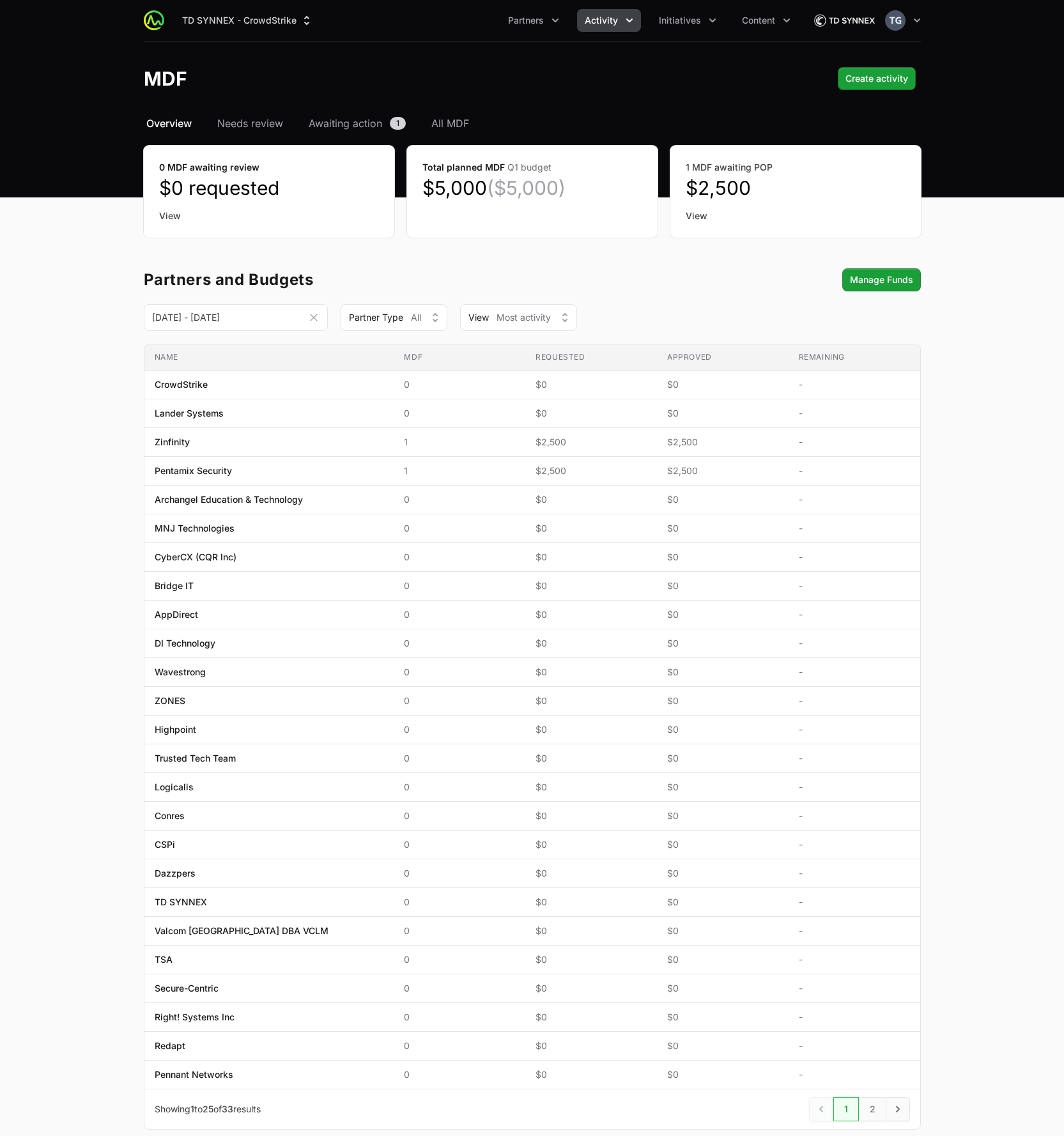
click at [619, 24] on button "Activity" at bounding box center [609, 20] width 64 height 23
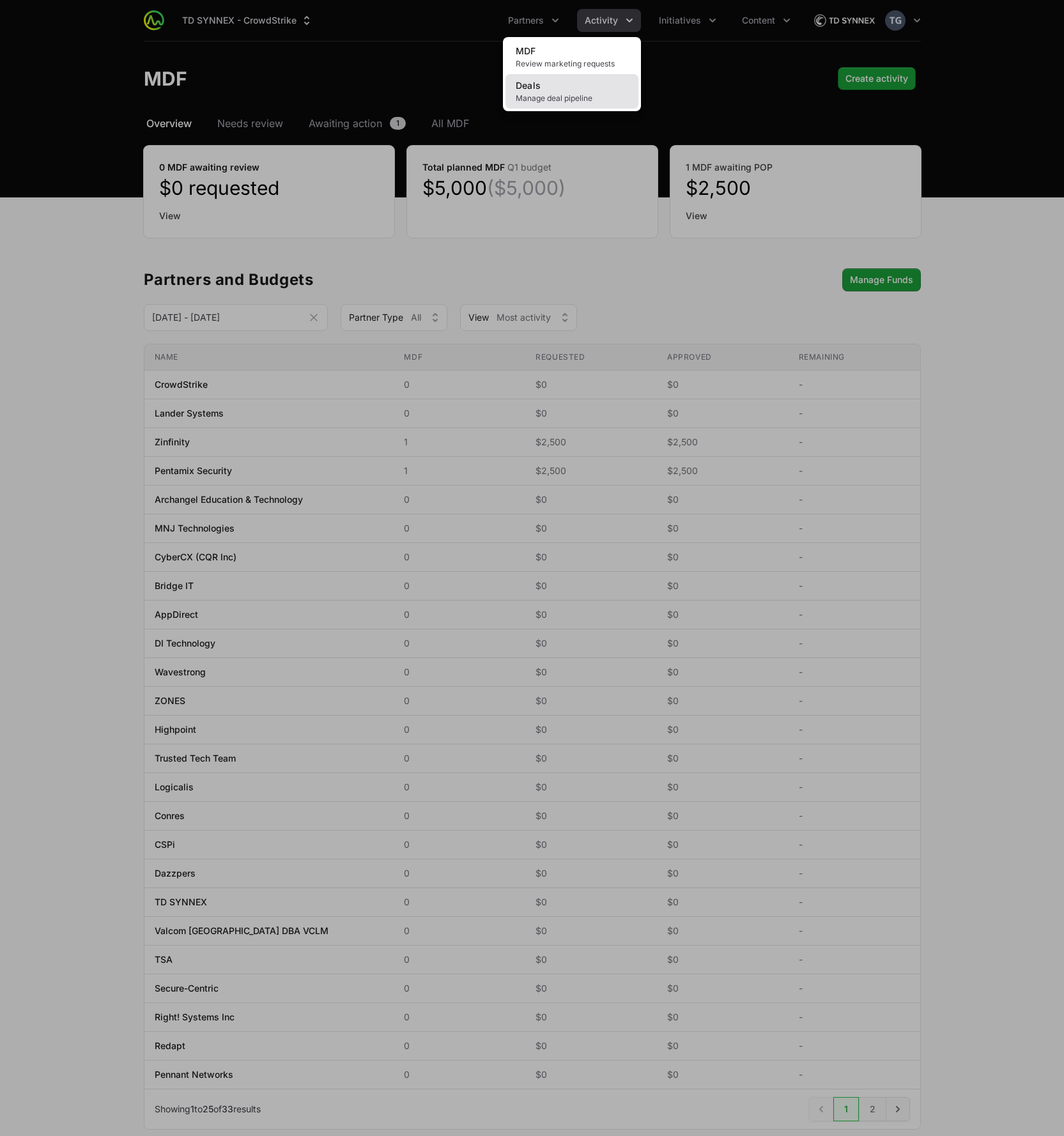
click at [595, 95] on span "Manage deal pipeline" at bounding box center [572, 98] width 113 height 10
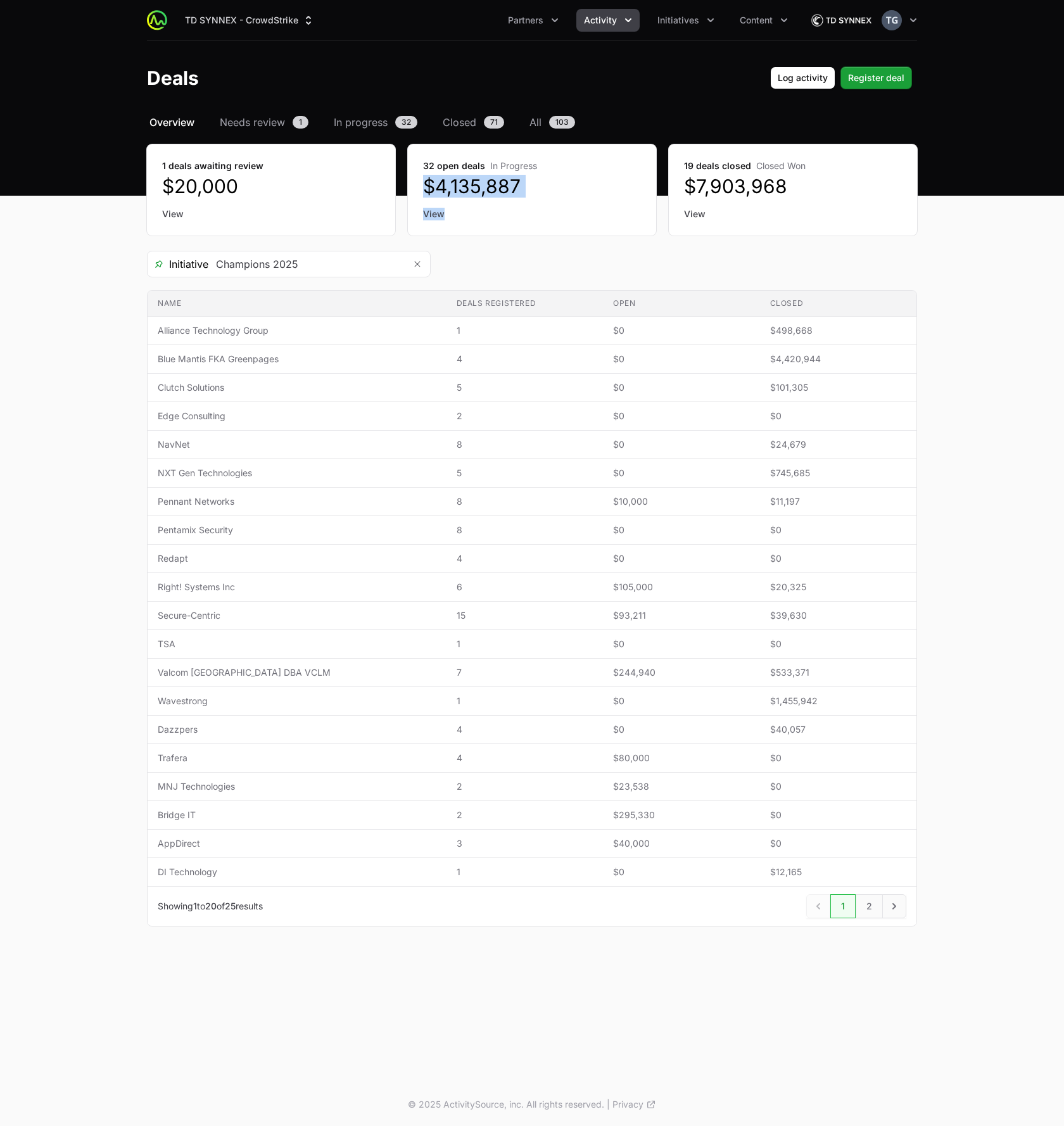
drag, startPoint x: 417, startPoint y: 184, endPoint x: 567, endPoint y: 219, distance: 154.0
click at [567, 219] on div "32 open deals In Progress $4,135,887 View" at bounding box center [532, 191] width 248 height 92
click at [552, 253] on div "Initiative Champions 2025" at bounding box center [532, 264] width 770 height 27
click at [1006, 431] on main "Select a tab Overview Needs review In progress Closed All Overview Needs review…" at bounding box center [532, 536] width 1064 height 842
click at [65, 33] on nav "TD SYNNEX - CrowdStrike Partners Activity Initiatives Content Open user menu Op…" at bounding box center [532, 20] width 1064 height 41
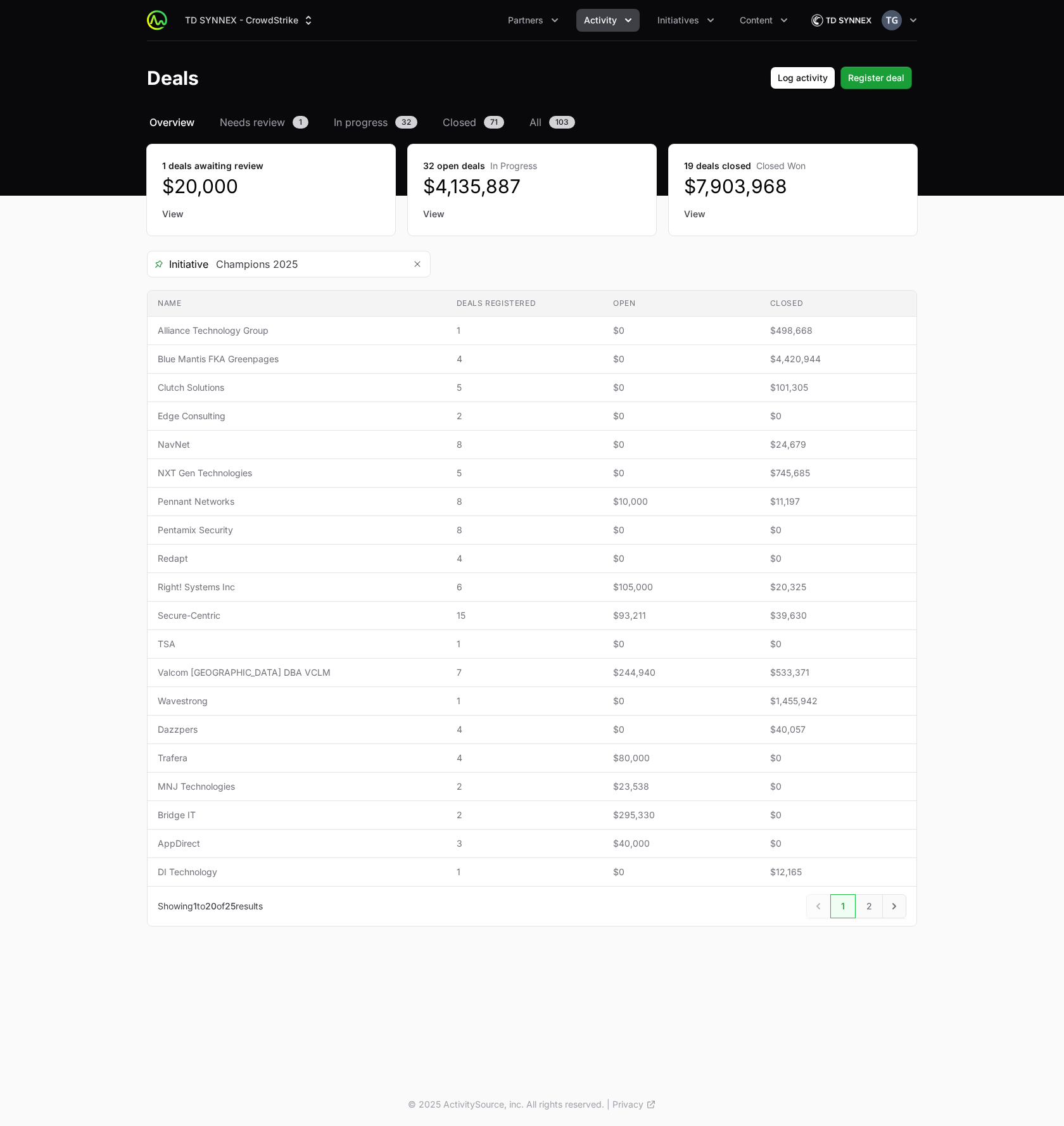
click at [155, 22] on img at bounding box center [157, 20] width 20 height 20
click at [700, 12] on button "Initiatives" at bounding box center [685, 20] width 72 height 22
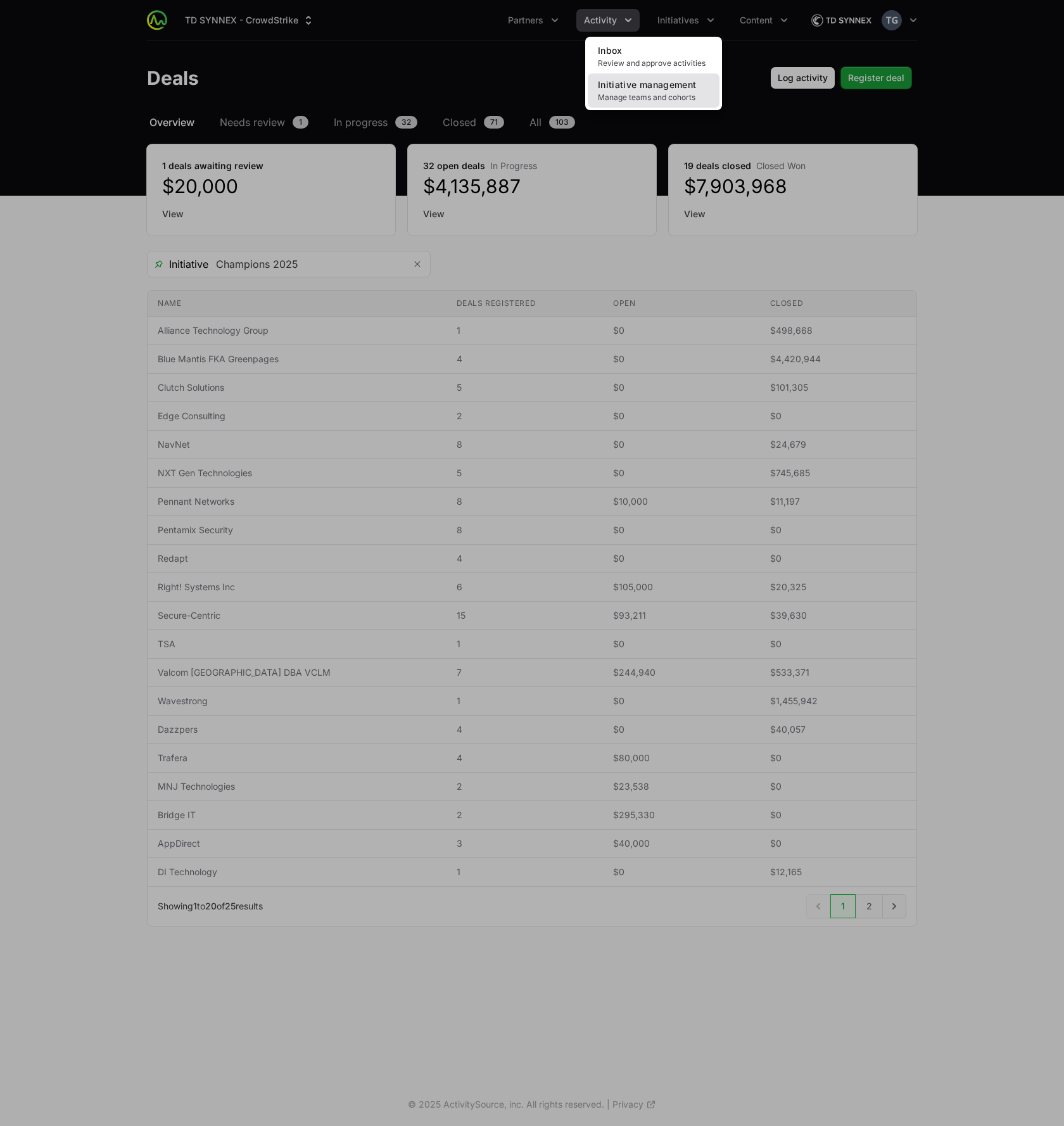
click at [682, 92] on link "Initiative management Manage teams and cohorts" at bounding box center [653, 90] width 131 height 34
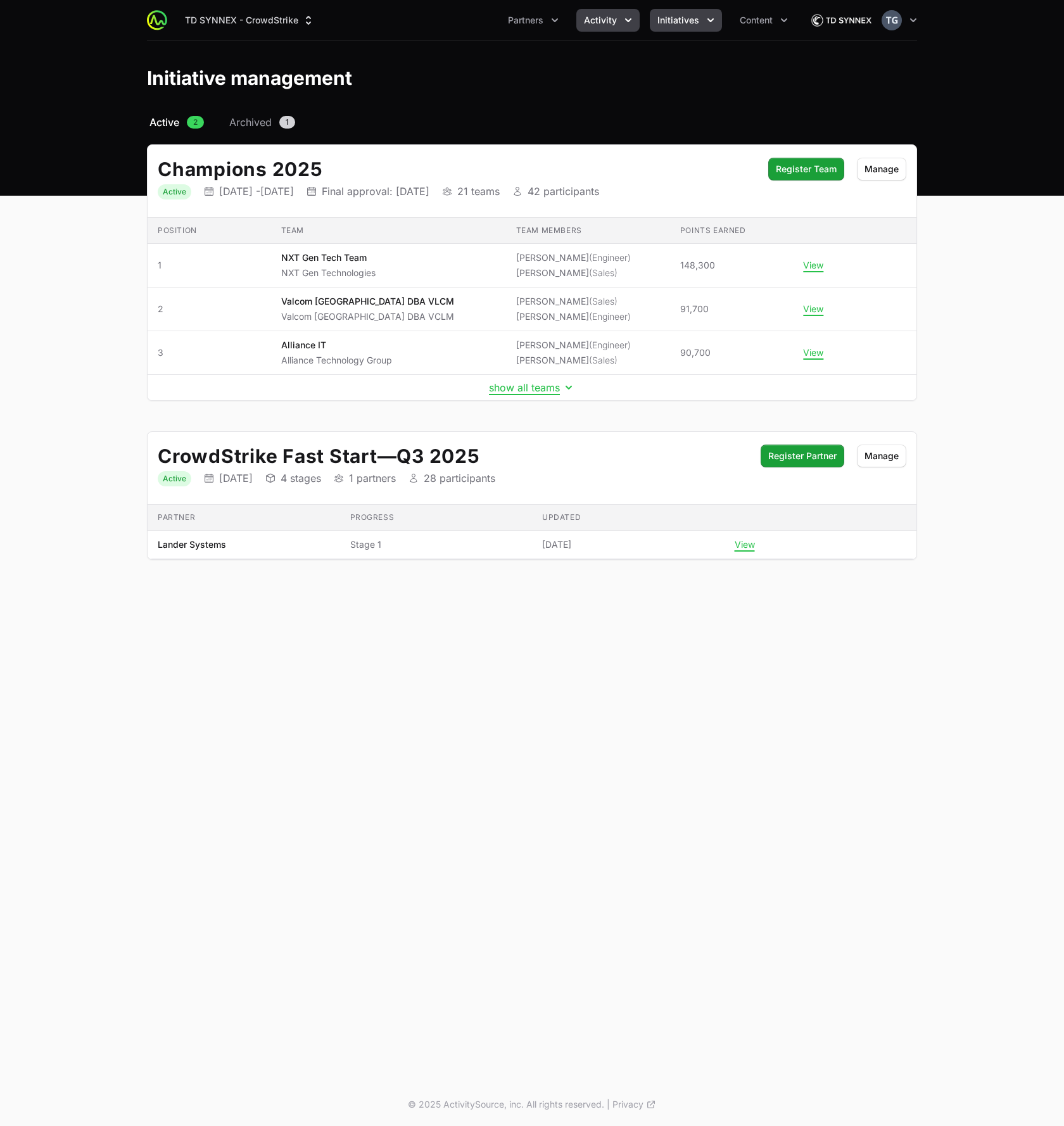
click at [611, 17] on span "Activity" at bounding box center [601, 20] width 33 height 12
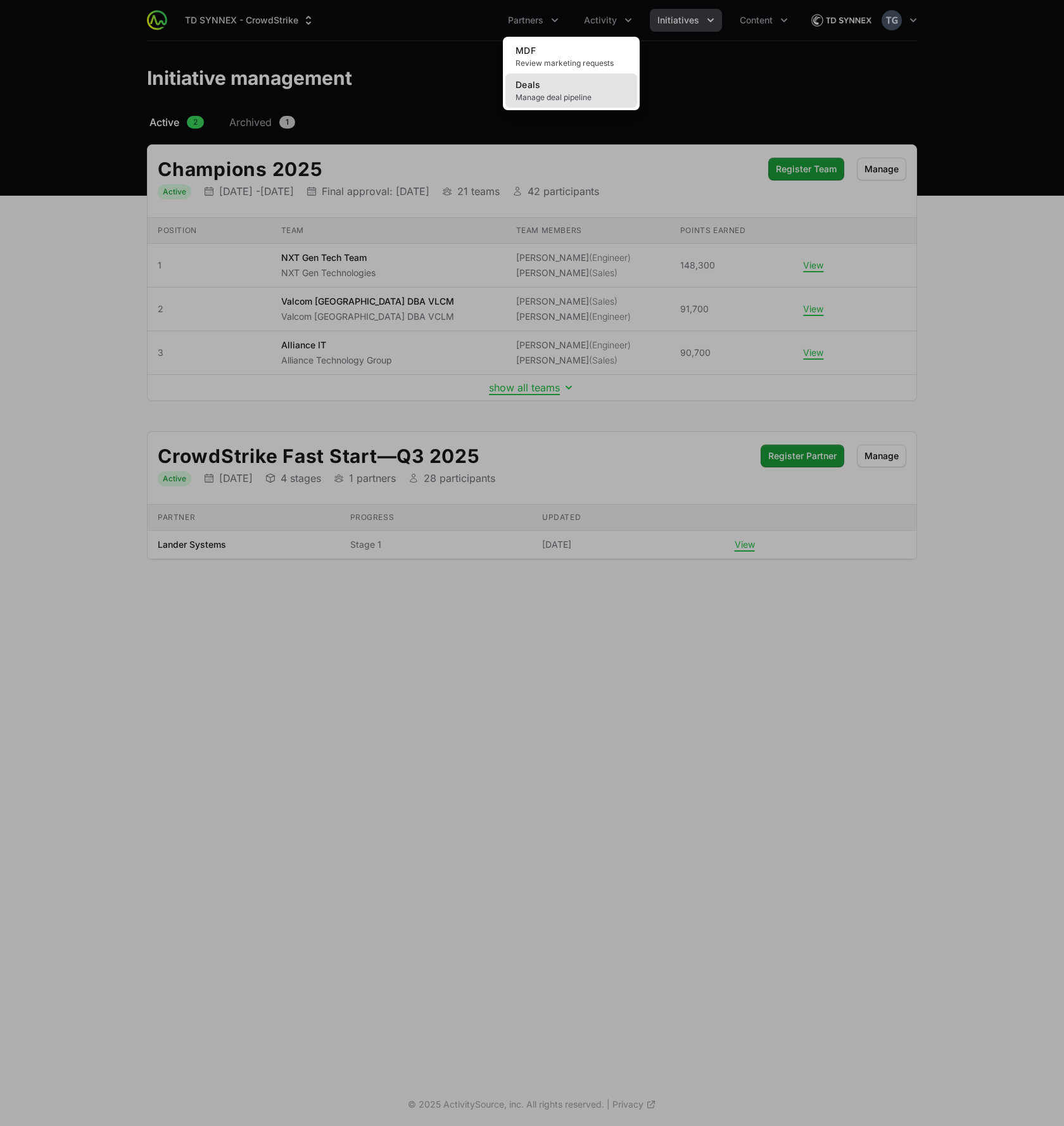
click at [591, 97] on span "Manage deal pipeline" at bounding box center [572, 97] width 111 height 10
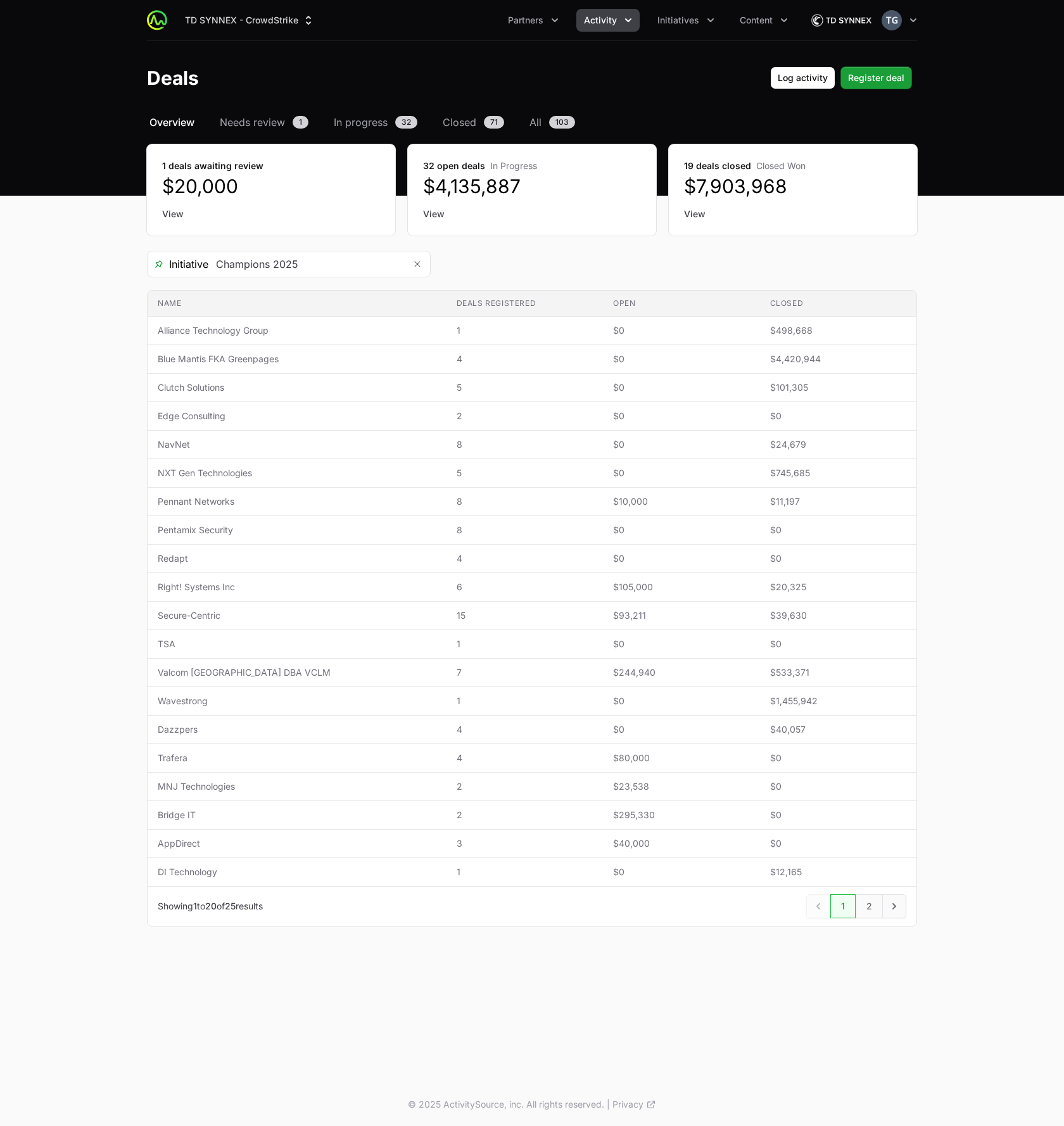
click at [628, 11] on button "Activity" at bounding box center [608, 20] width 63 height 22
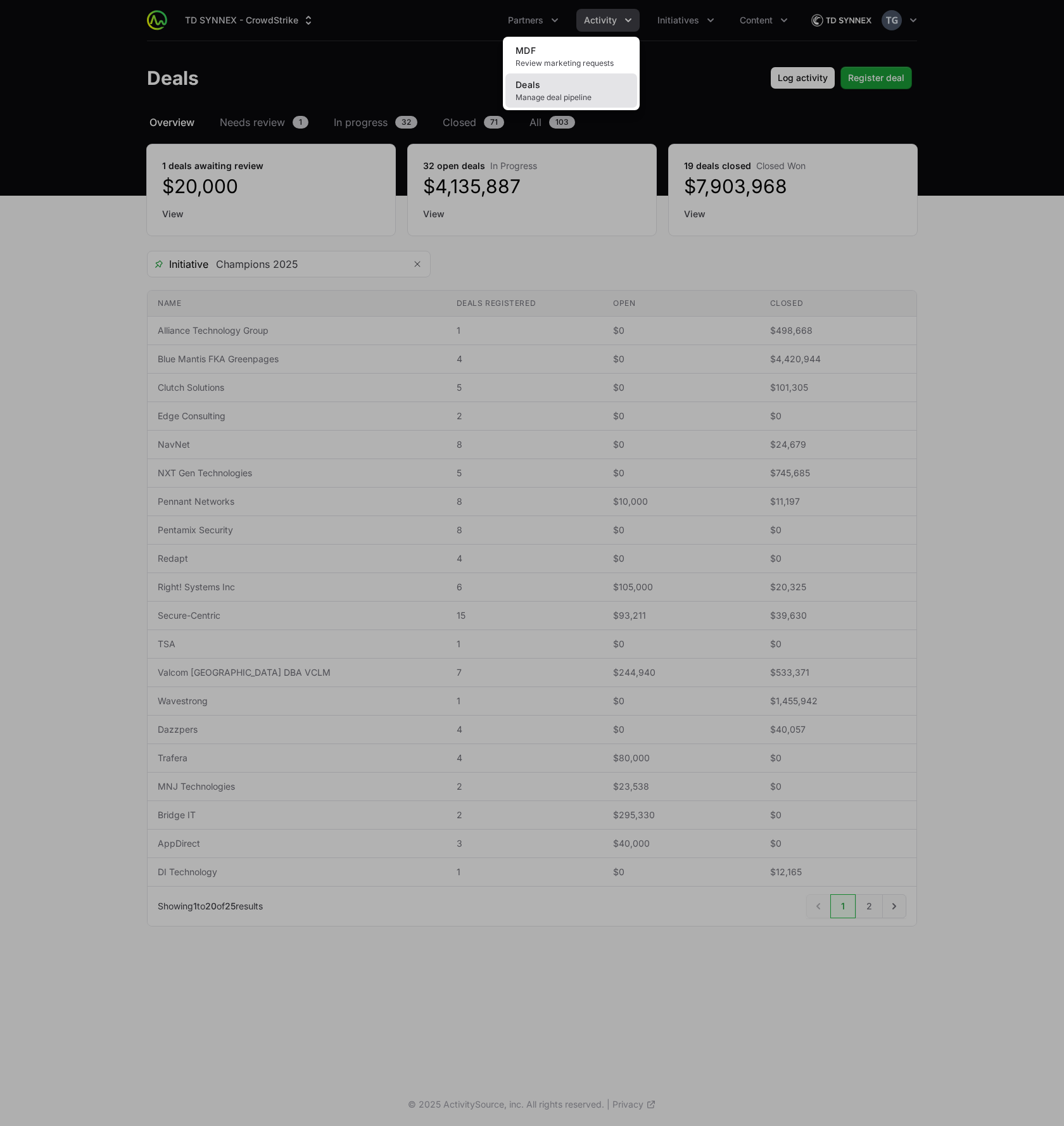
click at [585, 89] on link "Deals Manage deal pipeline" at bounding box center [571, 90] width 131 height 34
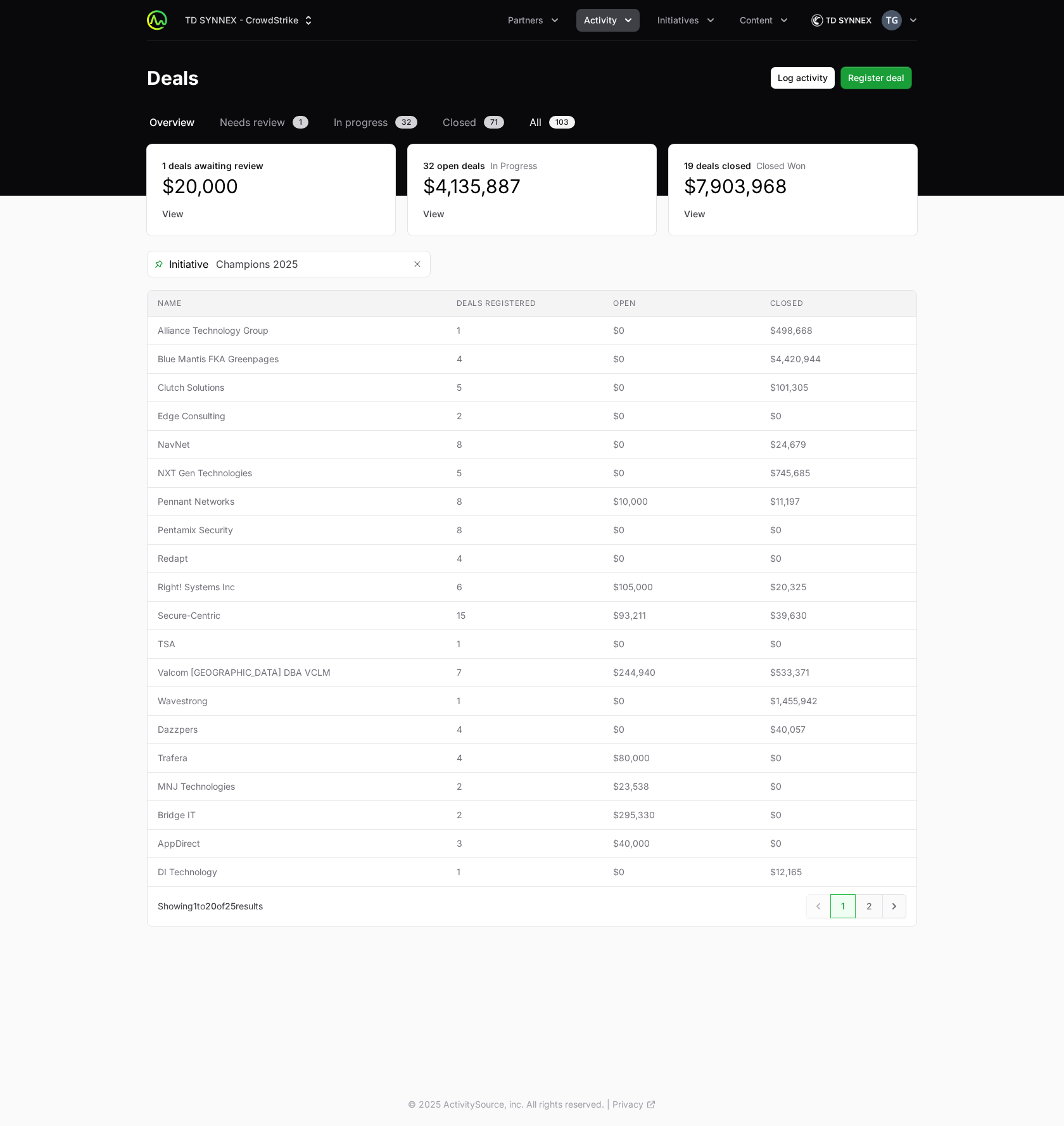
click at [543, 122] on link "All 103" at bounding box center [552, 122] width 51 height 15
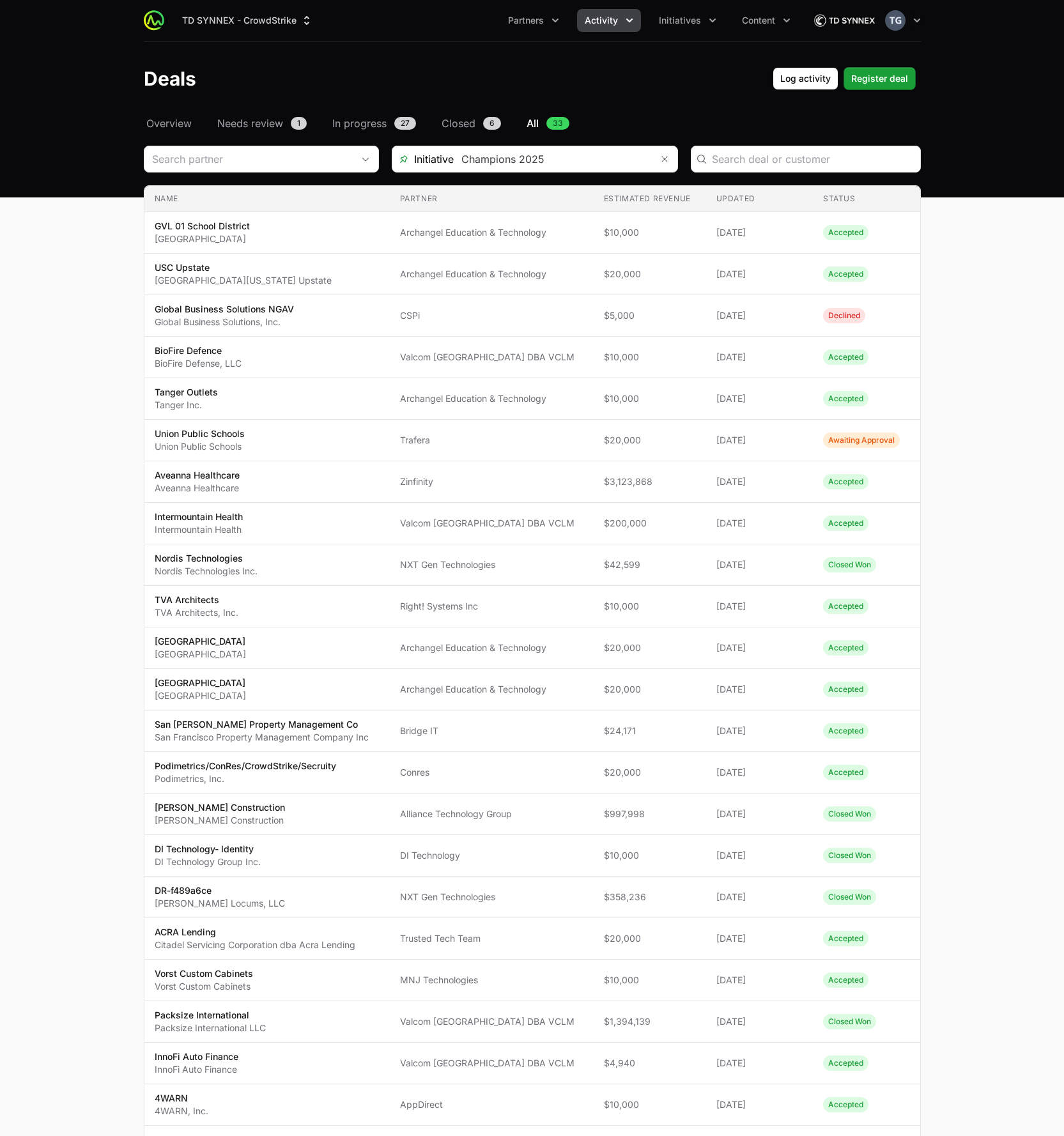
click at [441, 53] on header "Deals Log activity Register deal" at bounding box center [532, 78] width 1064 height 74
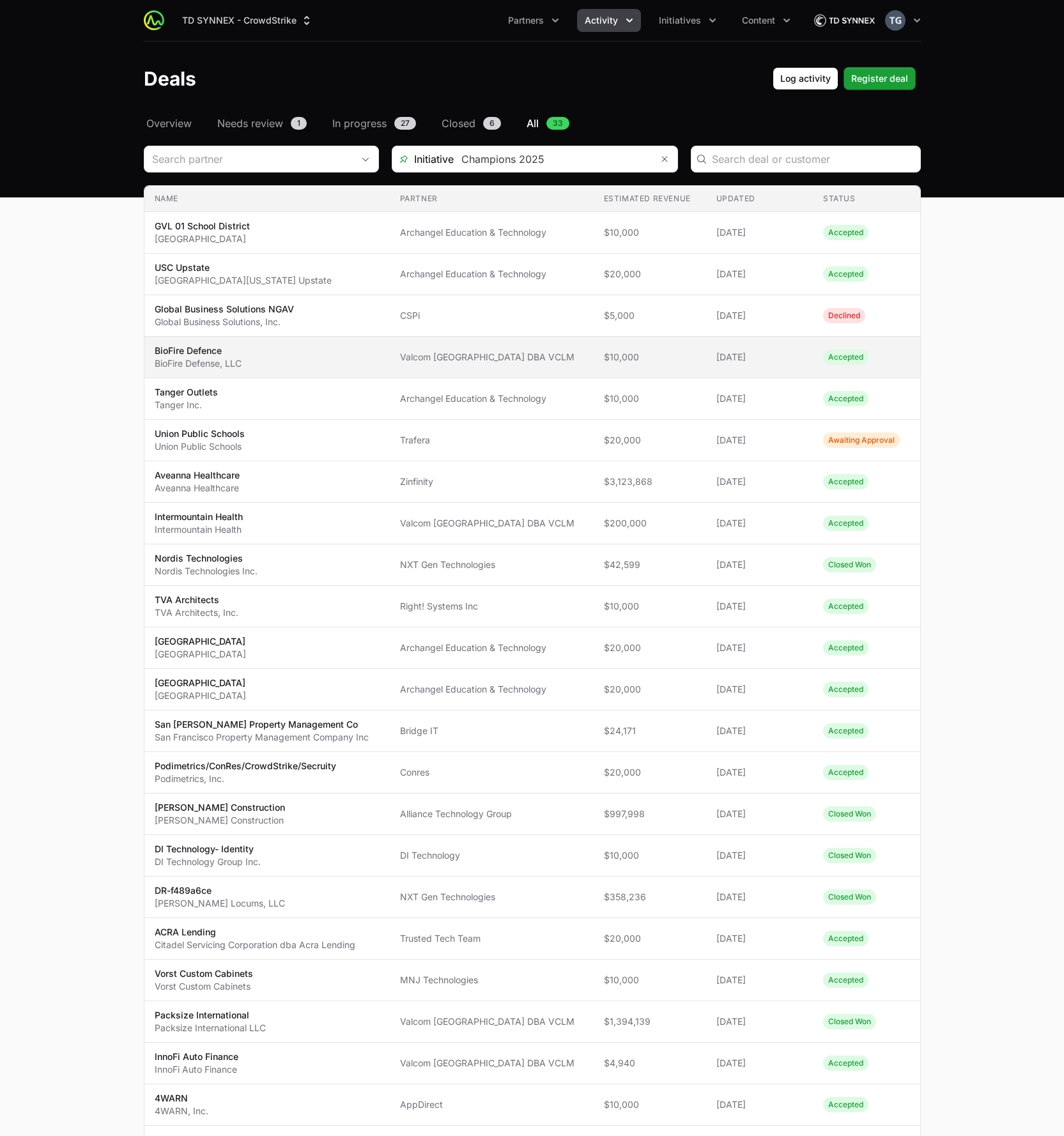
click at [541, 364] on td "Partner Valcom [GEOGRAPHIC_DATA] DBA VCLM" at bounding box center [491, 357] width 204 height 41
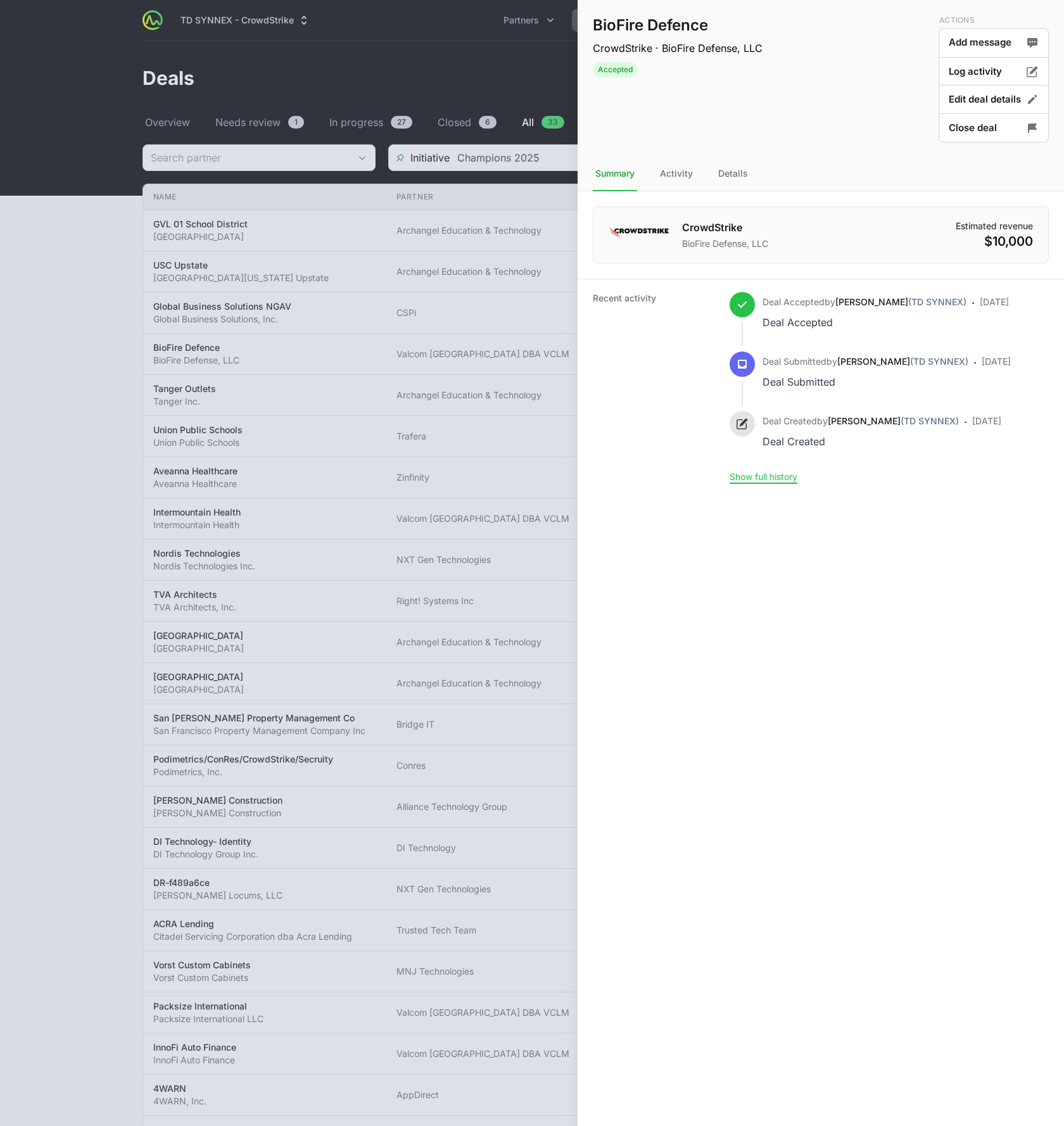
click at [419, 452] on div at bounding box center [532, 563] width 1064 height 1126
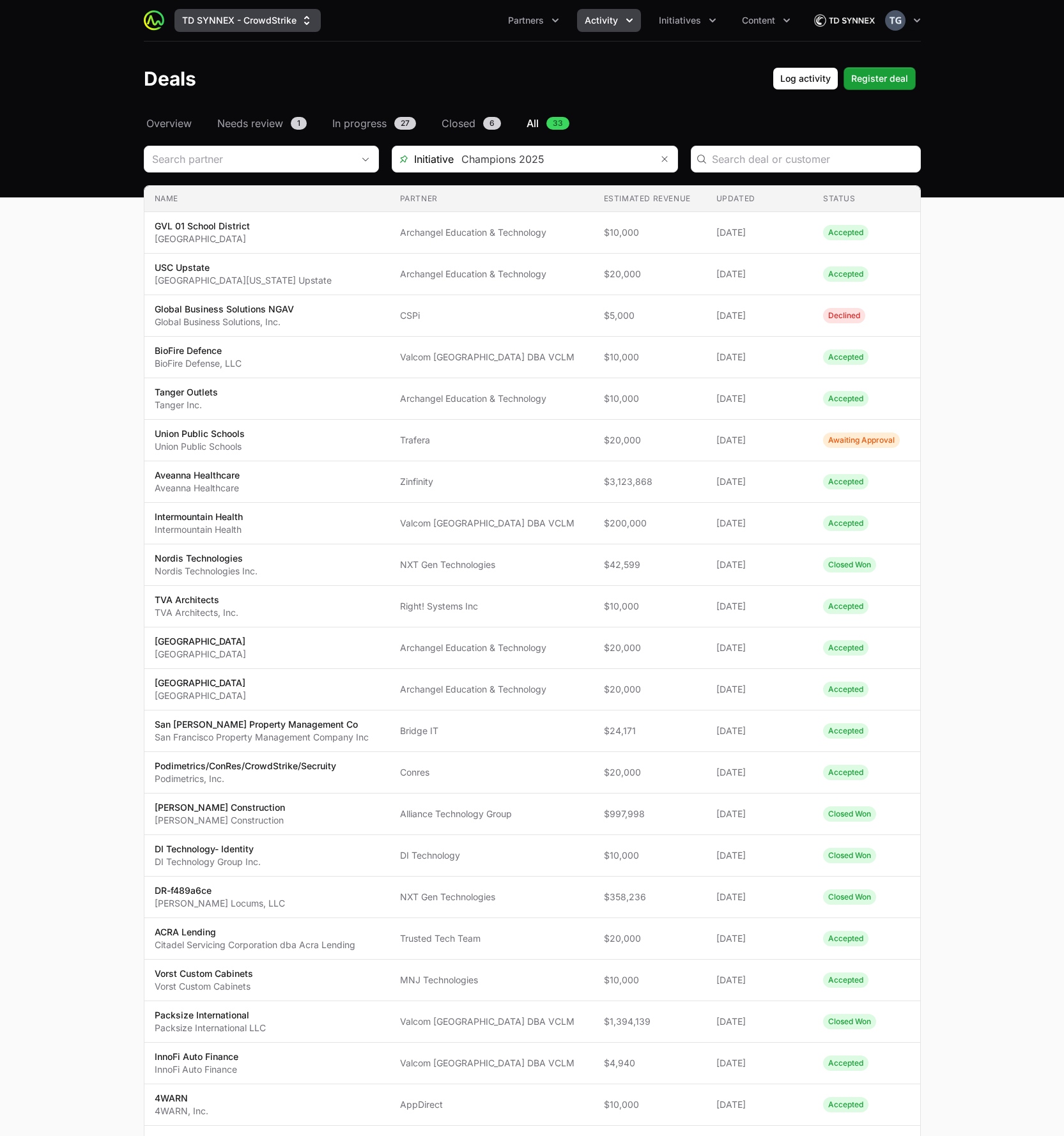
click at [289, 25] on button "TD SYNNEX - CrowdStrike" at bounding box center [248, 20] width 146 height 23
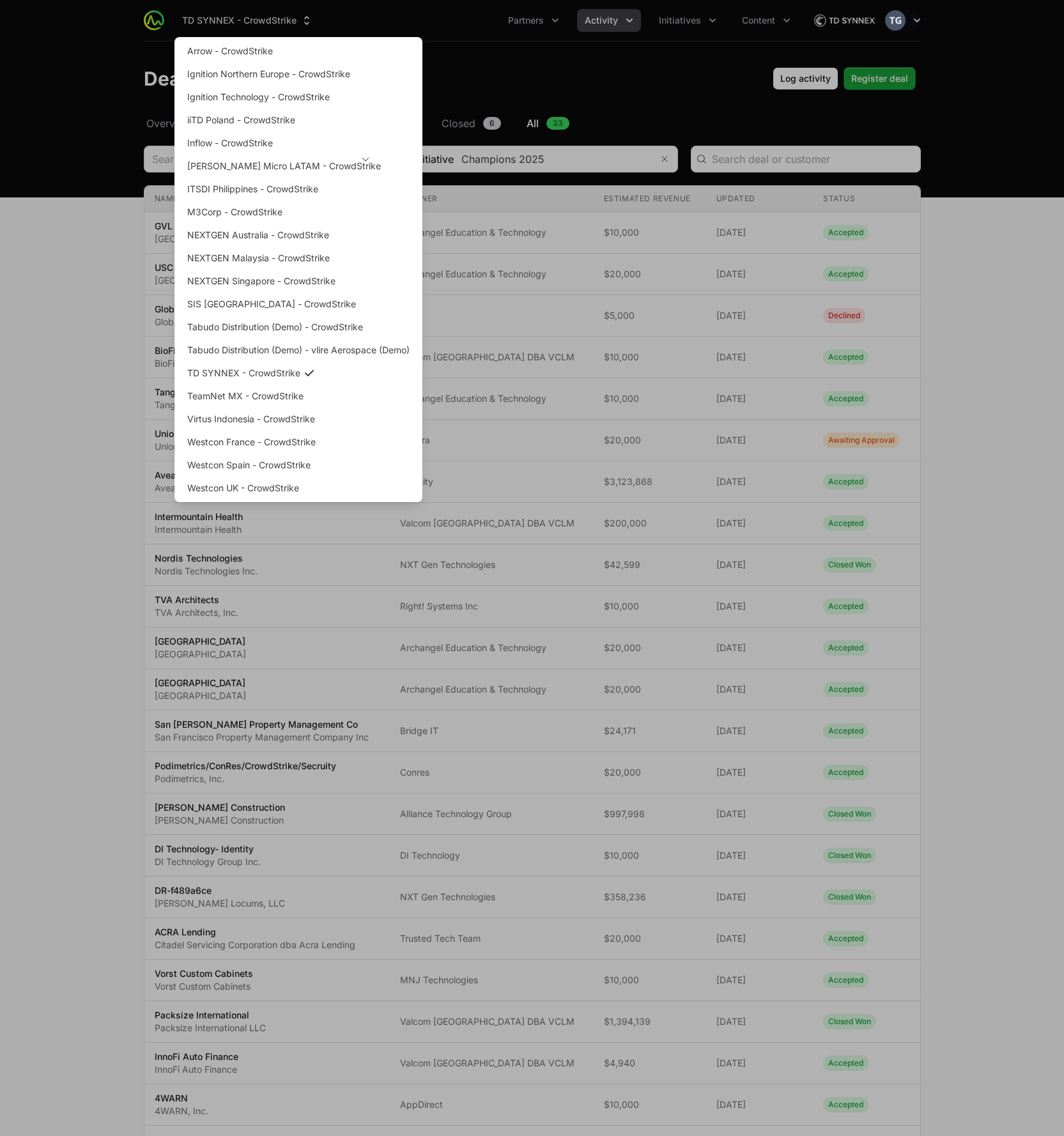
click at [487, 216] on div "Supplier switch menu" at bounding box center [532, 568] width 1064 height 1136
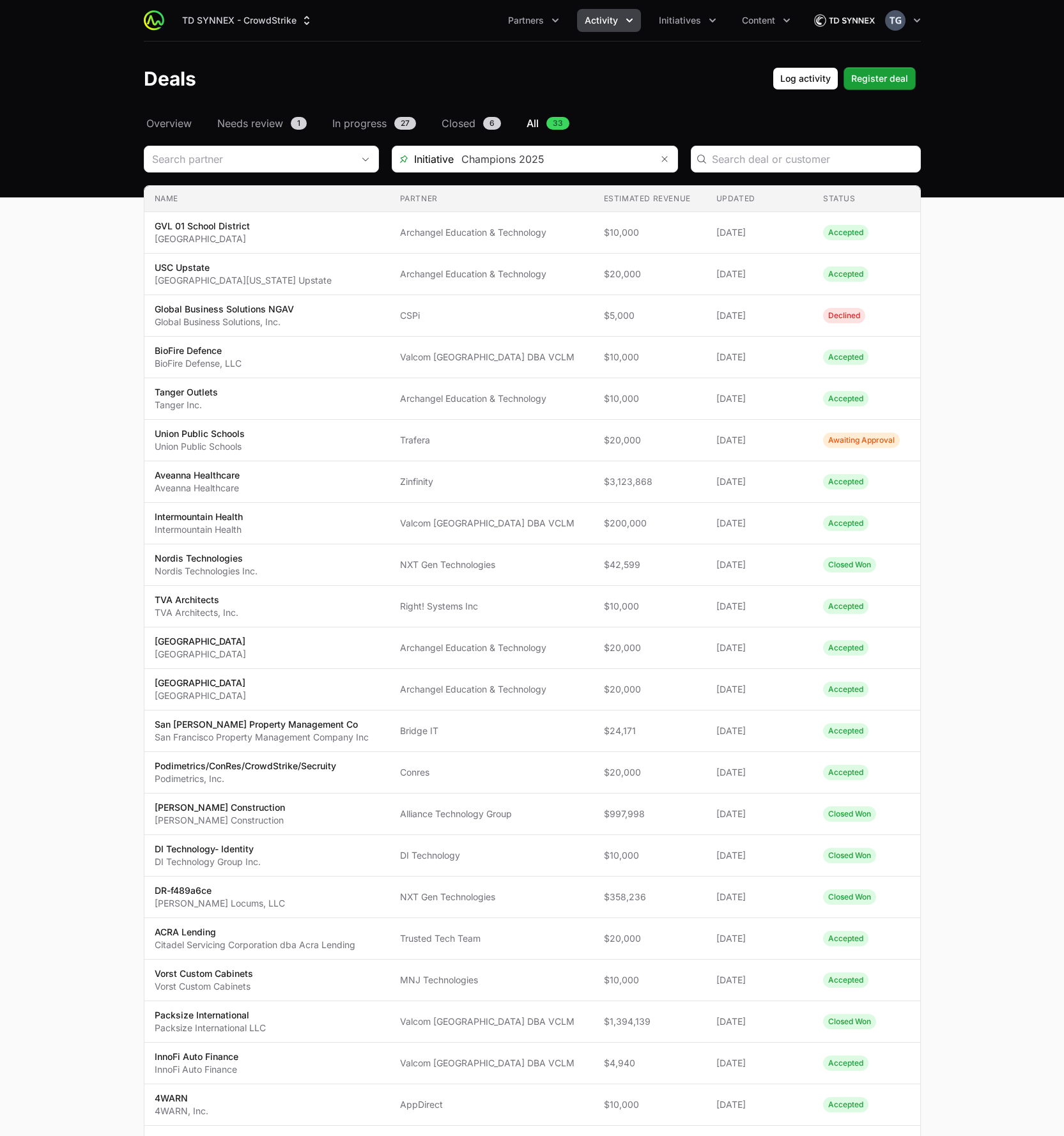
click at [619, 32] on div "TD SYNNEX - CrowdStrike Partners Activity Initiatives Content Open user menu Op…" at bounding box center [532, 20] width 777 height 41
click at [621, 23] on button "Activity" at bounding box center [609, 20] width 64 height 23
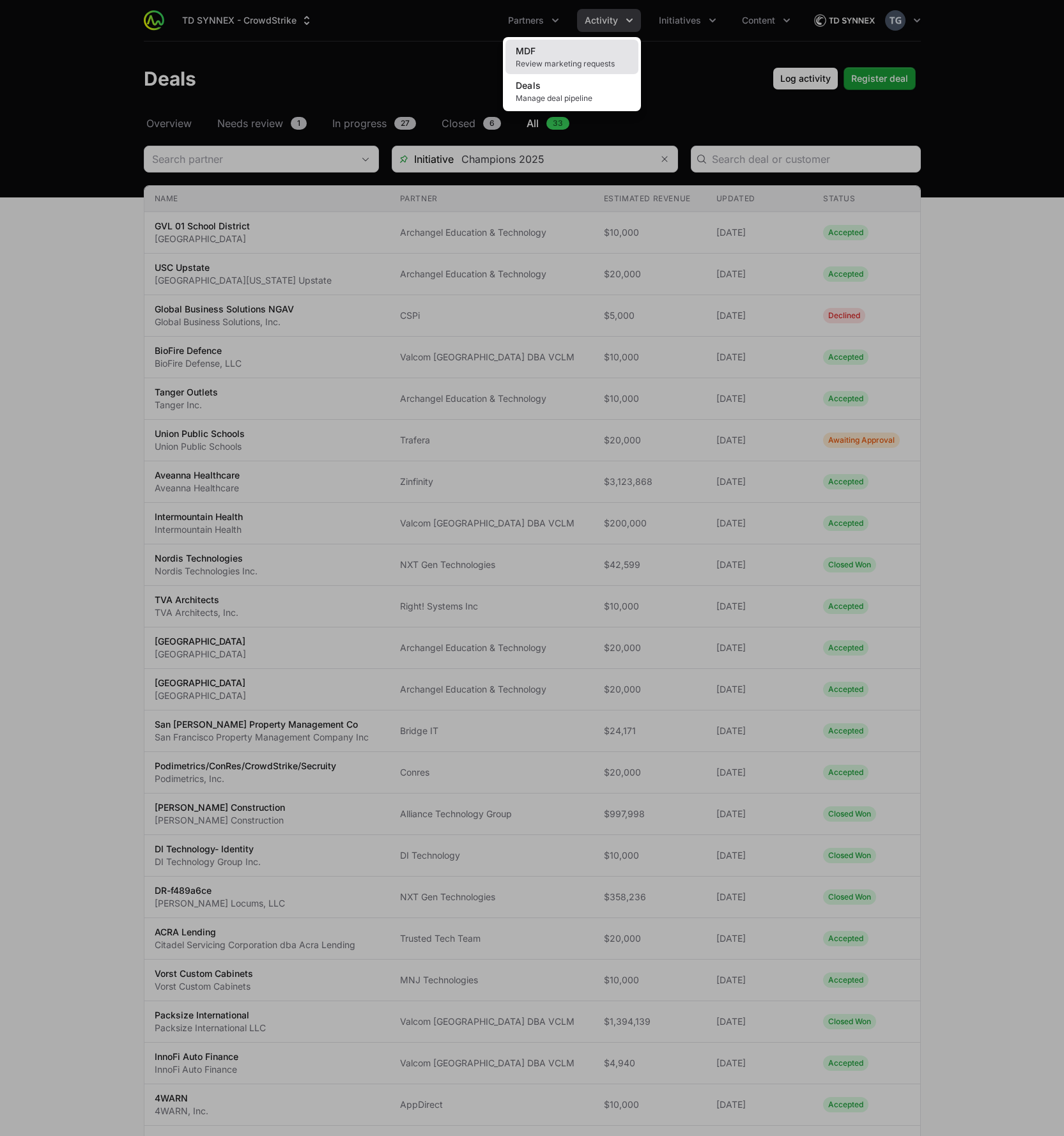
click at [590, 55] on link "MDF Review marketing requests" at bounding box center [572, 56] width 133 height 34
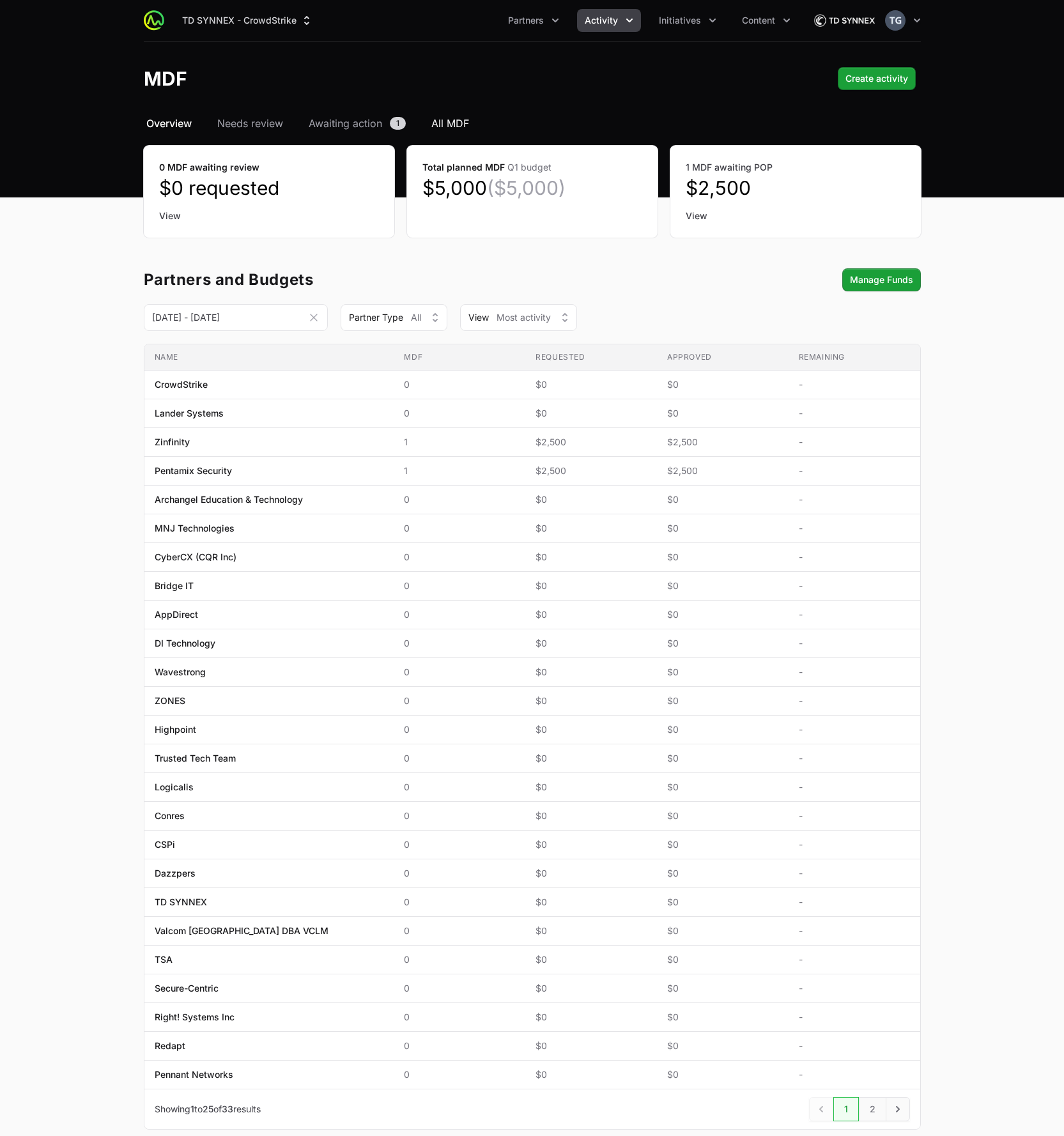
click at [467, 123] on span "All MDF" at bounding box center [450, 123] width 38 height 15
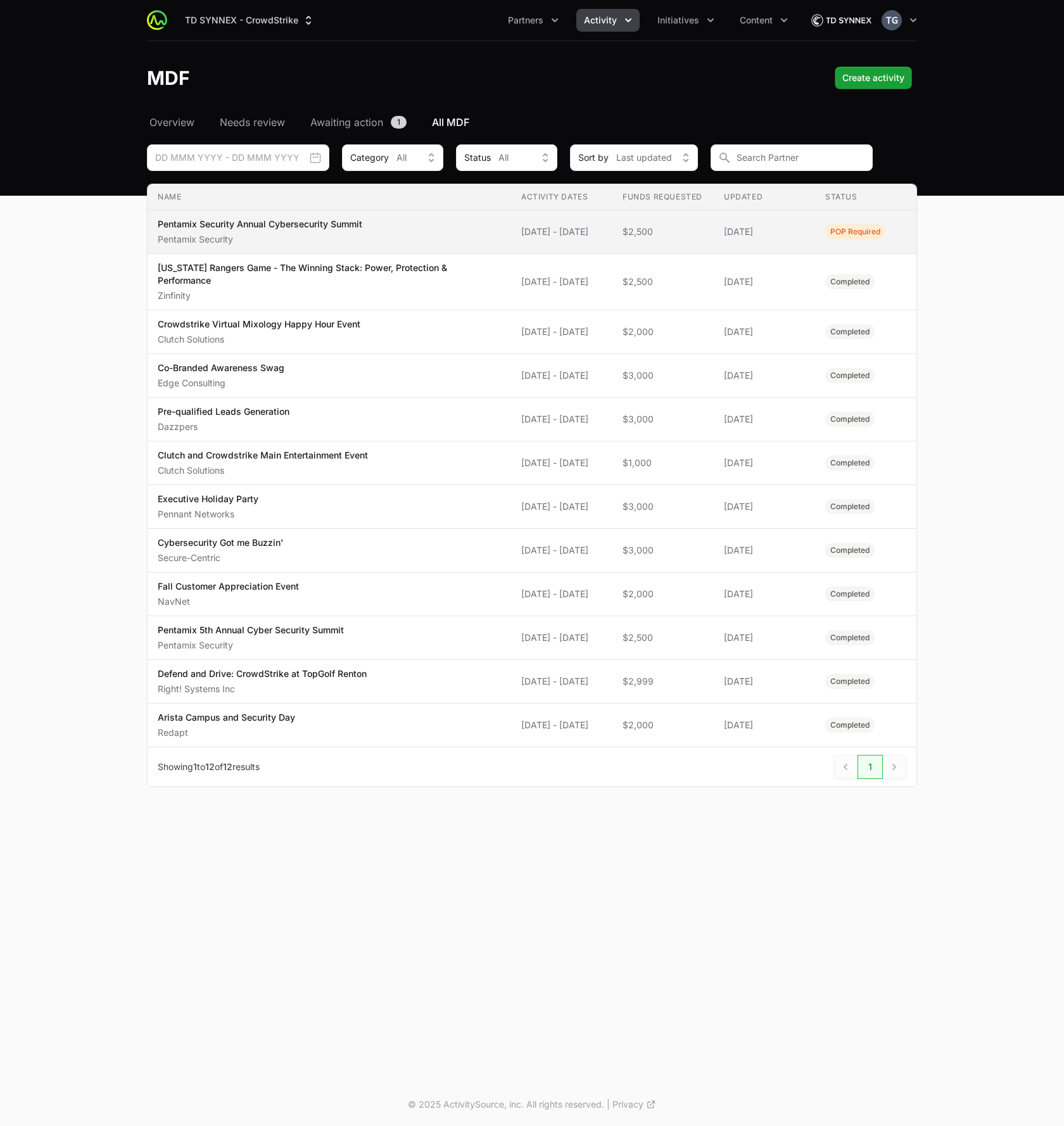
click at [418, 231] on span "Pentamix Security Annual Cybersecurity Summit Pentamix Security" at bounding box center [329, 231] width 344 height 27
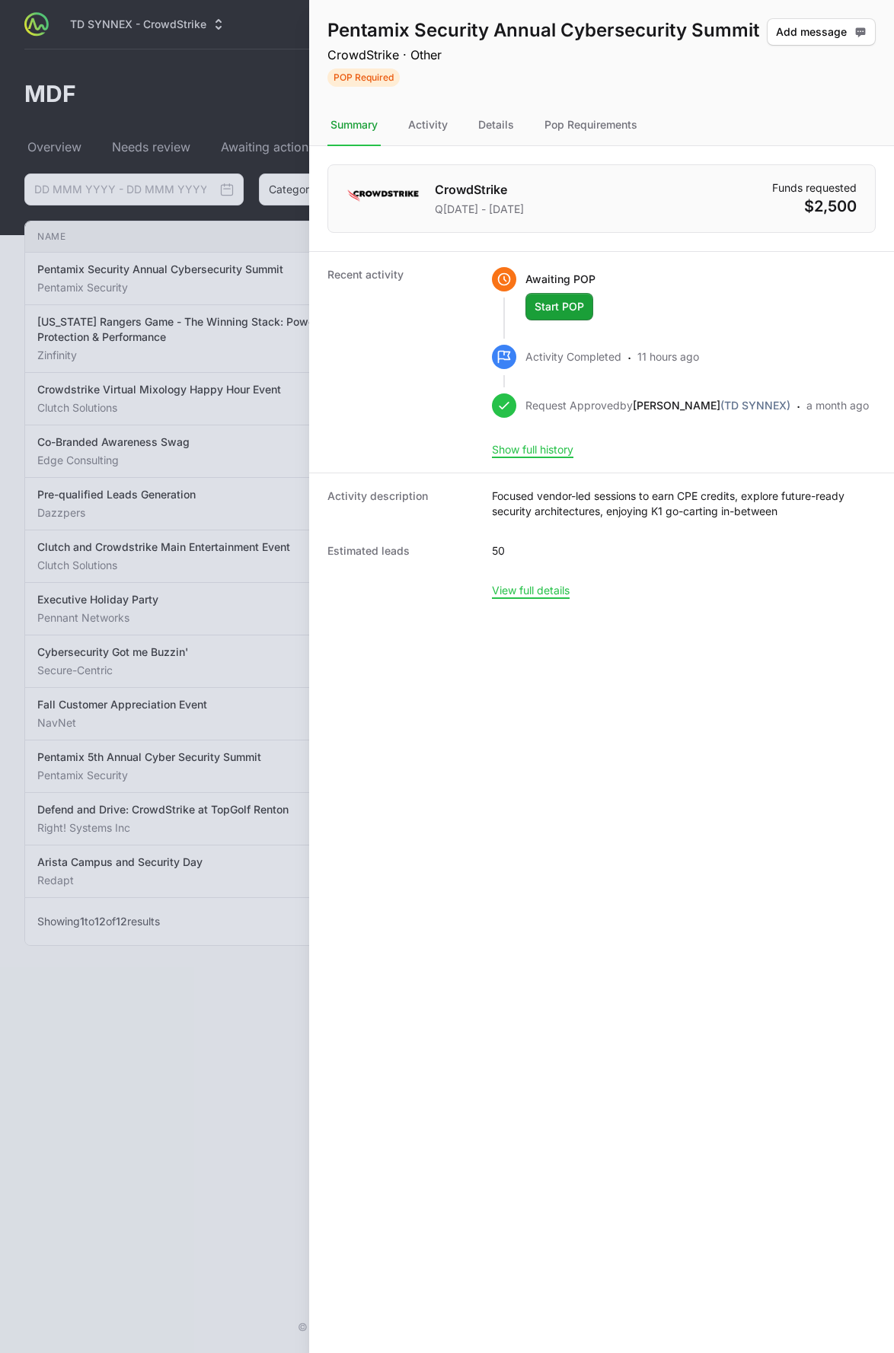
click at [189, 164] on div at bounding box center [447, 676] width 894 height 1353
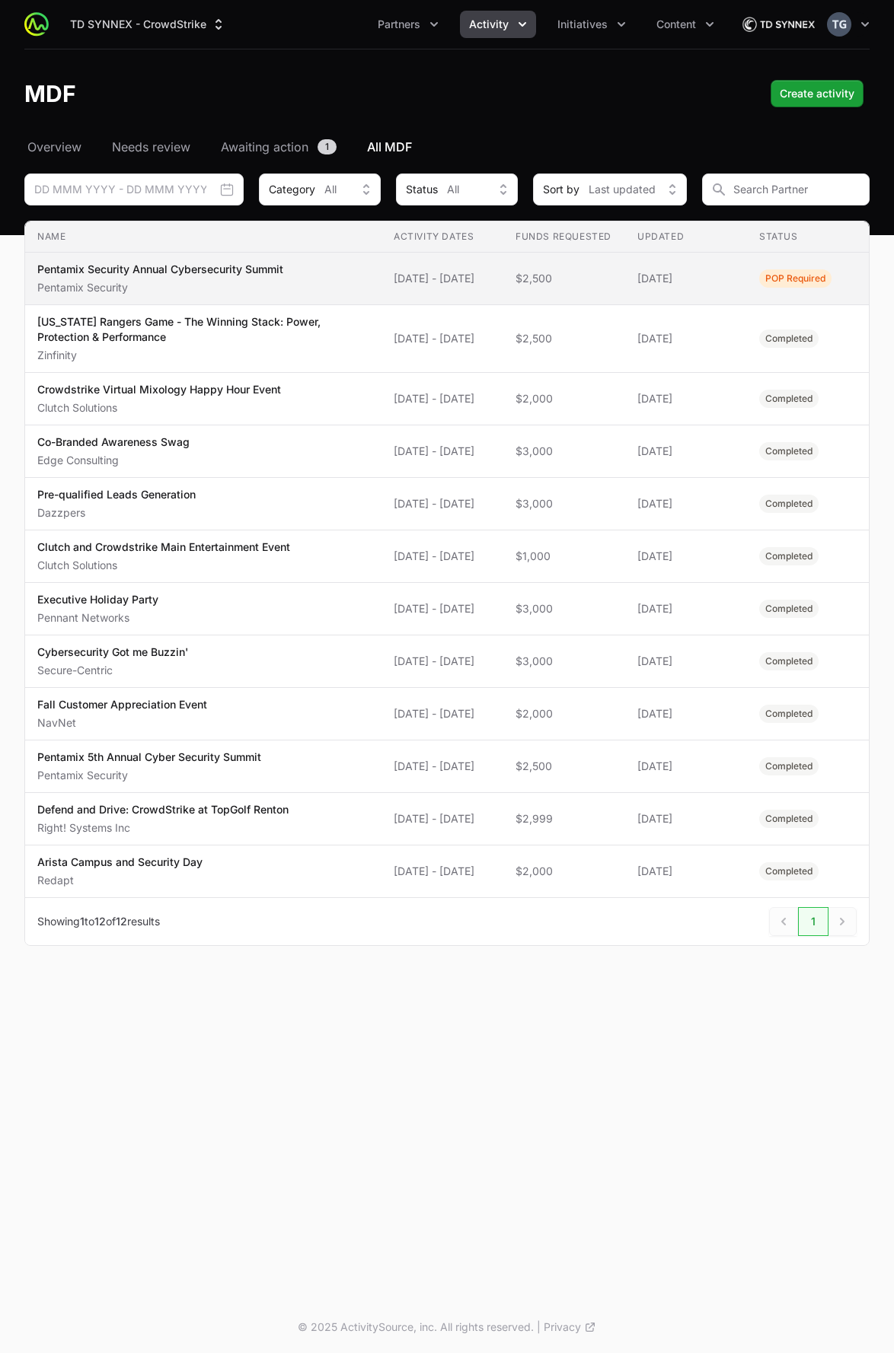
click at [562, 273] on span "$2,500" at bounding box center [563, 278] width 97 height 15
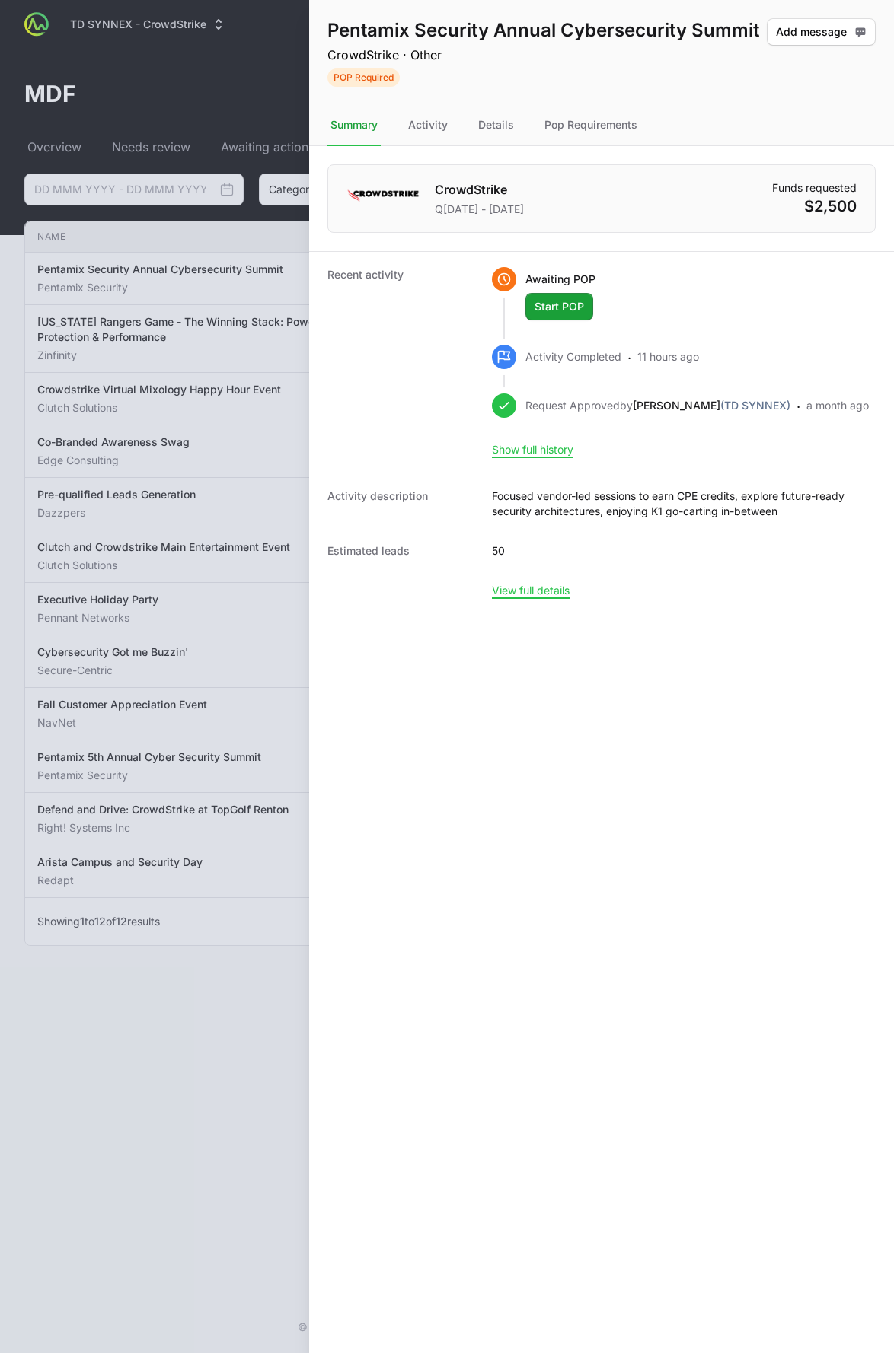
click at [241, 289] on div at bounding box center [447, 676] width 894 height 1353
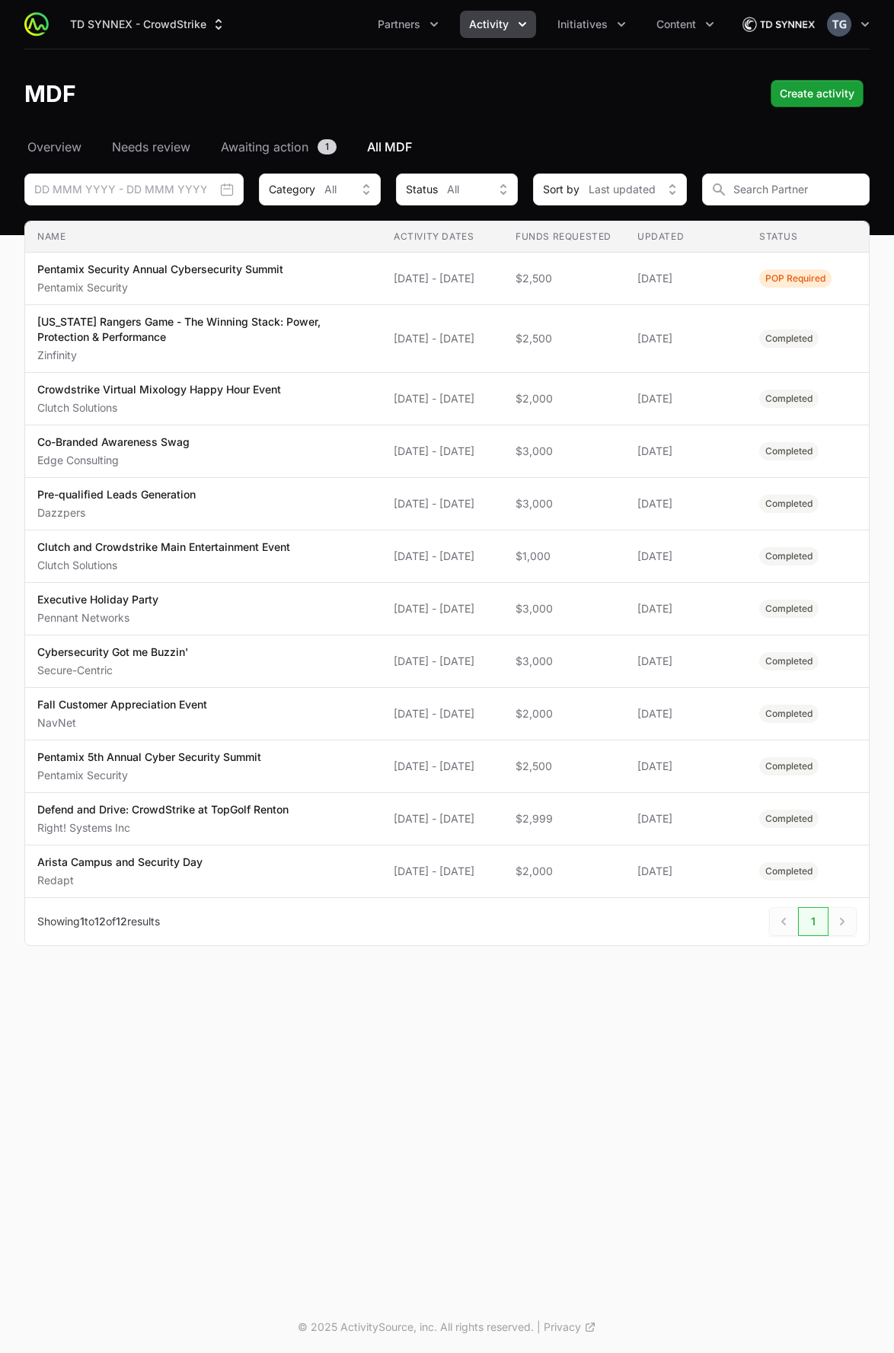
click at [479, 25] on span "Activity" at bounding box center [489, 24] width 40 height 15
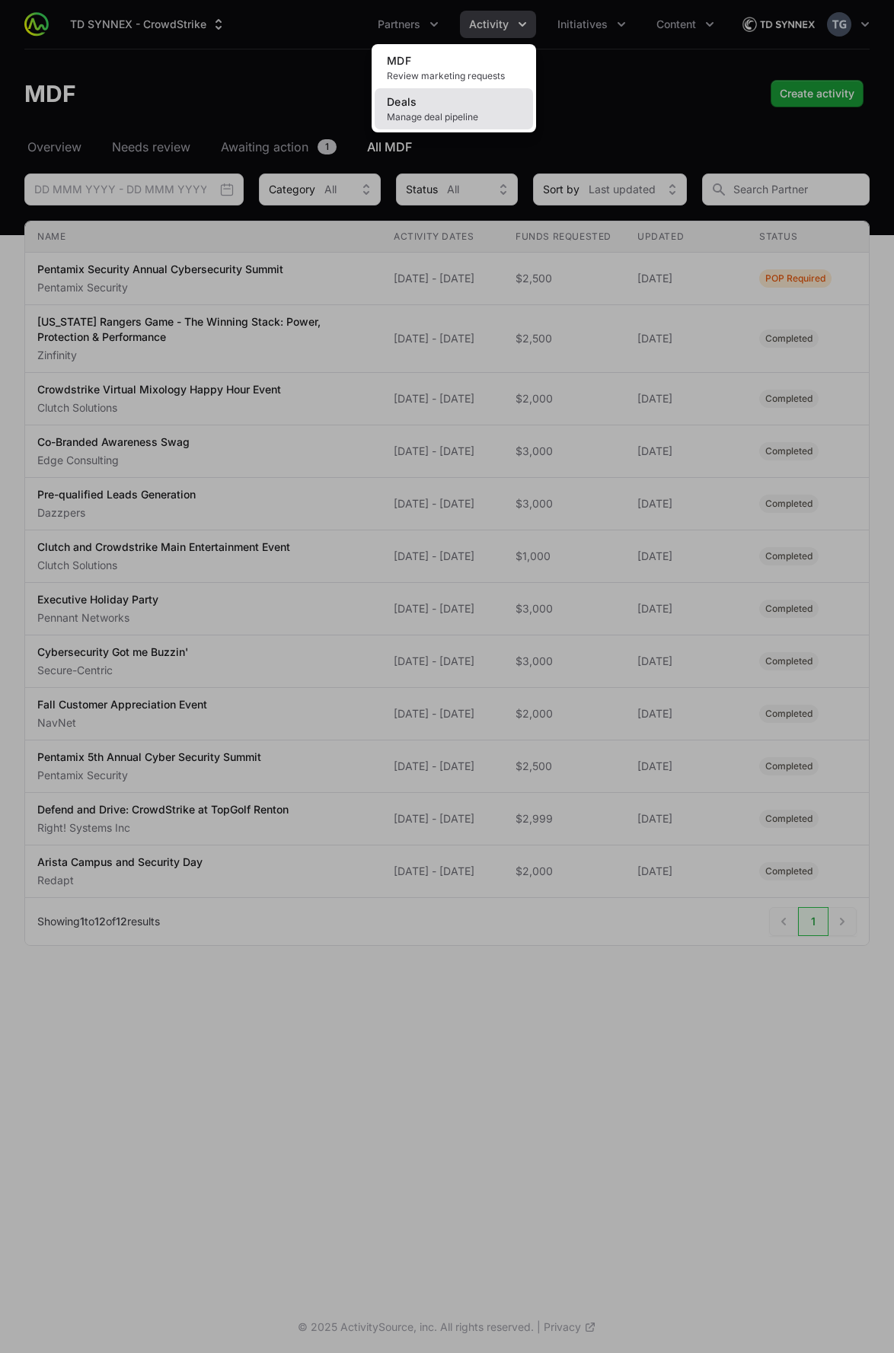
click at [469, 108] on link "Deals Manage deal pipeline" at bounding box center [453, 108] width 158 height 41
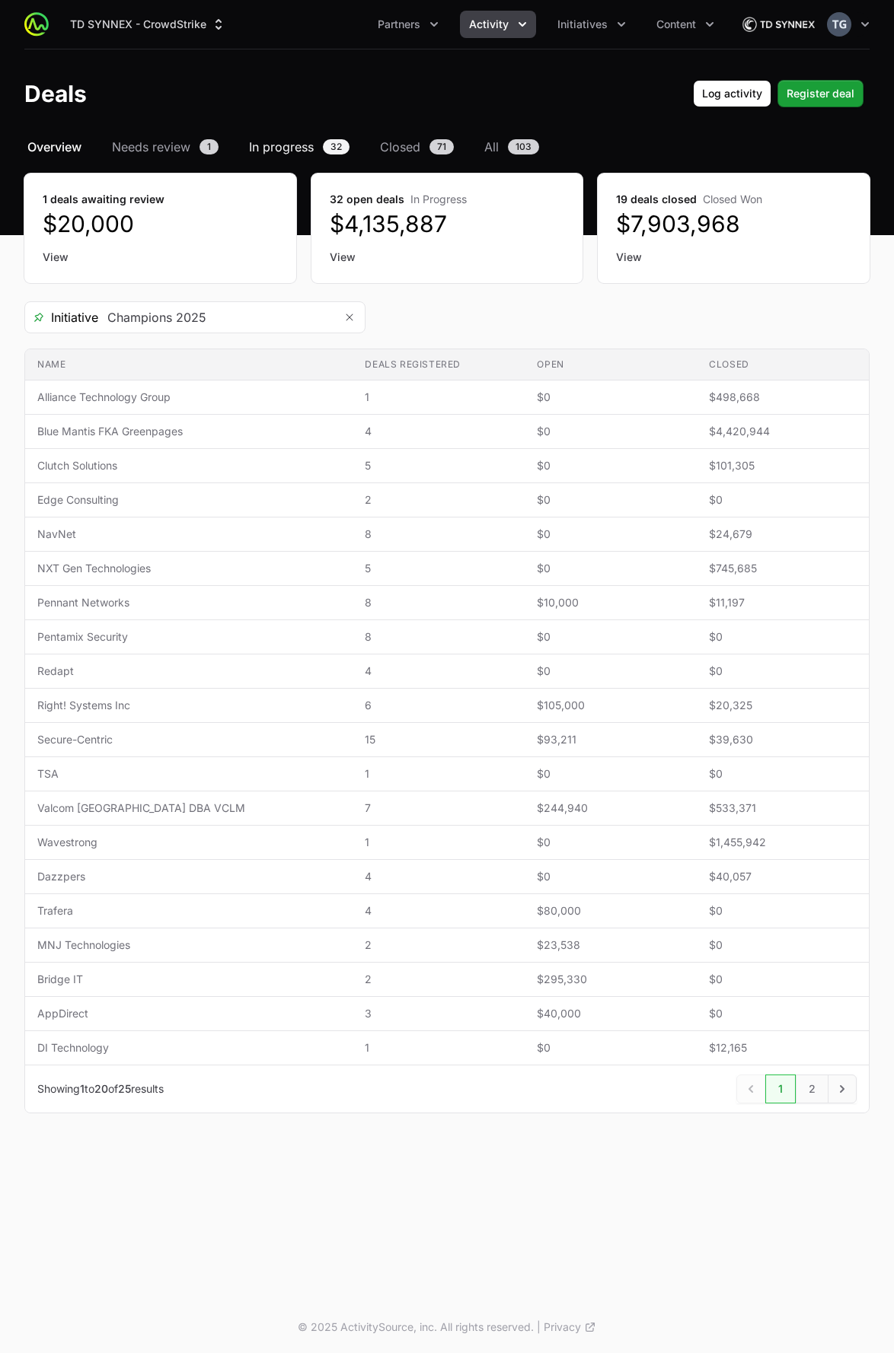
click at [285, 148] on span "In progress" at bounding box center [281, 147] width 65 height 18
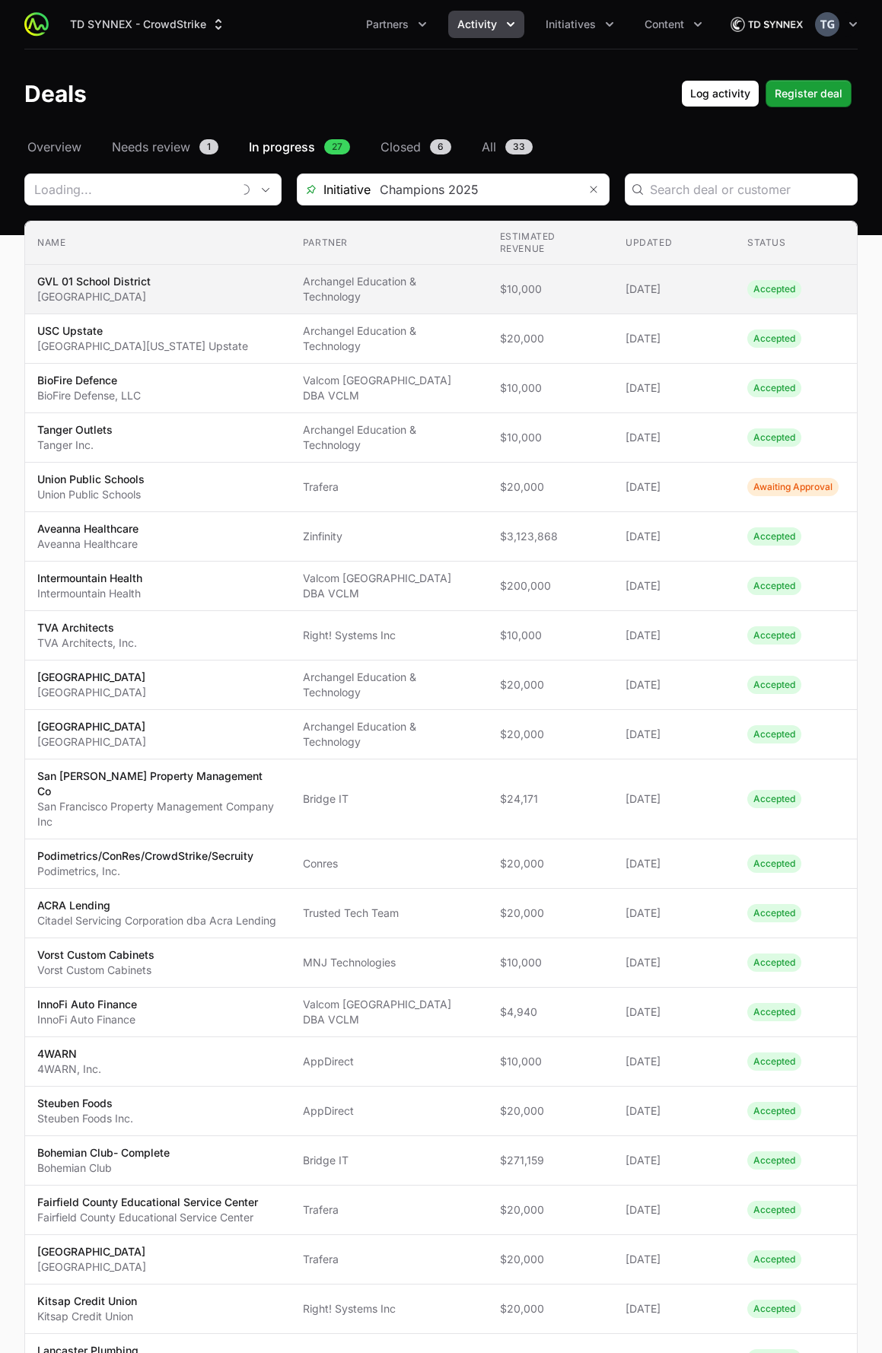
click at [477, 283] on td "Partner Archangel Education & Technology" at bounding box center [389, 289] width 197 height 49
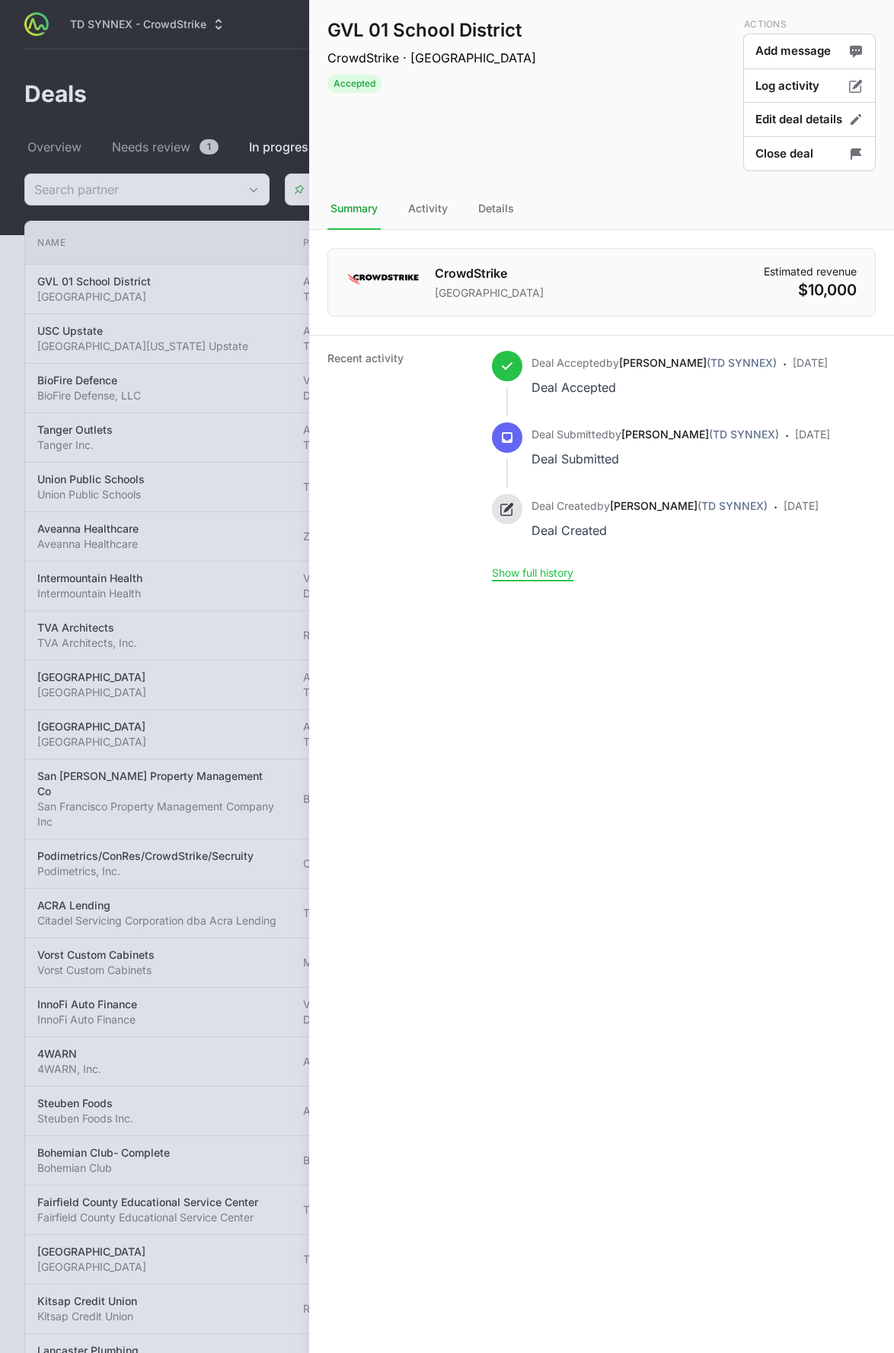
click at [518, 225] on nav "Summary Activity Details" at bounding box center [601, 209] width 585 height 41
click at [508, 209] on div "Details" at bounding box center [496, 209] width 42 height 41
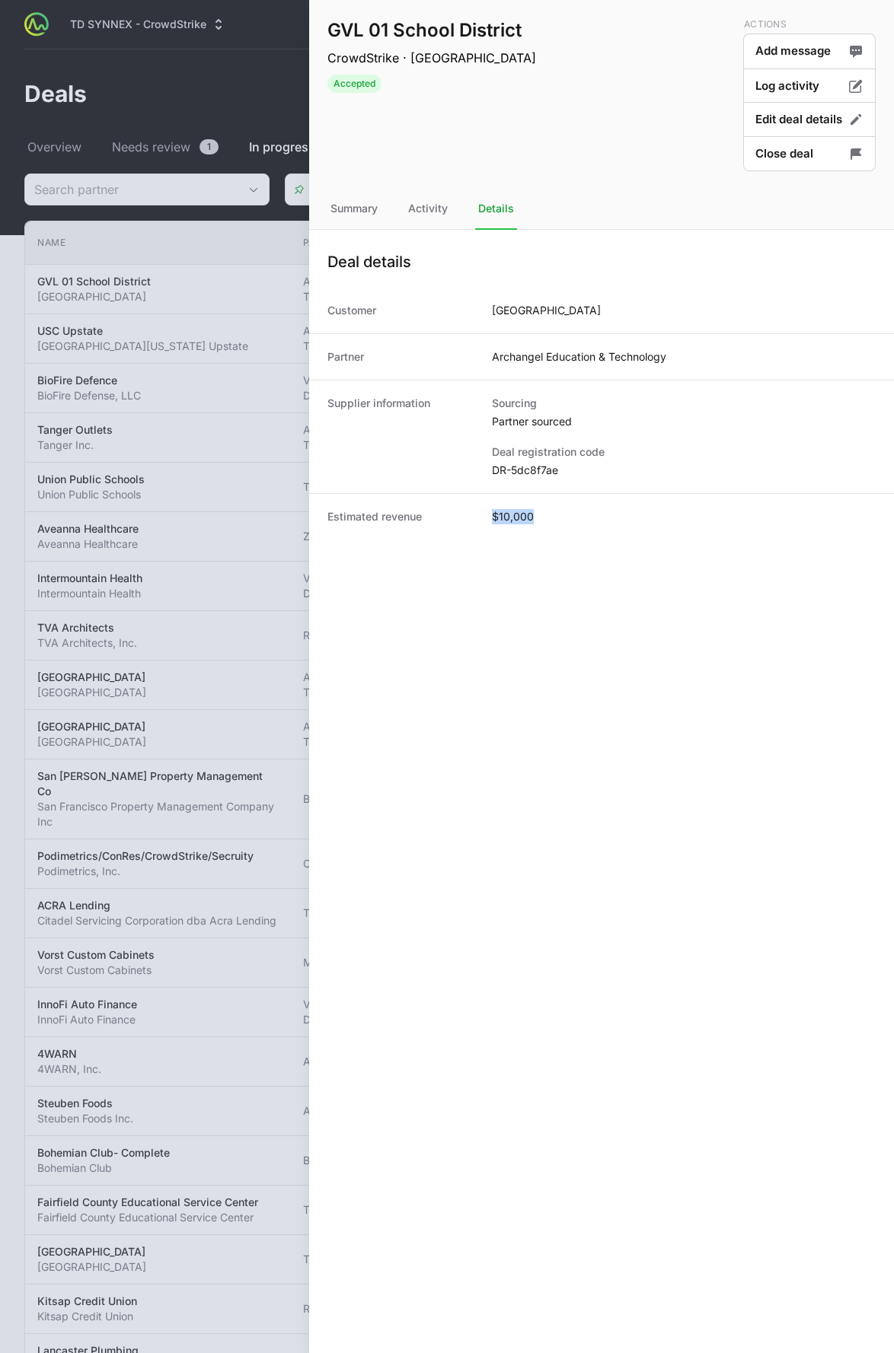
drag, startPoint x: 489, startPoint y: 518, endPoint x: 602, endPoint y: 514, distance: 113.4
click at [602, 514] on div "Estimated revenue $10,000" at bounding box center [601, 516] width 585 height 46
click at [260, 295] on div at bounding box center [447, 676] width 894 height 1353
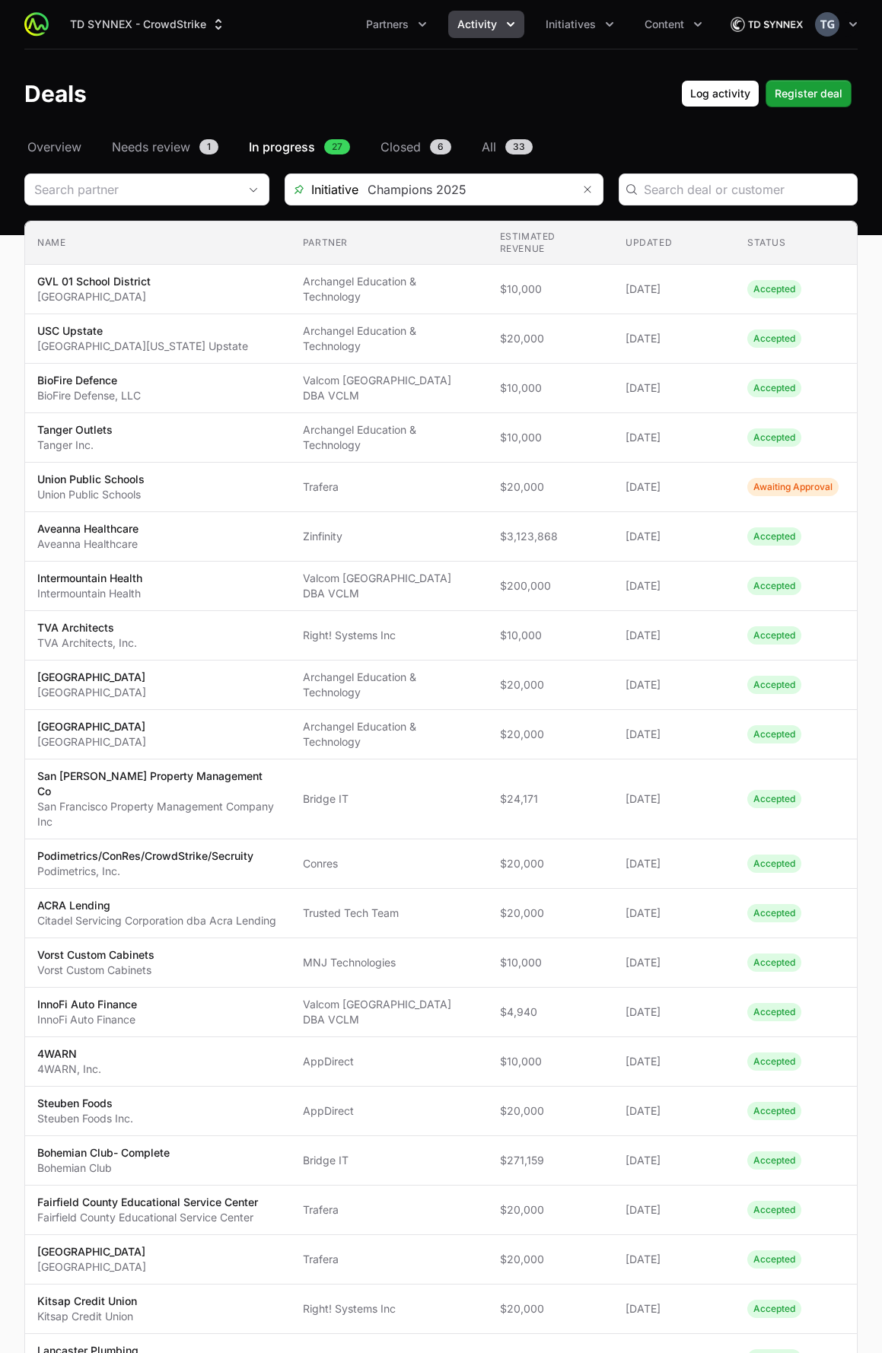
click at [465, 21] on span "Activity" at bounding box center [477, 24] width 40 height 15
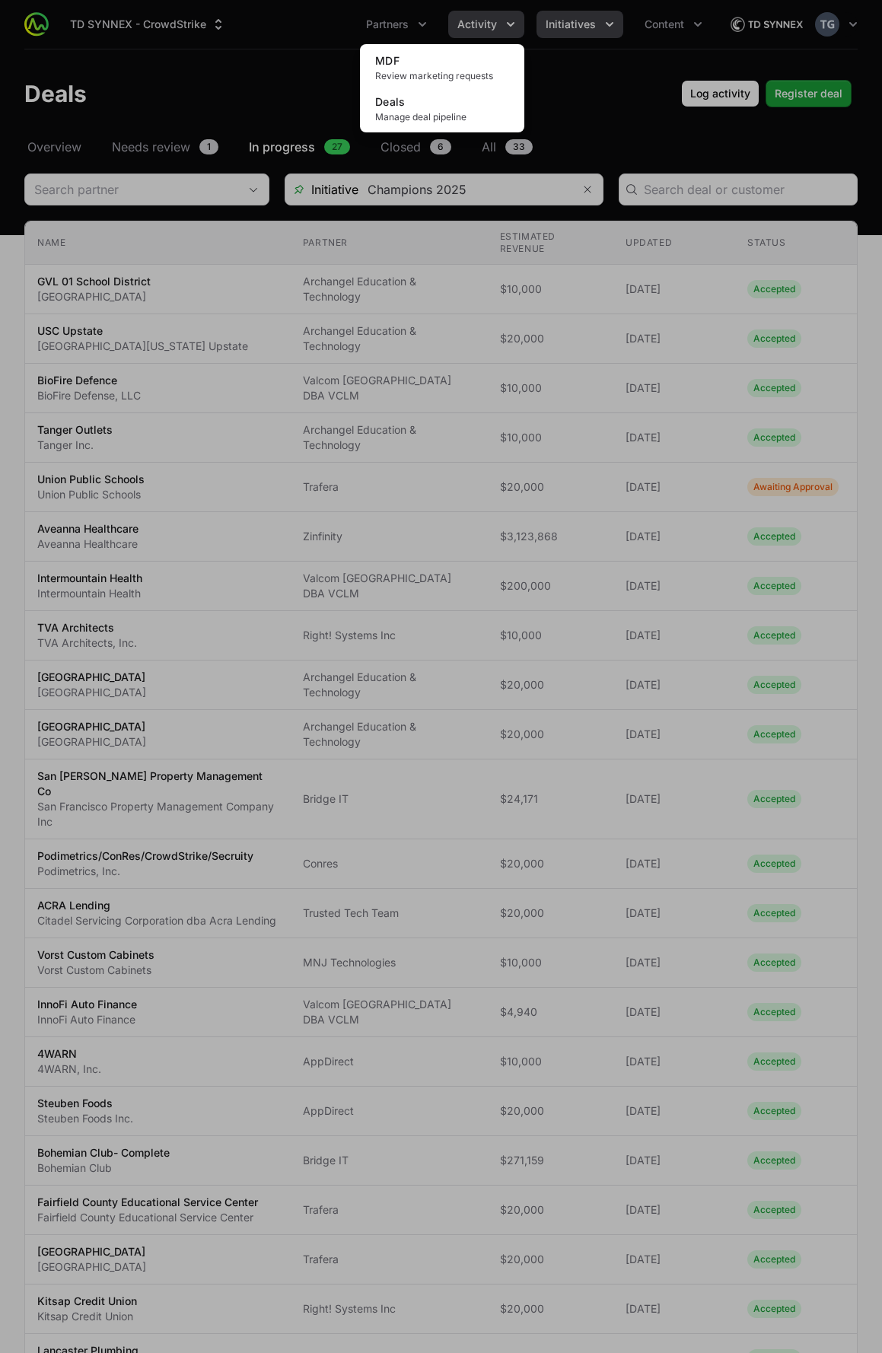
click at [612, 27] on div "Activity menu" at bounding box center [441, 676] width 882 height 1353
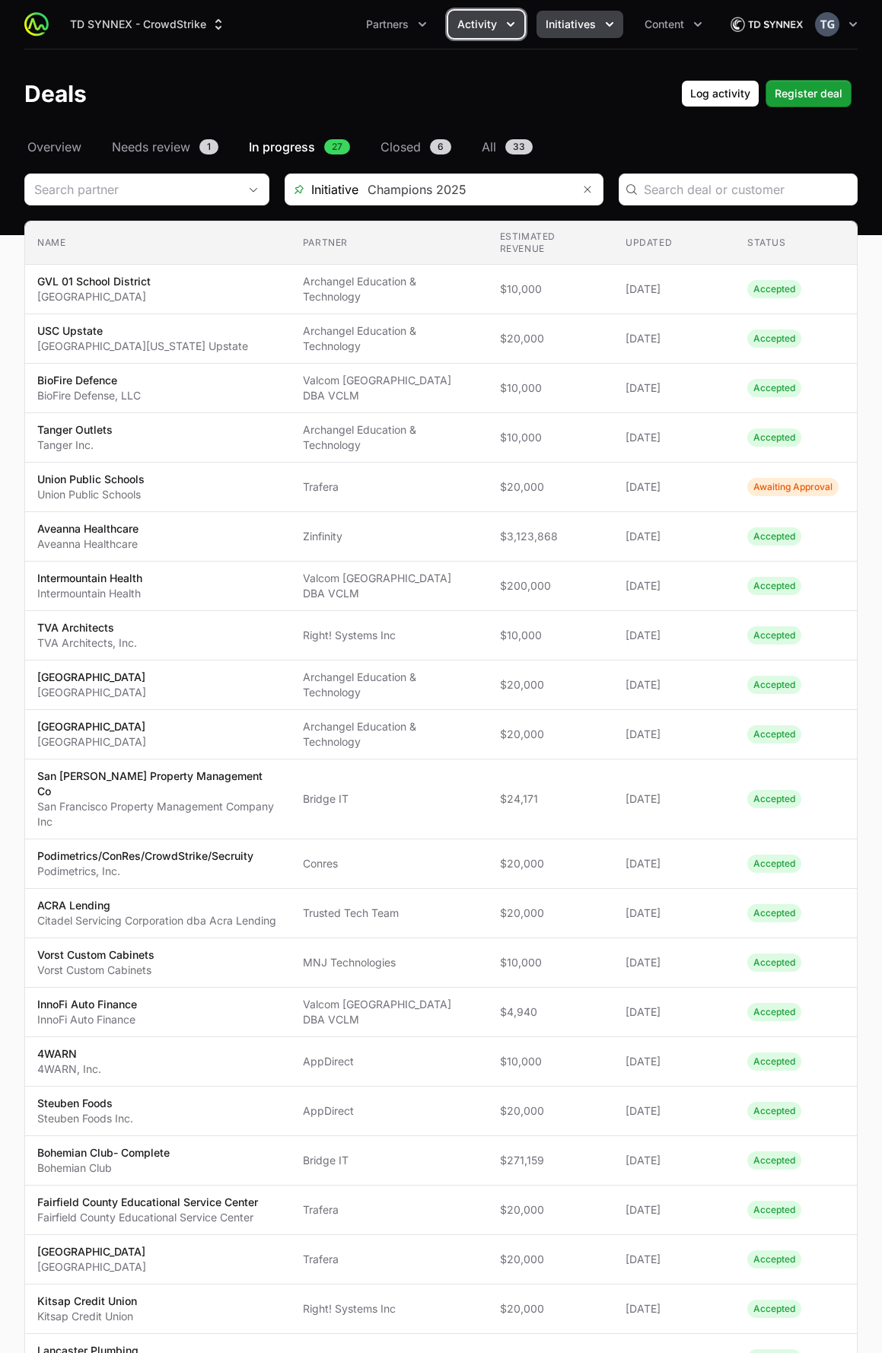
click at [599, 19] on button "Initiatives" at bounding box center [580, 24] width 87 height 27
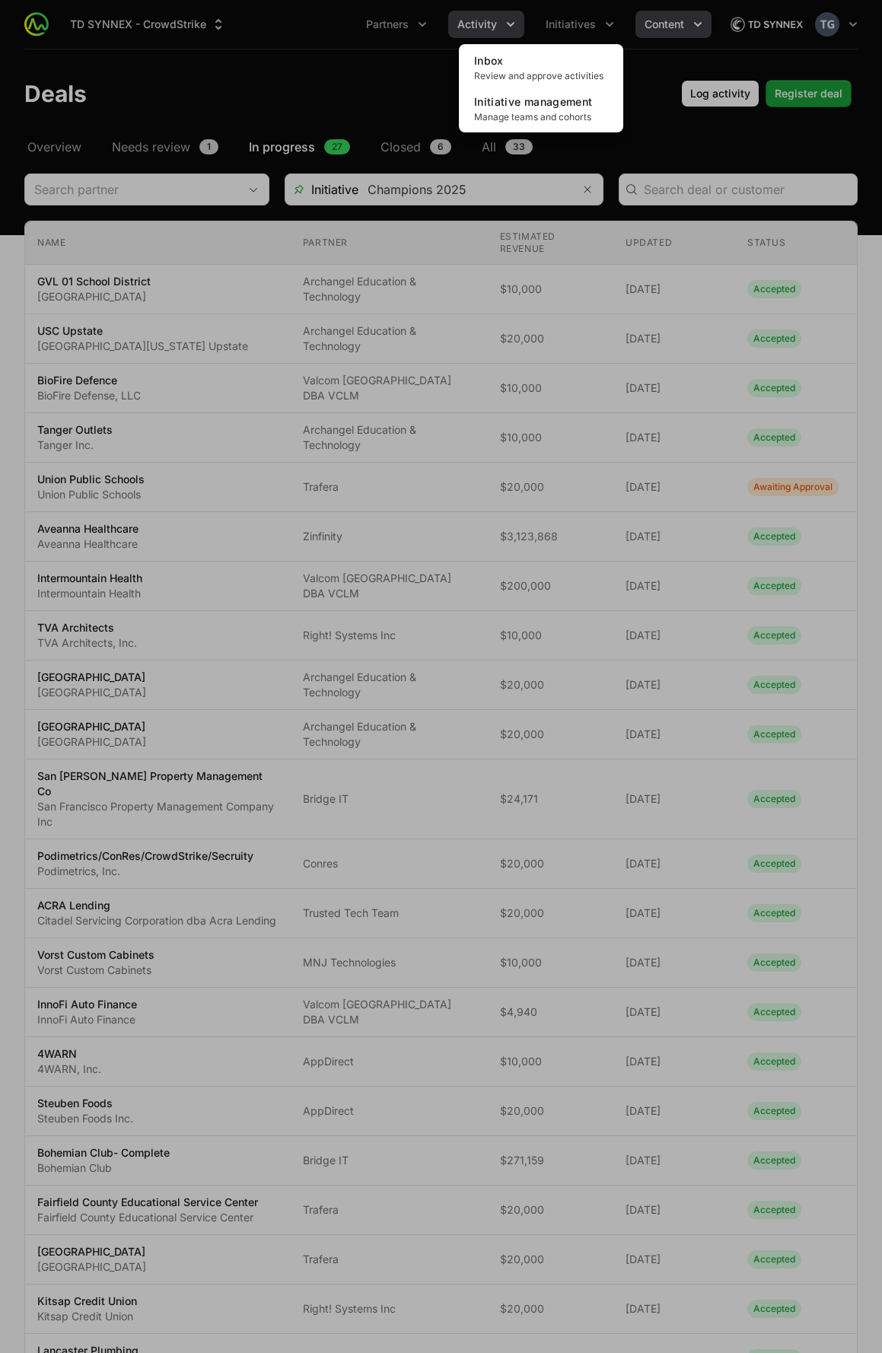
click at [674, 33] on div "Initiatives menu" at bounding box center [441, 676] width 882 height 1353
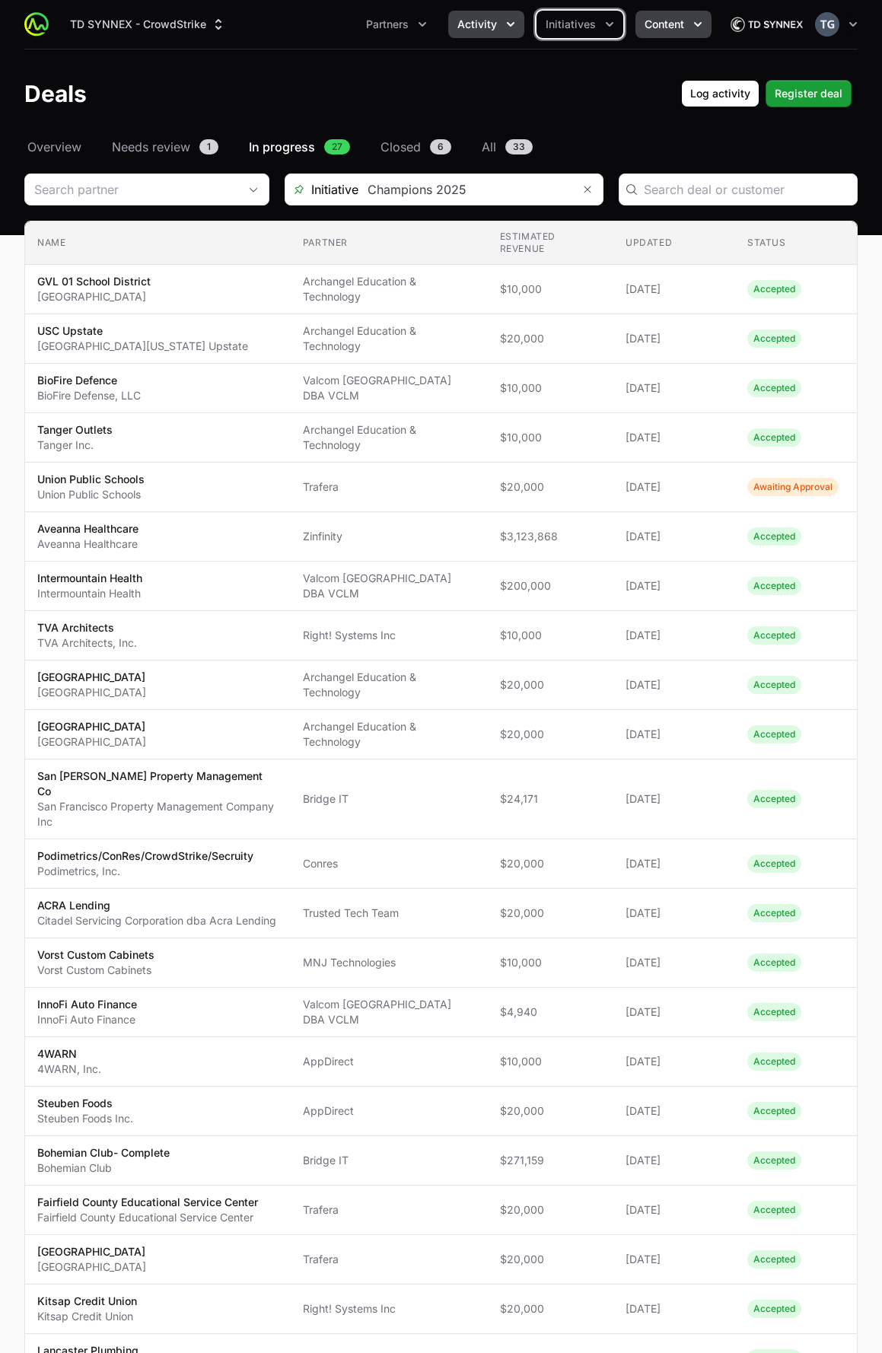
click at [677, 21] on span "Content" at bounding box center [665, 24] width 40 height 15
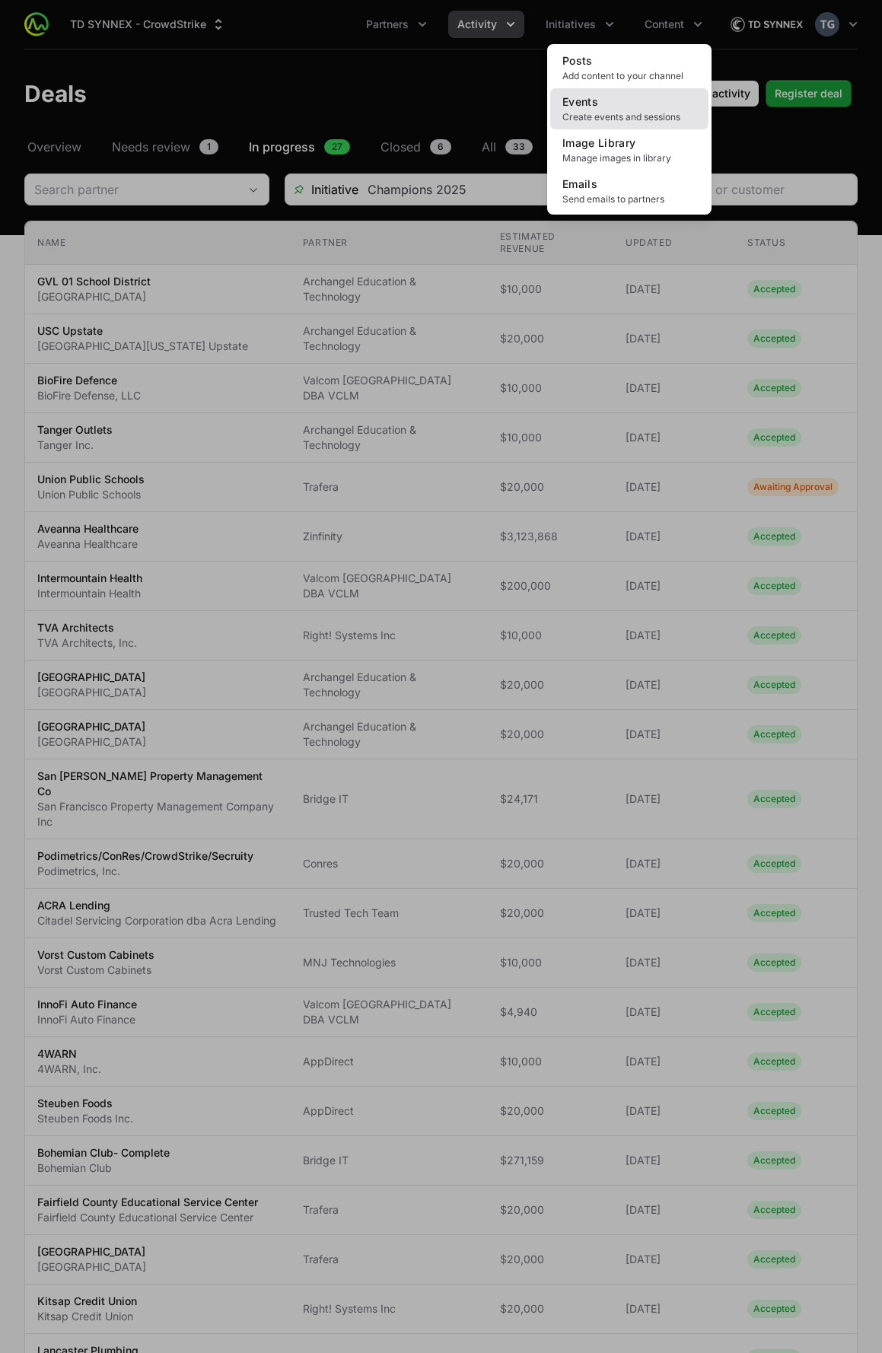
click at [627, 113] on span "Create events and sessions" at bounding box center [629, 117] width 134 height 12
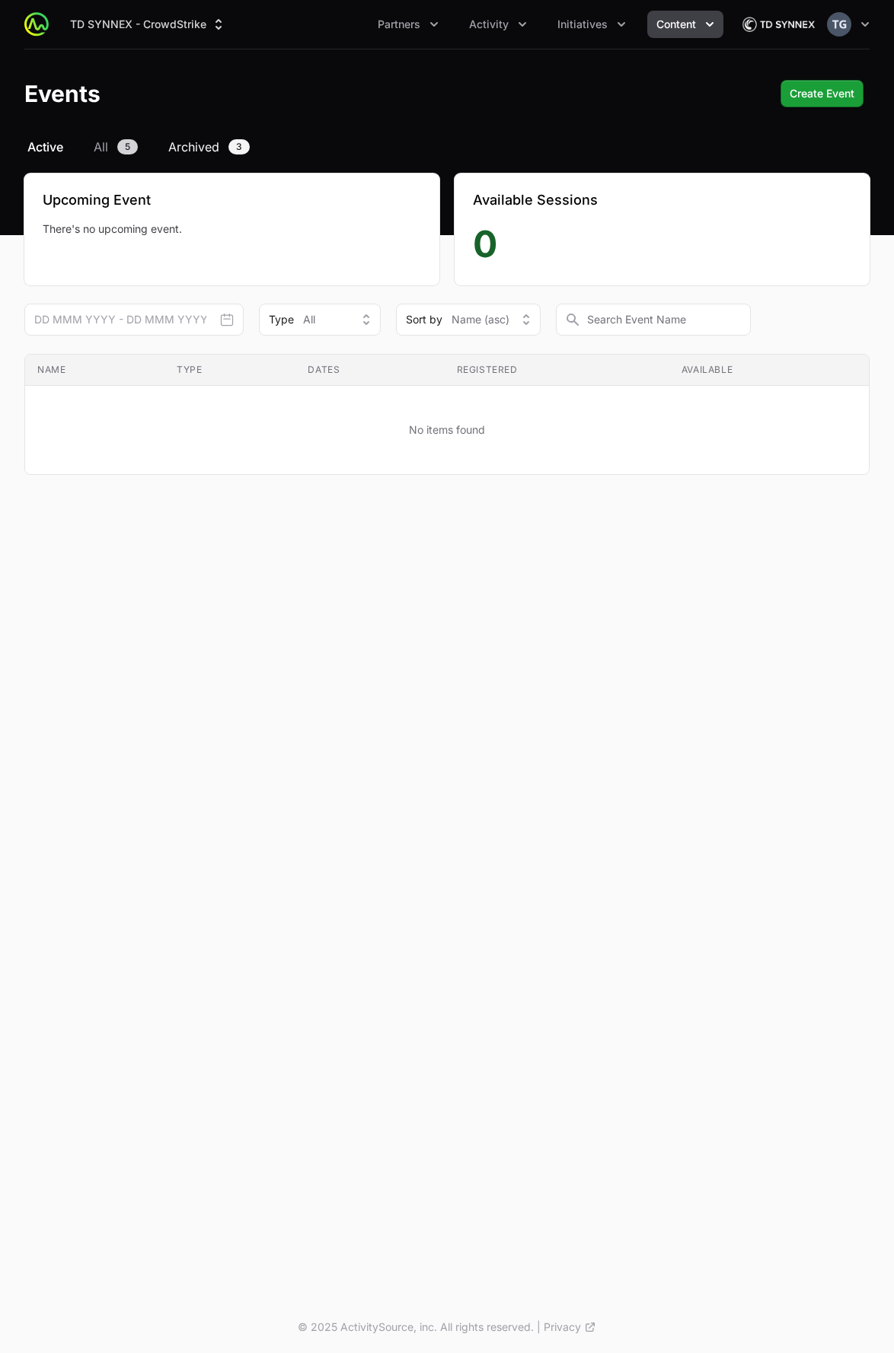
click at [207, 139] on span "Archived" at bounding box center [193, 147] width 51 height 18
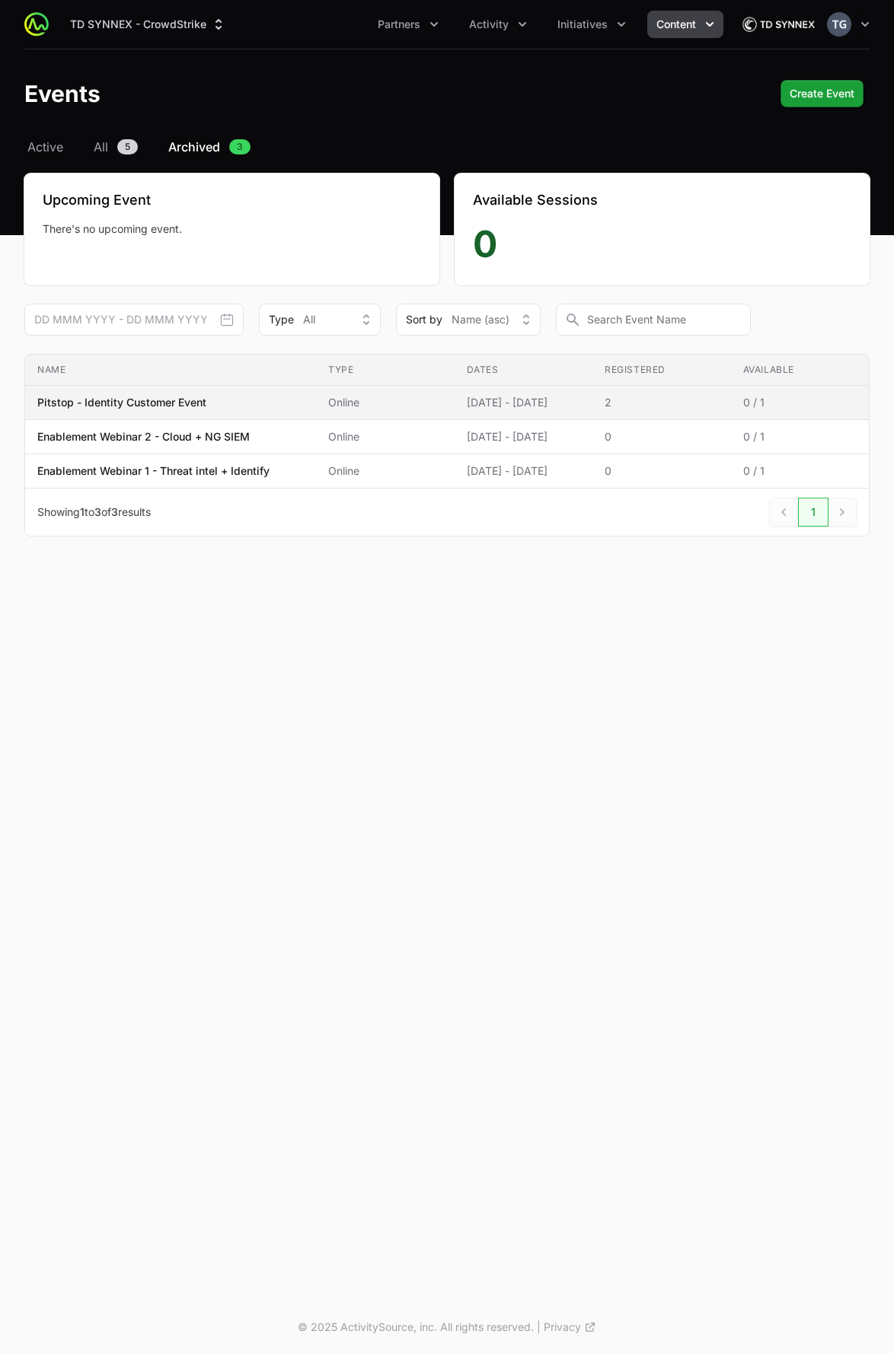
click at [413, 409] on span "Online" at bounding box center [384, 402] width 113 height 15
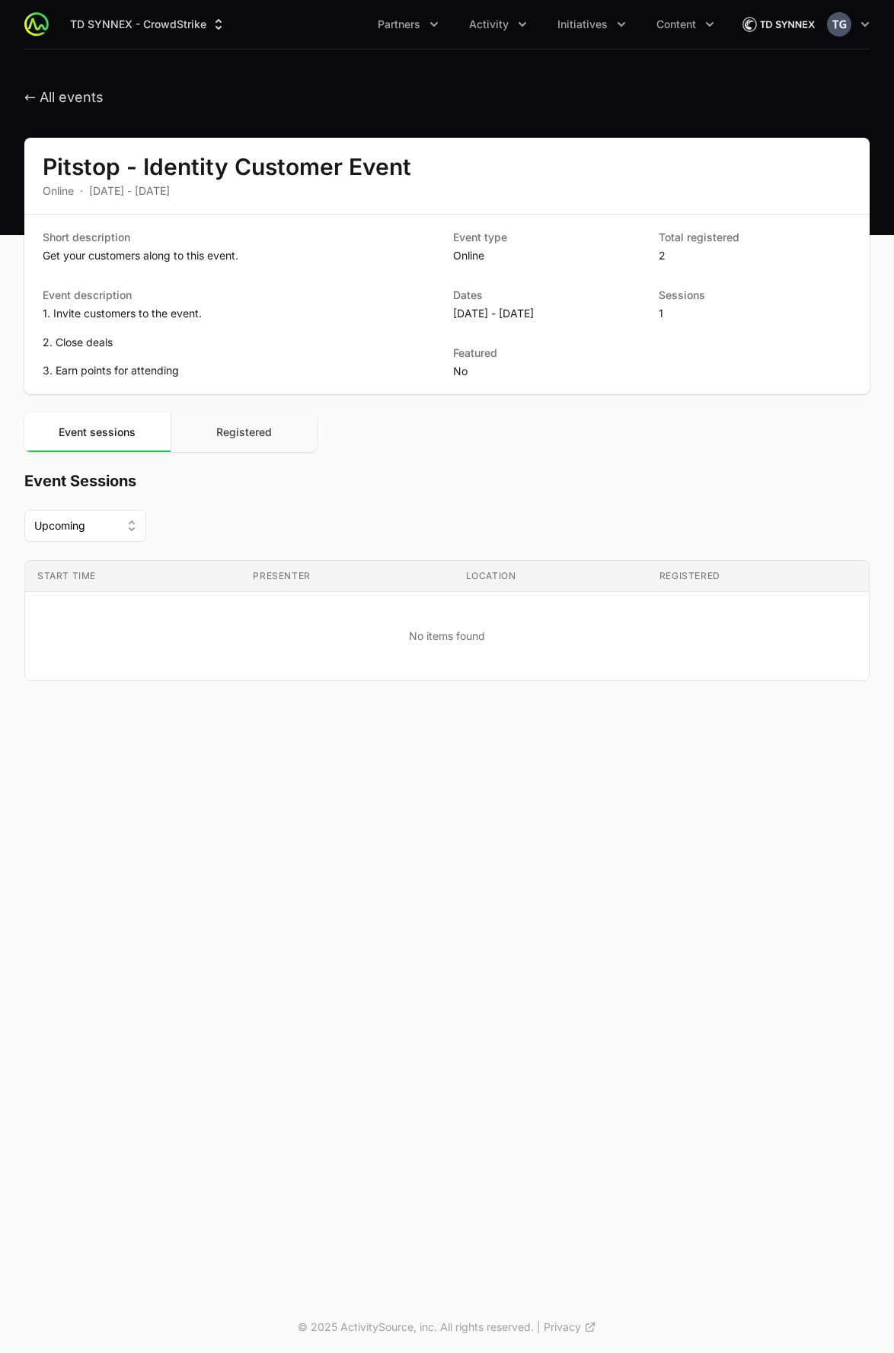
click at [283, 436] on button "Registered" at bounding box center [243, 433] width 147 height 40
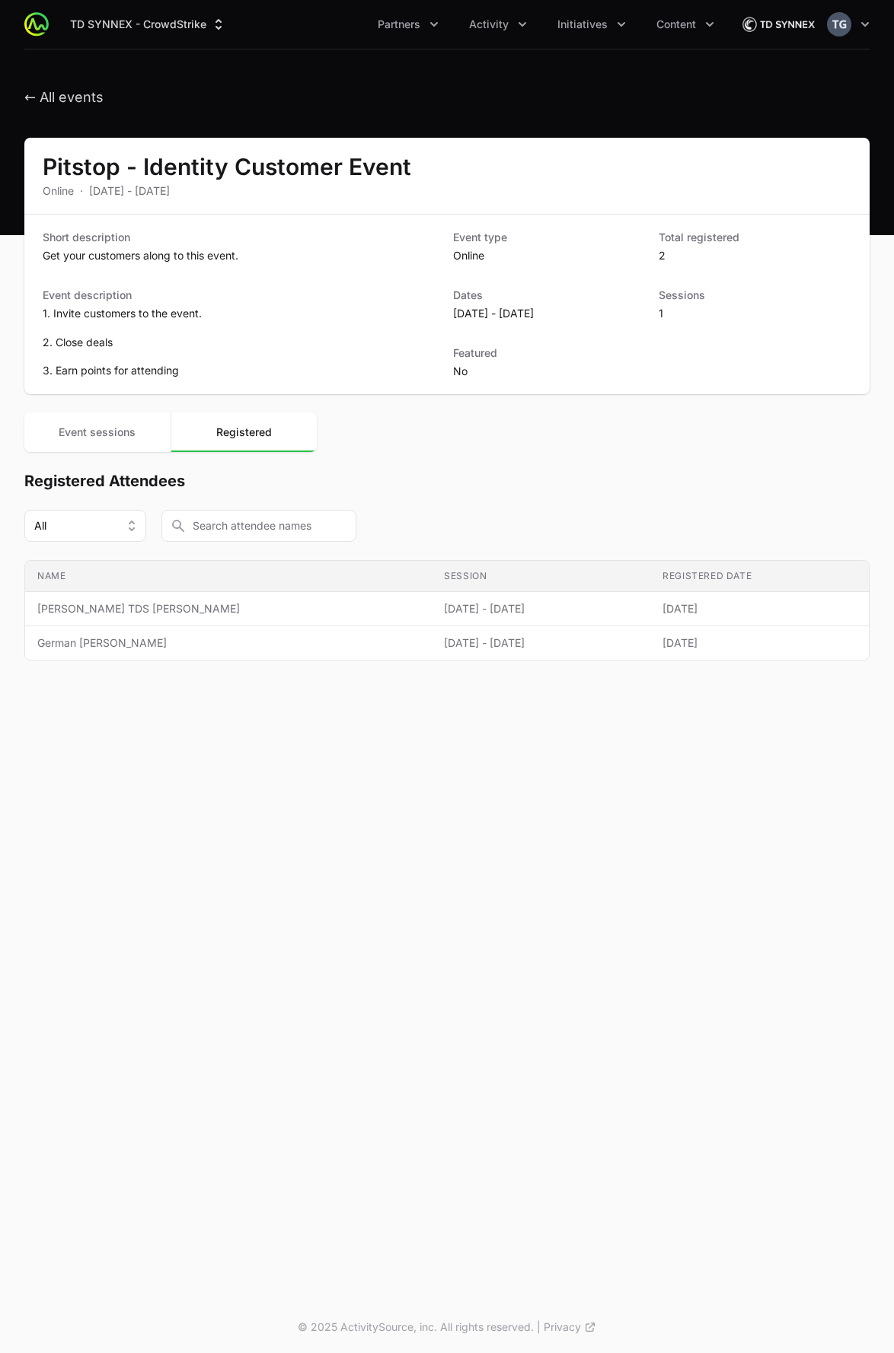
click at [258, 623] on td "Name [PERSON_NAME] TDS [PERSON_NAME]" at bounding box center [228, 609] width 406 height 34
click at [72, 89] on span "← All events" at bounding box center [63, 98] width 79 height 18
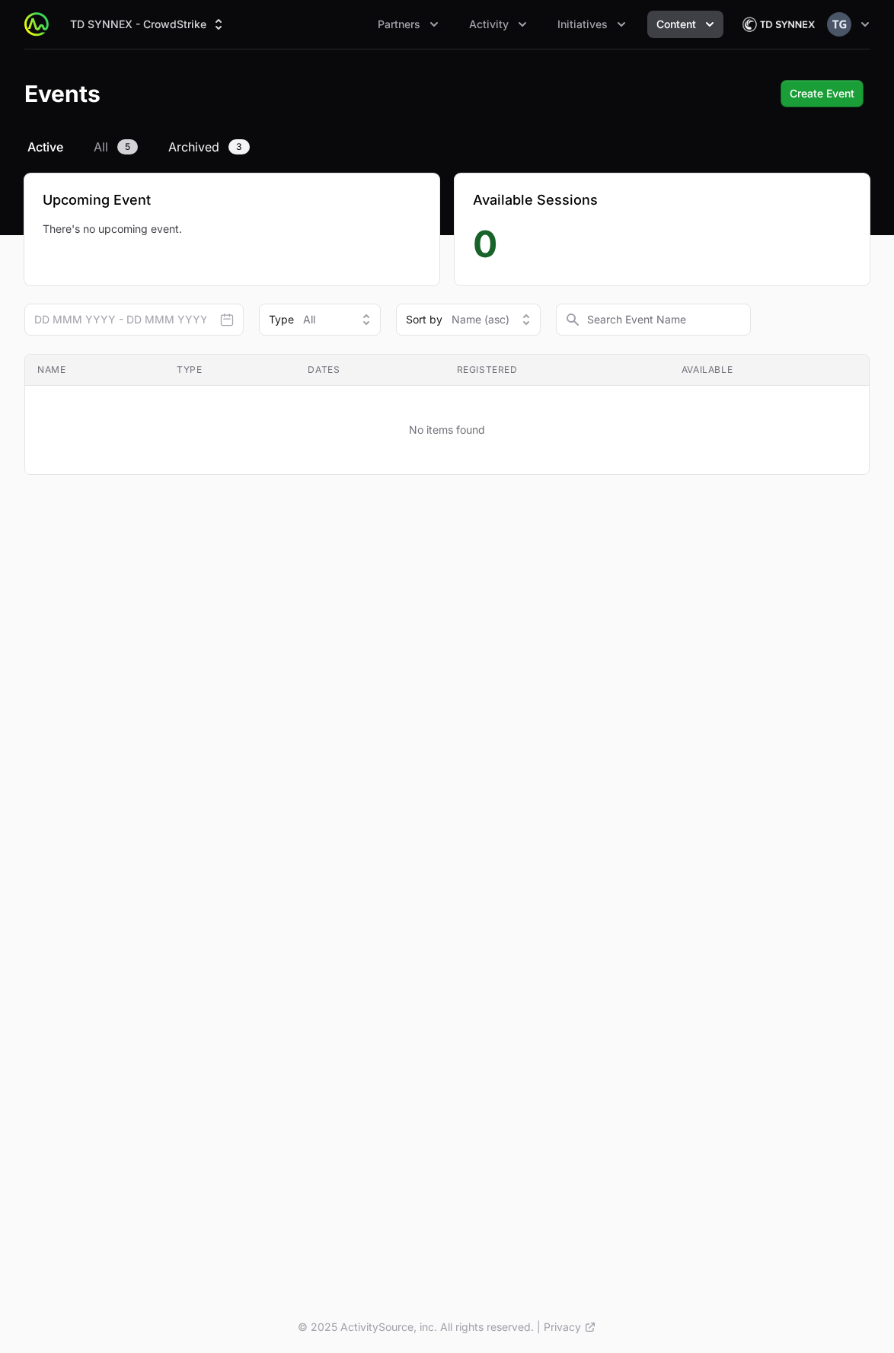
click at [212, 150] on span "Archived" at bounding box center [193, 147] width 51 height 18
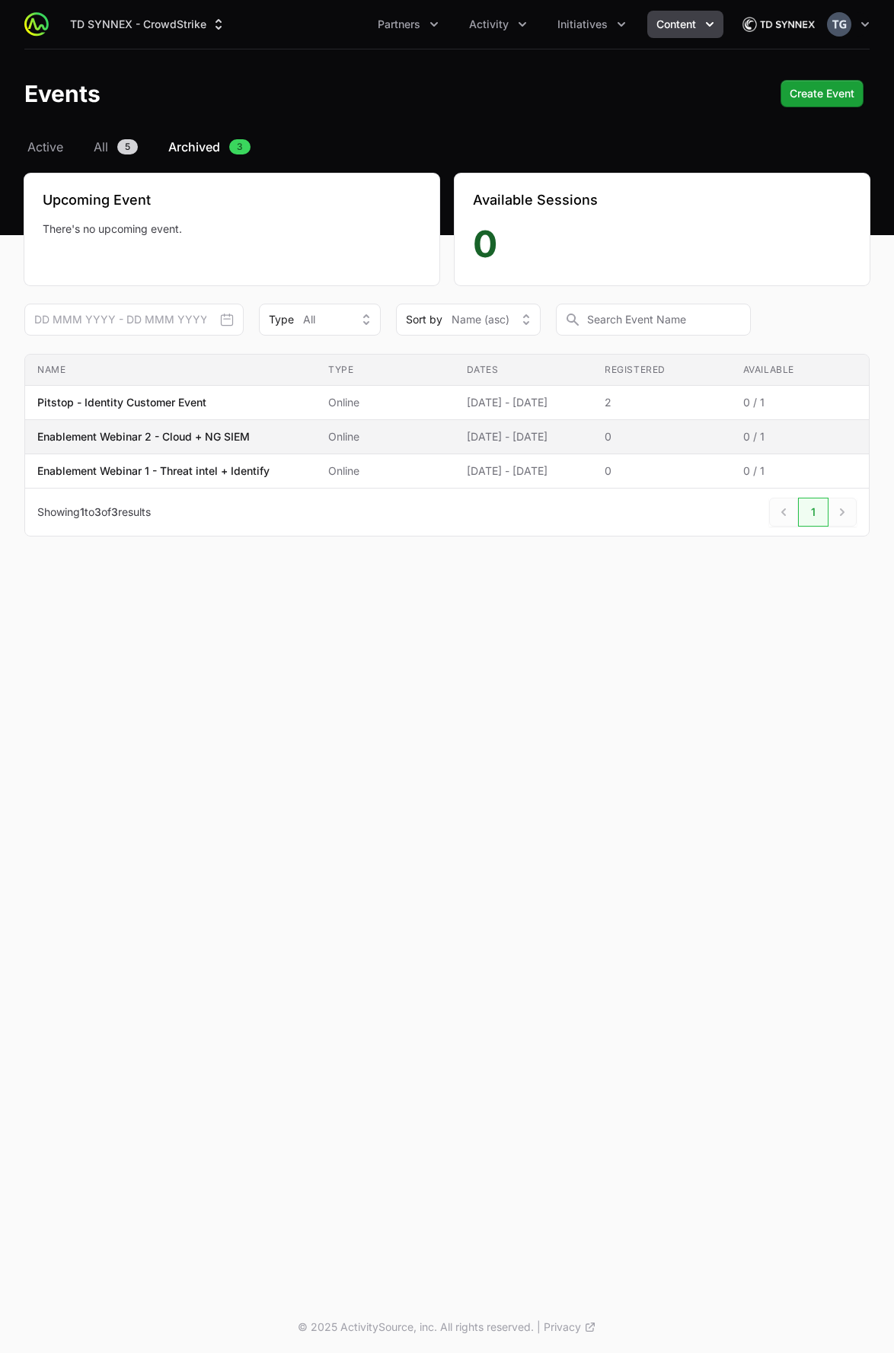
click at [293, 438] on span "Enablement Webinar 2 - Cloud + NG SIEM" at bounding box center [170, 436] width 266 height 15
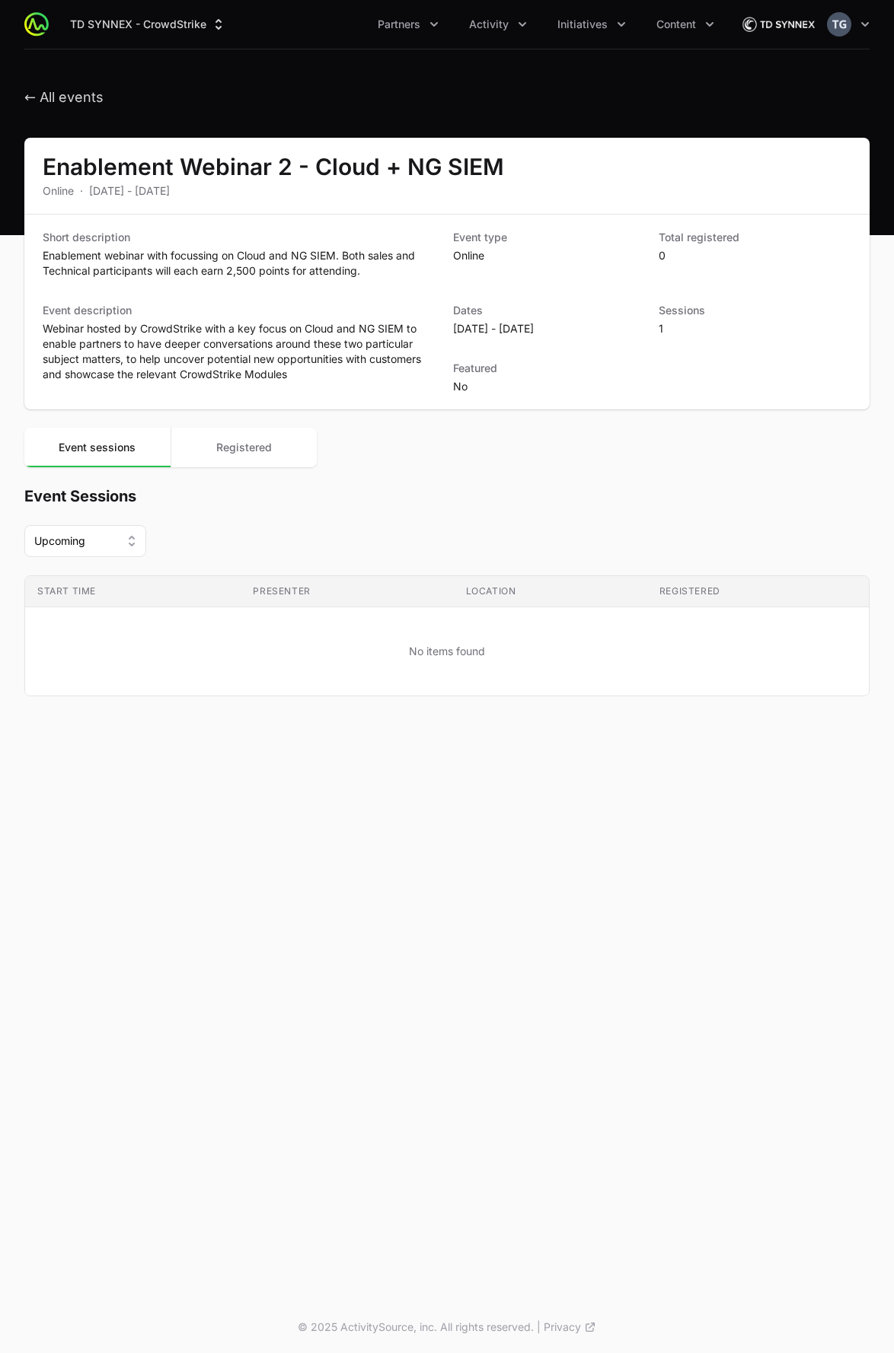
click at [317, 302] on dl "Short description Enablement webinar with focussing on Cloud and NG SIEM. Both …" at bounding box center [447, 312] width 808 height 164
drag, startPoint x: 304, startPoint y: 417, endPoint x: 297, endPoint y: 421, distance: 7.8
click at [302, 418] on div "Enablement Webinar 2 - Cloud + NG SIEM Online · [DATE] - [DATE] Short descripti…" at bounding box center [447, 435] width 894 height 595
click at [260, 461] on button "Registered" at bounding box center [243, 448] width 147 height 40
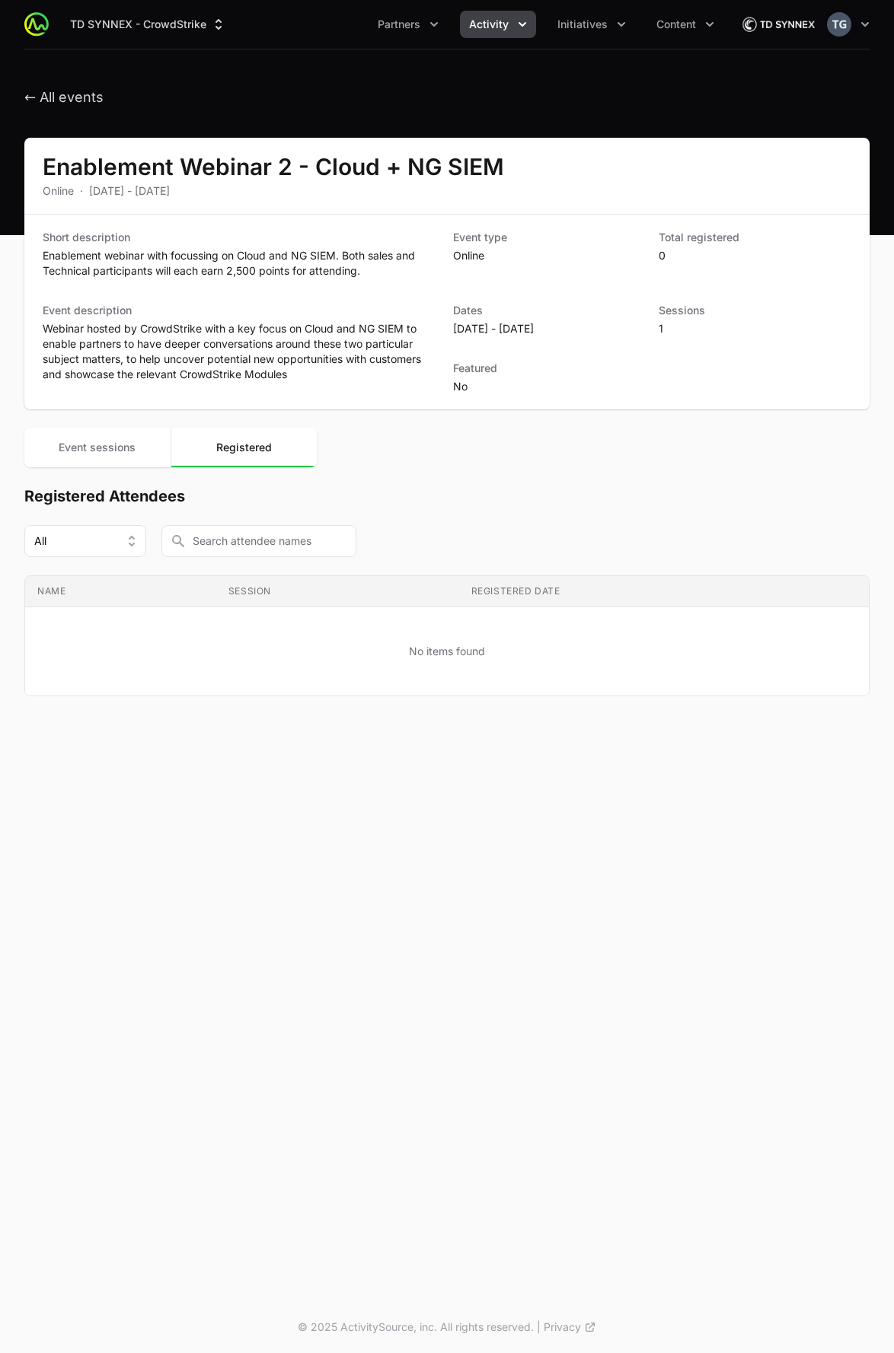
click at [509, 35] on button "Activity" at bounding box center [498, 24] width 76 height 27
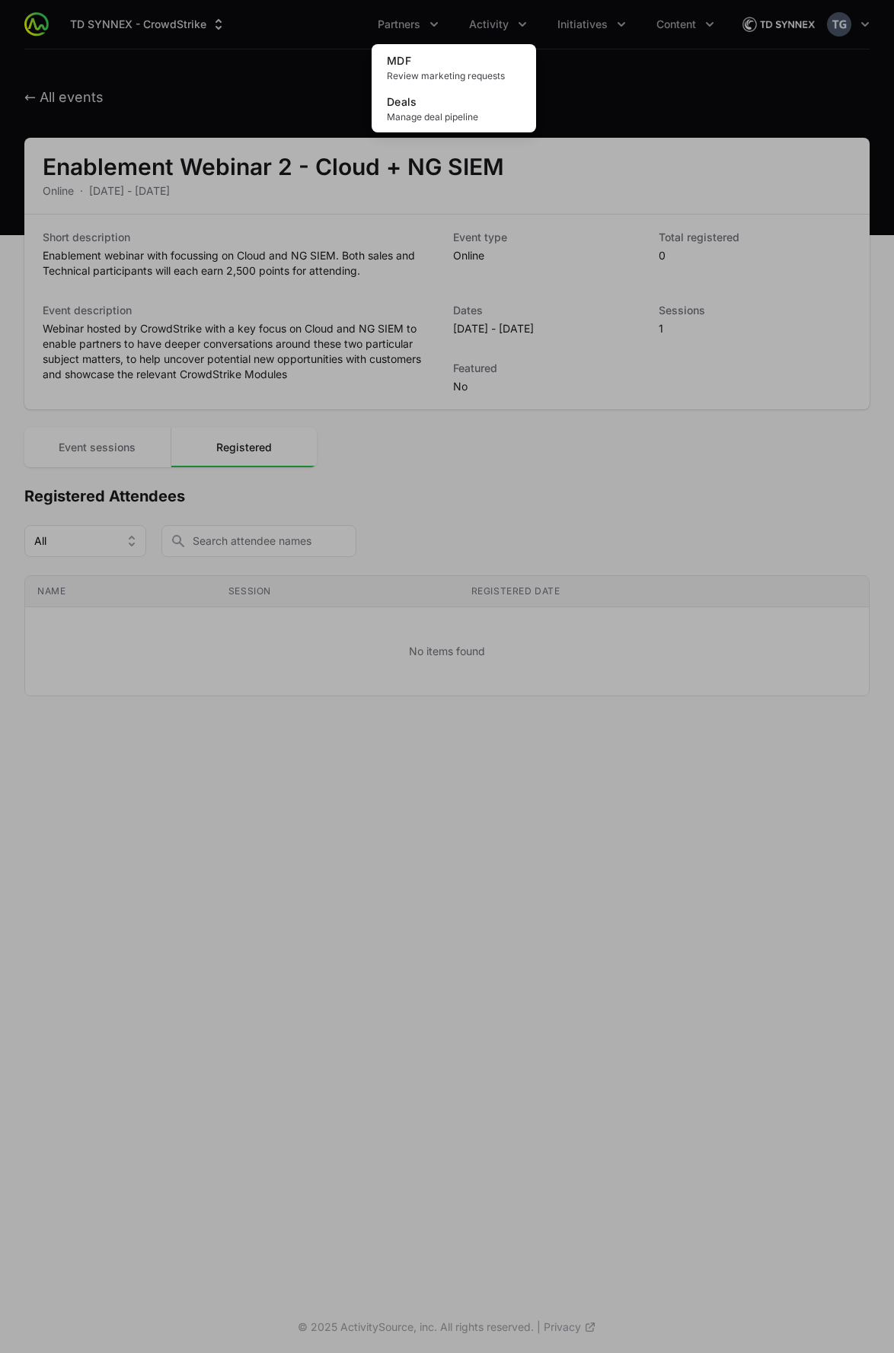
click at [551, 24] on div "Activity menu" at bounding box center [447, 676] width 894 height 1353
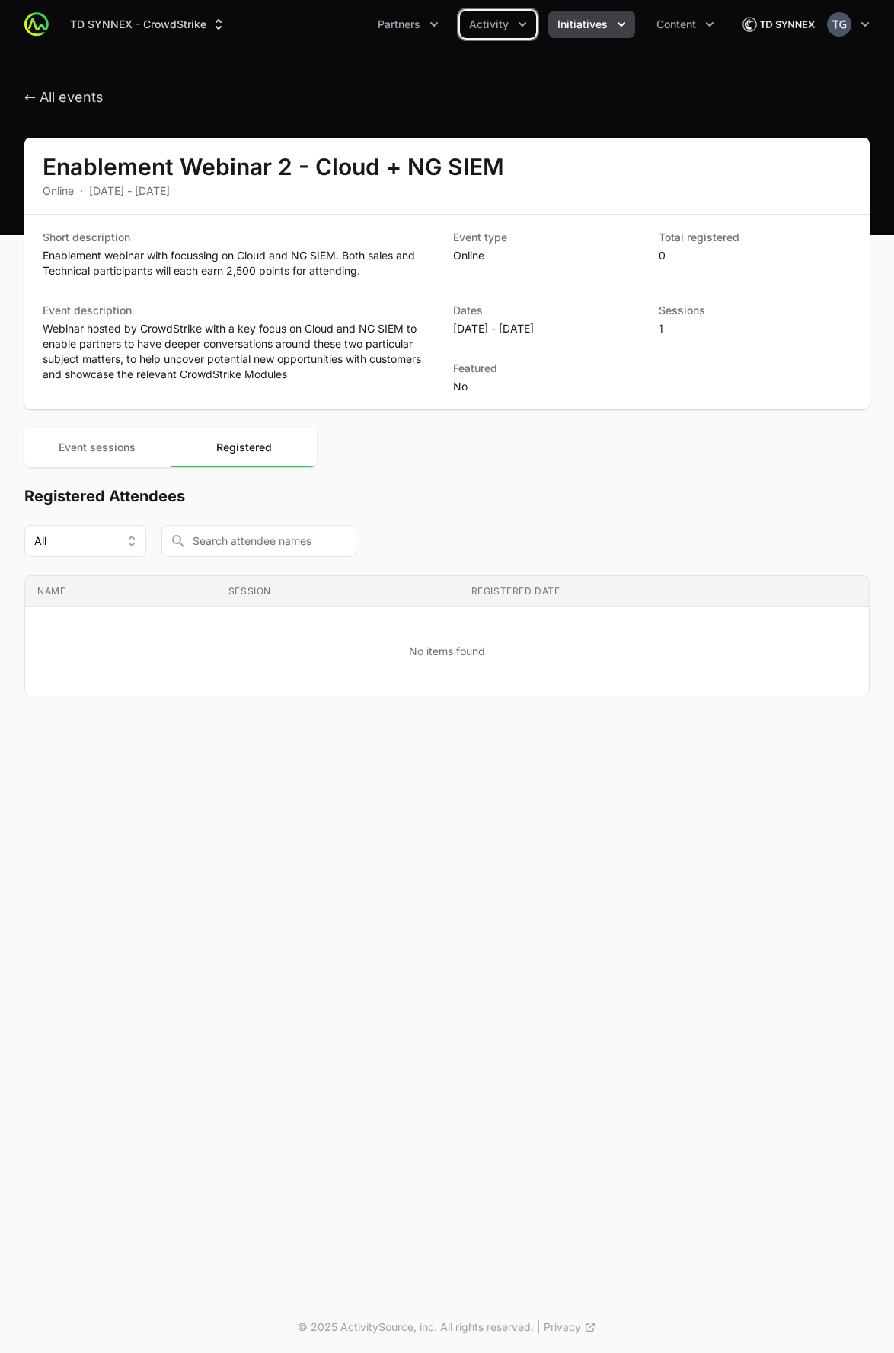
click at [559, 24] on span "Initiatives" at bounding box center [582, 24] width 50 height 15
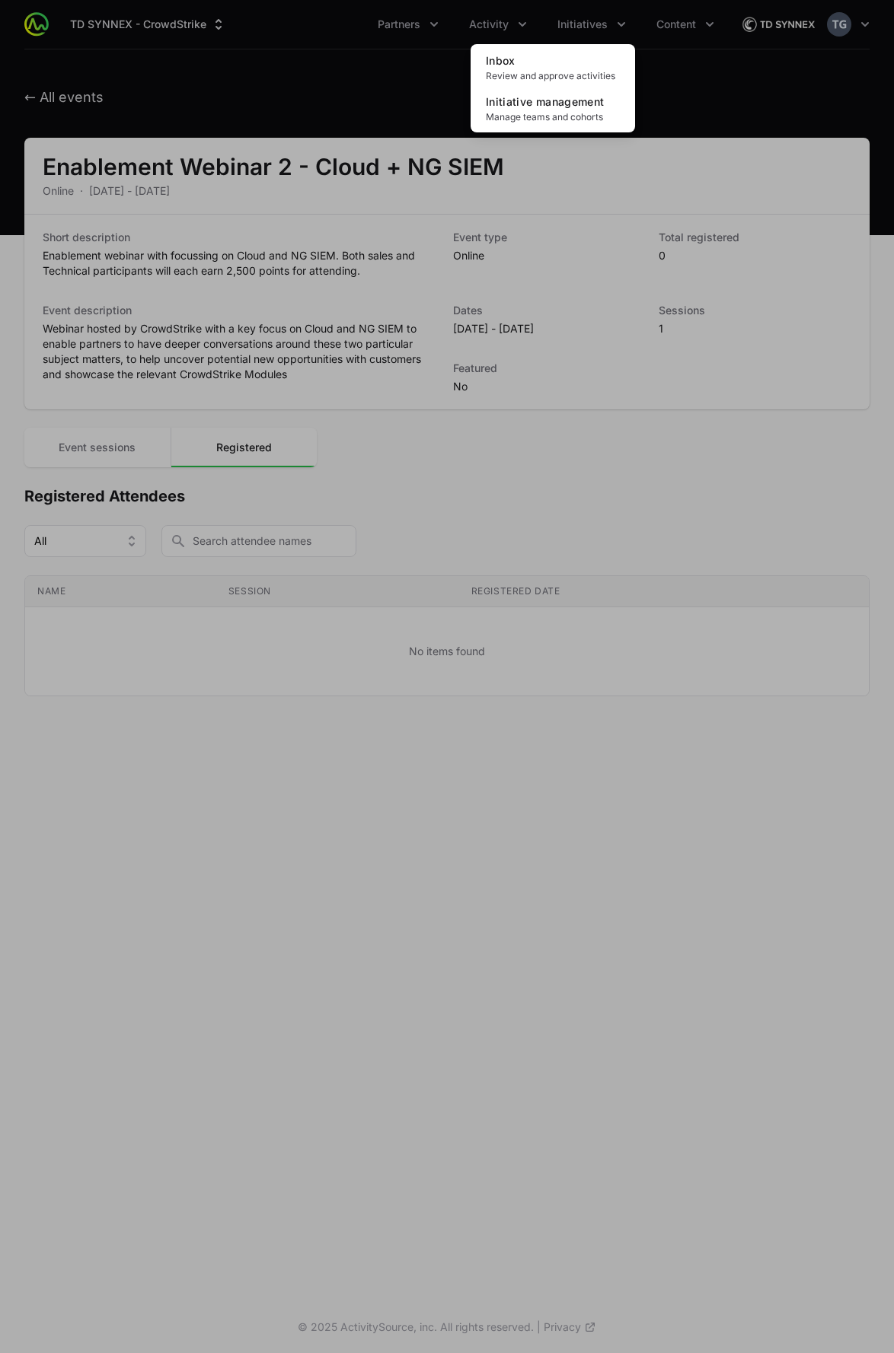
click at [518, 14] on div "Initiatives menu" at bounding box center [447, 676] width 894 height 1353
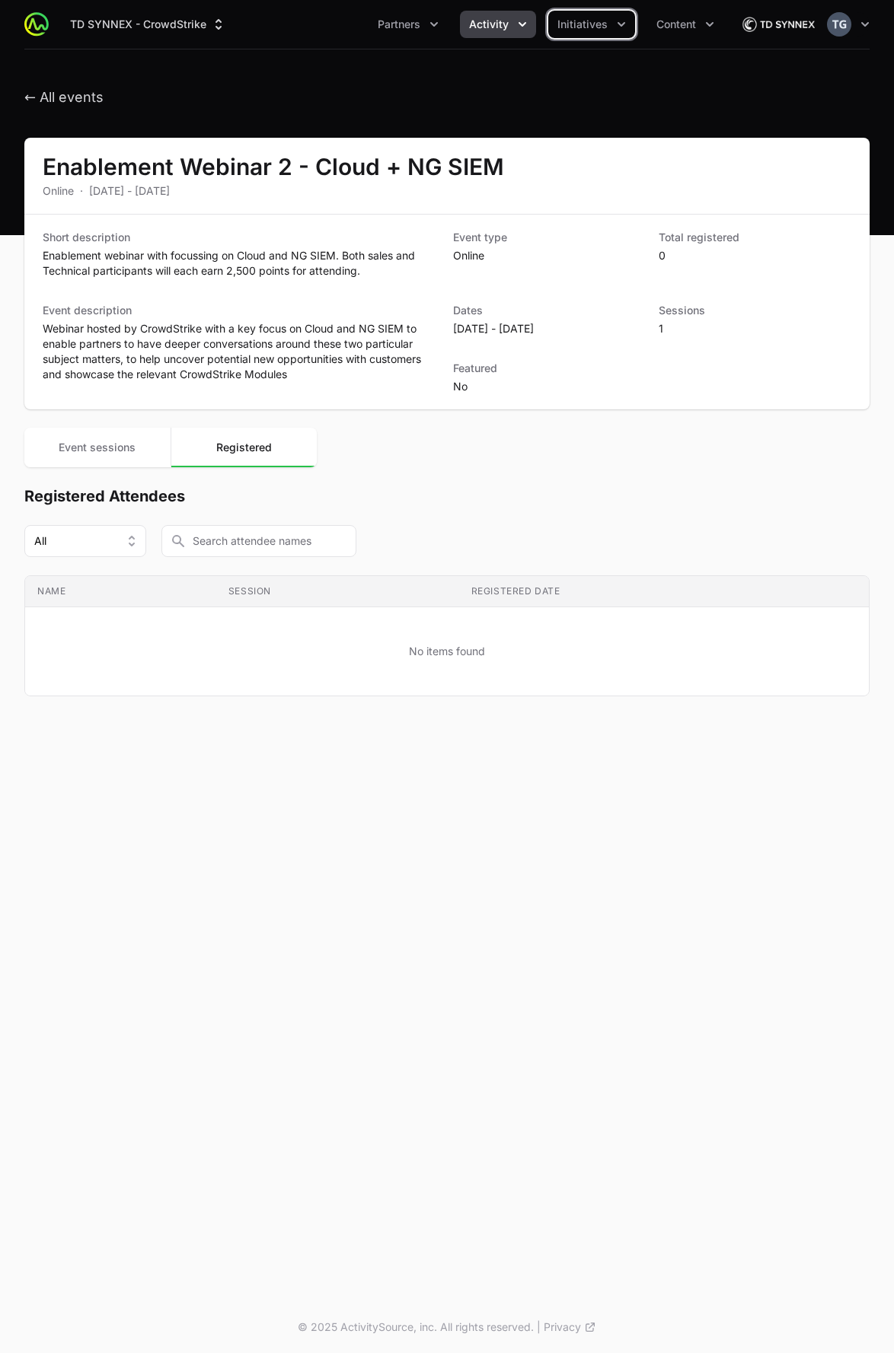
click at [513, 19] on button "Activity" at bounding box center [498, 24] width 76 height 27
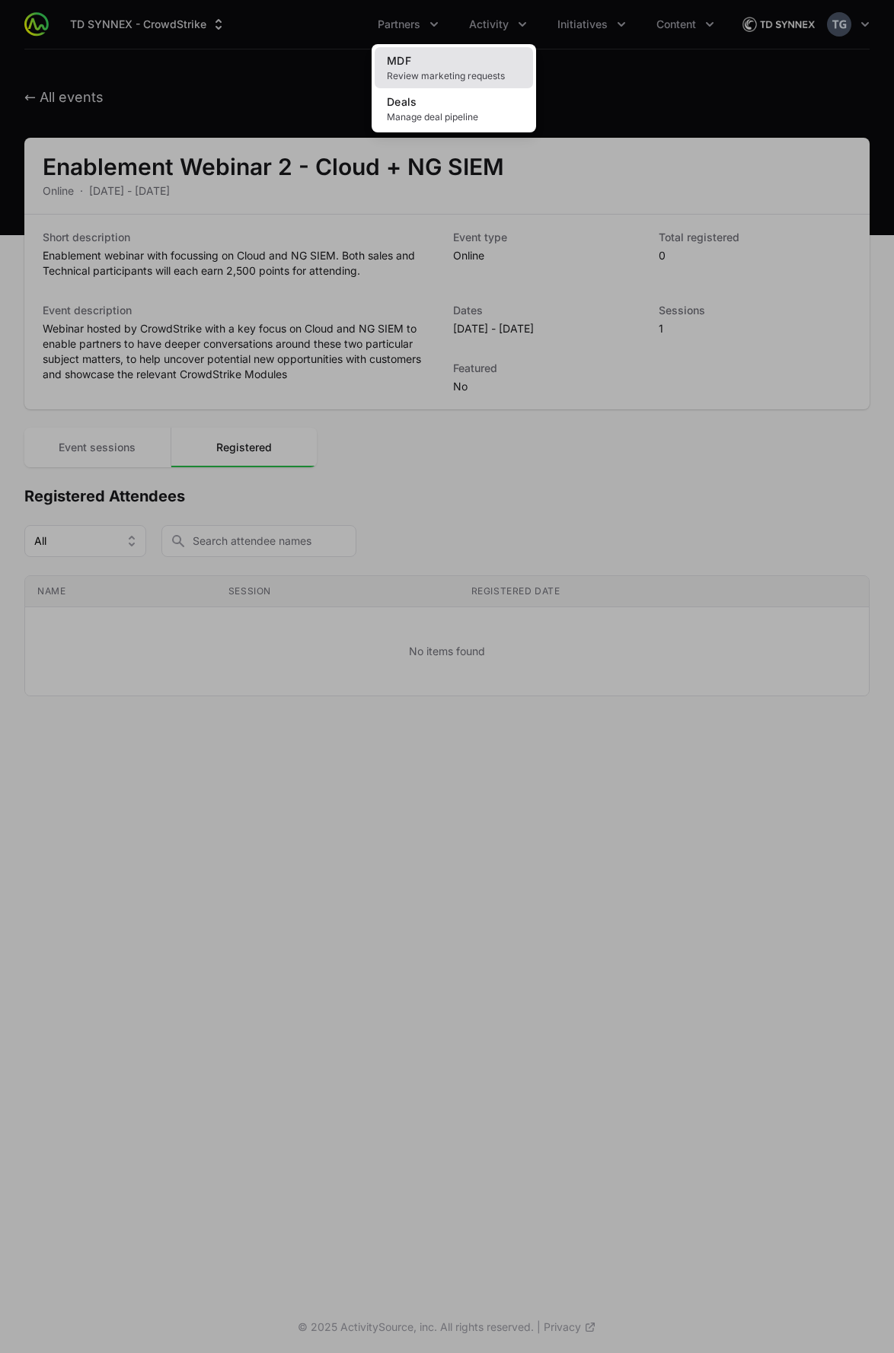
click at [486, 68] on link "MDF Review marketing requests" at bounding box center [453, 67] width 158 height 41
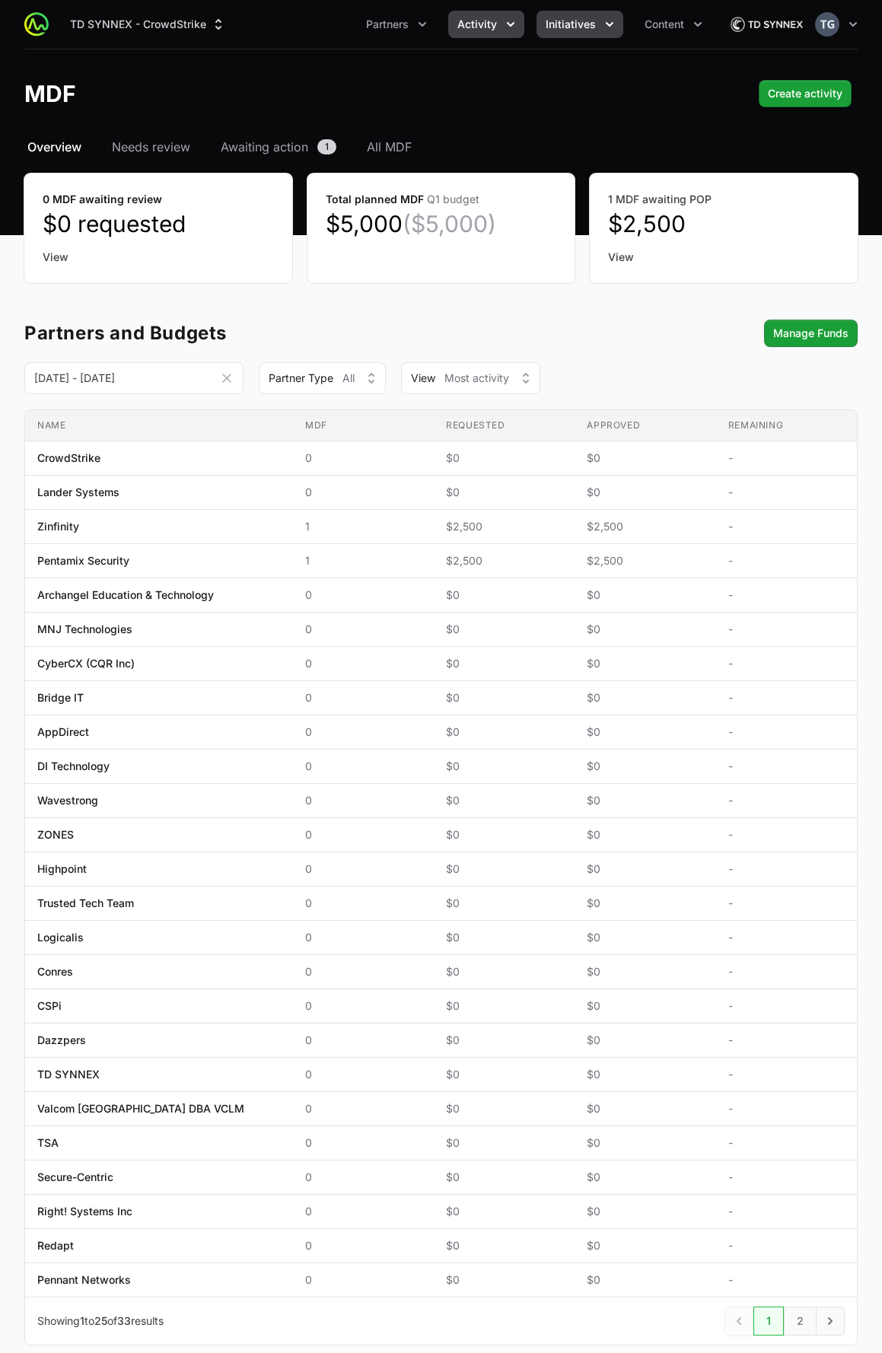
click at [565, 26] on span "Initiatives" at bounding box center [571, 24] width 50 height 15
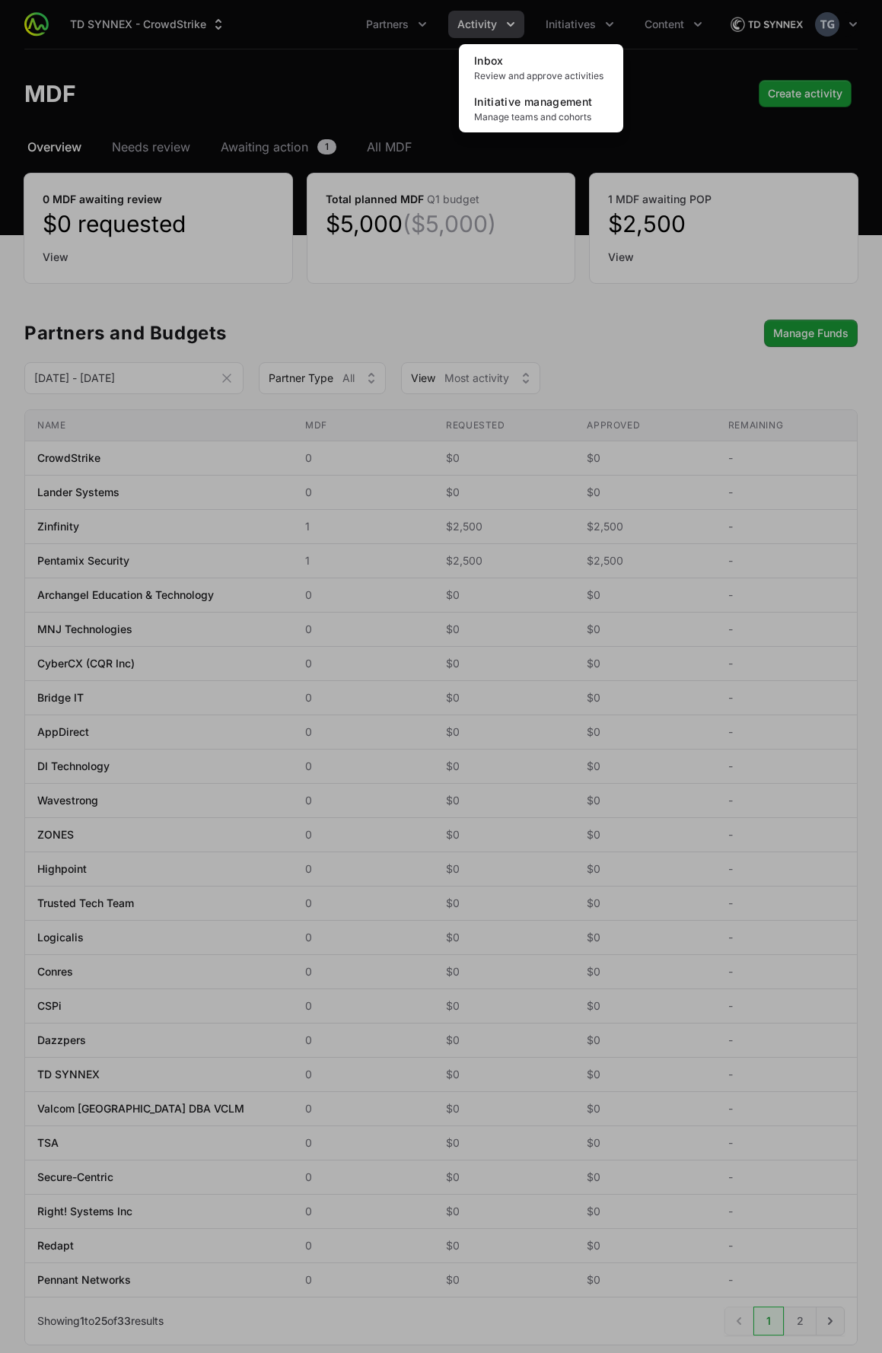
drag, startPoint x: 397, startPoint y: 104, endPoint x: 345, endPoint y: 110, distance: 52.0
click at [397, 104] on div "Initiatives menu" at bounding box center [441, 676] width 882 height 1353
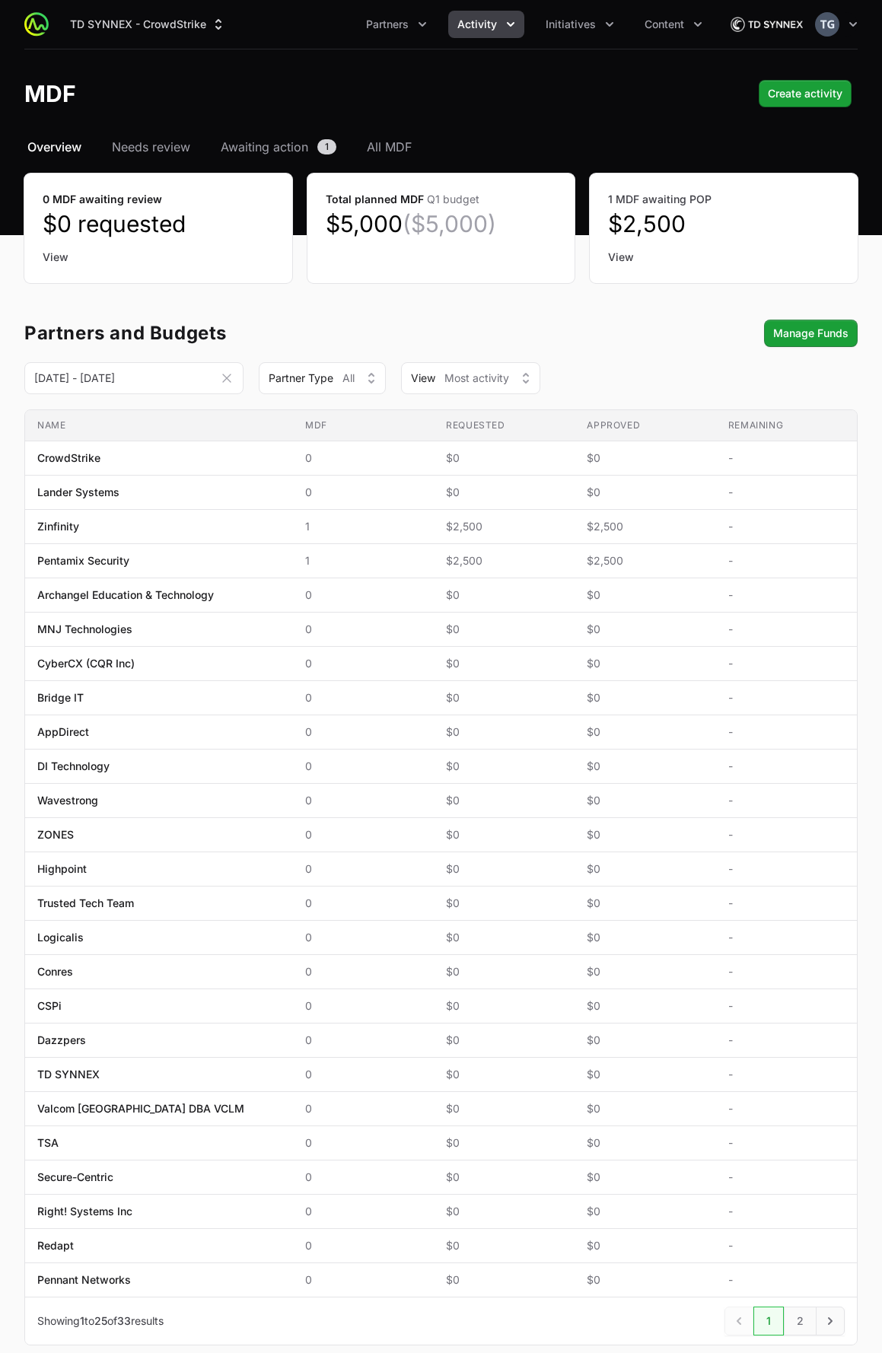
click at [483, 10] on div "TD SYNNEX - CrowdStrike Partners Activity Initiatives Content Open user menu Op…" at bounding box center [440, 24] width 833 height 49
click at [477, 19] on span "Activity" at bounding box center [477, 24] width 40 height 15
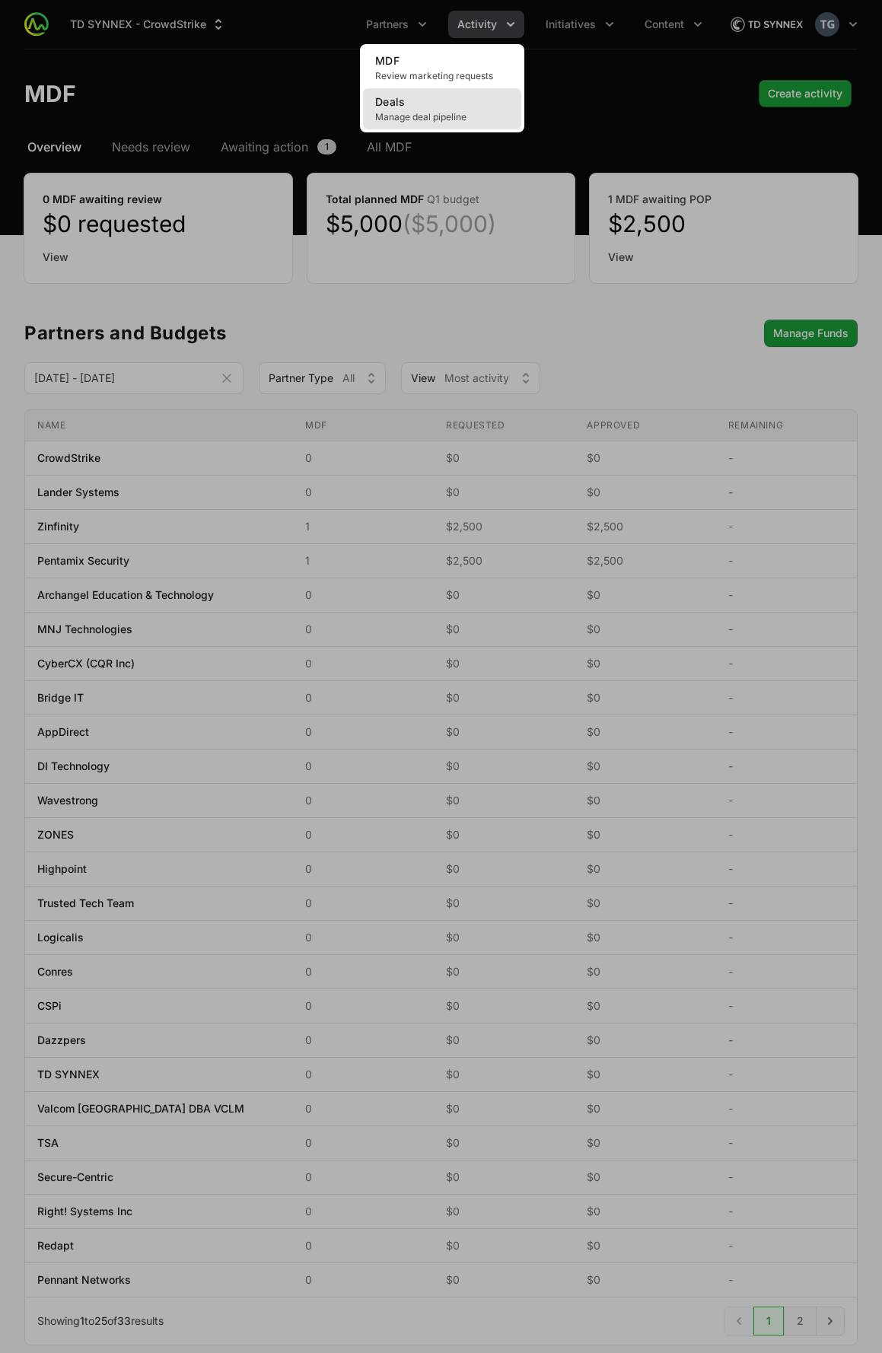
click at [389, 119] on span "Manage deal pipeline" at bounding box center [442, 117] width 134 height 12
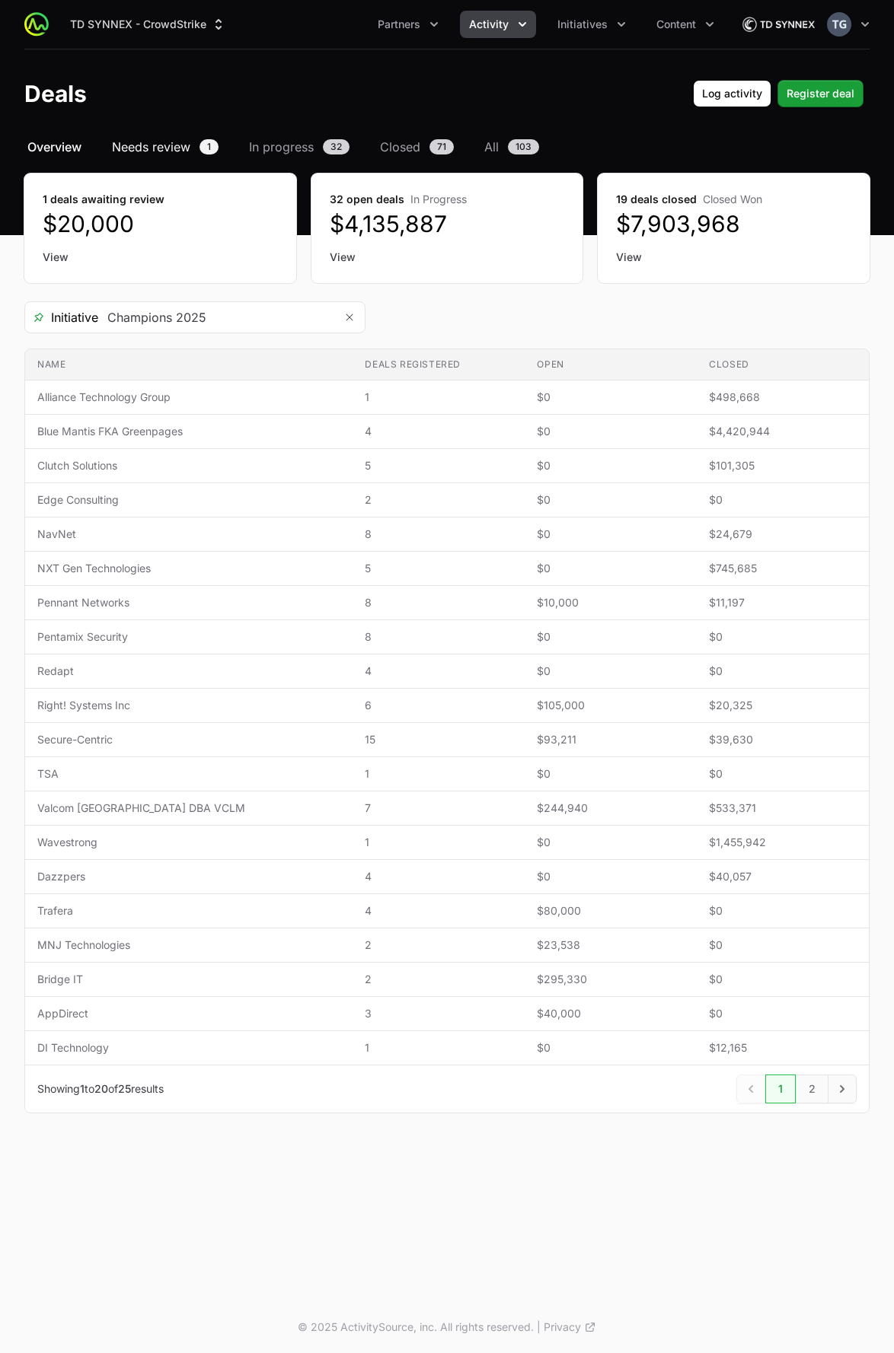
click at [148, 141] on span "Needs review" at bounding box center [151, 147] width 78 height 18
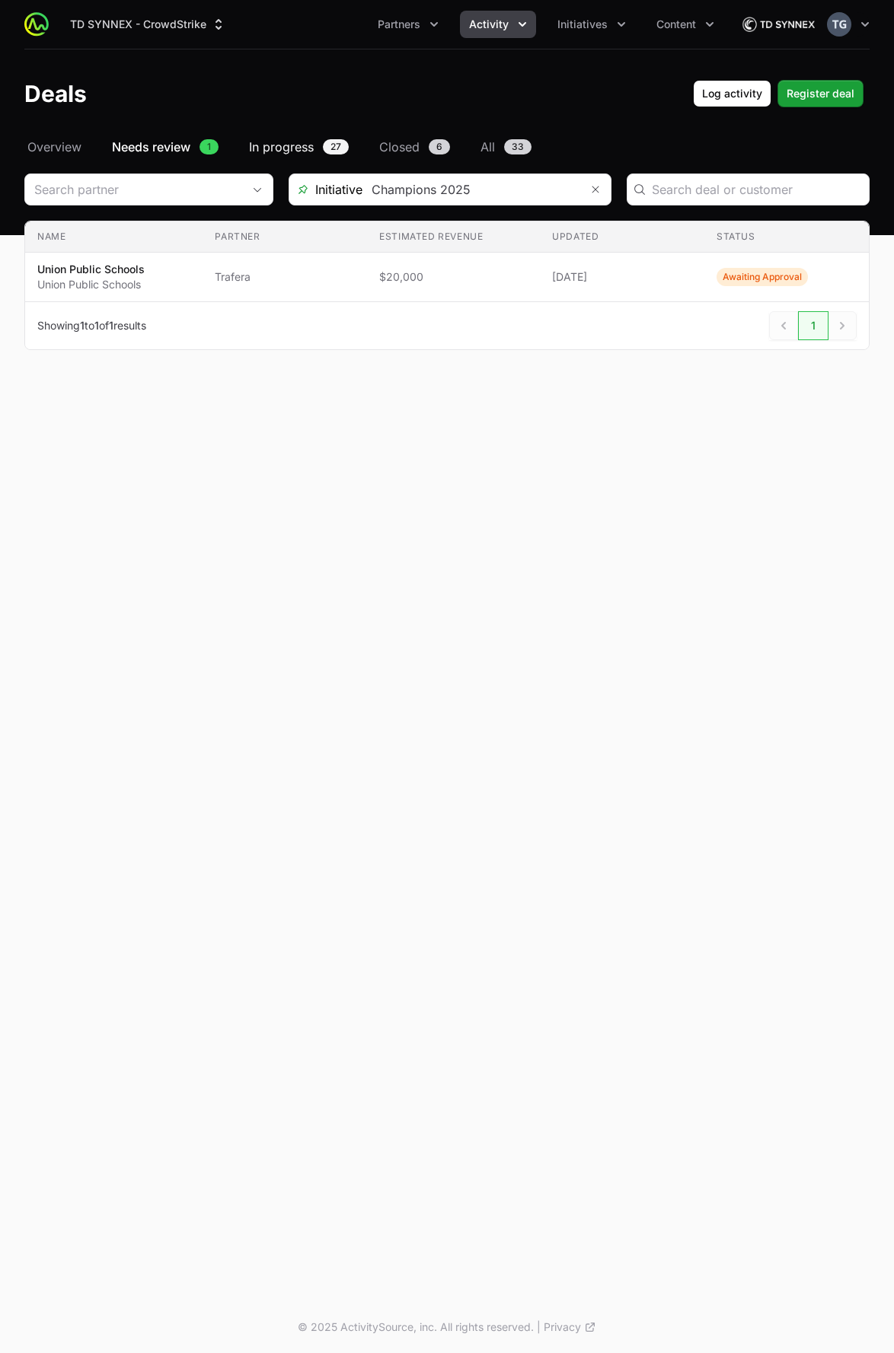
click at [299, 145] on span "In progress" at bounding box center [281, 147] width 65 height 18
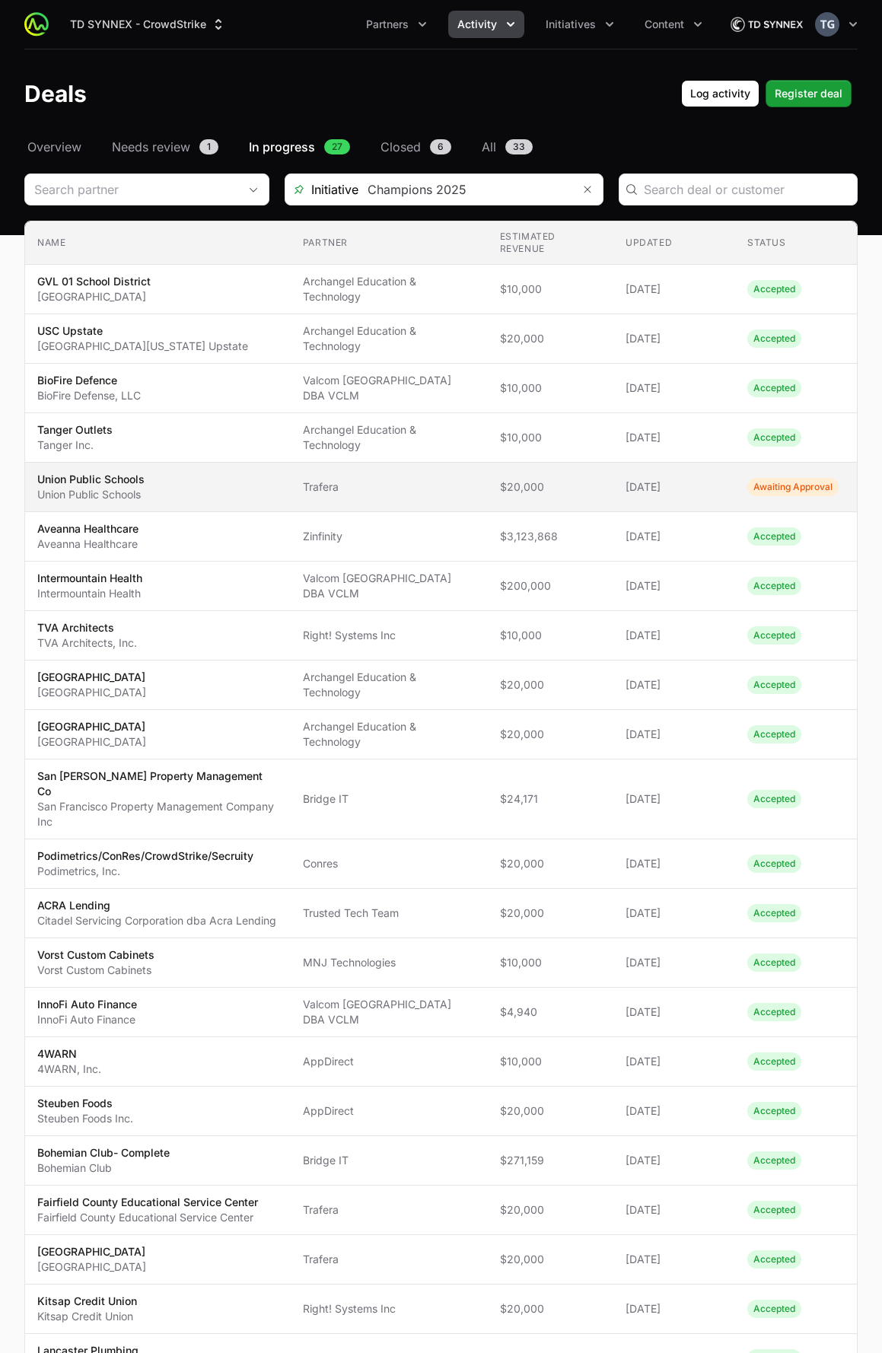
click at [448, 485] on span "Trafera" at bounding box center [389, 486] width 173 height 15
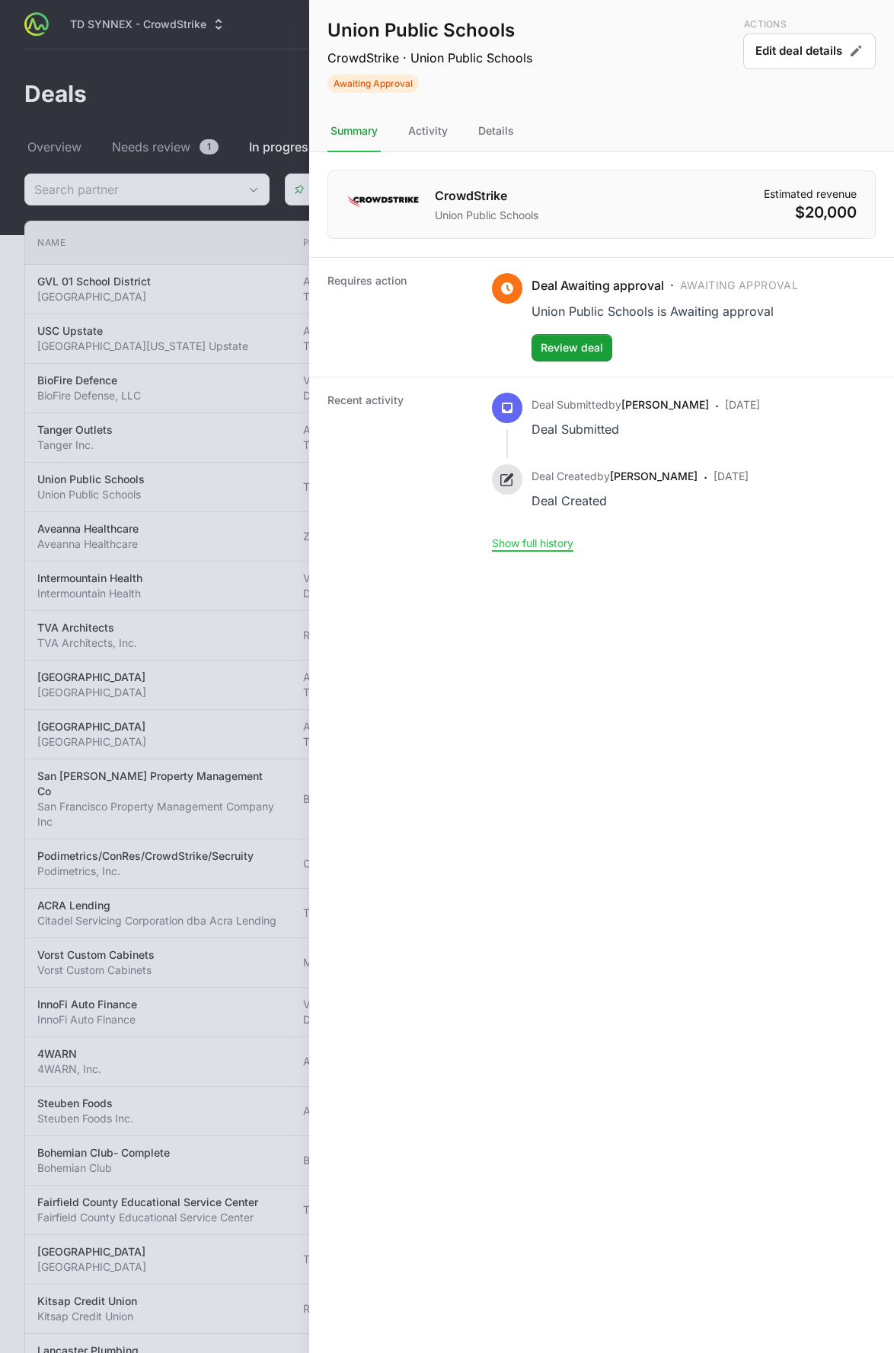
click at [272, 398] on div at bounding box center [447, 676] width 894 height 1353
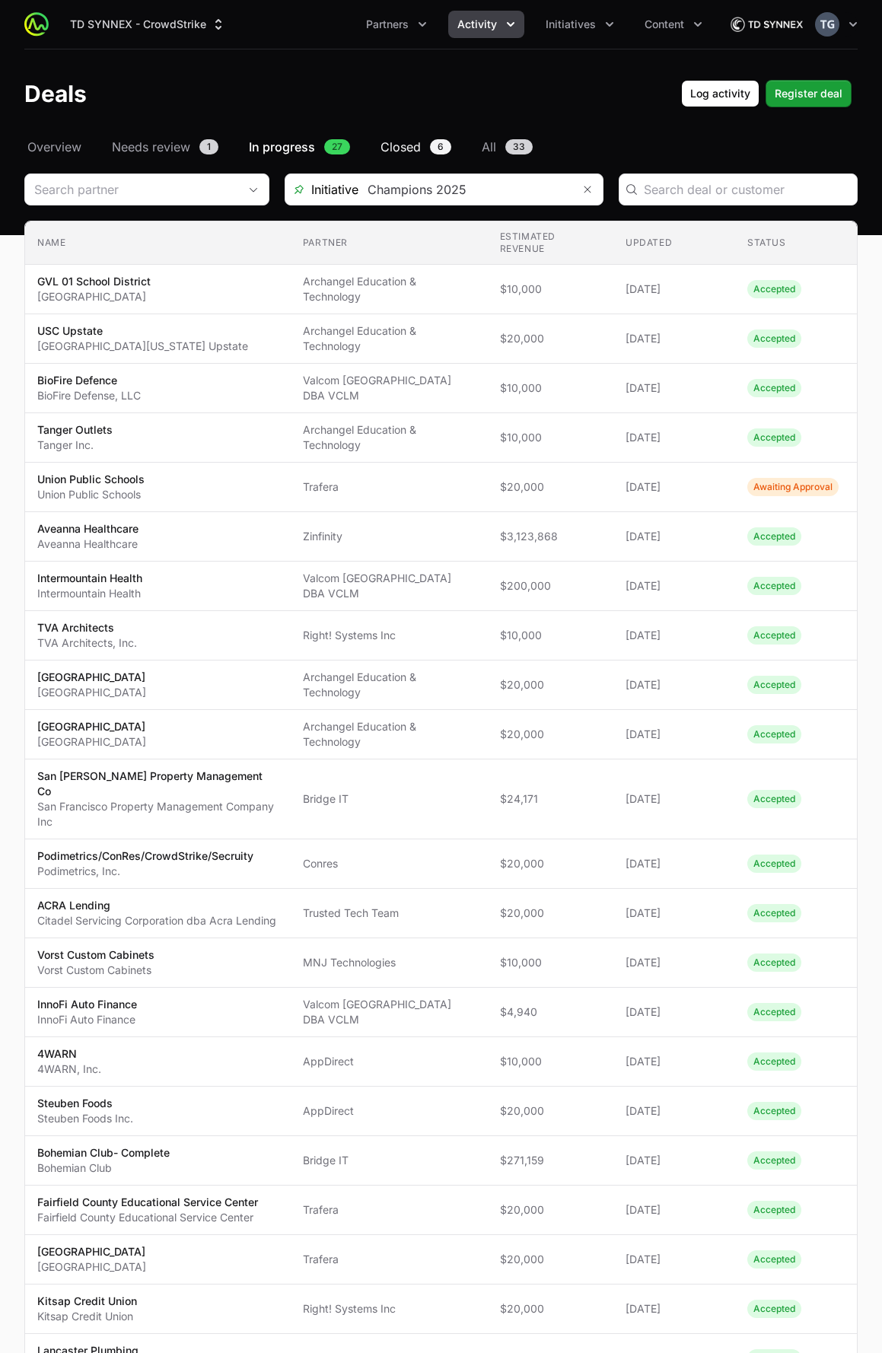
click at [390, 147] on span "Closed" at bounding box center [401, 147] width 40 height 18
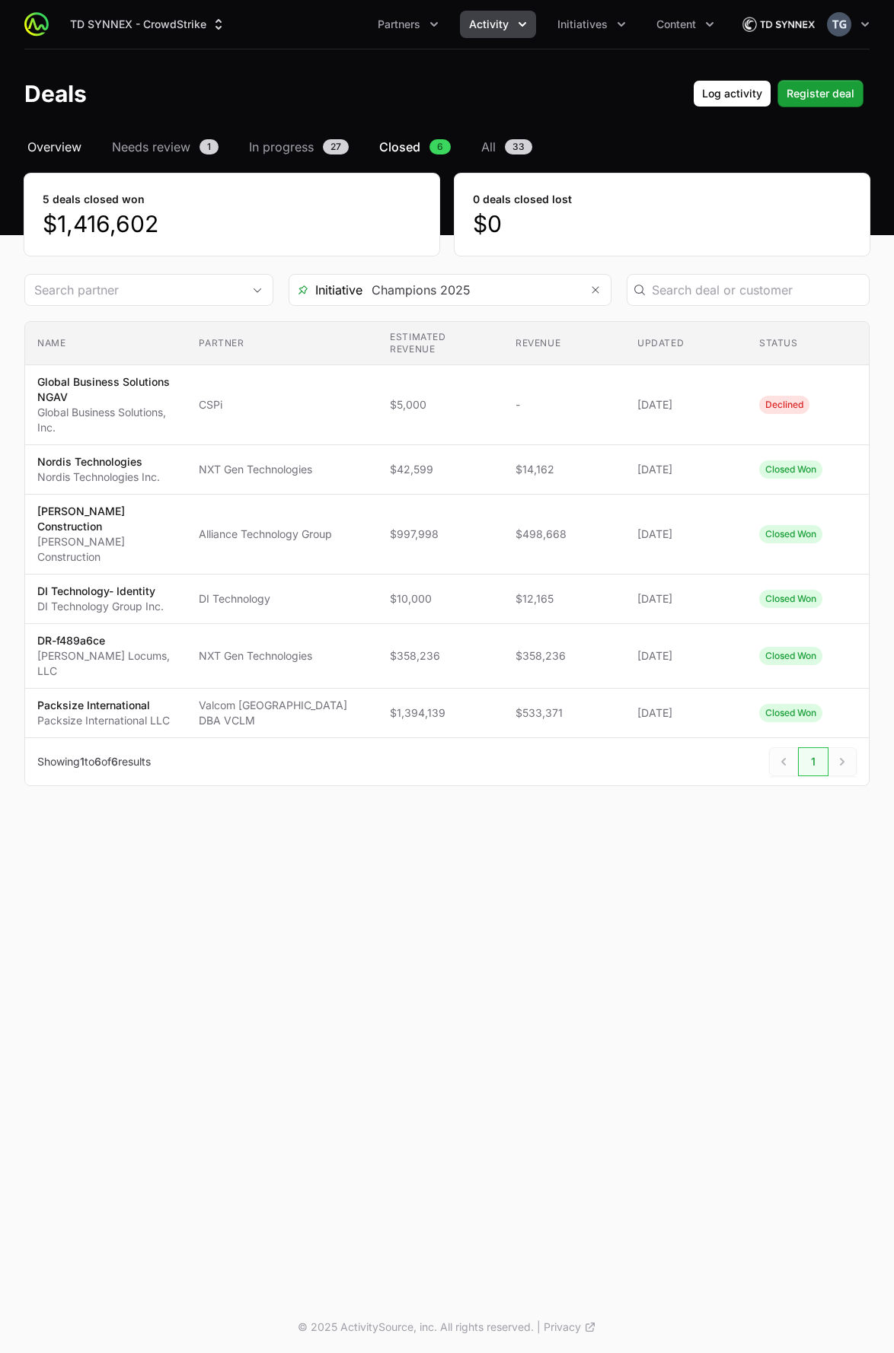
click at [76, 142] on span "Overview" at bounding box center [54, 147] width 54 height 18
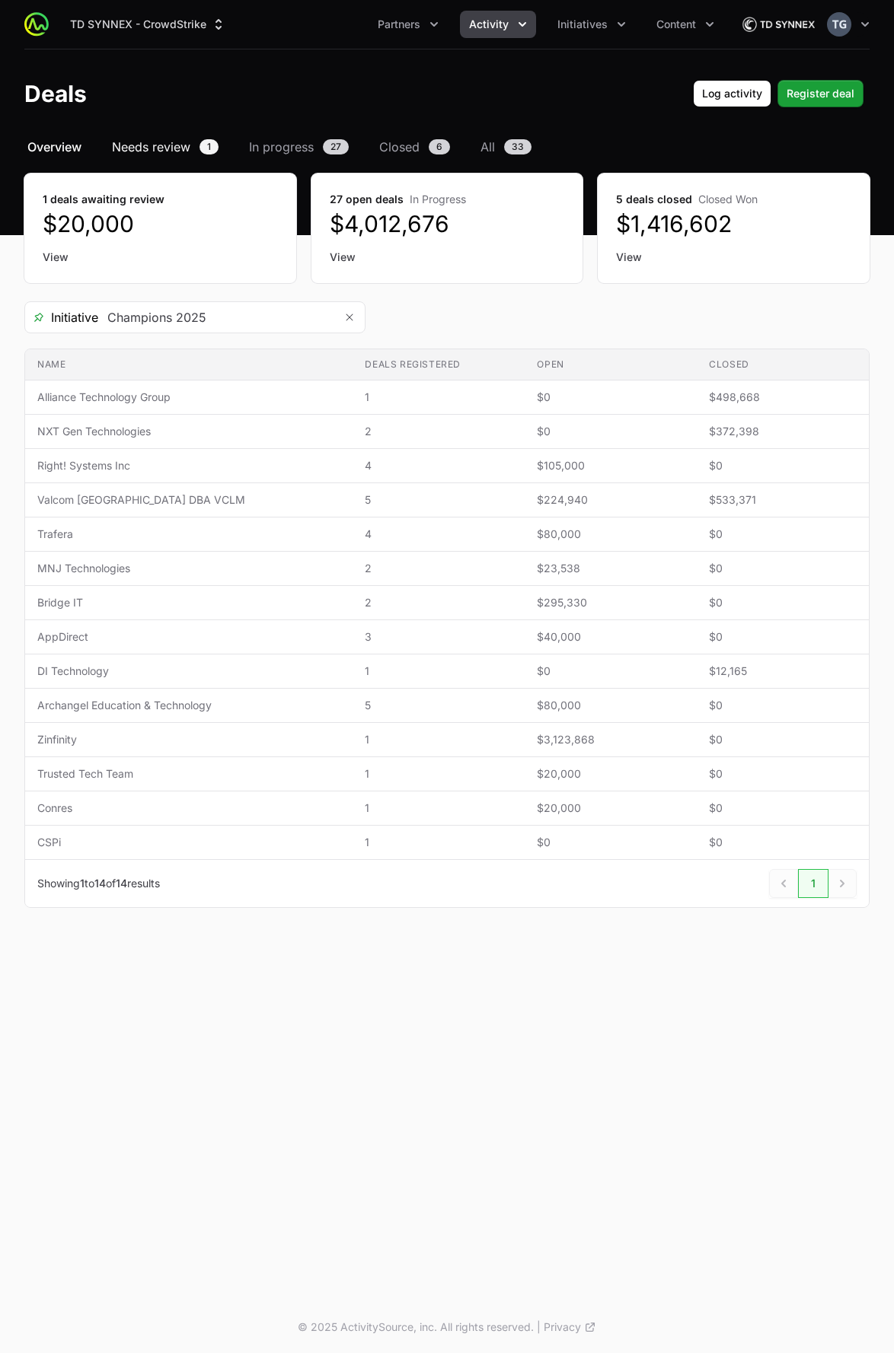
click at [164, 132] on header "Deals Log activity Register deal" at bounding box center [447, 93] width 894 height 88
click at [161, 148] on span "Needs review" at bounding box center [151, 147] width 78 height 18
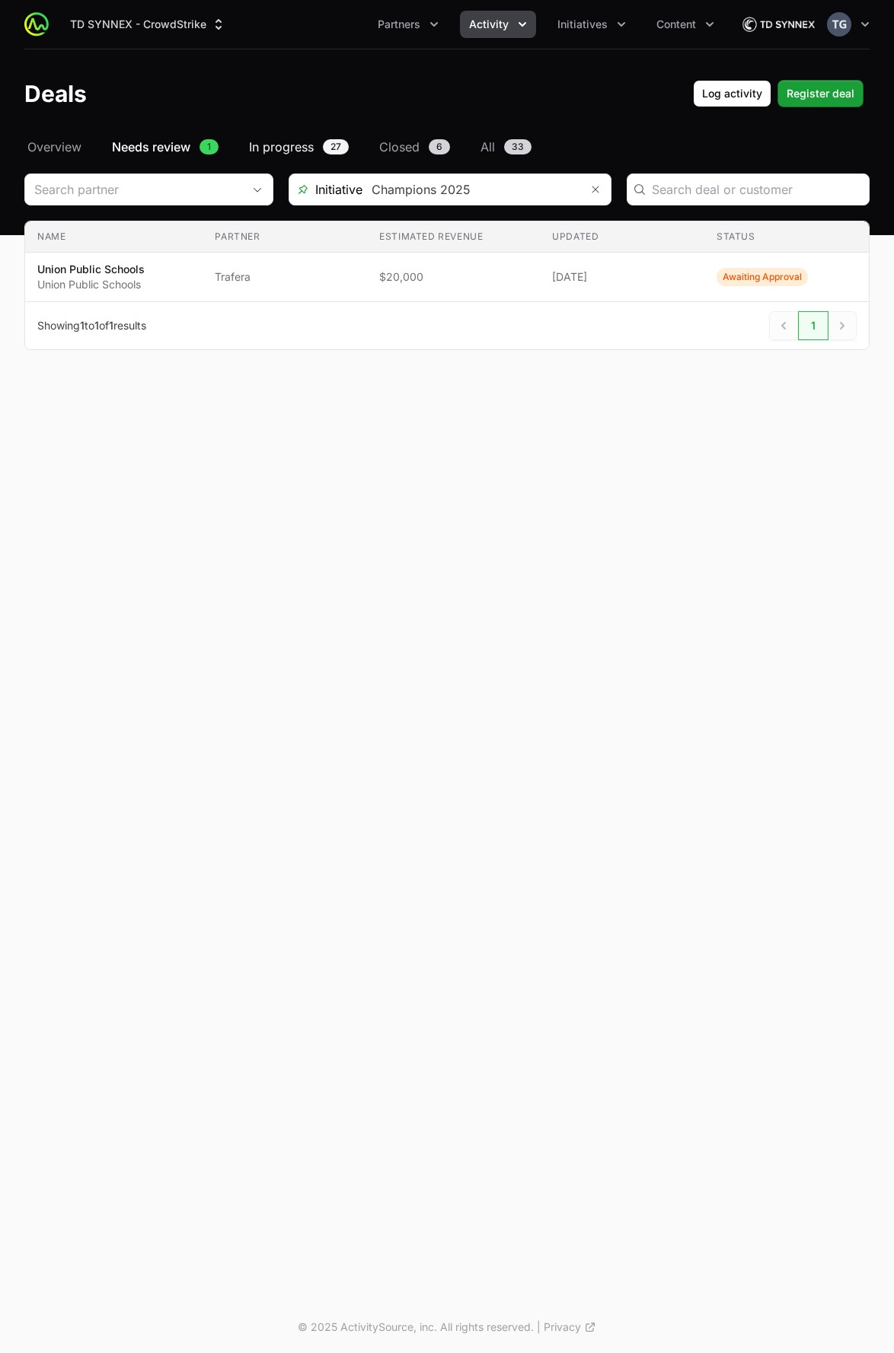
click at [313, 148] on span "In progress" at bounding box center [281, 147] width 65 height 18
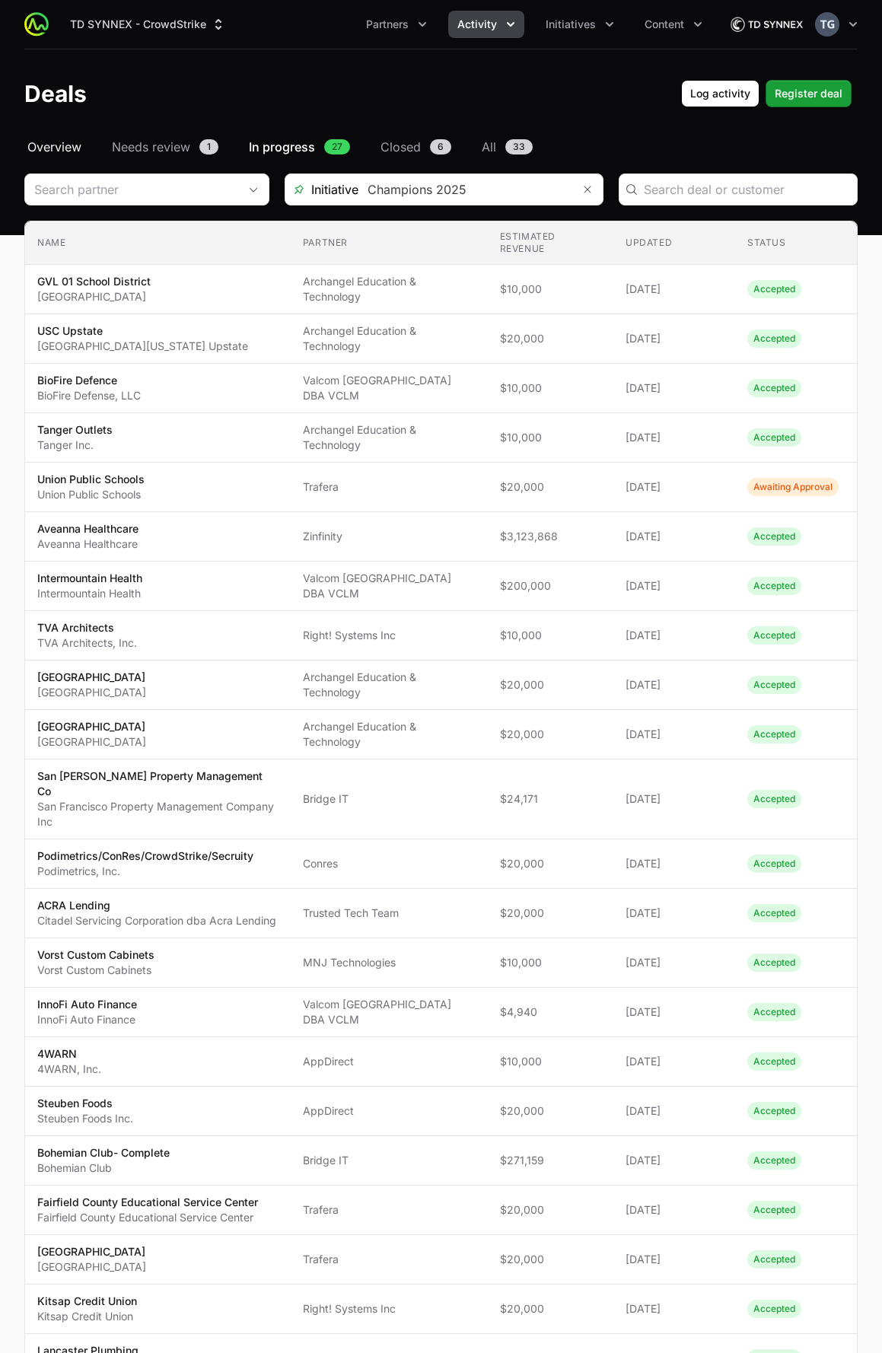
click at [46, 151] on span "Overview" at bounding box center [54, 147] width 54 height 18
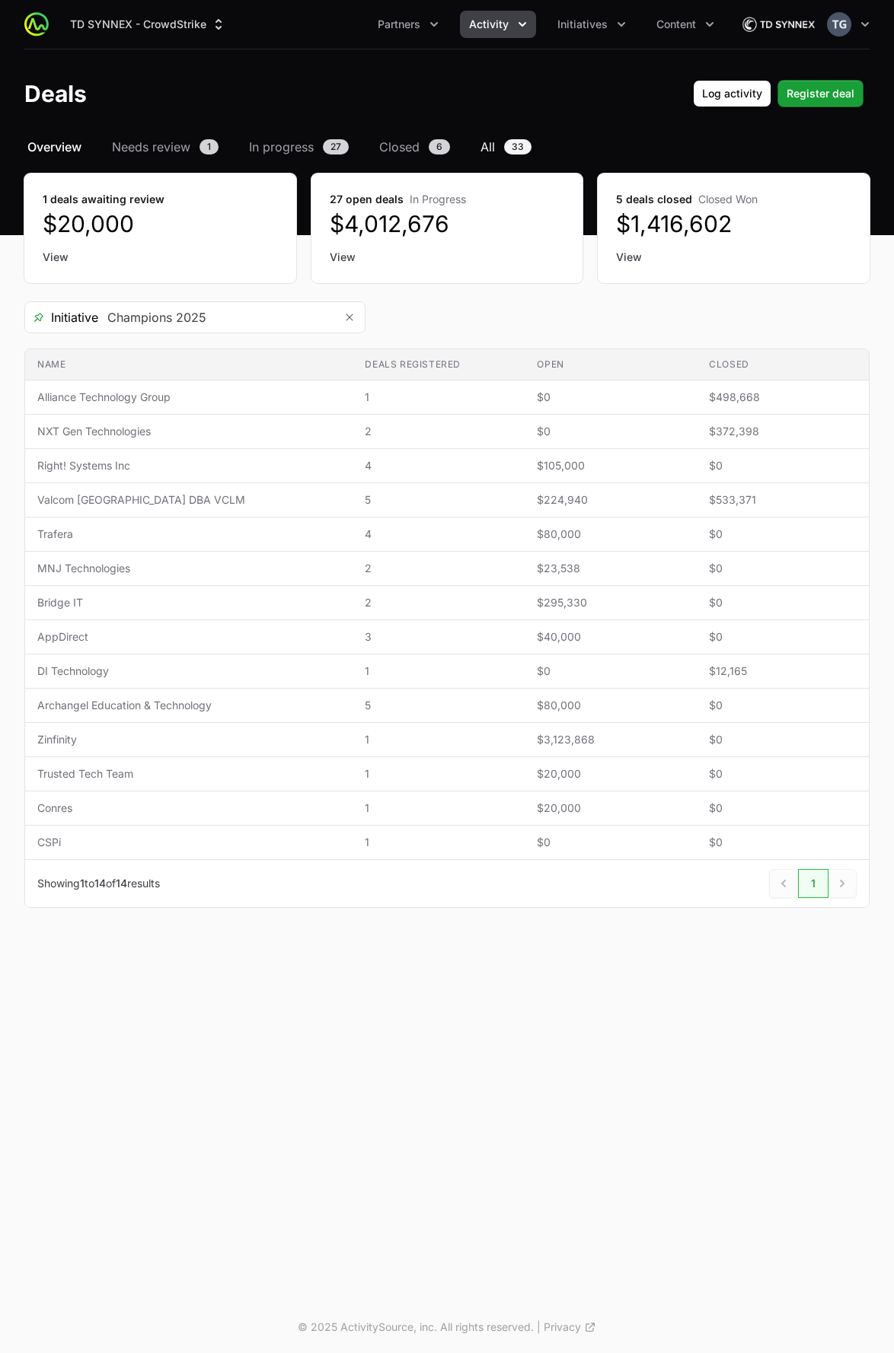
click at [499, 148] on link "All 33" at bounding box center [505, 147] width 57 height 18
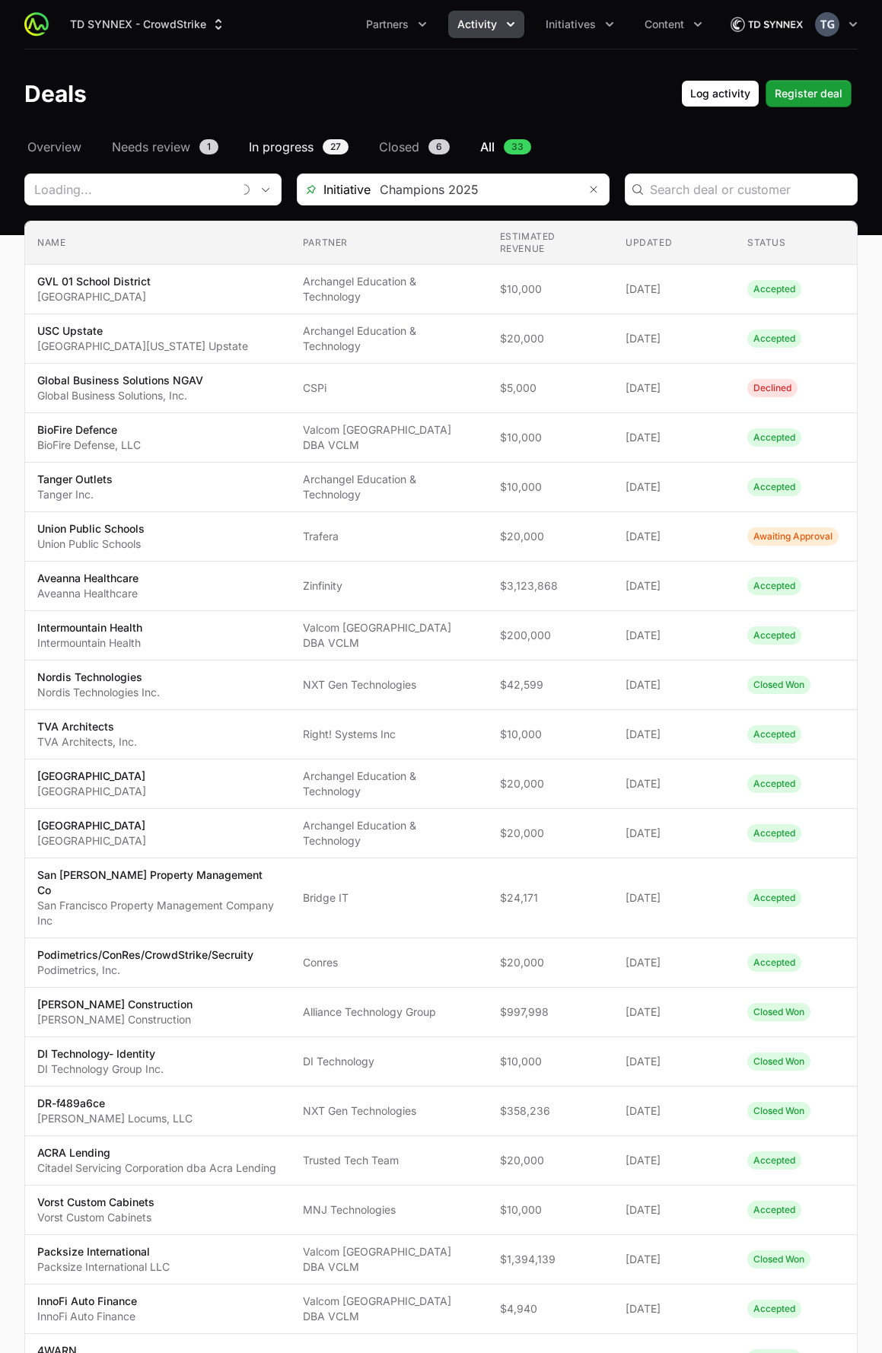
click at [274, 142] on span "In progress" at bounding box center [281, 147] width 65 height 18
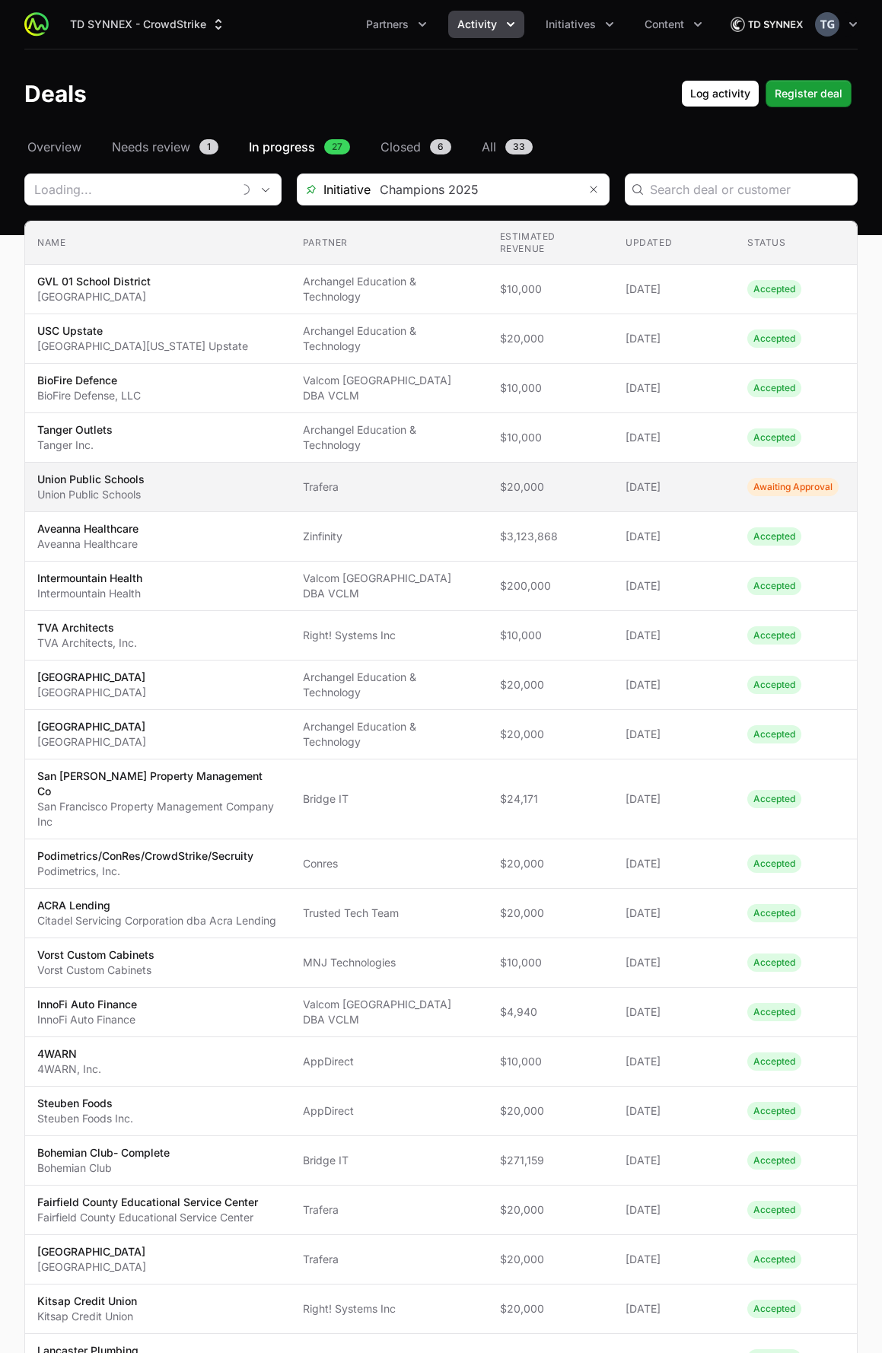
click at [553, 495] on td "Estimated revenue $20,000" at bounding box center [551, 487] width 126 height 49
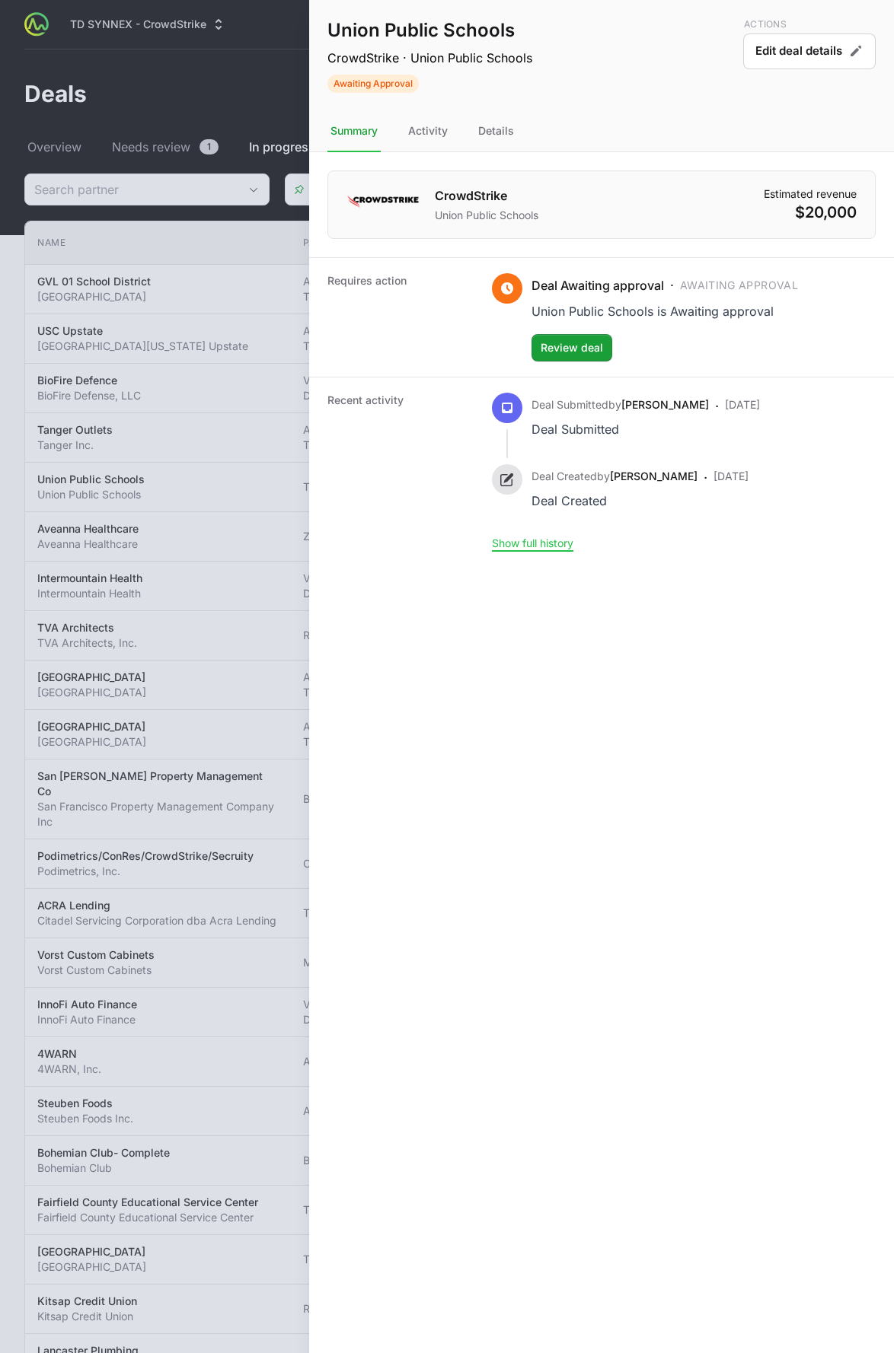
click at [327, 383] on div "Recent activity Deal Submitted by [PERSON_NAME] Deal Submitted · [DATE] Deal Cr…" at bounding box center [601, 472] width 585 height 190
click at [304, 389] on div at bounding box center [447, 676] width 894 height 1353
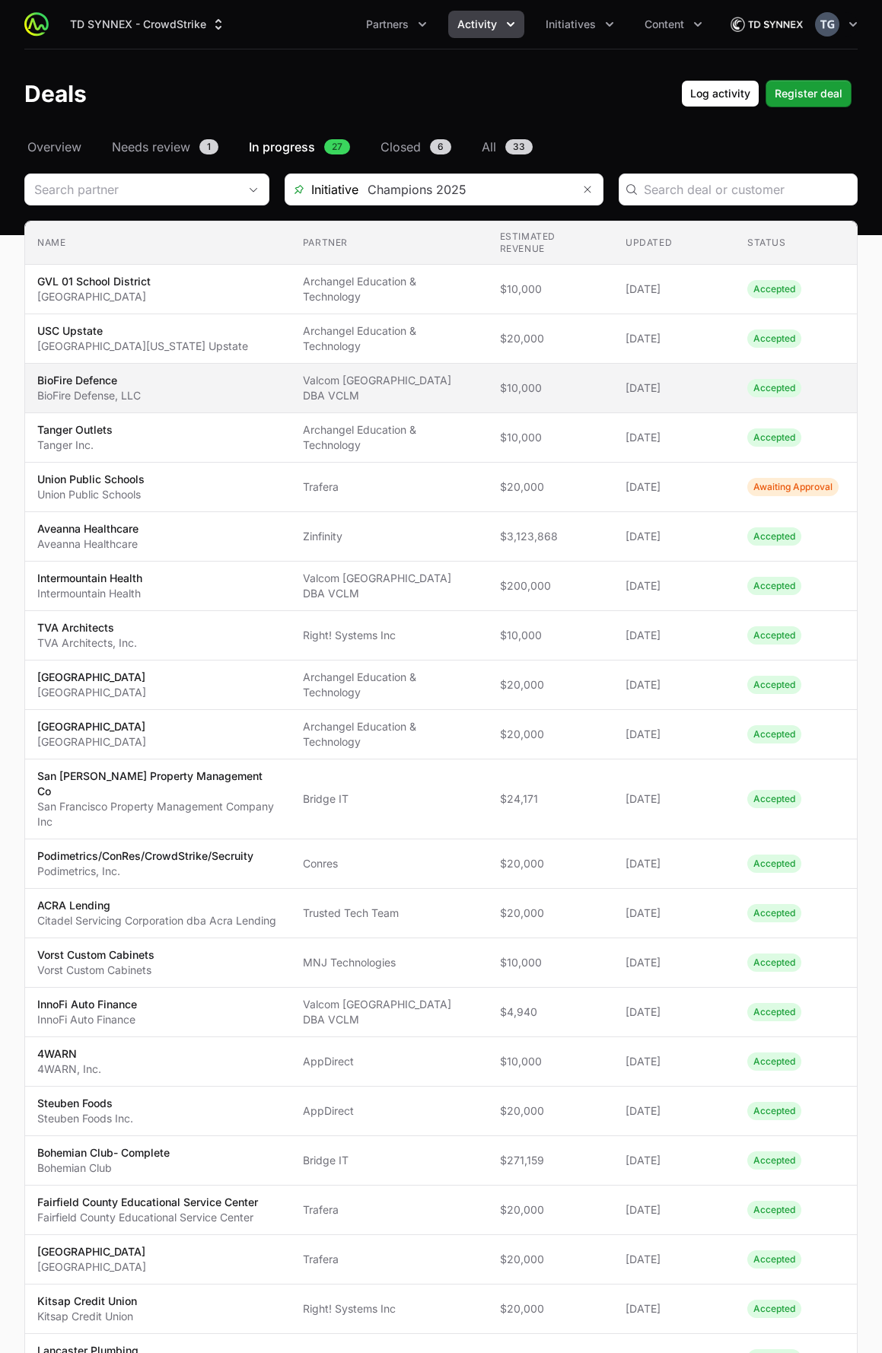
click at [443, 390] on span "Valcom [GEOGRAPHIC_DATA] DBA VCLM" at bounding box center [389, 388] width 173 height 30
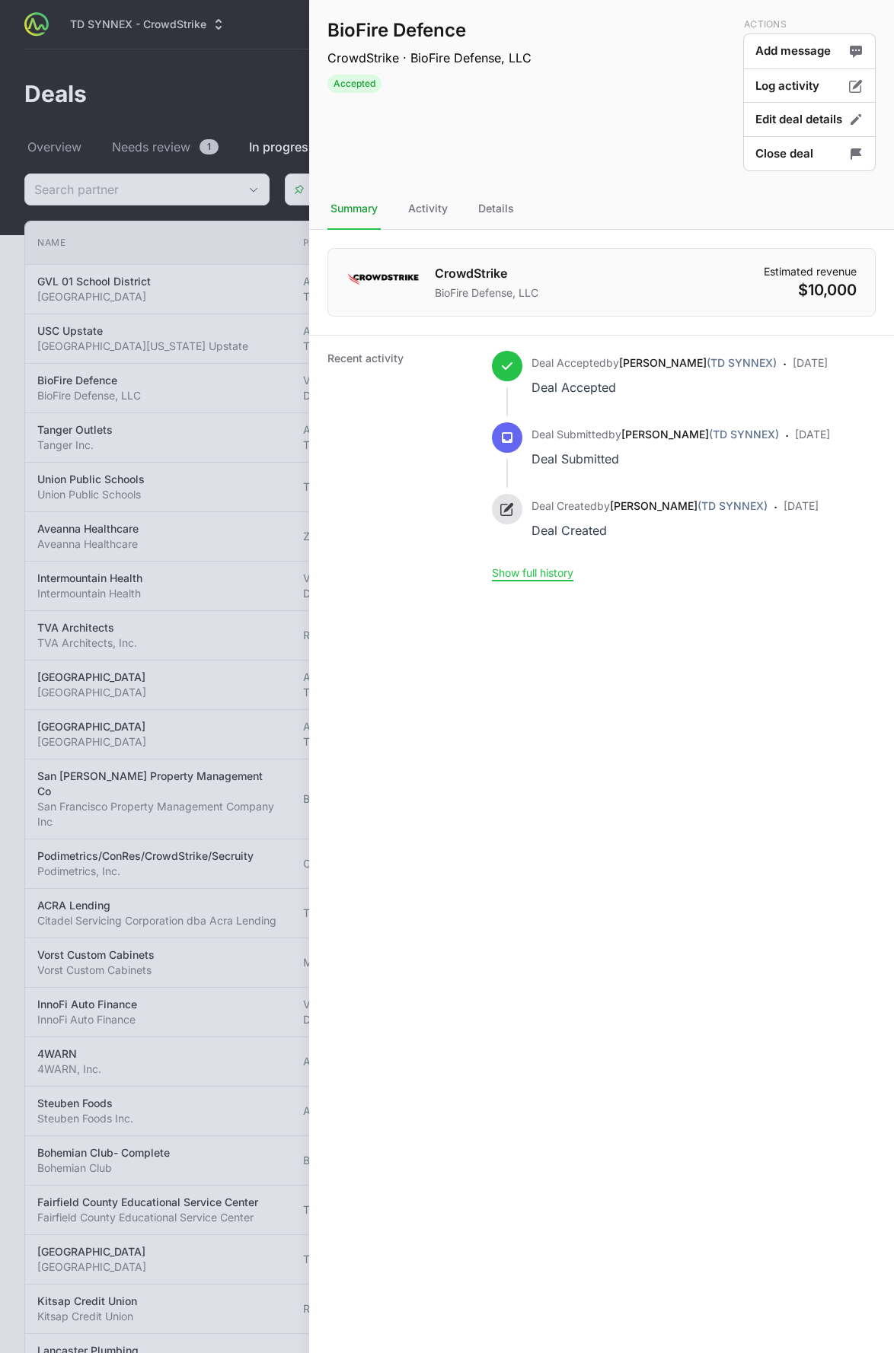
click at [142, 103] on div at bounding box center [447, 676] width 894 height 1353
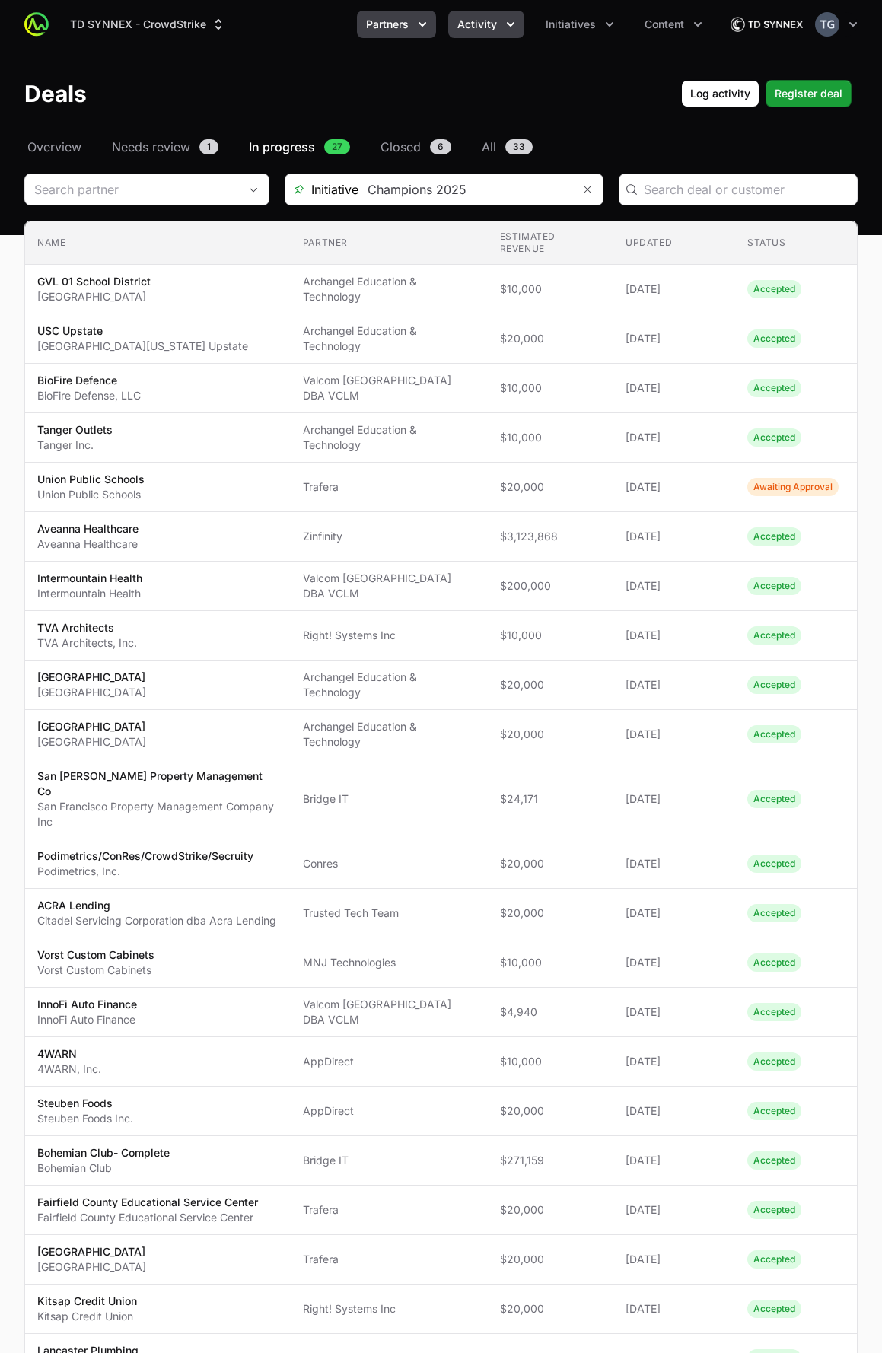
click at [384, 21] on span "Partners" at bounding box center [387, 24] width 43 height 15
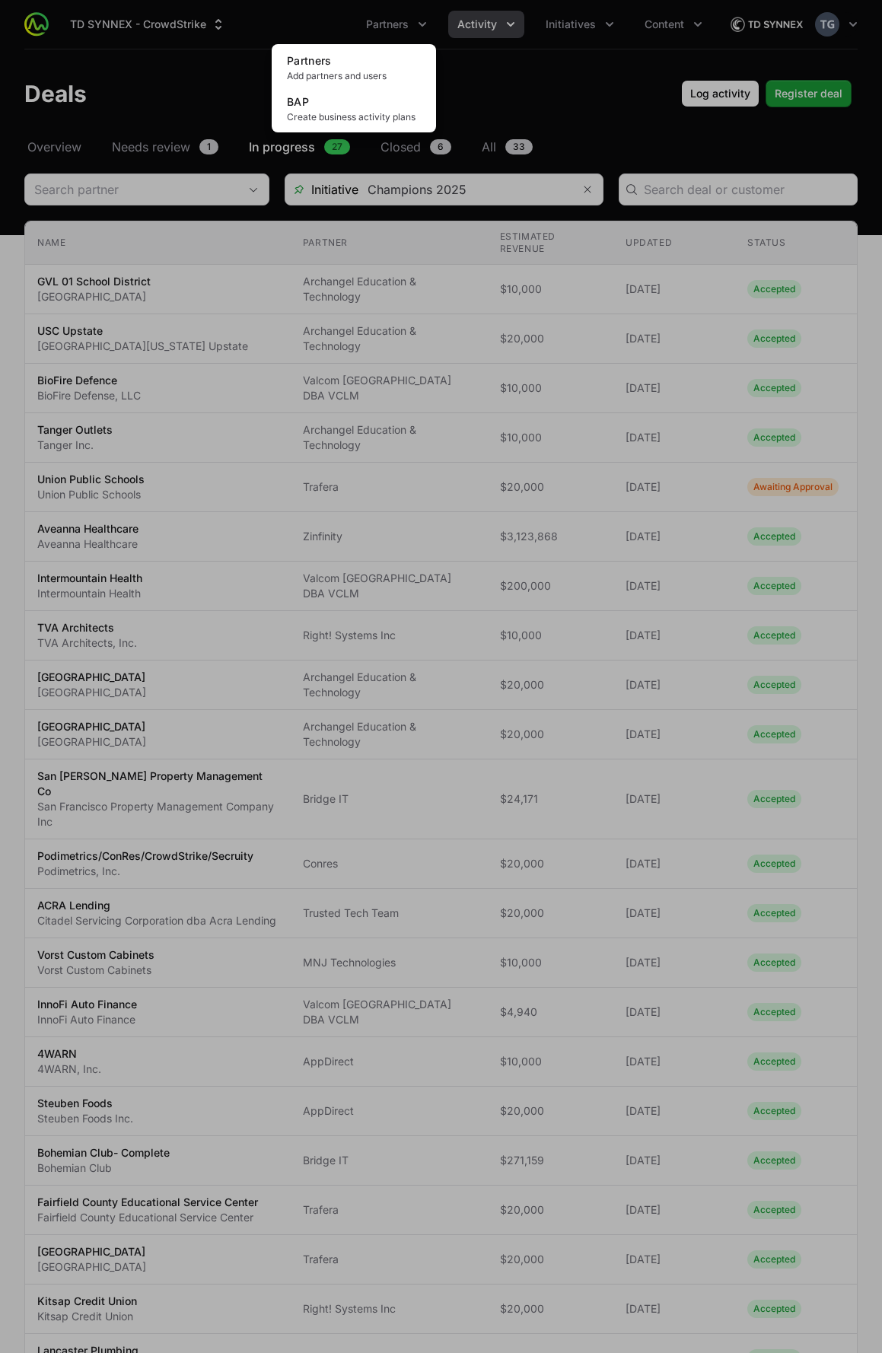
click at [125, 40] on div "Partners menu" at bounding box center [441, 676] width 882 height 1353
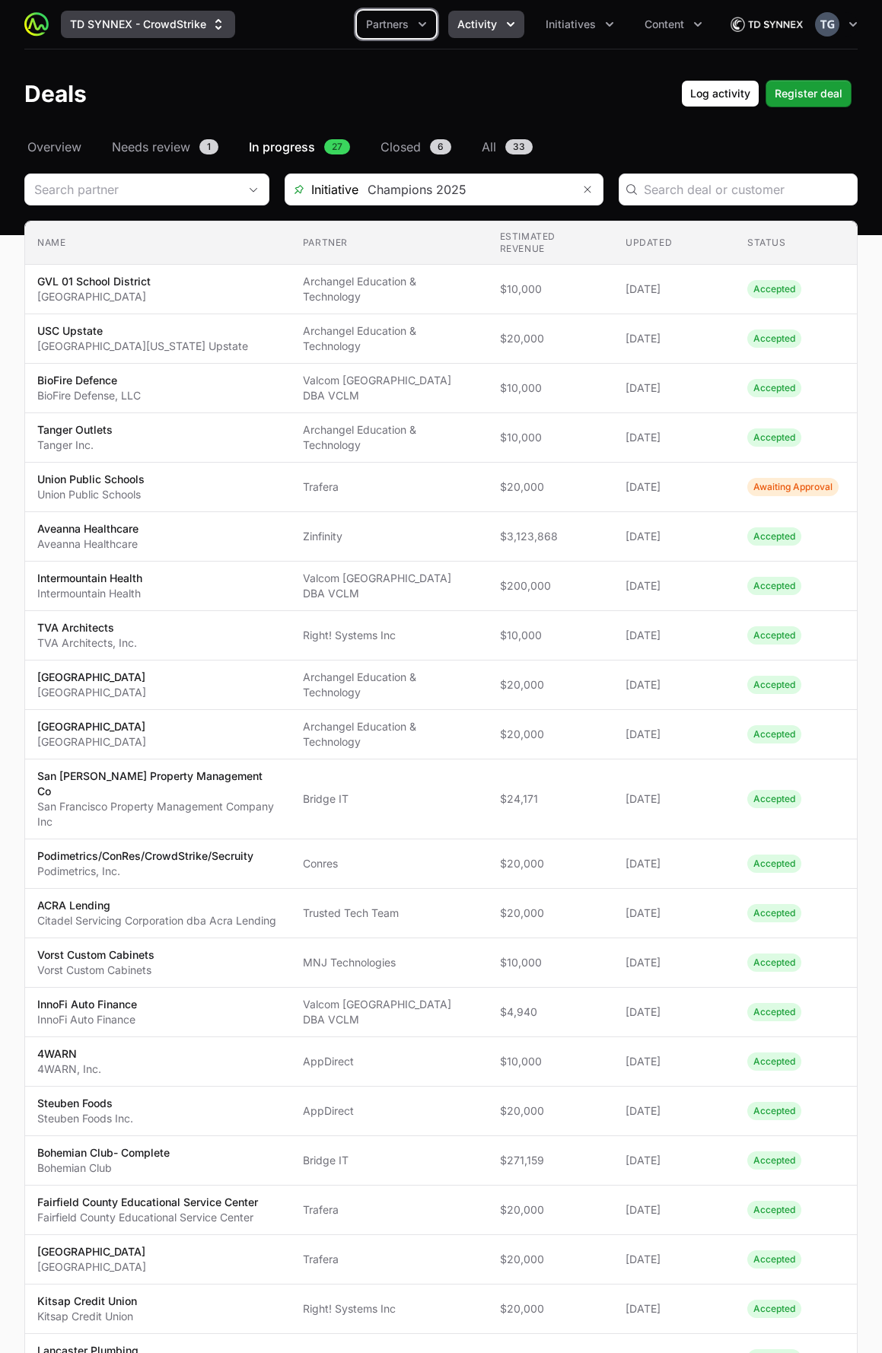
click at [133, 30] on button "TD SYNNEX - CrowdStrike" at bounding box center [148, 24] width 174 height 27
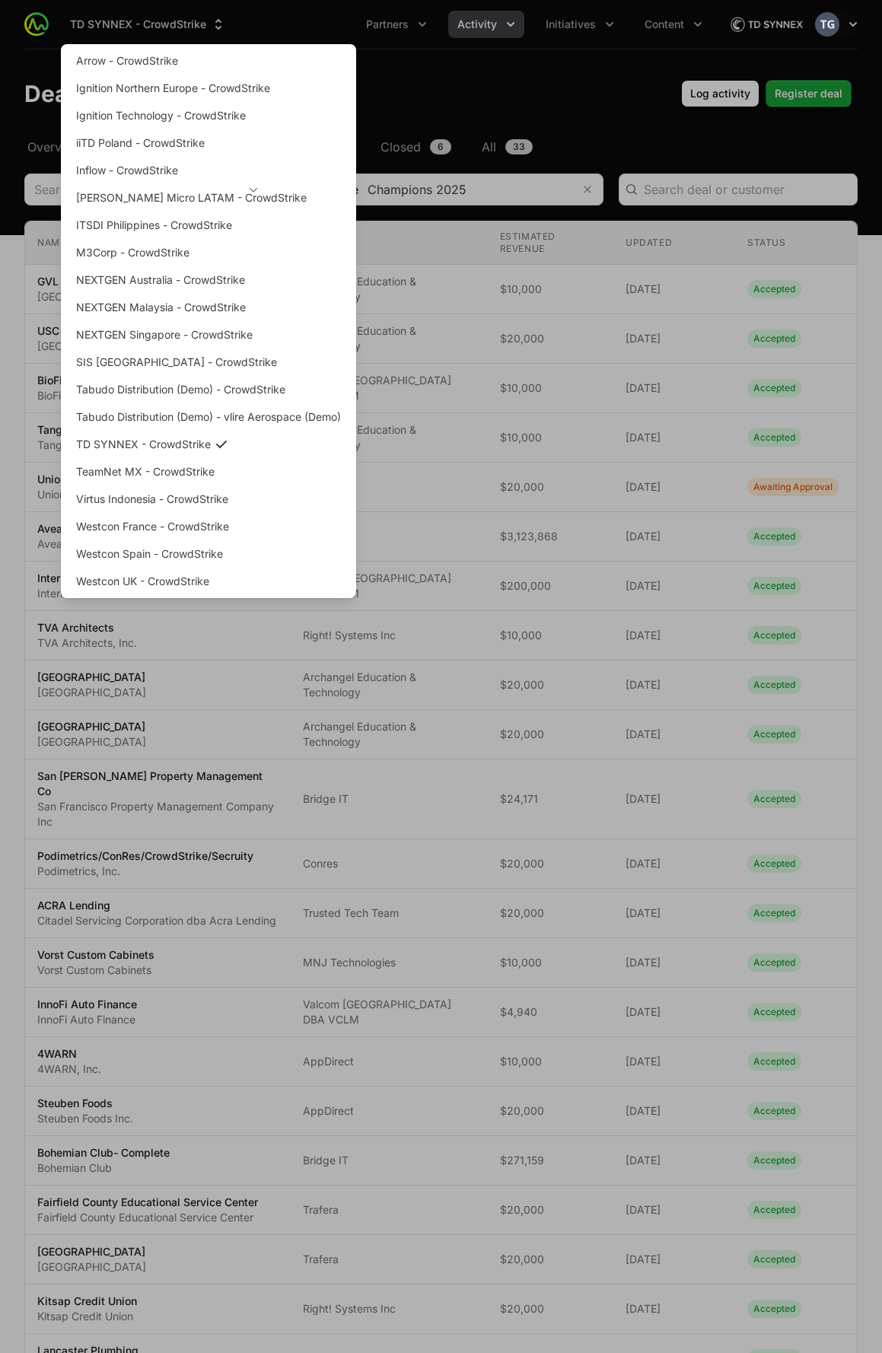
click at [512, 28] on div "Supplier switch menu" at bounding box center [441, 676] width 882 height 1353
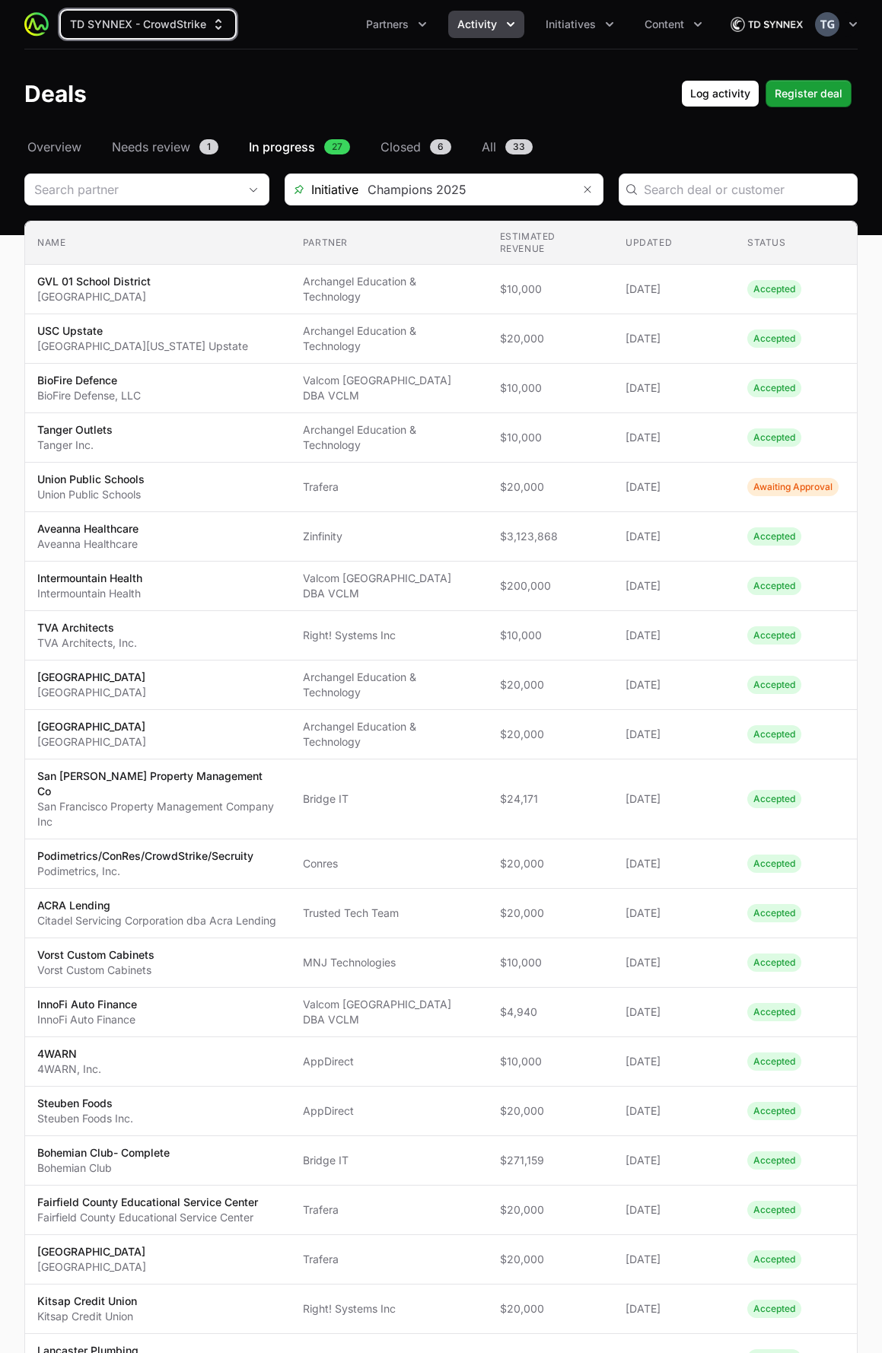
click at [495, 23] on span "Activity" at bounding box center [477, 24] width 40 height 15
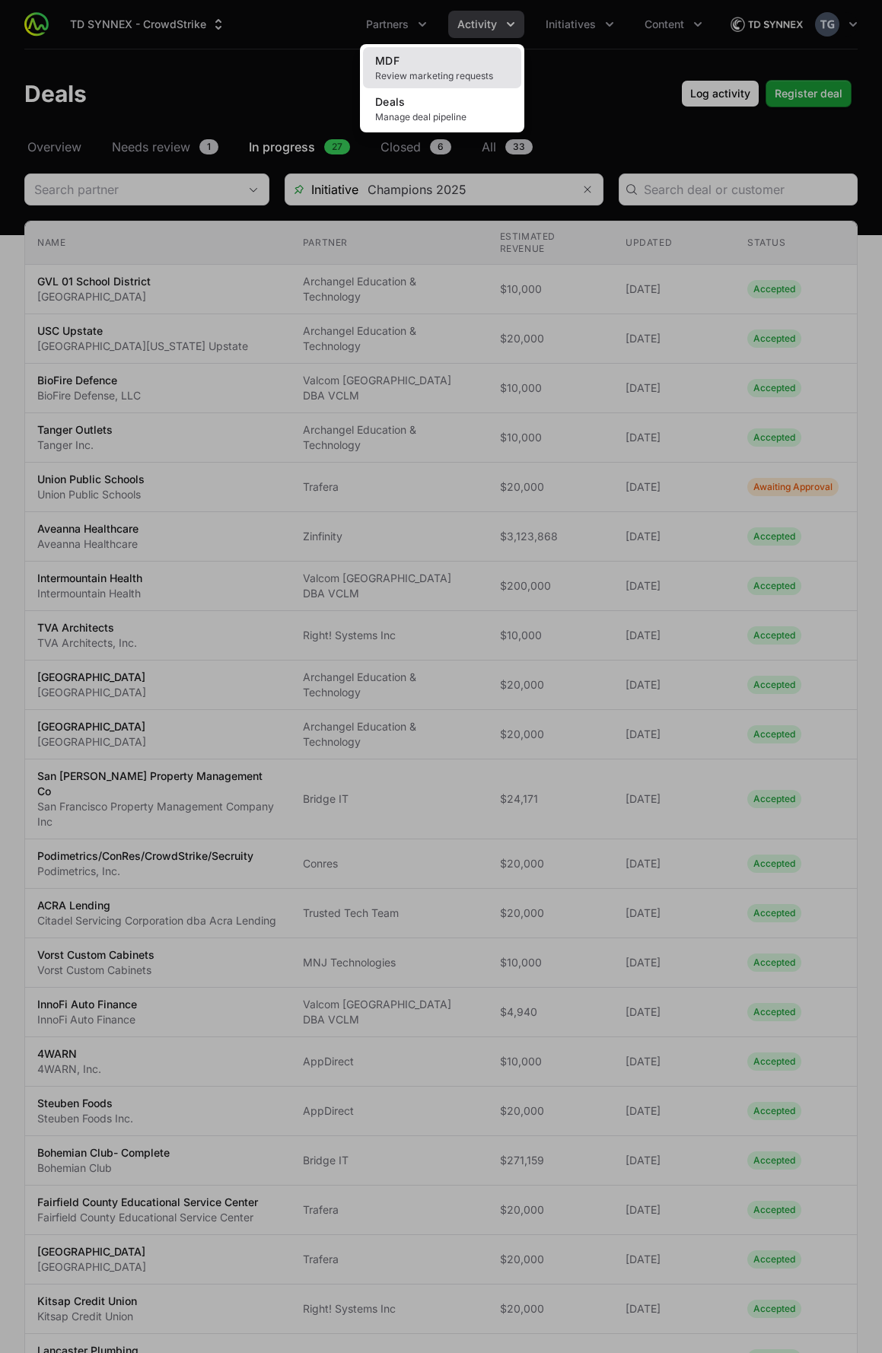
click at [468, 70] on span "Review marketing requests" at bounding box center [442, 76] width 134 height 12
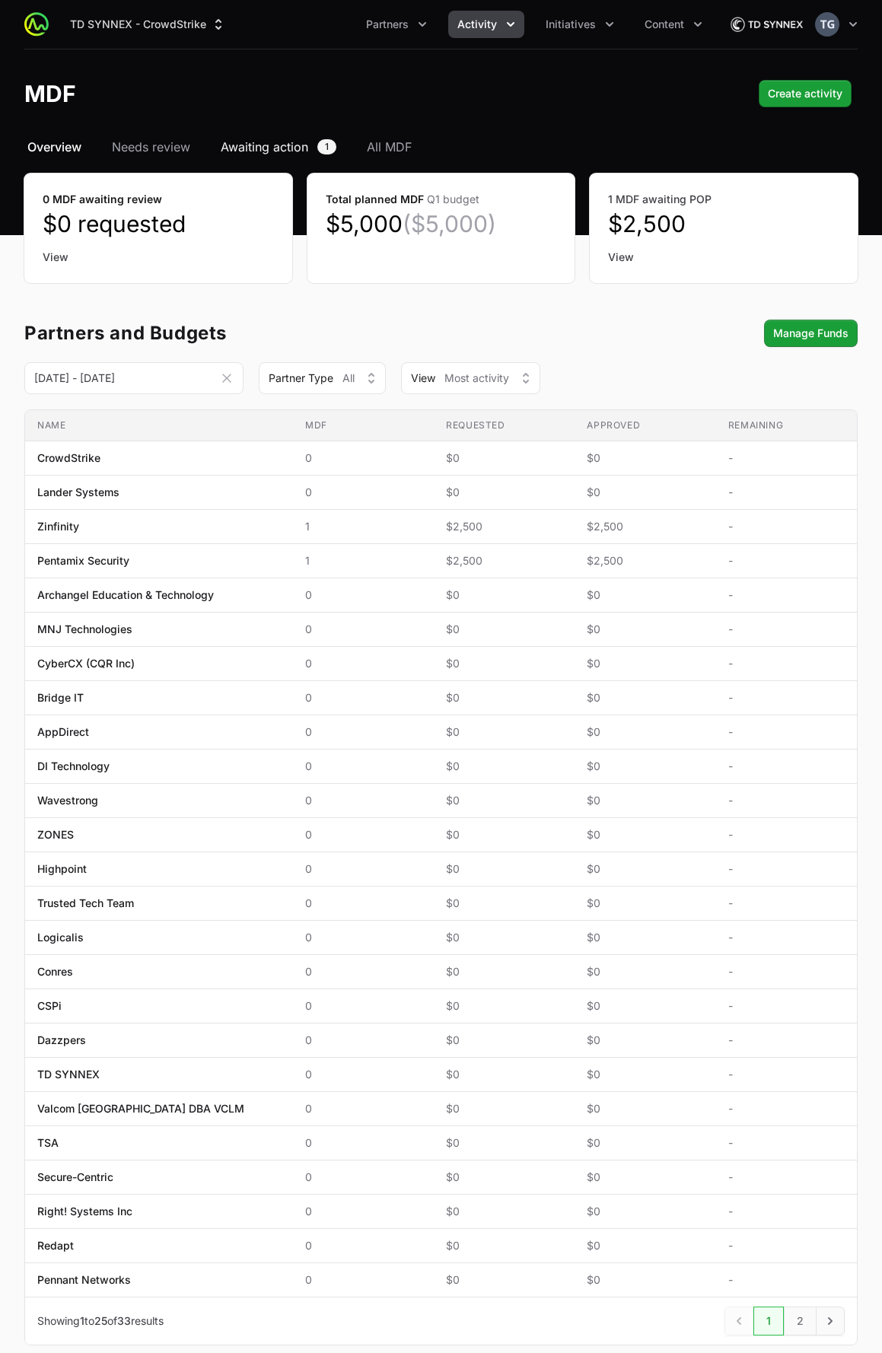
click at [237, 146] on span "Awaiting action" at bounding box center [265, 147] width 88 height 18
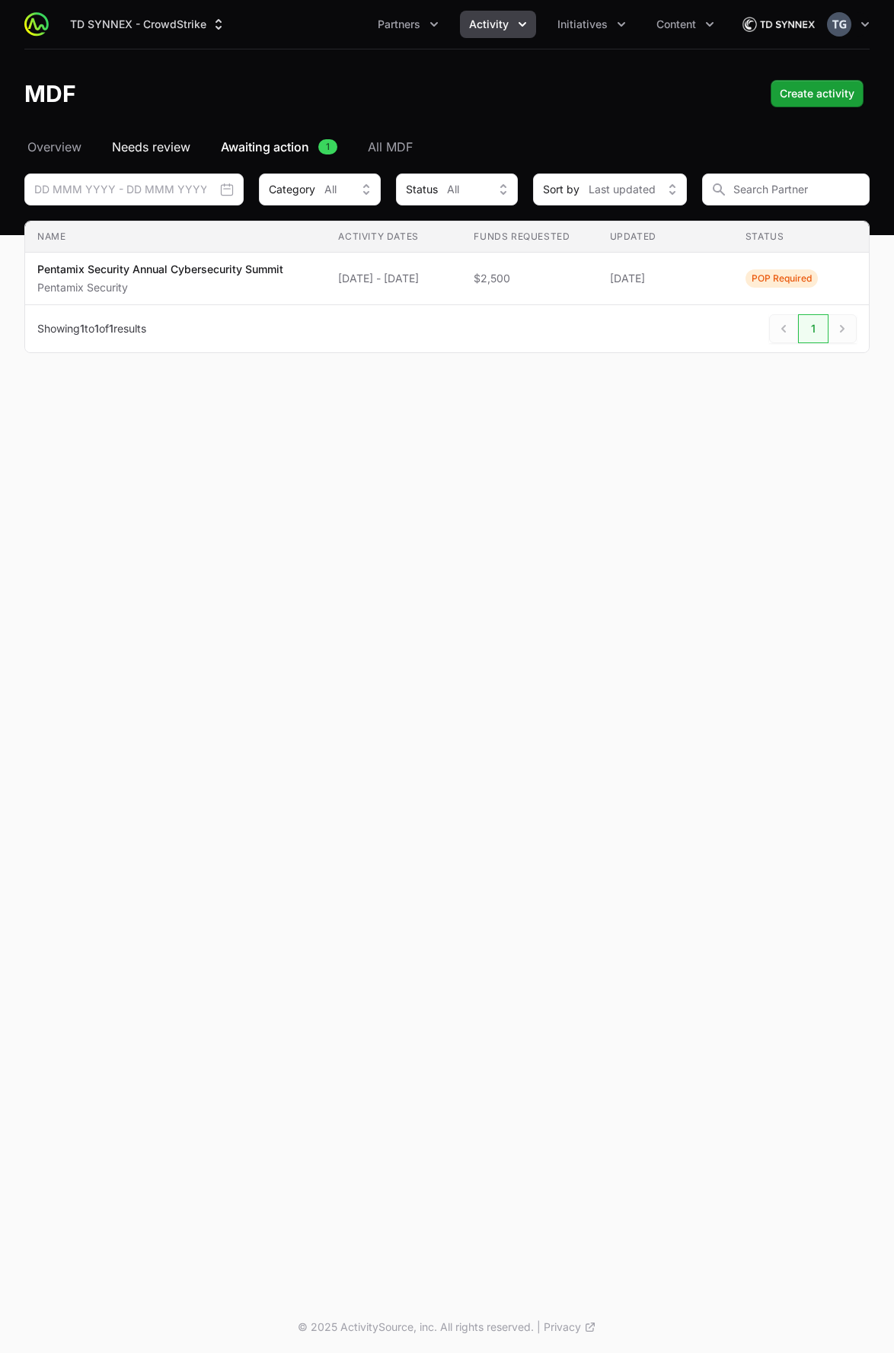
click at [176, 152] on span "Needs review" at bounding box center [151, 147] width 78 height 18
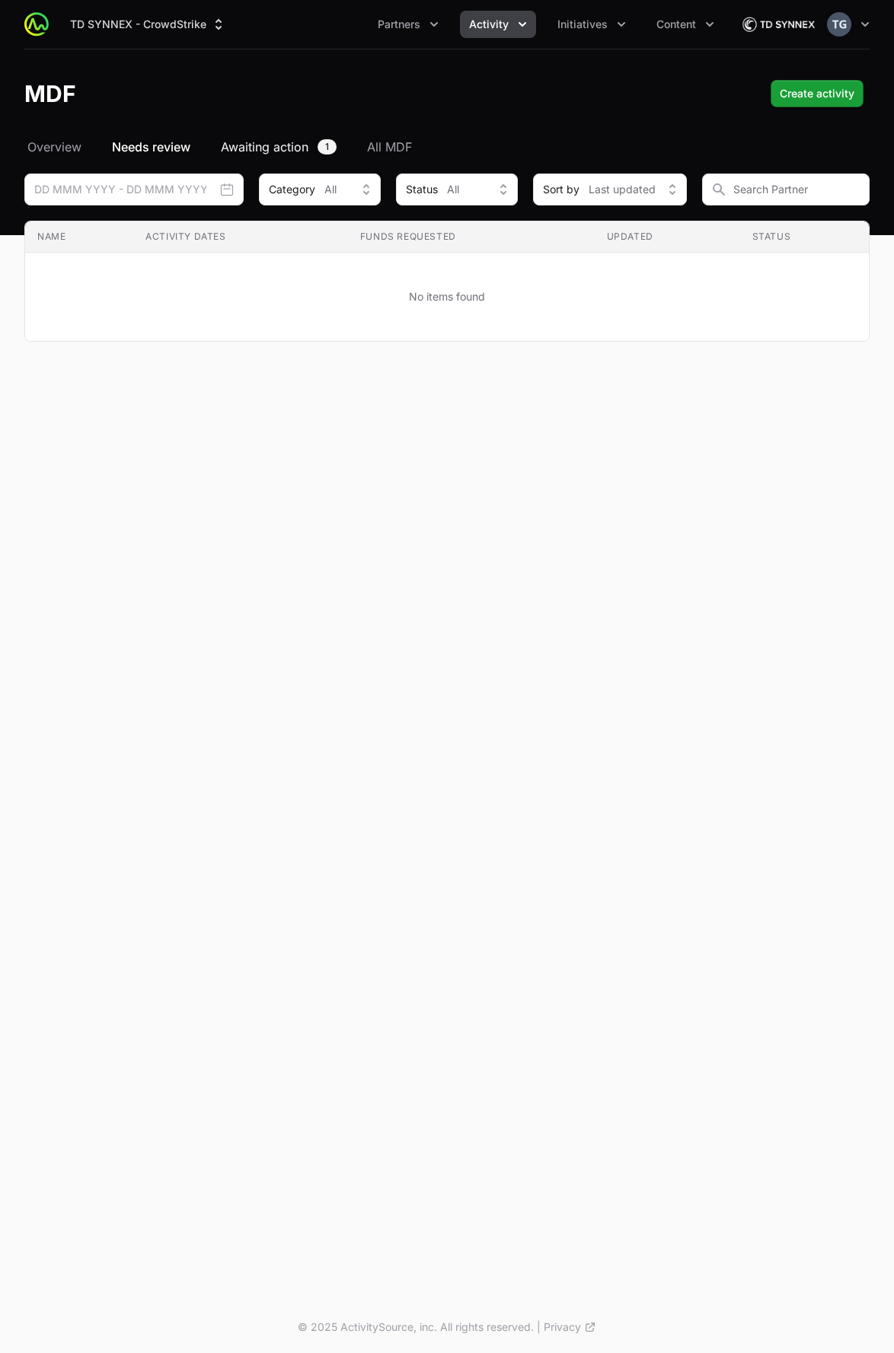
click at [271, 149] on span "Awaiting action" at bounding box center [265, 147] width 88 height 18
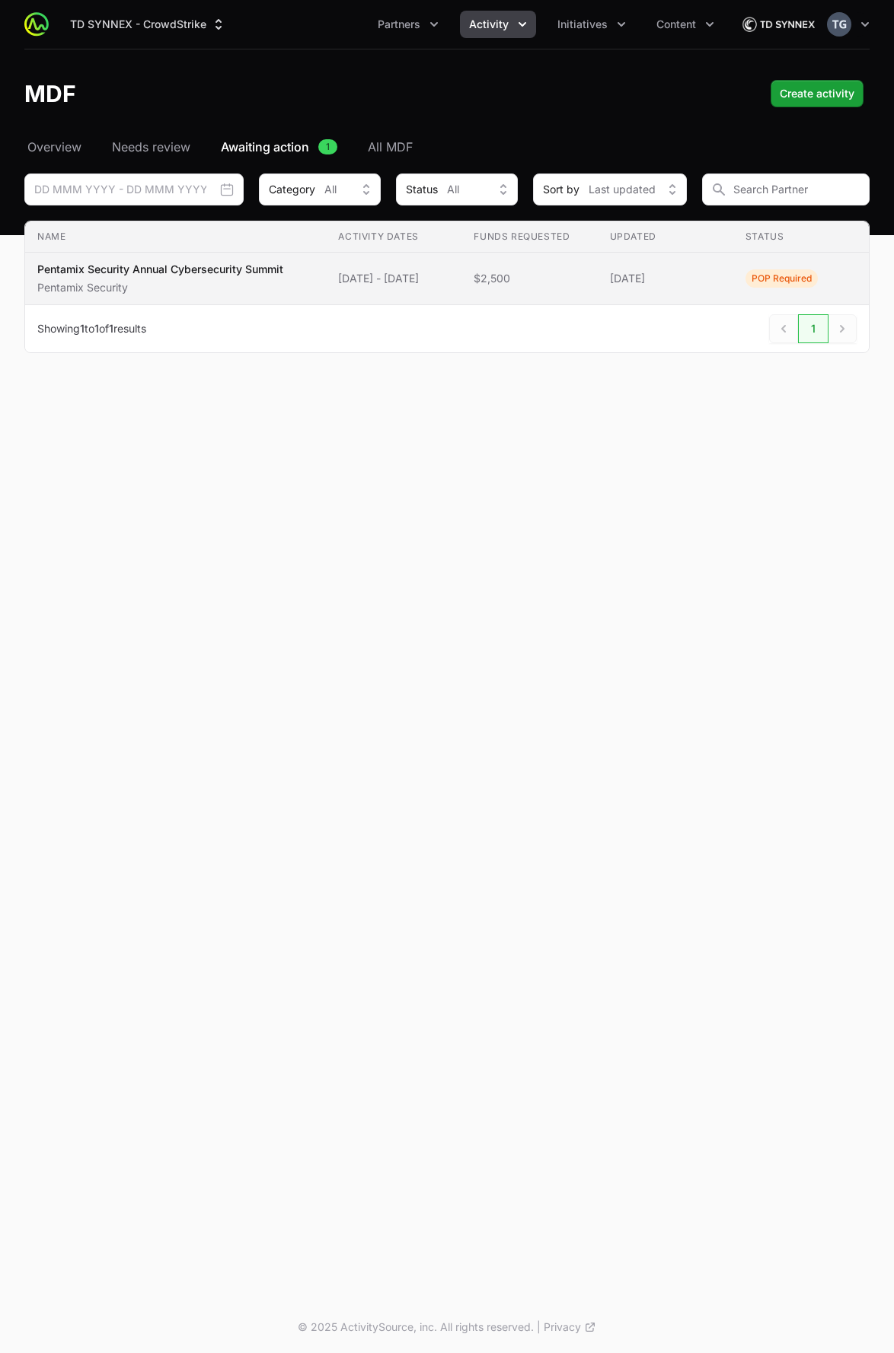
click at [543, 276] on span "$2,500" at bounding box center [528, 278] width 111 height 15
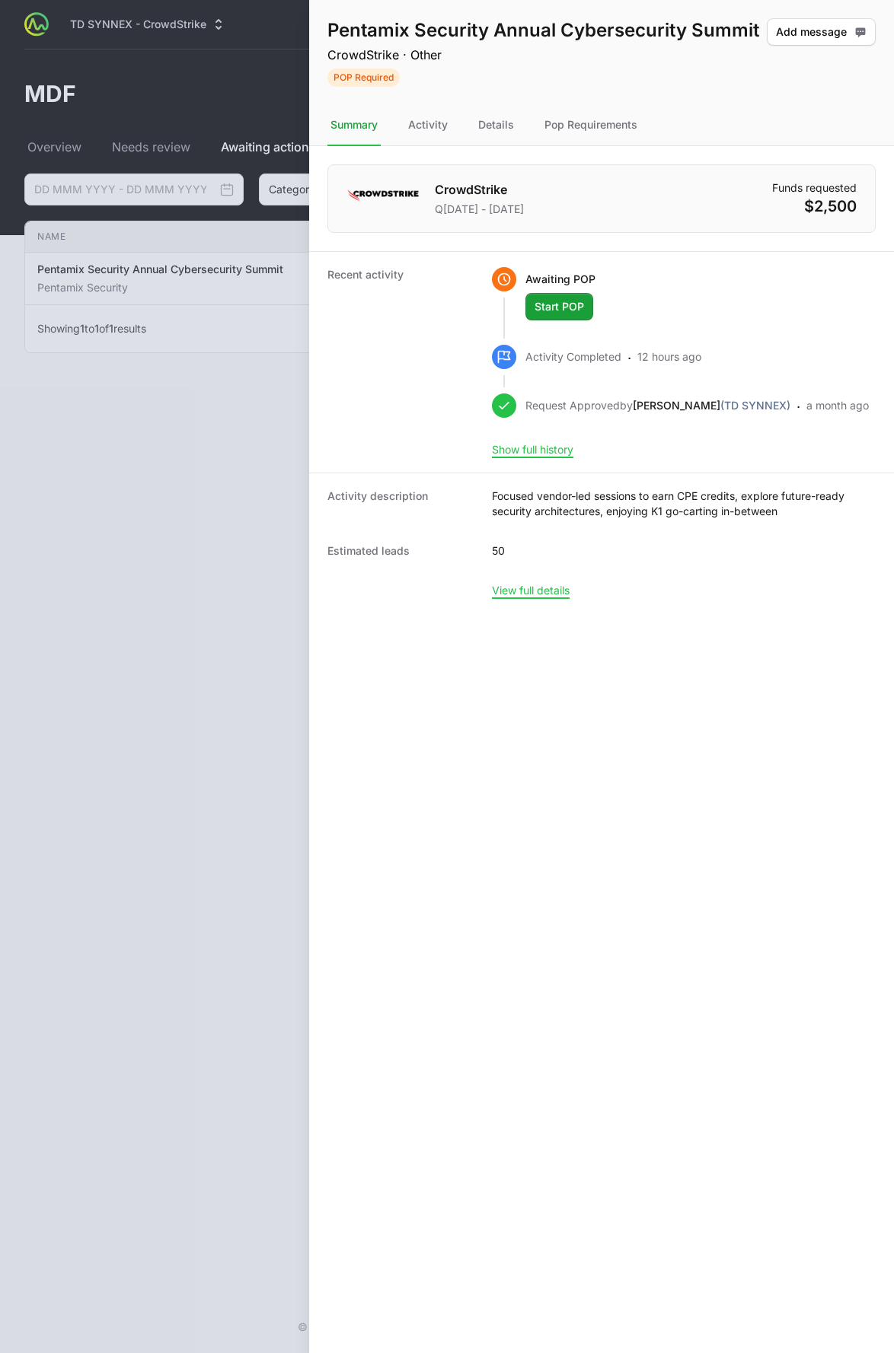
click at [75, 151] on div at bounding box center [447, 676] width 894 height 1353
click at [65, 148] on div at bounding box center [447, 676] width 894 height 1353
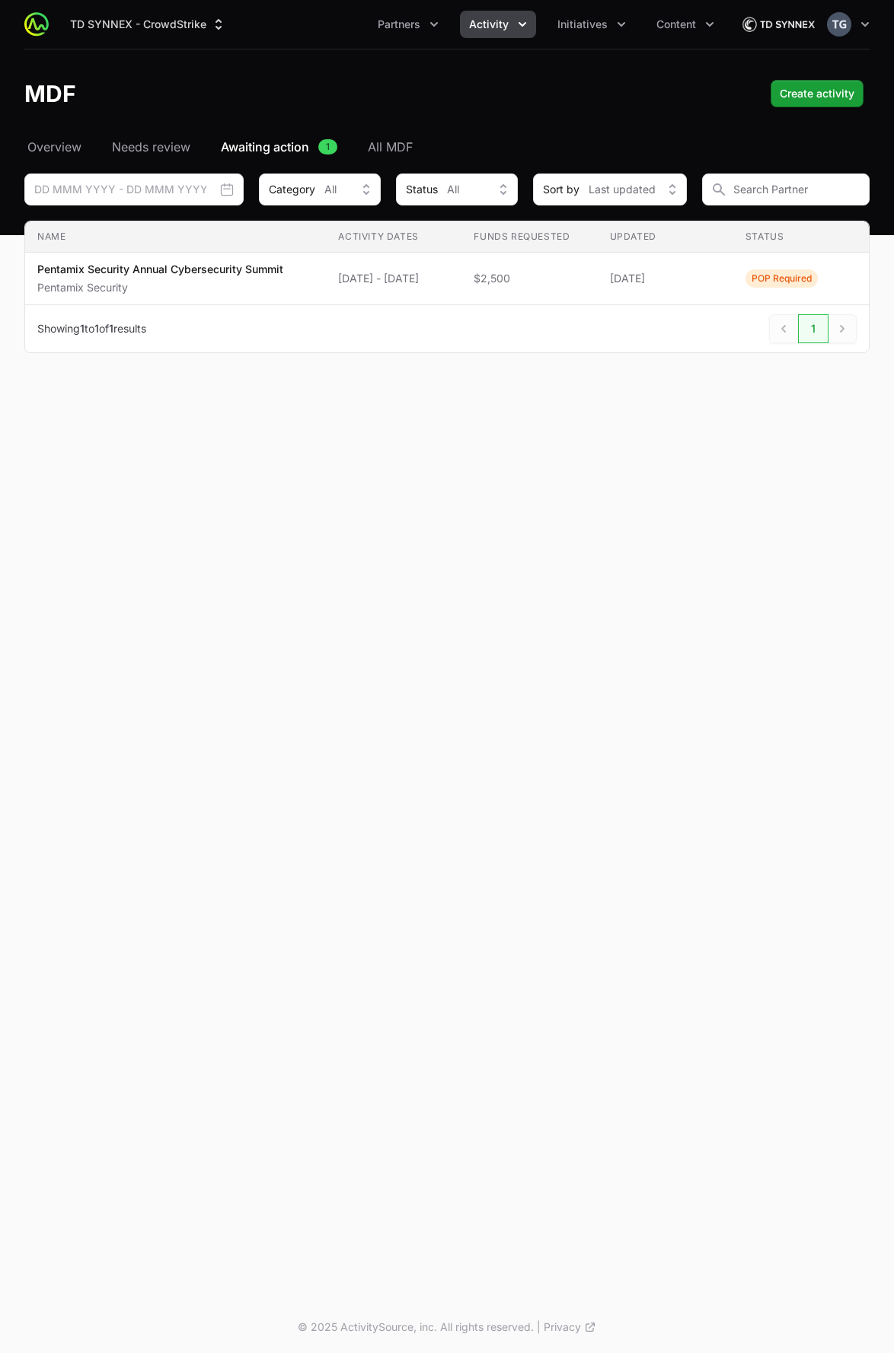
click at [473, 28] on span "Activity" at bounding box center [489, 24] width 40 height 15
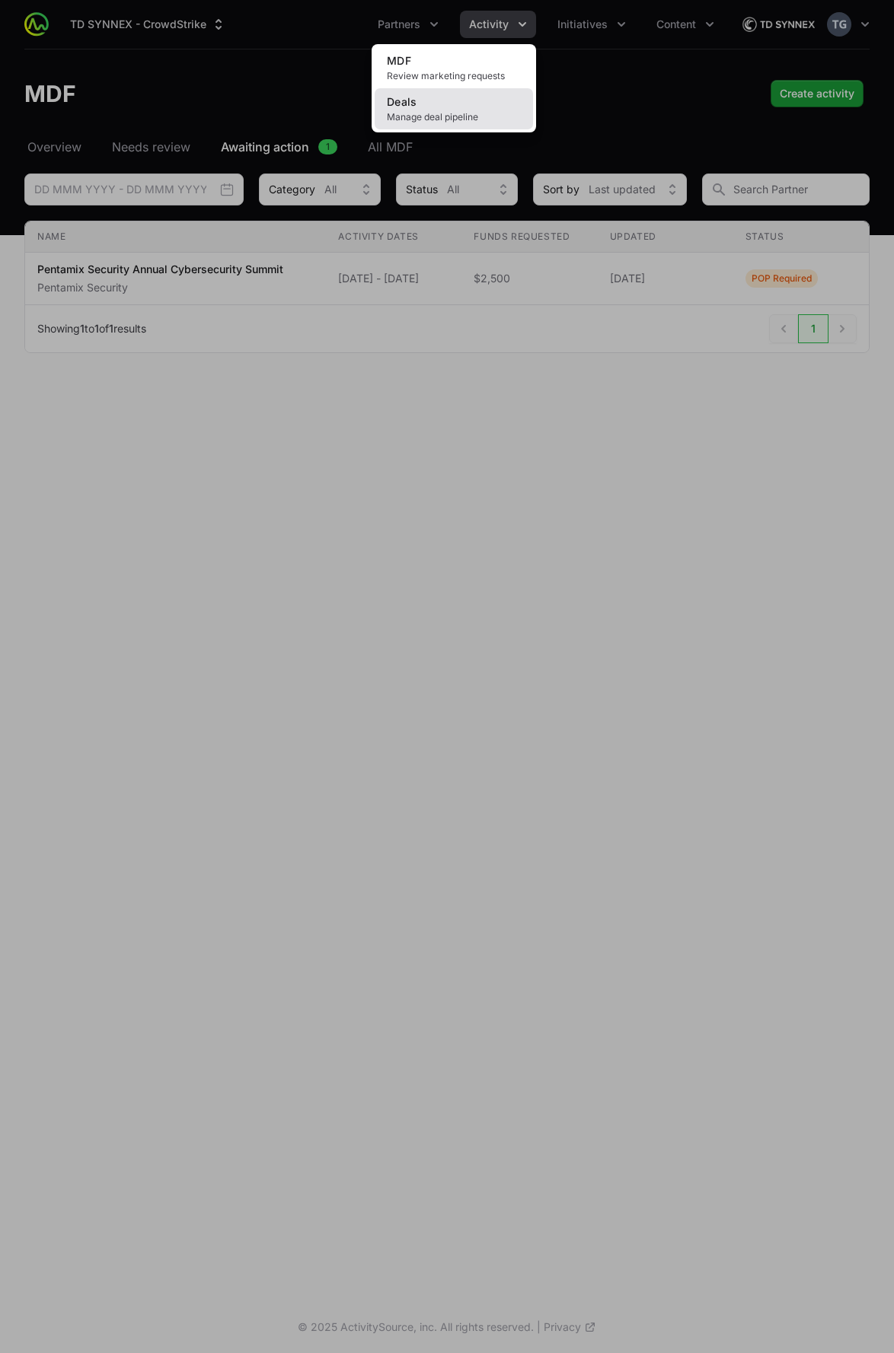
click at [467, 95] on link "Deals Manage deal pipeline" at bounding box center [453, 108] width 158 height 41
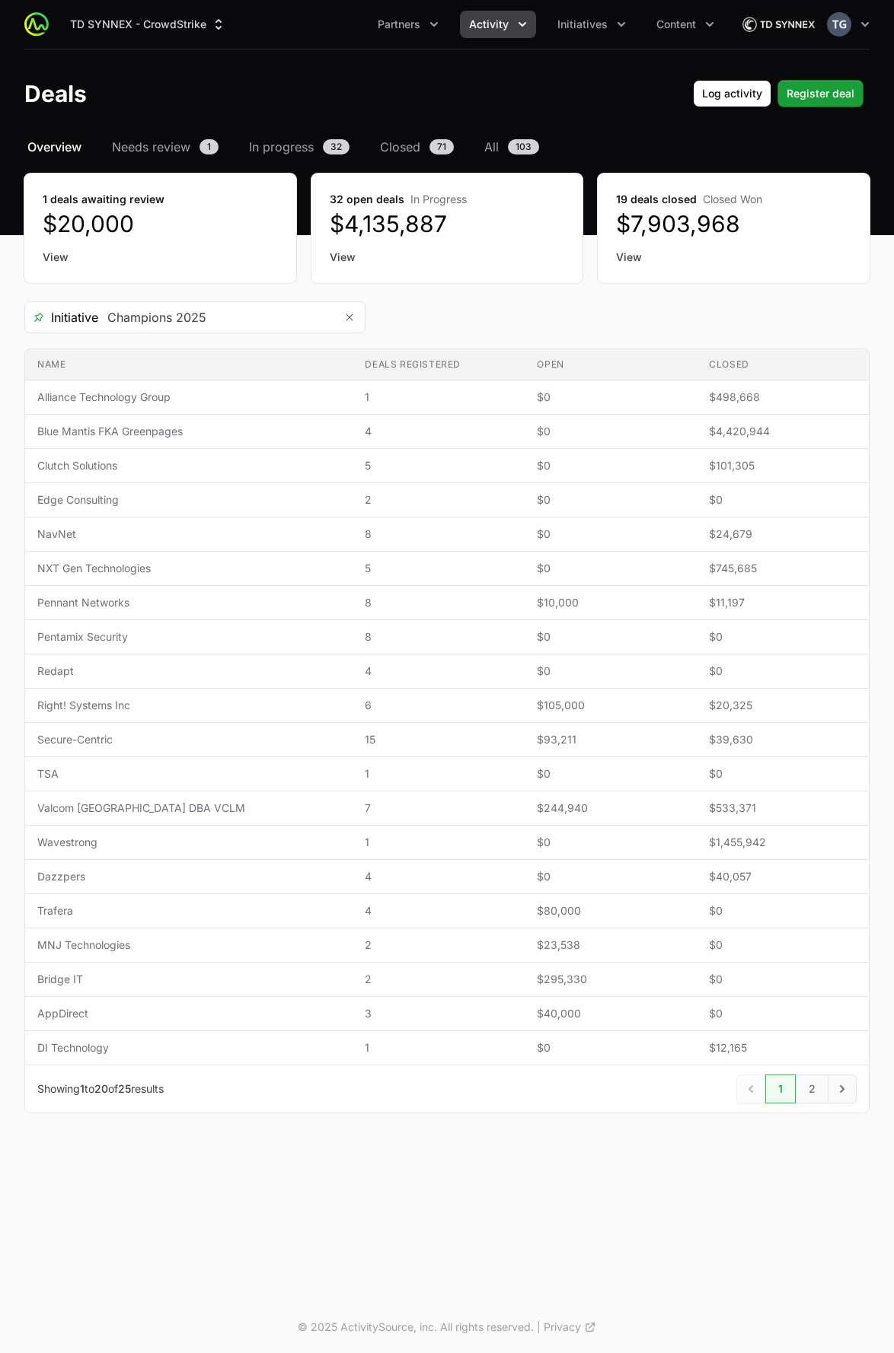
click at [58, 149] on span "Overview" at bounding box center [54, 147] width 54 height 18
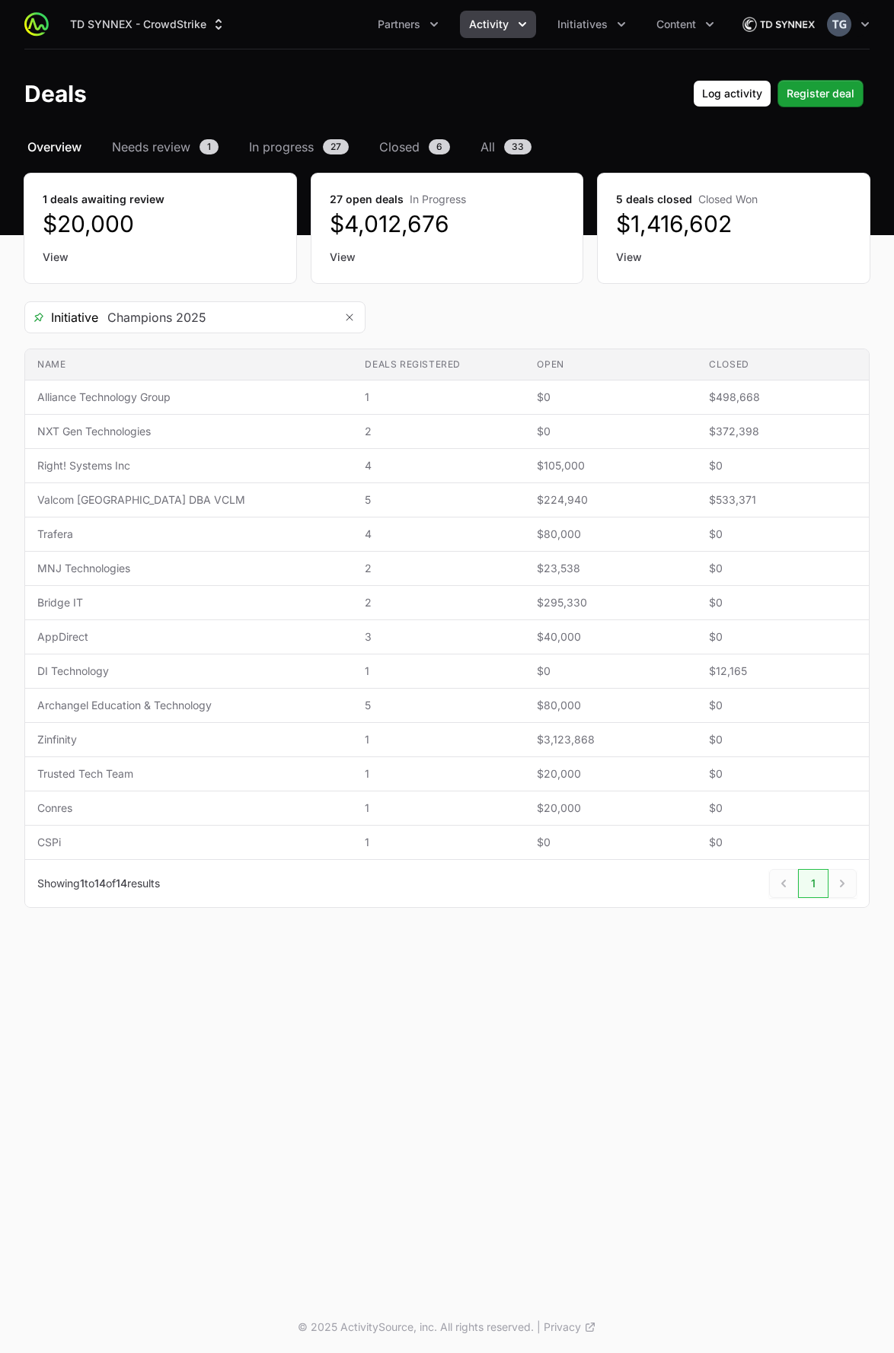
click at [510, 20] on button "Activity" at bounding box center [498, 24] width 76 height 27
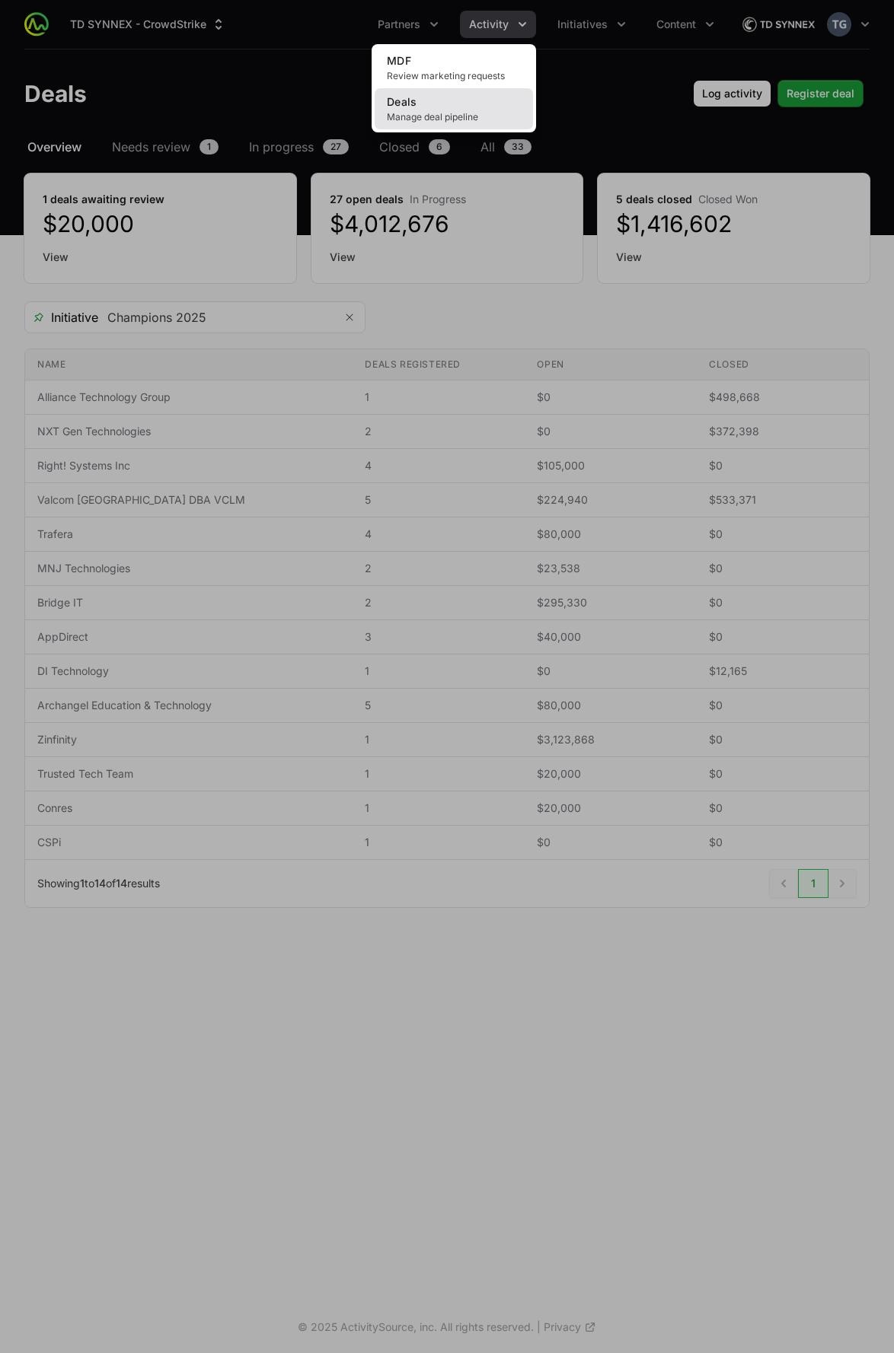
click at [479, 104] on link "Deals Manage deal pipeline" at bounding box center [453, 108] width 158 height 41
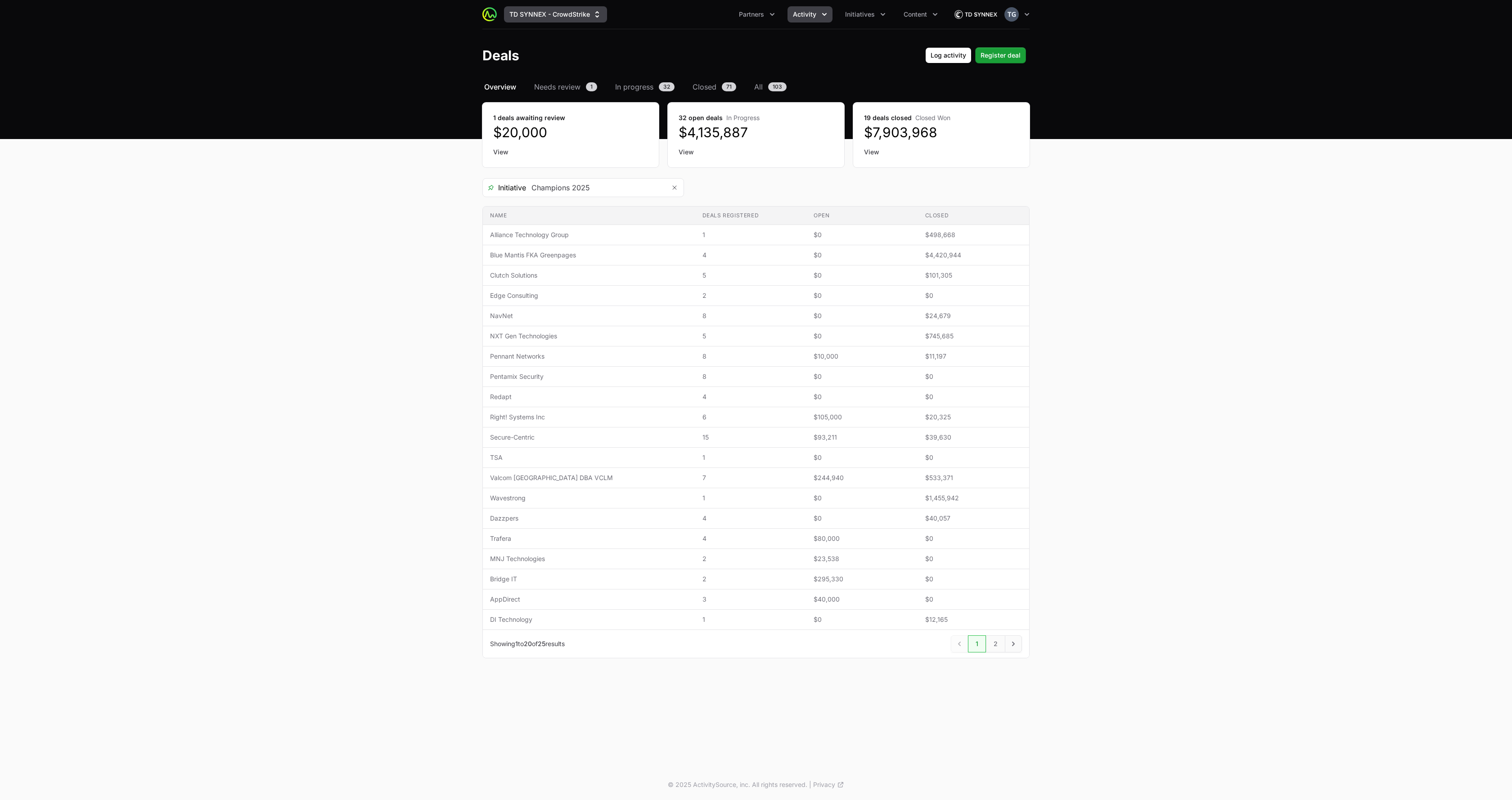
click at [574, 9] on button "TD SYNNEX - CrowdStrike" at bounding box center [555, 14] width 103 height 16
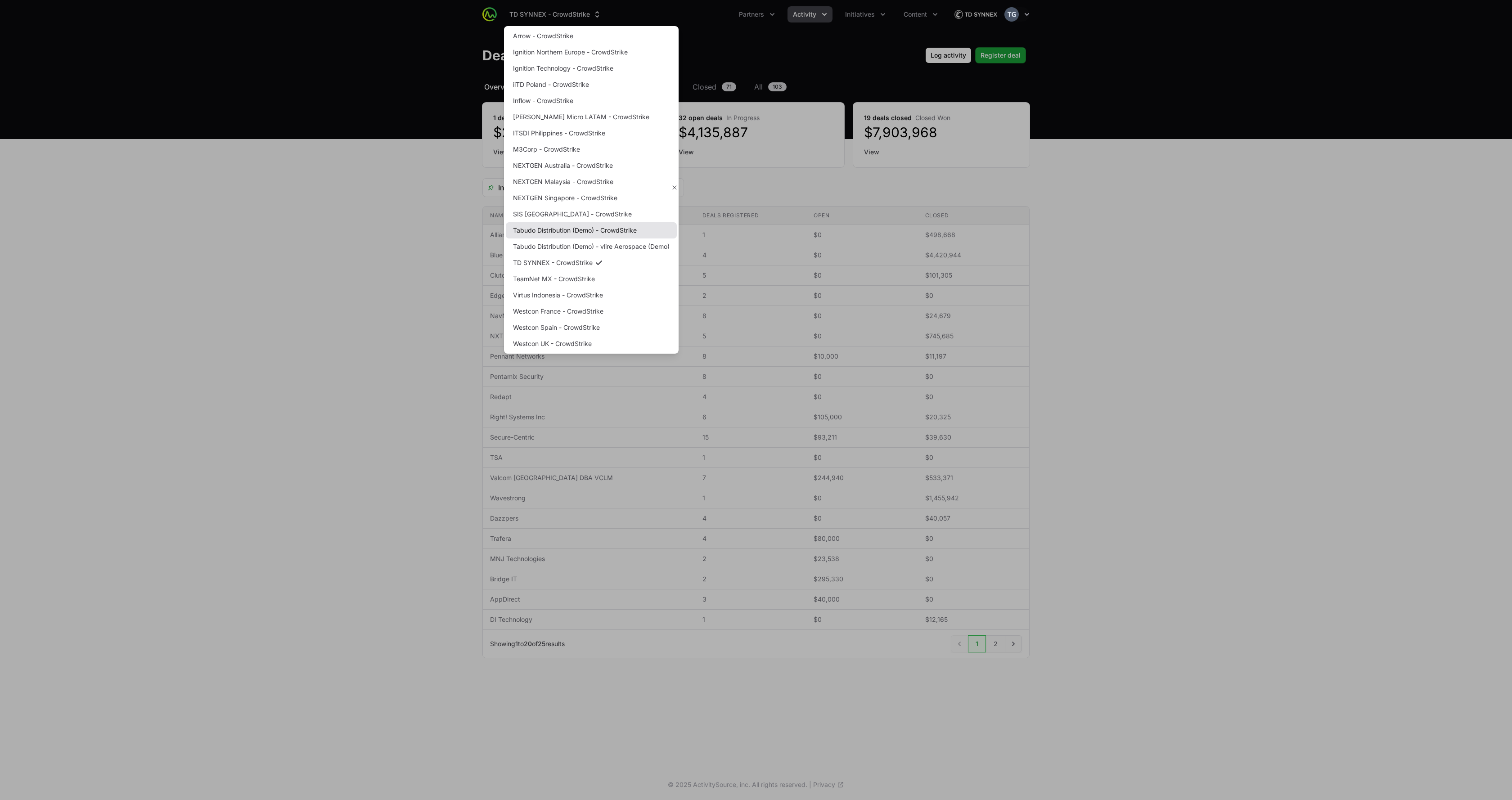
click at [561, 232] on link "Tabudo Distribution (Demo) - CrowdStrike" at bounding box center [591, 230] width 171 height 16
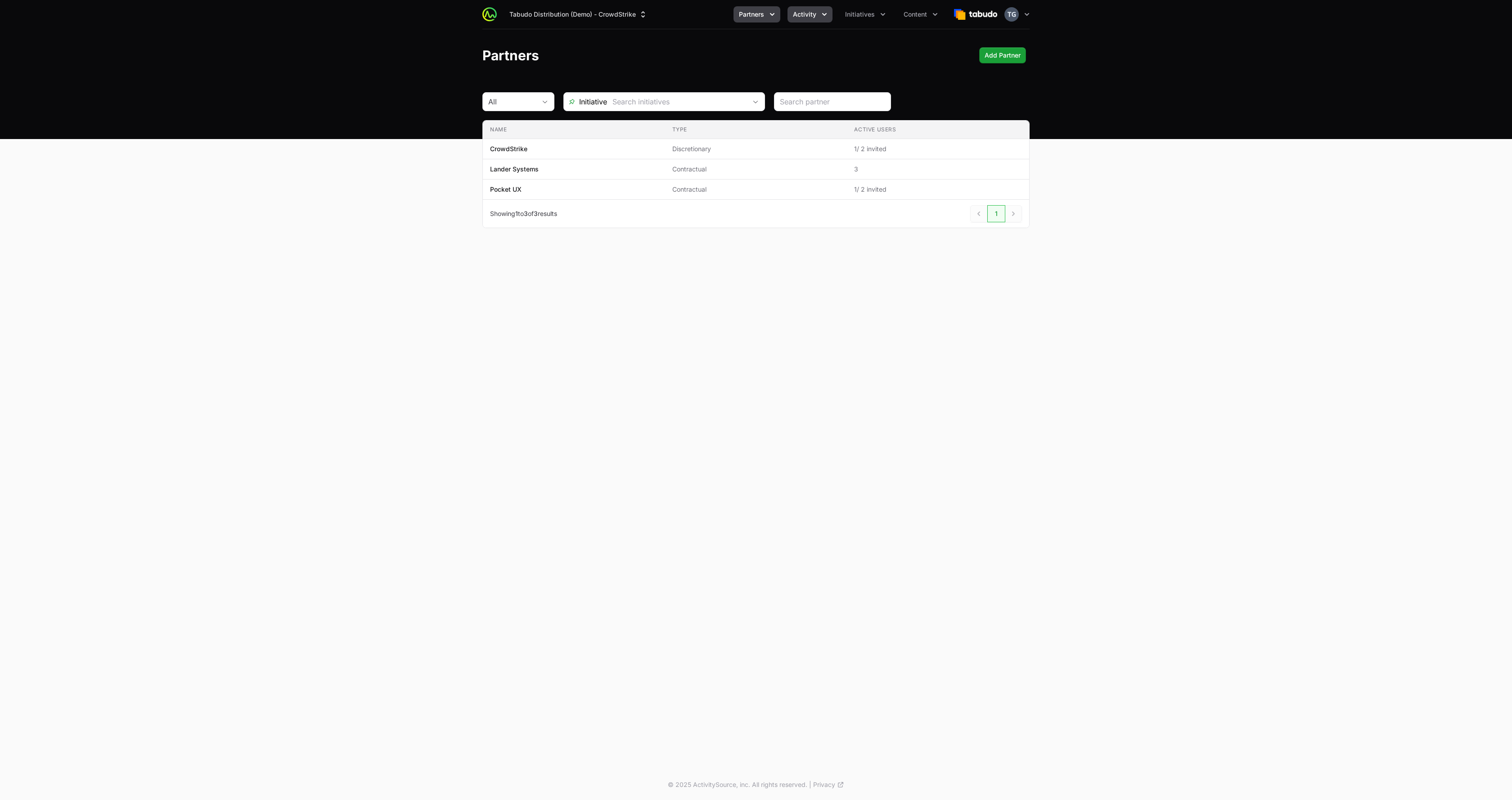
click at [806, 8] on button "Activity" at bounding box center [810, 14] width 45 height 16
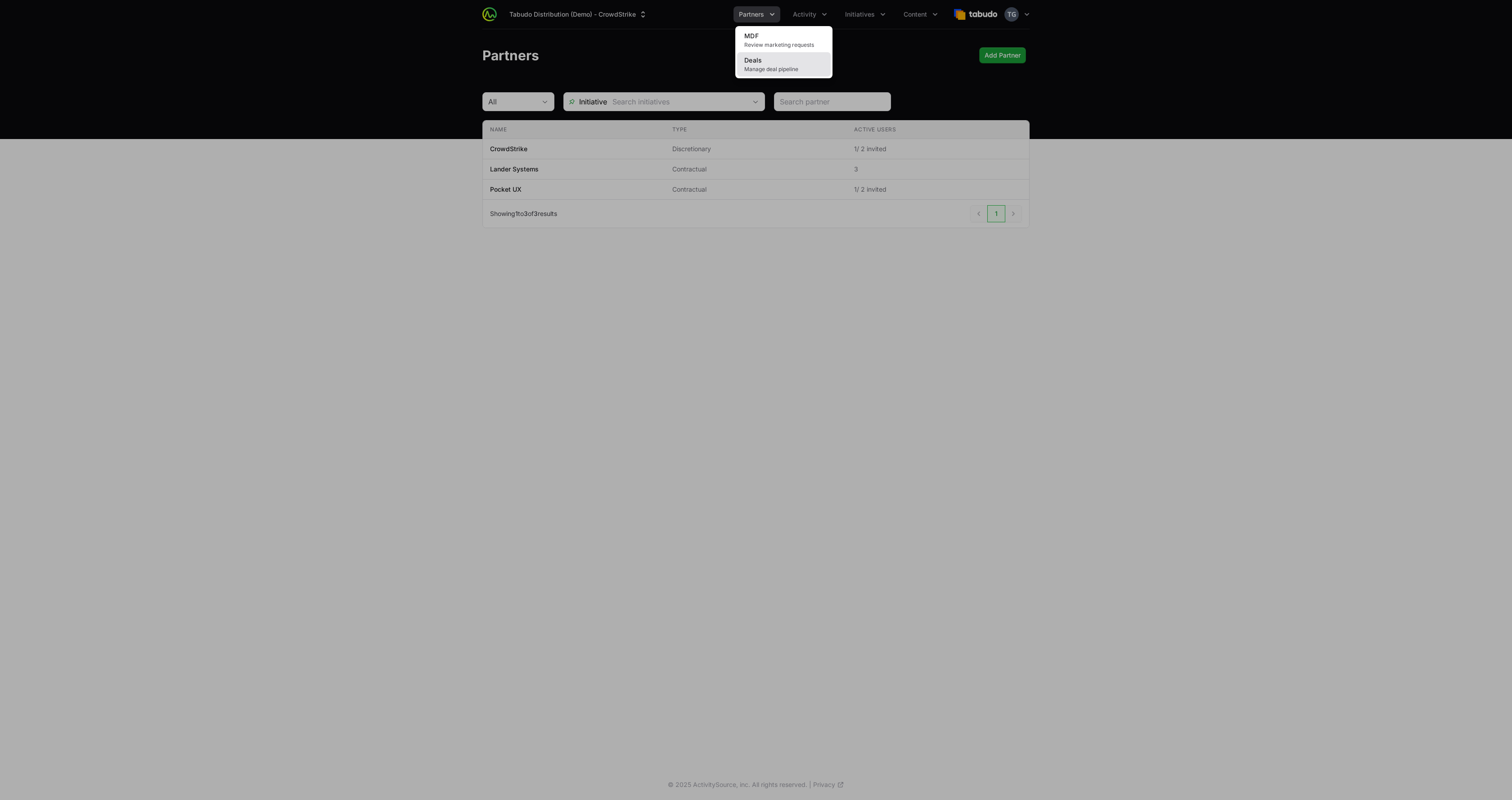
click at [810, 63] on link "Deals Manage deal pipeline" at bounding box center [784, 64] width 93 height 24
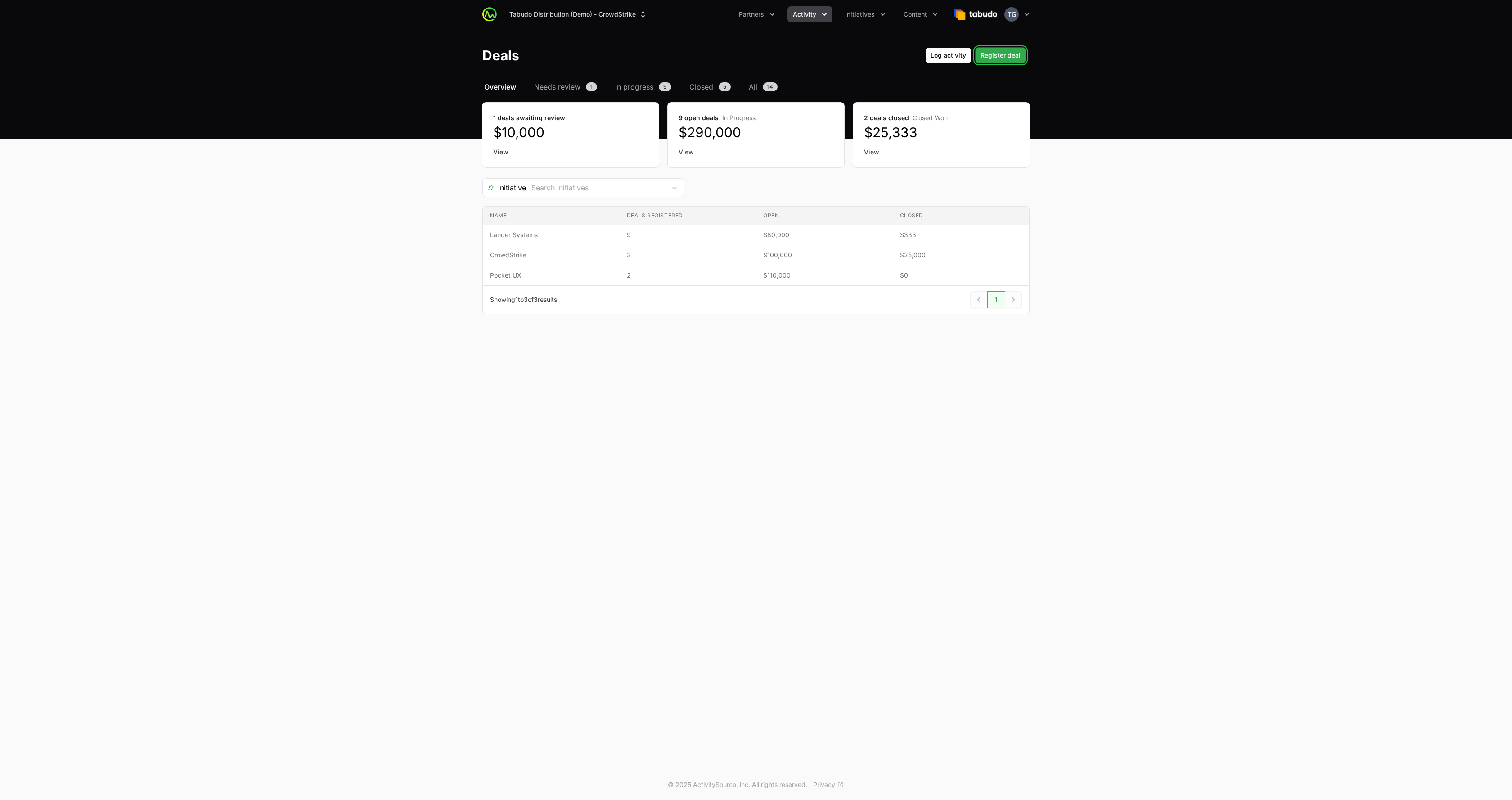
click at [996, 60] on span "Register deal" at bounding box center [1001, 55] width 40 height 11
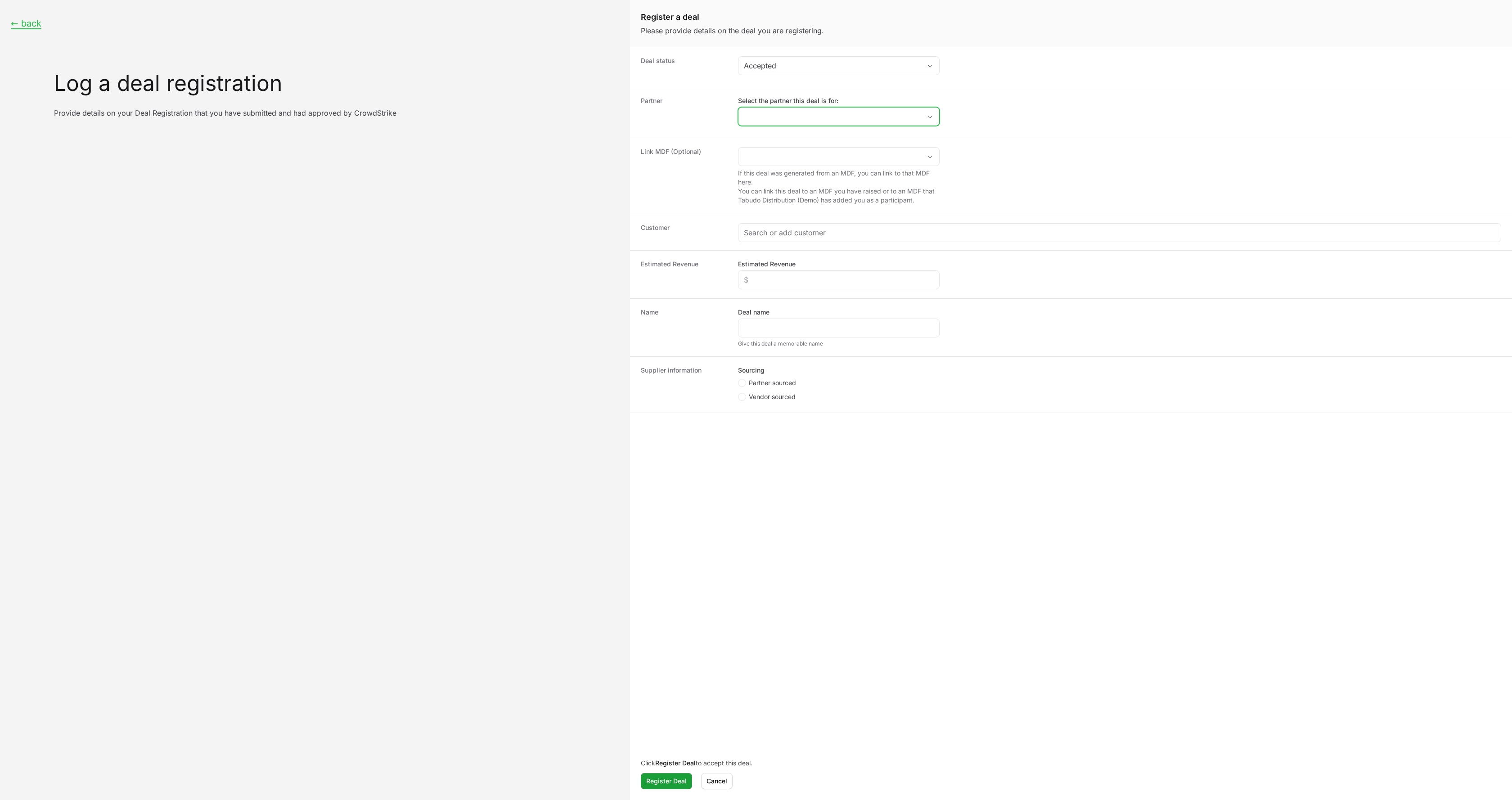
click at [805, 119] on input "Select the partner this deal is for:" at bounding box center [830, 116] width 183 height 18
click at [717, 125] on dt "Partner" at bounding box center [684, 112] width 86 height 33
click at [781, 124] on input "Select the partner this deal is for:" at bounding box center [824, 116] width 172 height 18
click at [982, 114] on dd "Select the partner this deal is for:" at bounding box center [1119, 112] width 763 height 33
drag, startPoint x: 940, startPoint y: 111, endPoint x: 932, endPoint y: 114, distance: 8.5
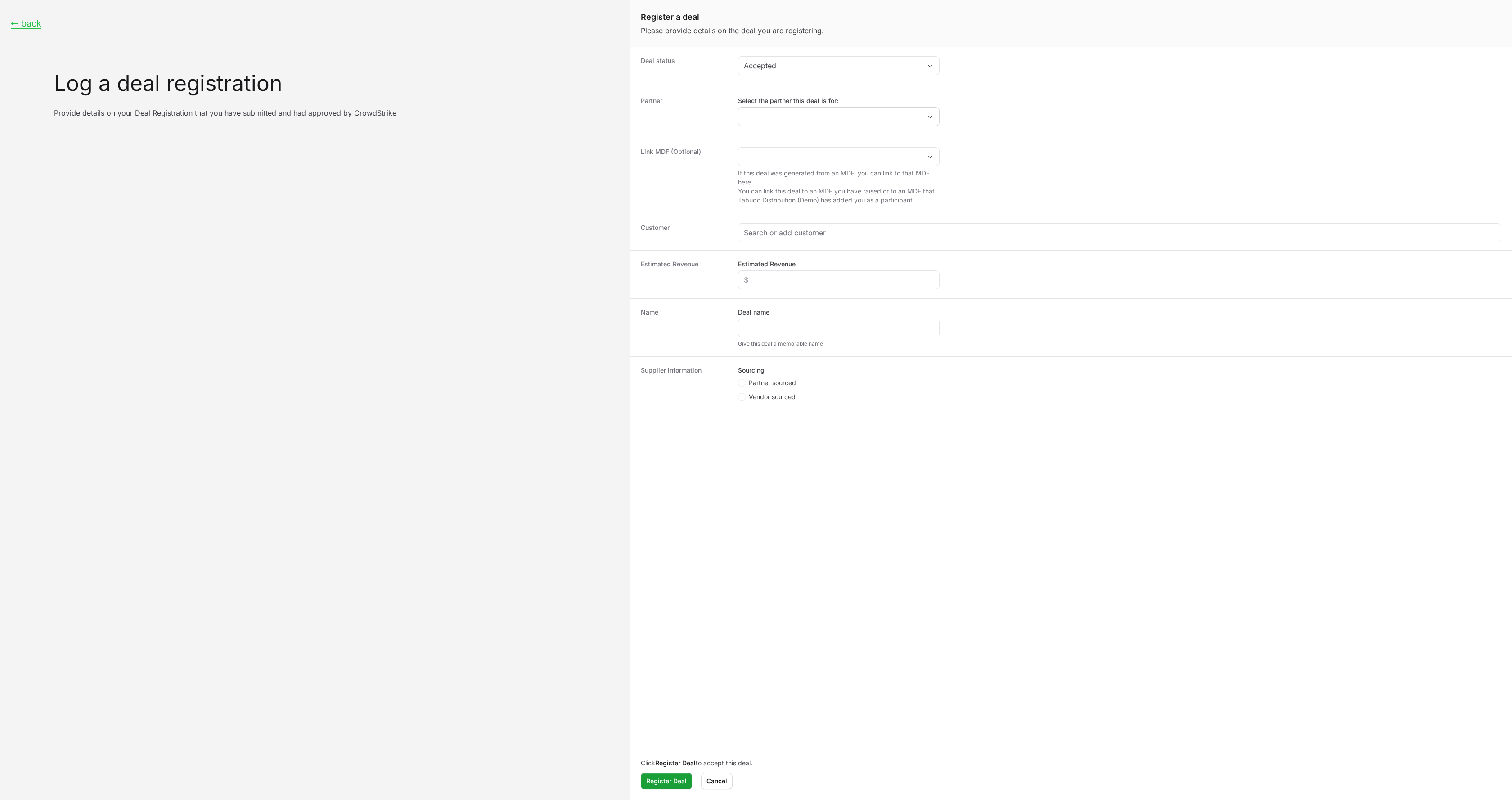
click at [940, 111] on dd "Select the partner this deal is for:" at bounding box center [1119, 112] width 763 height 33
click at [926, 115] on span "Open" at bounding box center [930, 116] width 18 height 3
click at [976, 116] on dd "Select the partner this deal is for: CrowdStrike Lander Systems Pocket UX" at bounding box center [1119, 112] width 763 height 33
click at [41, 25] on div "← back Log a deal registration Provide details on your Deal Registration that y…" at bounding box center [315, 67] width 630 height 135
click at [24, 26] on button "← back" at bounding box center [26, 23] width 31 height 11
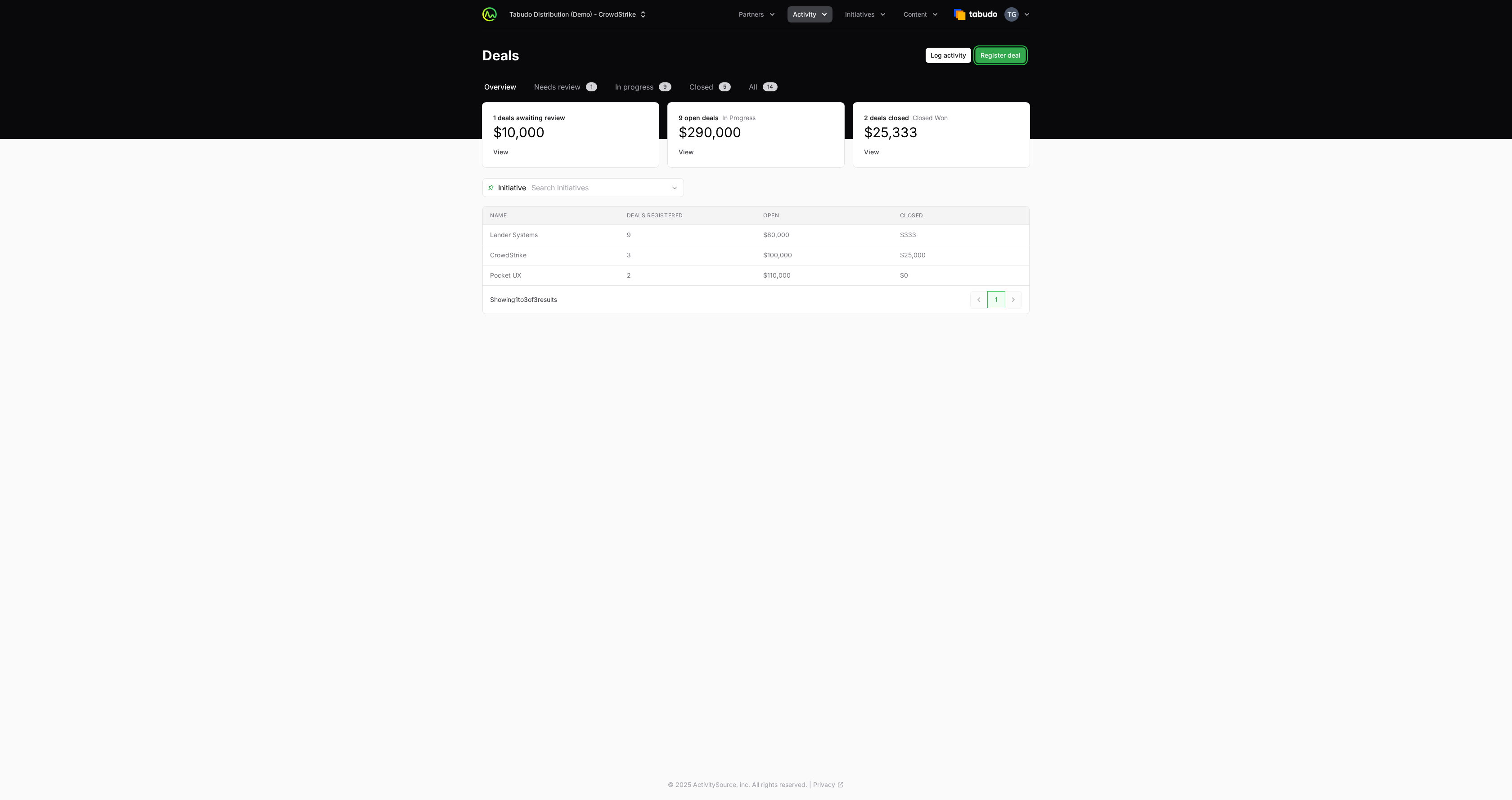
click at [1001, 58] on span "Register deal" at bounding box center [1001, 55] width 40 height 11
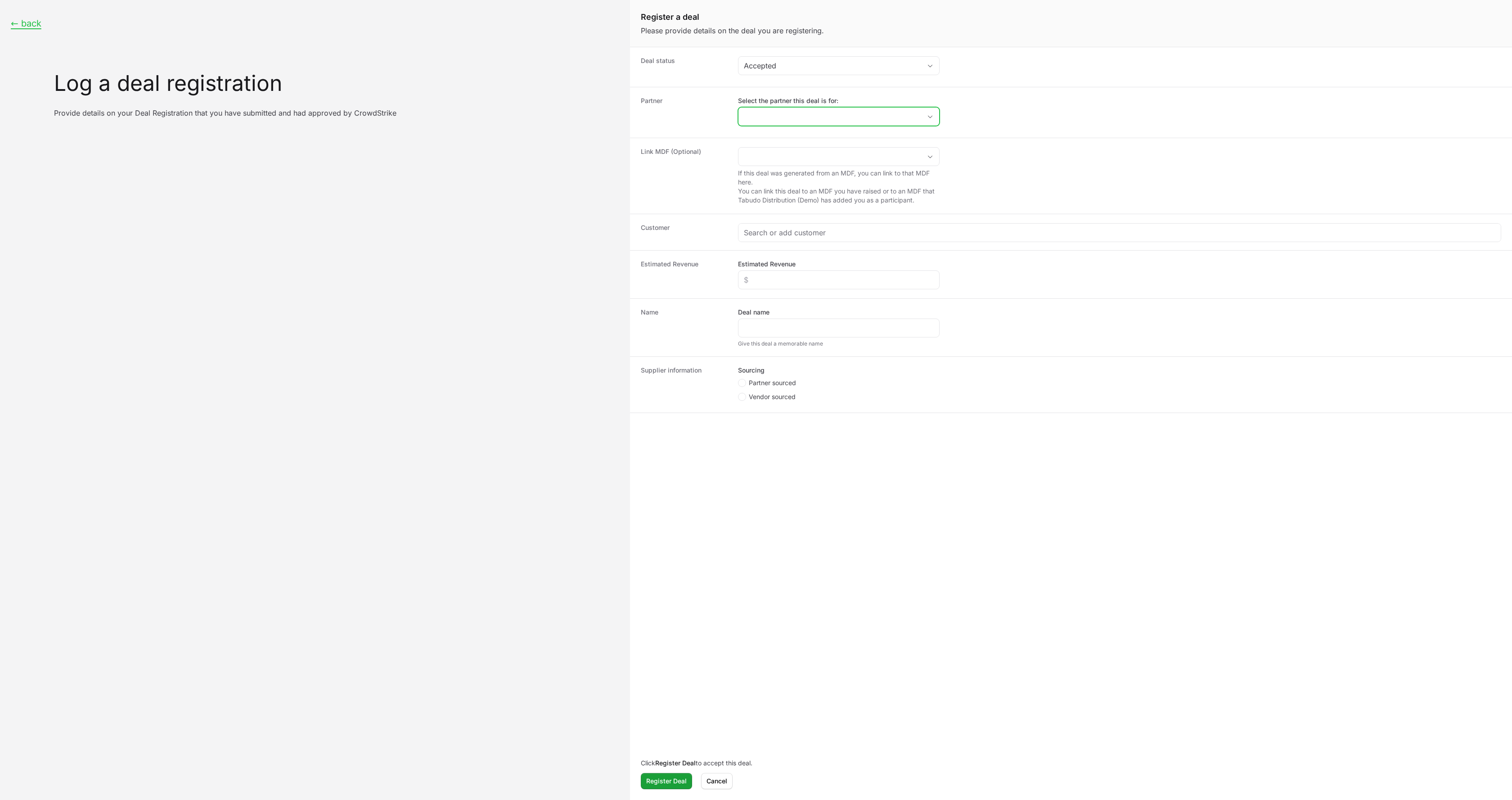
click at [856, 113] on input "Select the partner this deal is for:" at bounding box center [830, 116] width 183 height 18
click at [974, 101] on dd "Select the partner this deal is for: CrowdStrike Lander Systems Pocket UX" at bounding box center [1119, 112] width 763 height 33
